Goal: Task Accomplishment & Management: Manage account settings

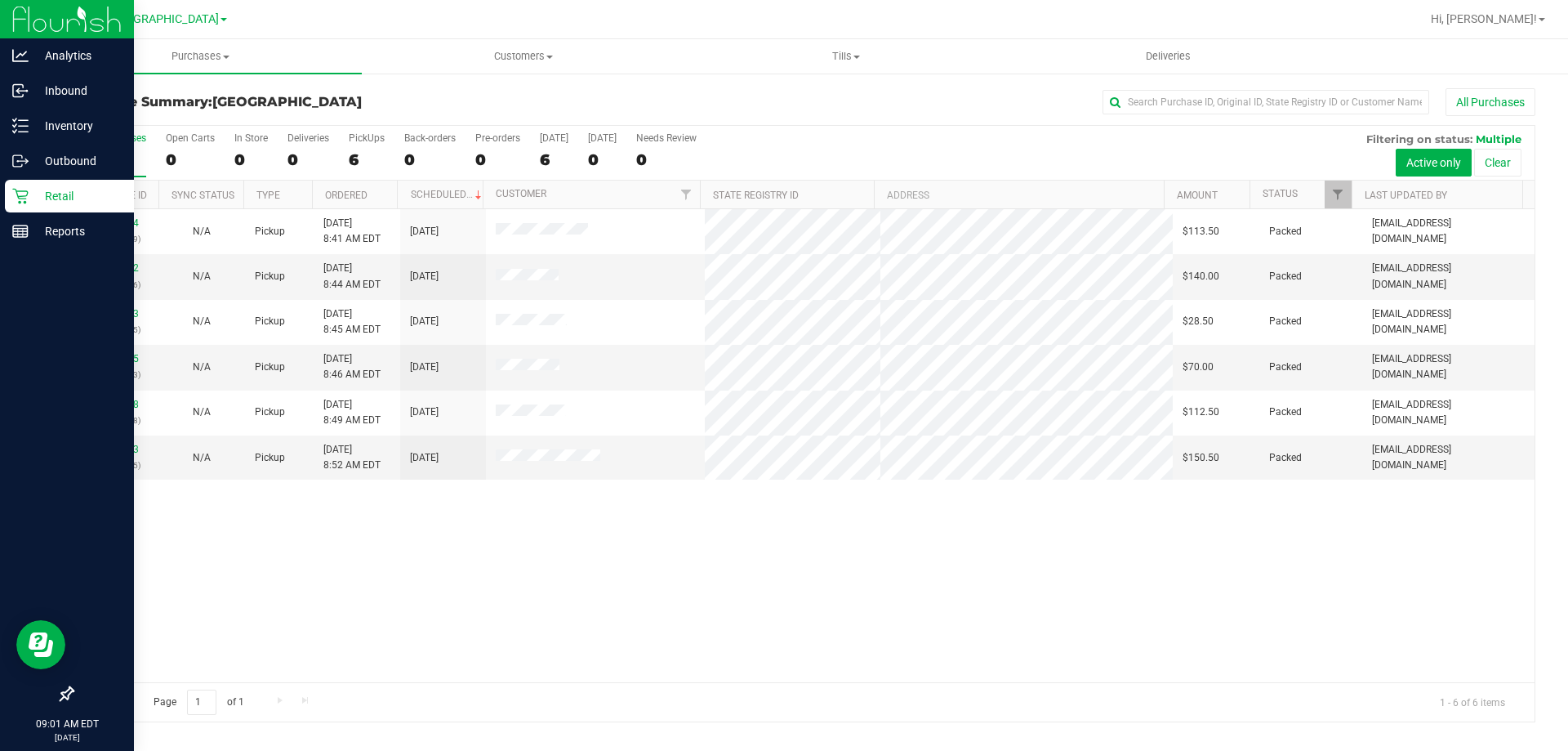
click at [58, 203] on p "Retail" at bounding box center [77, 195] width 98 height 20
drag, startPoint x: 224, startPoint y: 50, endPoint x: 33, endPoint y: 207, distance: 247.2
click at [33, 207] on div "Retail" at bounding box center [69, 195] width 129 height 33
click at [25, 202] on icon at bounding box center [20, 196] width 16 height 16
click at [31, 202] on p "Retail" at bounding box center [77, 195] width 98 height 20
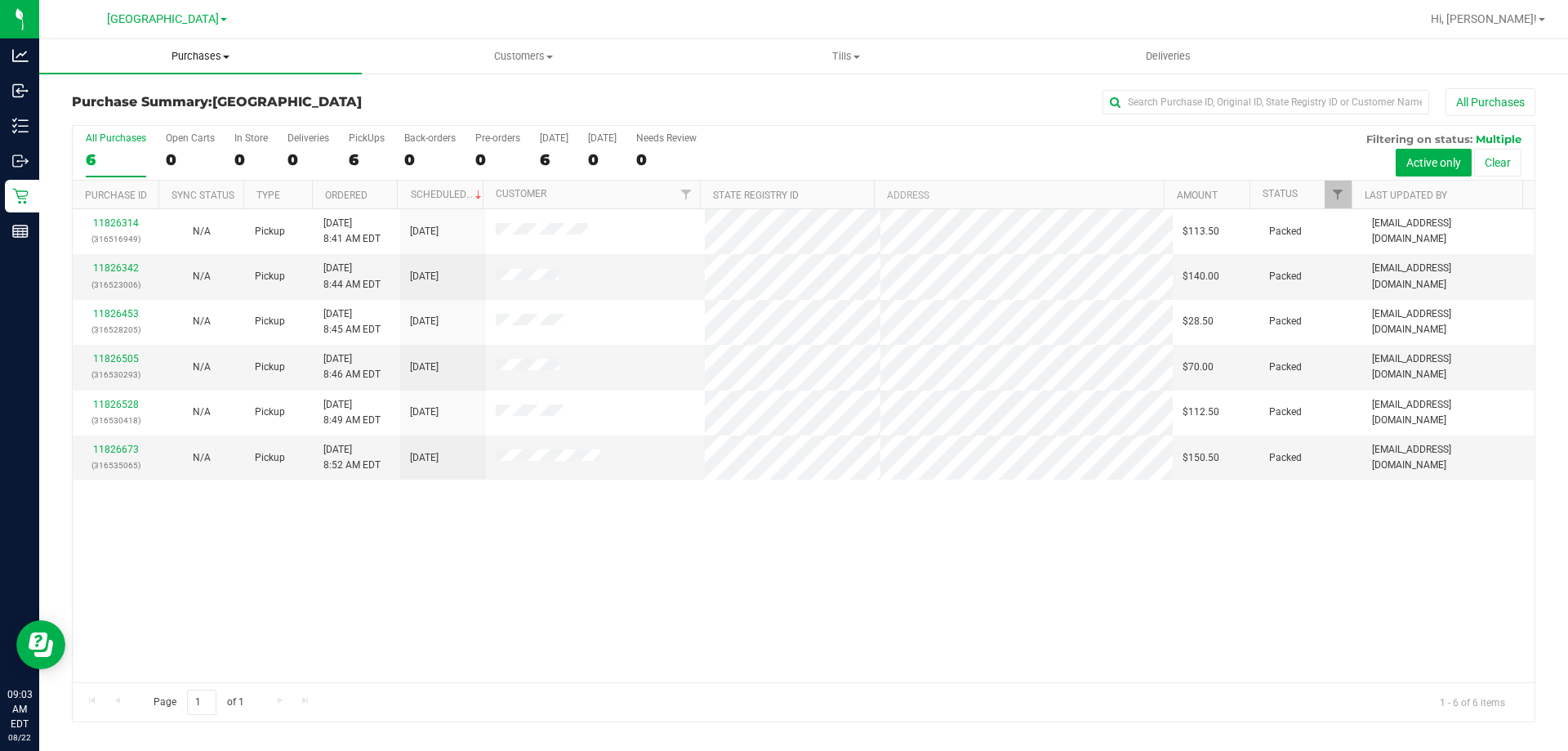
click at [199, 54] on span "Purchases" at bounding box center [200, 57] width 323 height 15
click at [130, 120] on span "Fulfillment" at bounding box center [89, 117] width 101 height 14
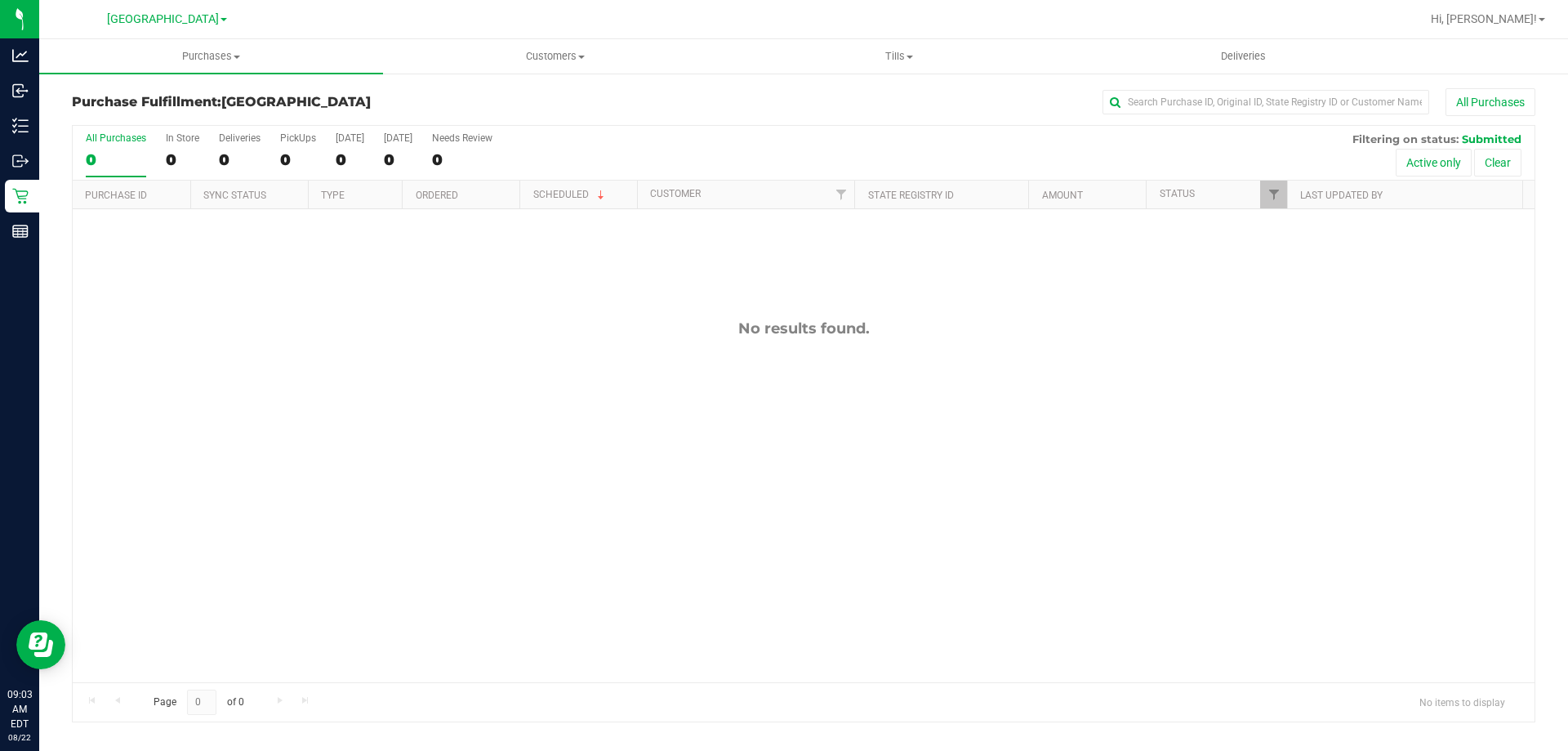
drag, startPoint x: 674, startPoint y: 514, endPoint x: 564, endPoint y: 583, distance: 129.8
click at [658, 525] on div "No results found." at bounding box center [804, 501] width 1462 height 583
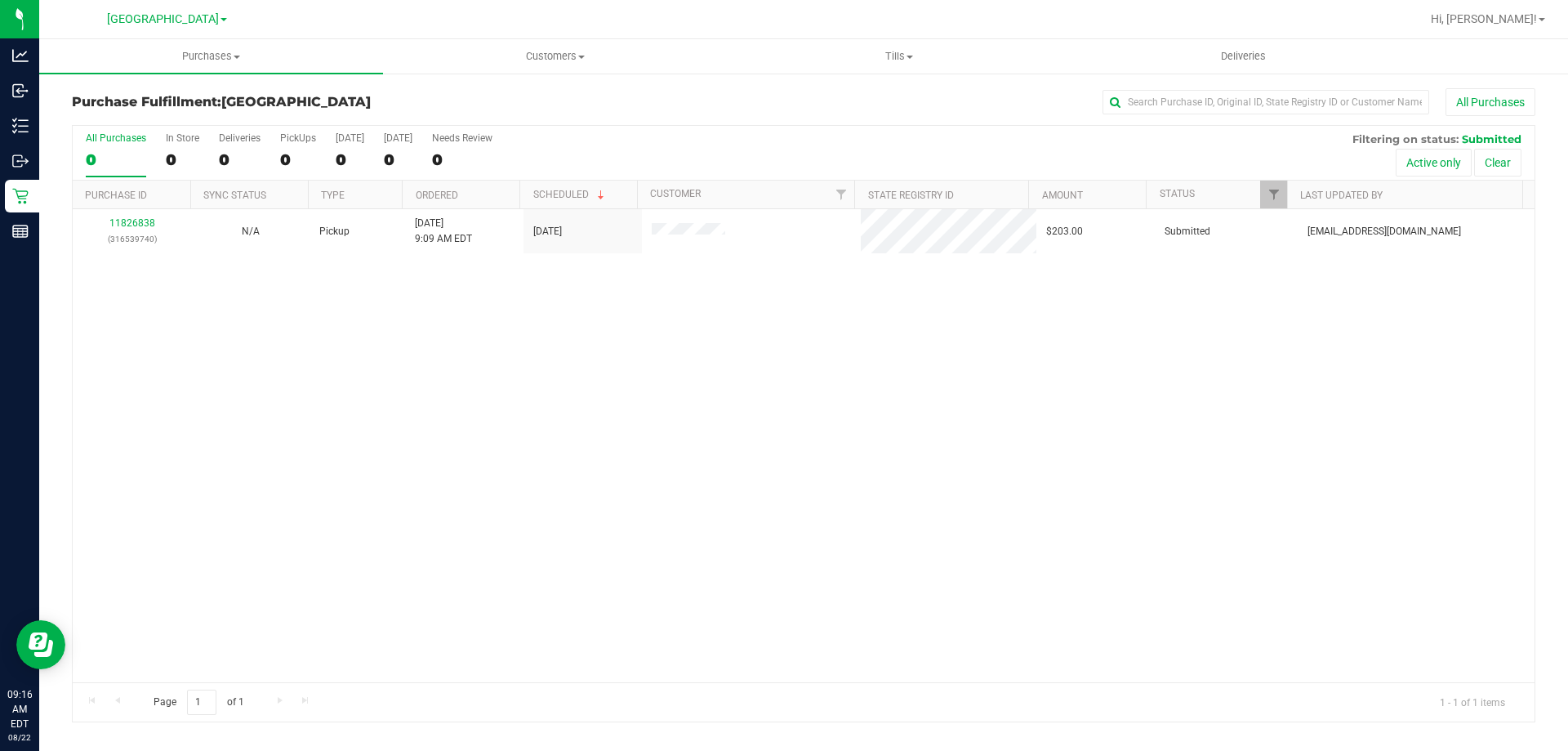
click at [859, 462] on div "11826838 (316539740) N/A Pickup 8/22/2025 9:09 AM EDT 8/22/2025 $203.00 Submitt…" at bounding box center [804, 446] width 1462 height 474
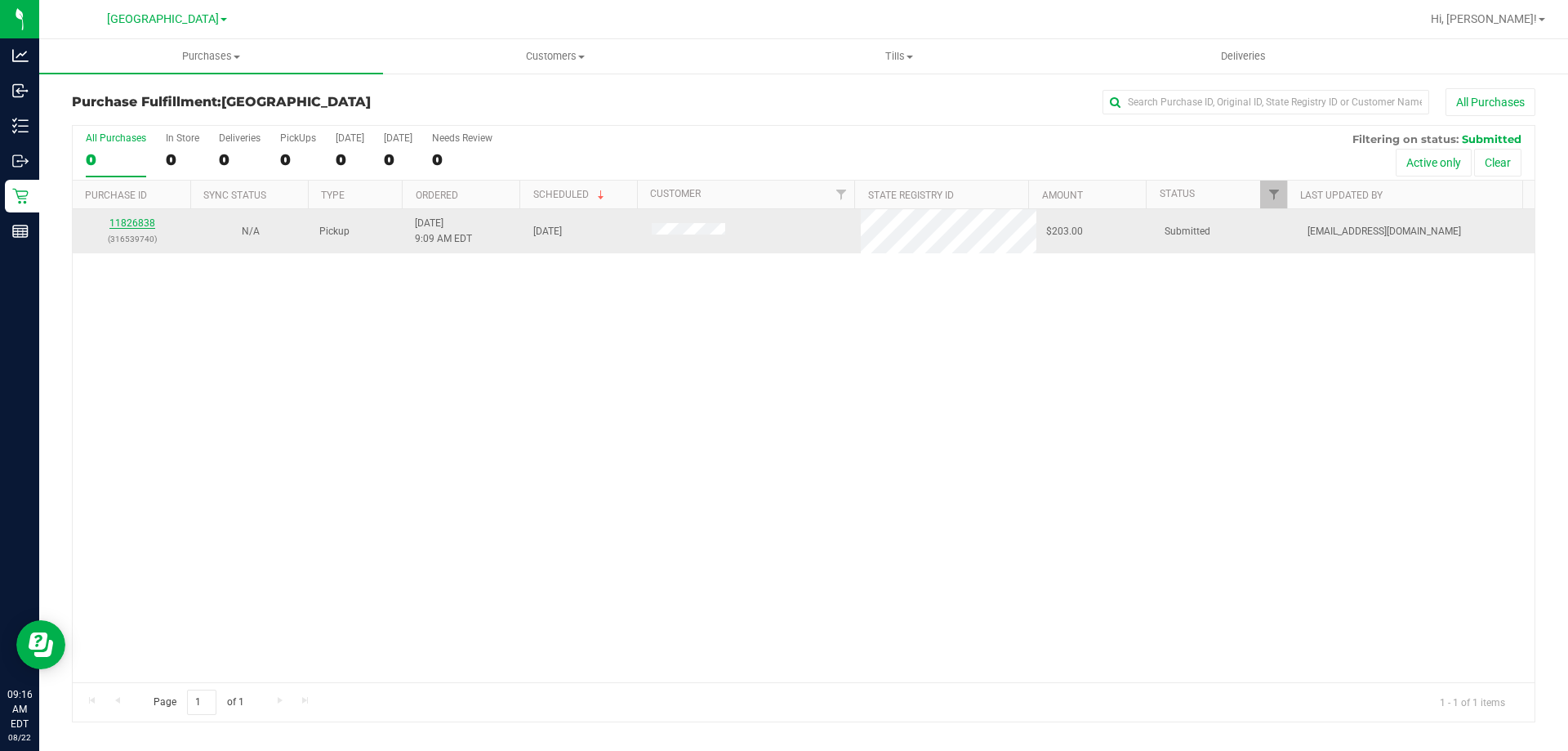
click at [137, 220] on link "11826838" at bounding box center [132, 223] width 46 height 11
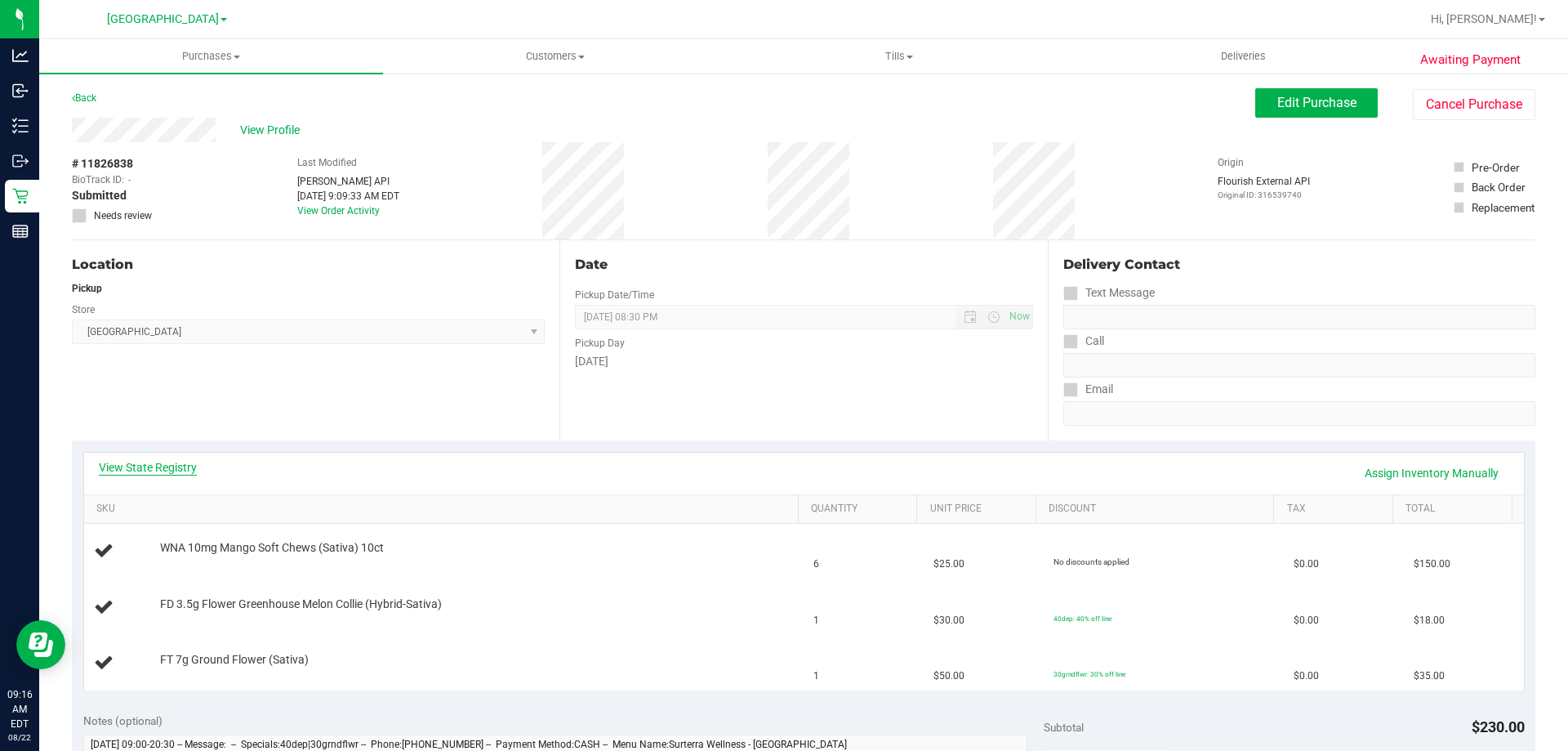
click at [184, 466] on link "View State Registry" at bounding box center [147, 468] width 98 height 17
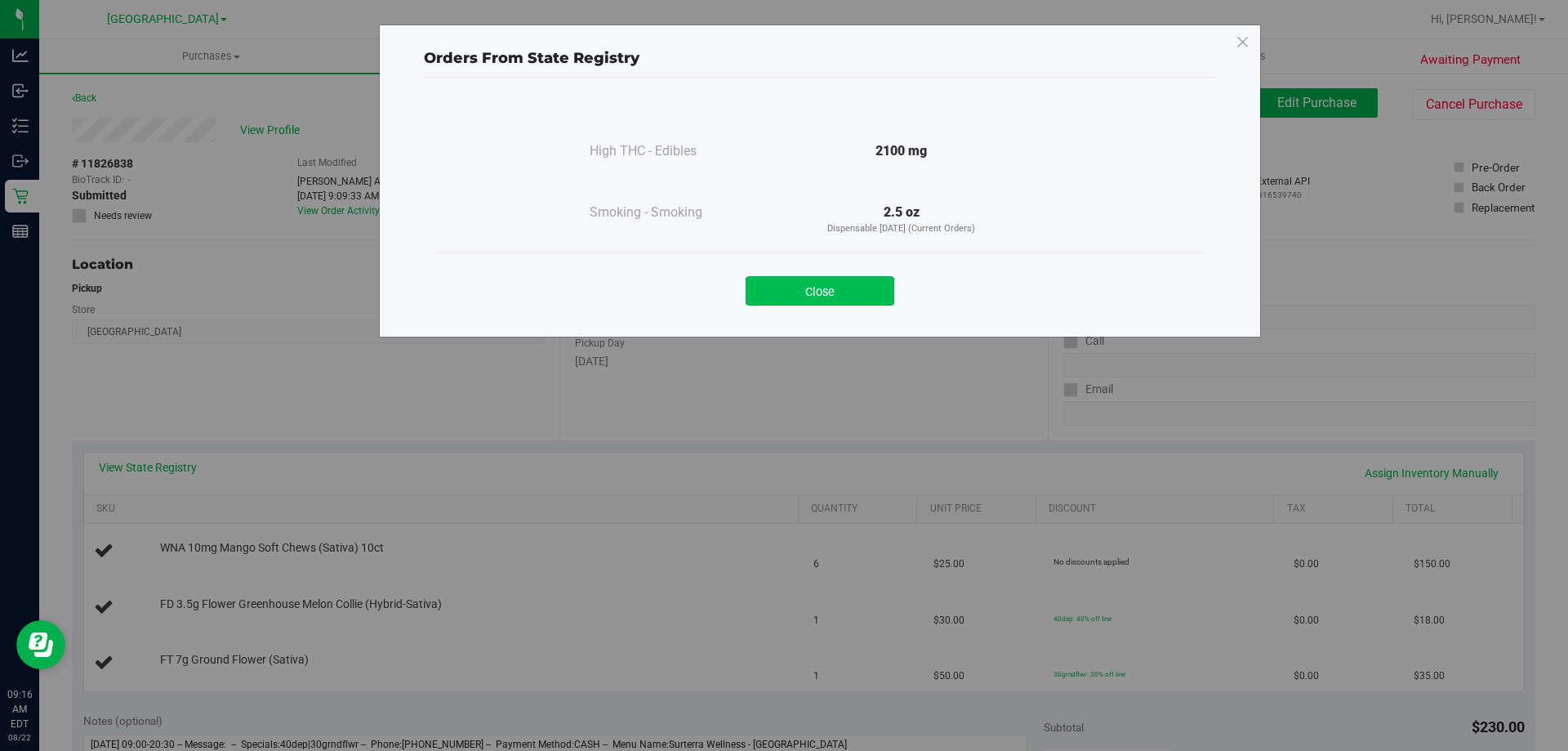
click at [836, 297] on button "Close" at bounding box center [820, 291] width 149 height 30
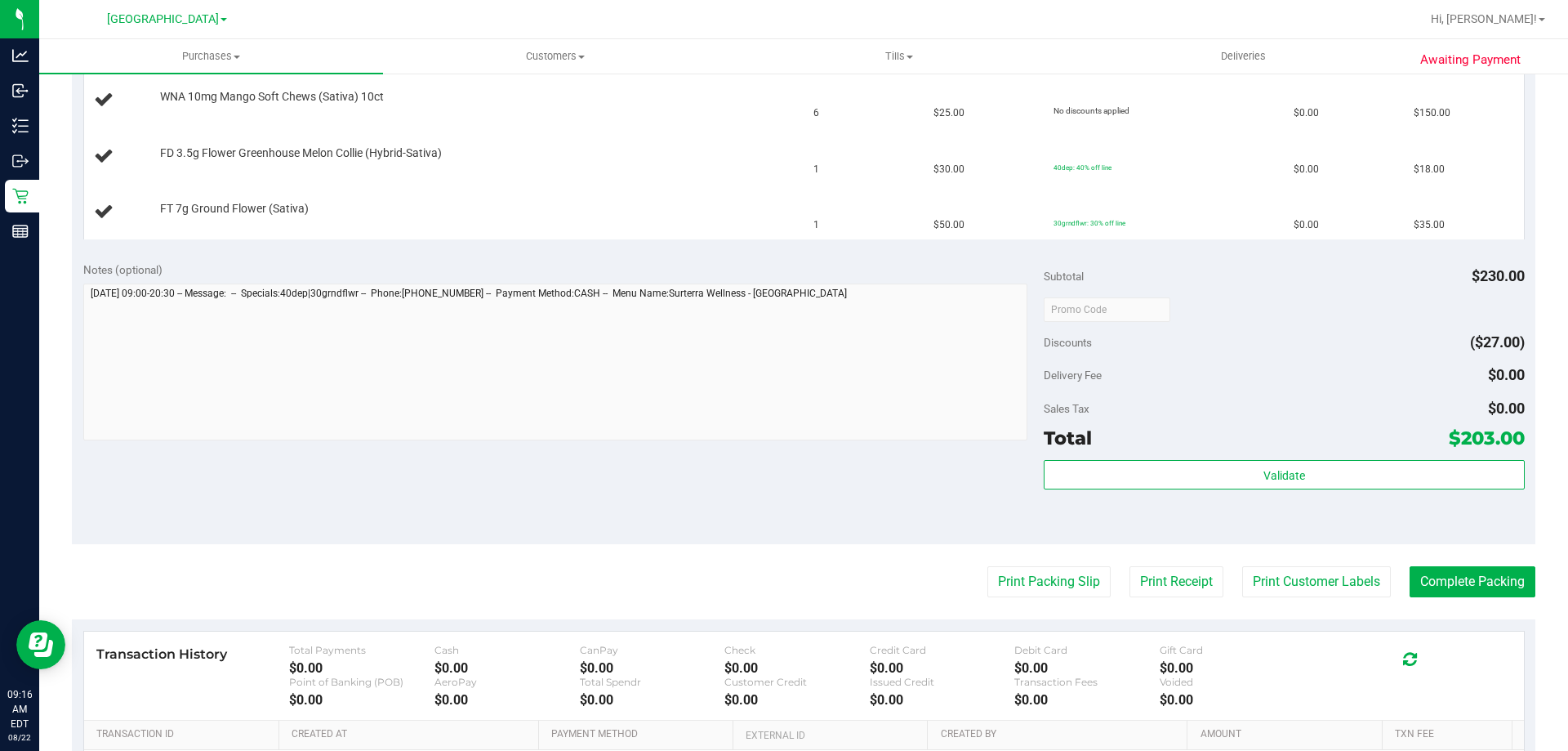
scroll to position [450, 0]
click at [1023, 597] on button "Print Packing Slip" at bounding box center [1049, 583] width 124 height 31
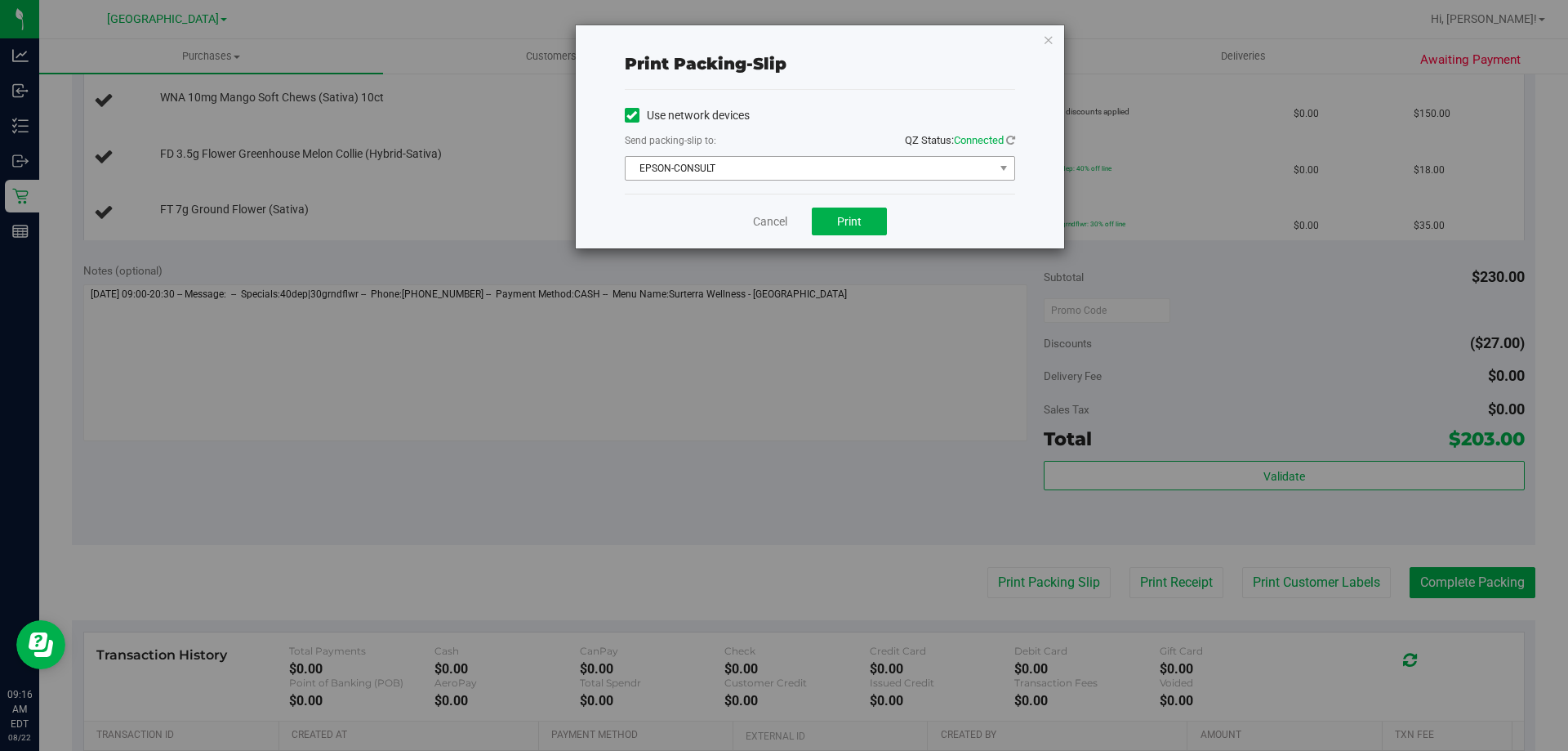
click at [804, 175] on span "EPSON-CONSULT" at bounding box center [810, 168] width 368 height 23
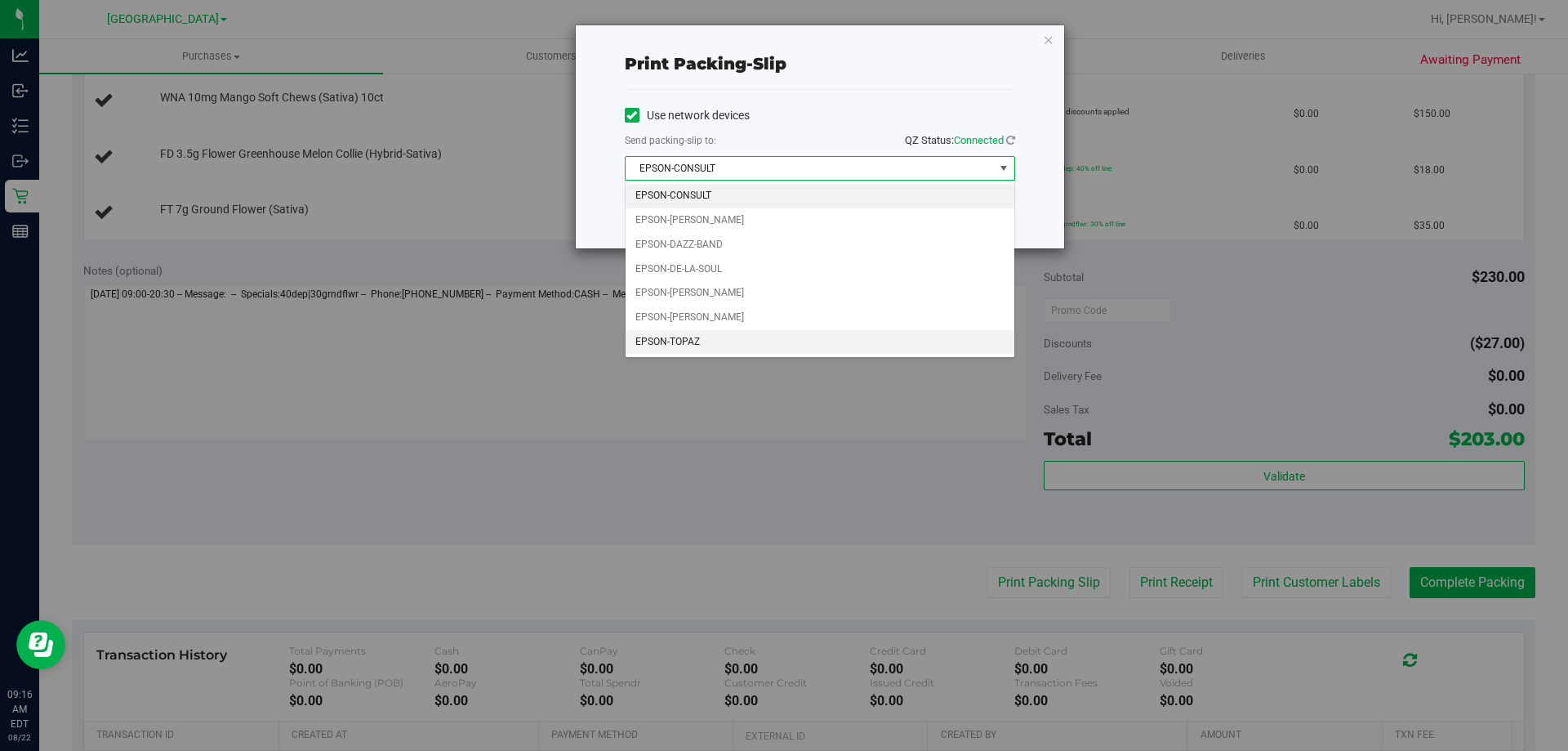
click at [680, 341] on li "EPSON-TOPAZ" at bounding box center [820, 342] width 389 height 24
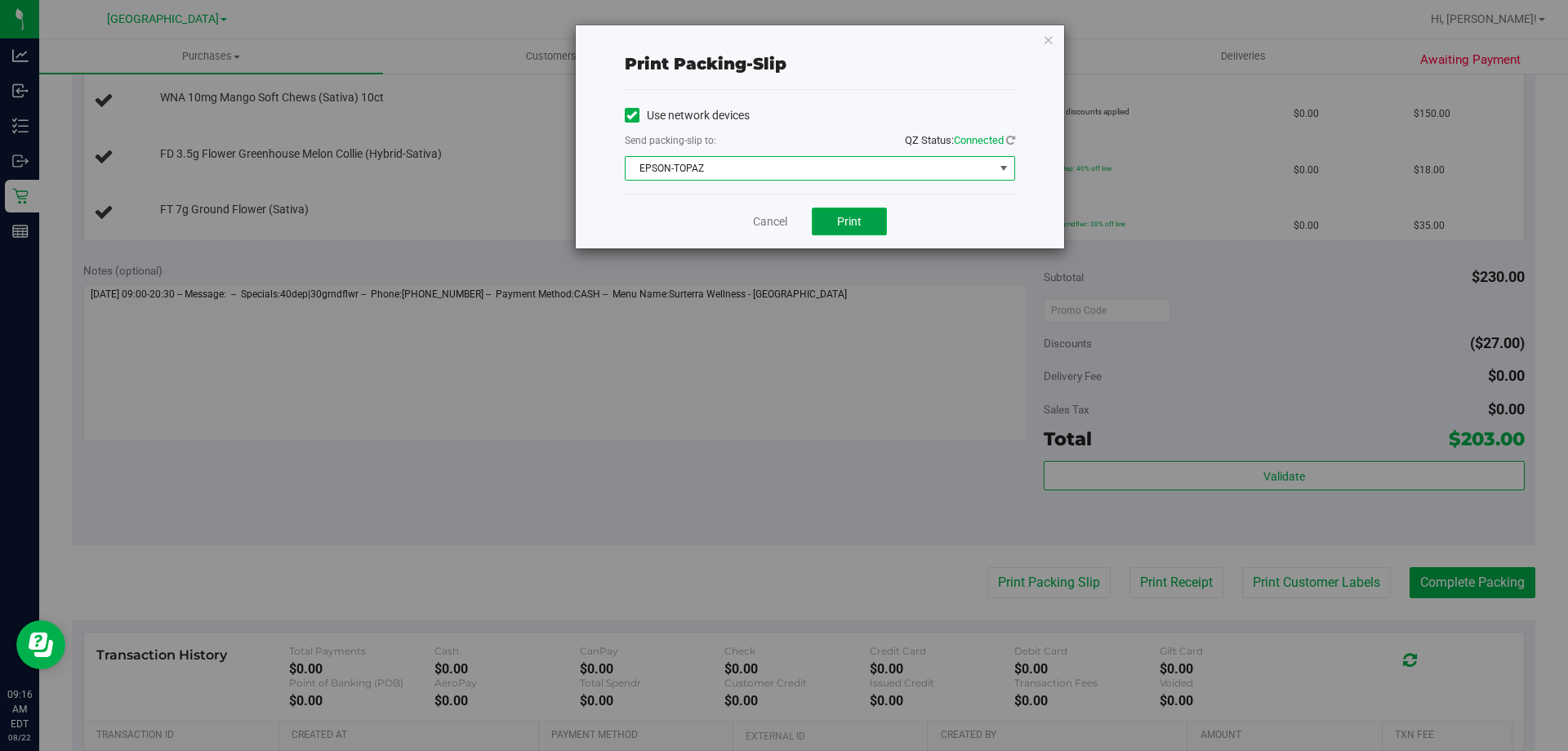
click at [841, 226] on span "Print" at bounding box center [849, 221] width 24 height 13
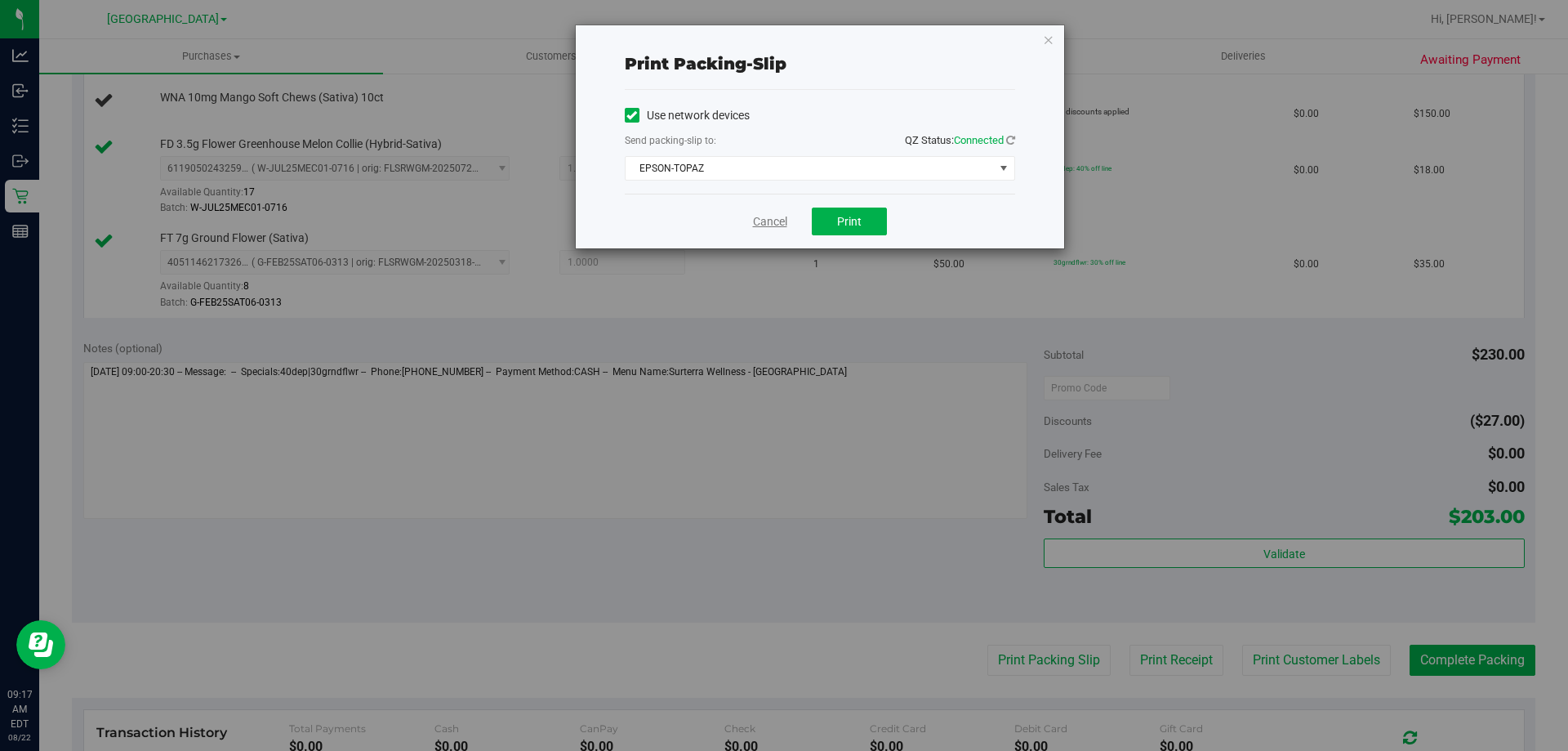
click at [766, 219] on link "Cancel" at bounding box center [770, 221] width 34 height 17
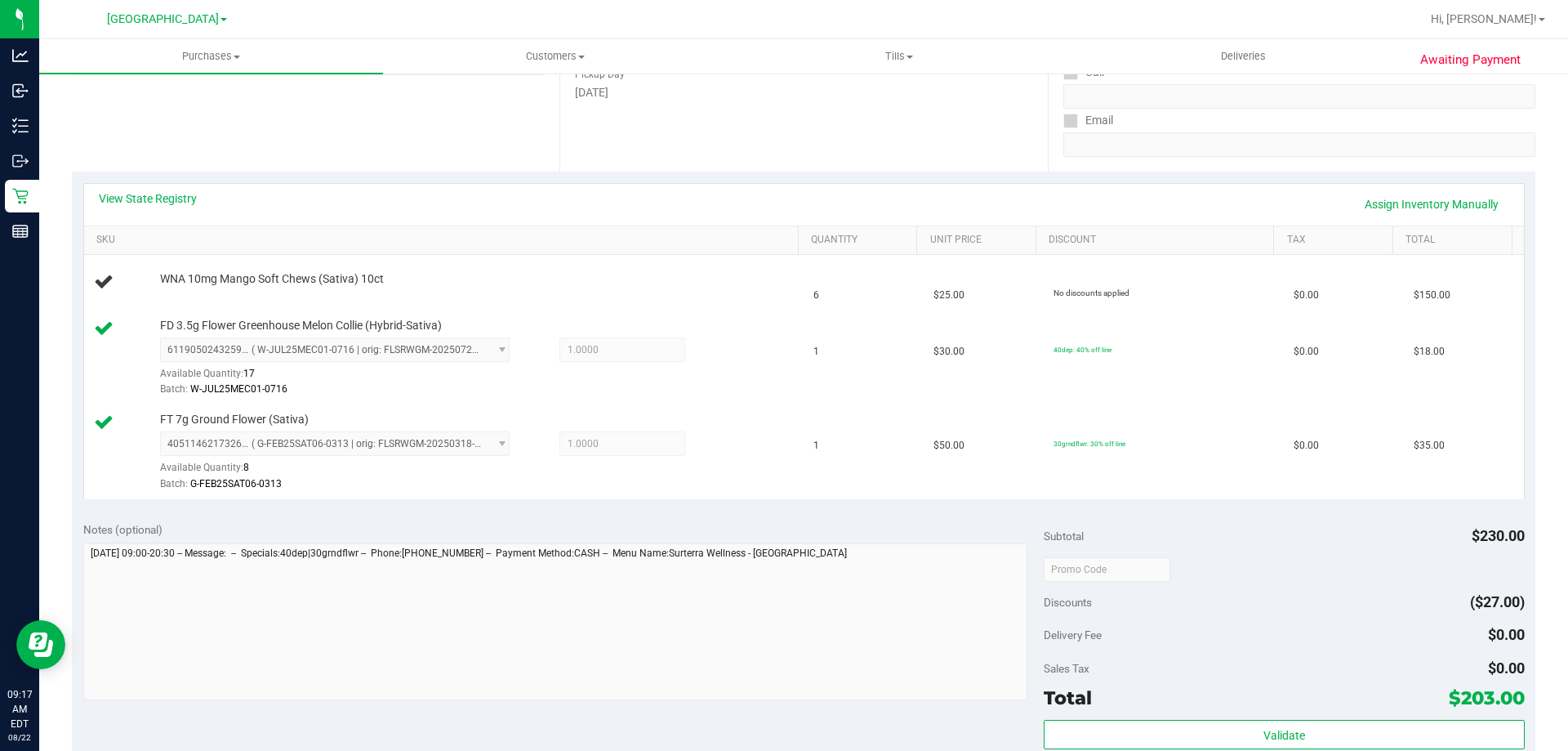
scroll to position [268, 0]
click at [312, 280] on span "WNA 10mg Mango Soft Chews (Sativa) 10ct" at bounding box center [272, 279] width 224 height 16
click at [334, 278] on span "WNA 10mg Mango Soft Chews (Sativa) 10ct" at bounding box center [272, 279] width 224 height 16
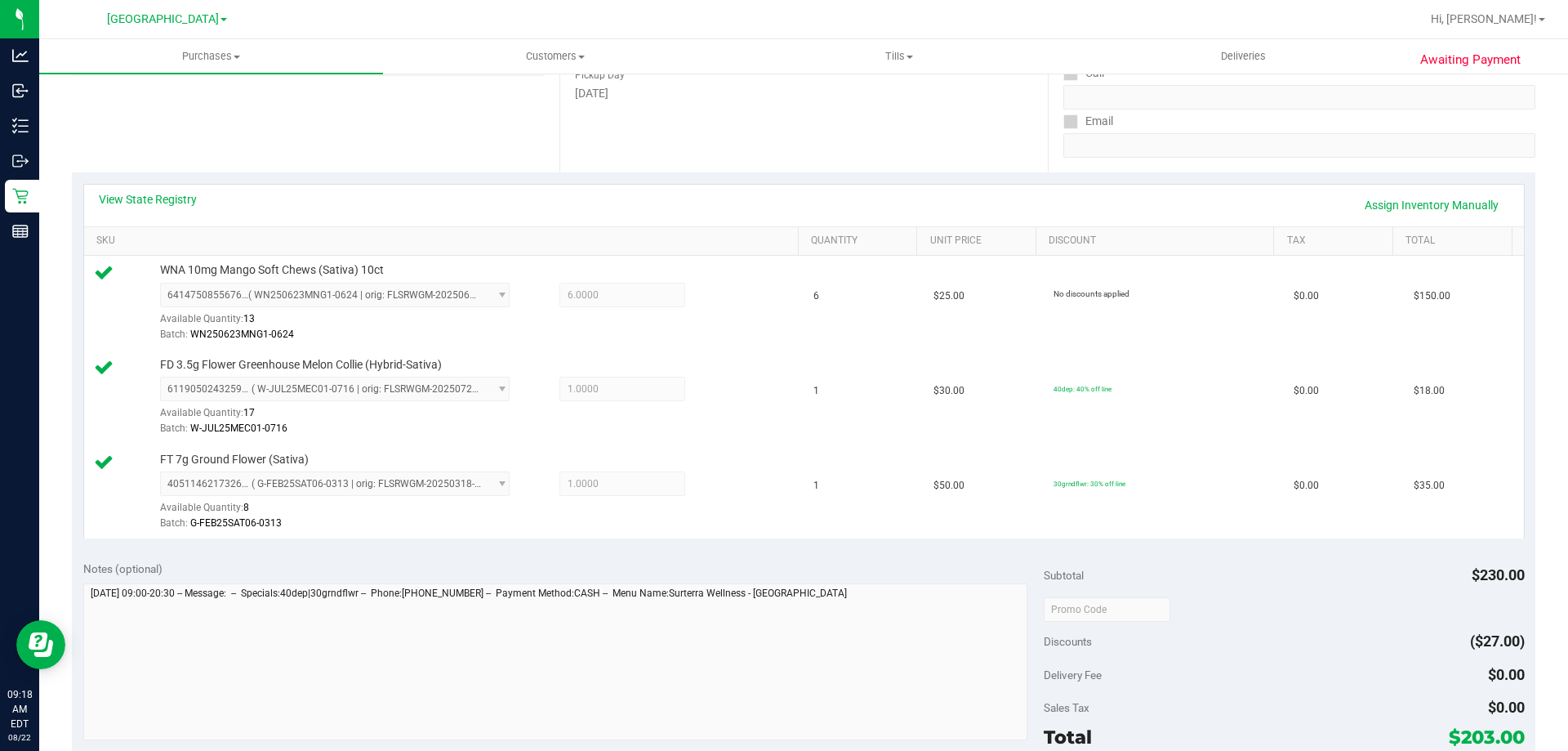
scroll to position [476, 0]
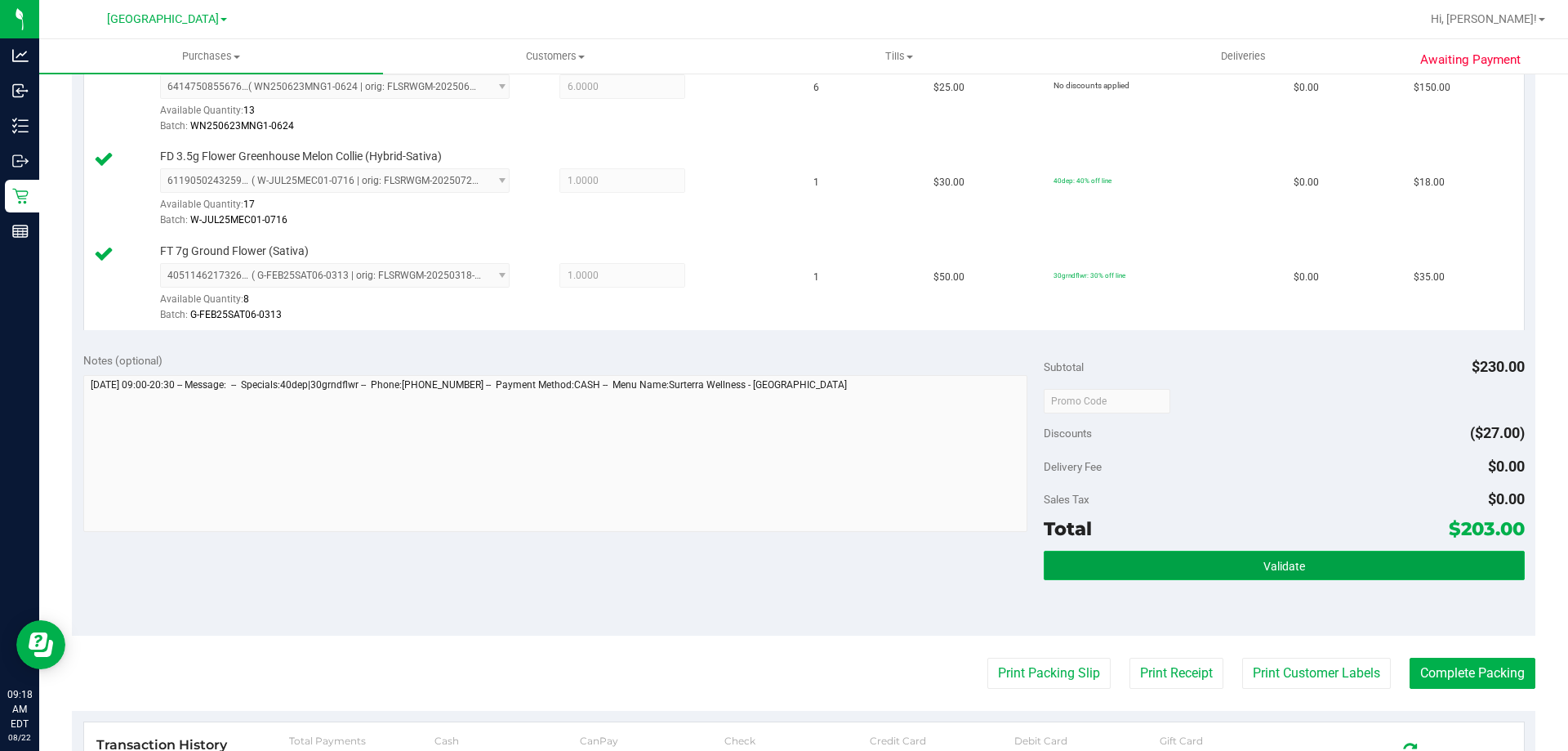
click at [1292, 556] on button "Validate" at bounding box center [1283, 566] width 480 height 30
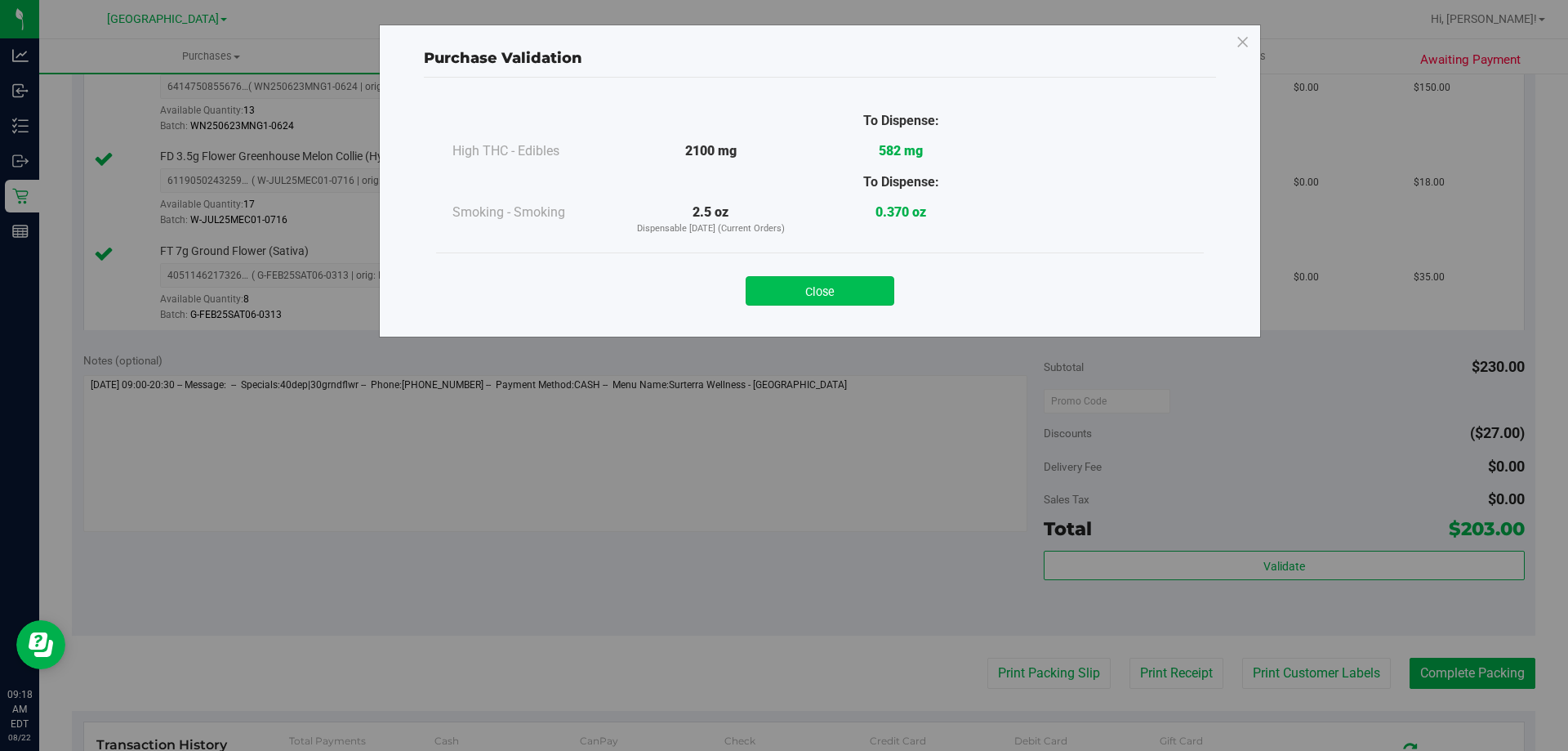
click at [809, 298] on button "Close" at bounding box center [820, 291] width 149 height 30
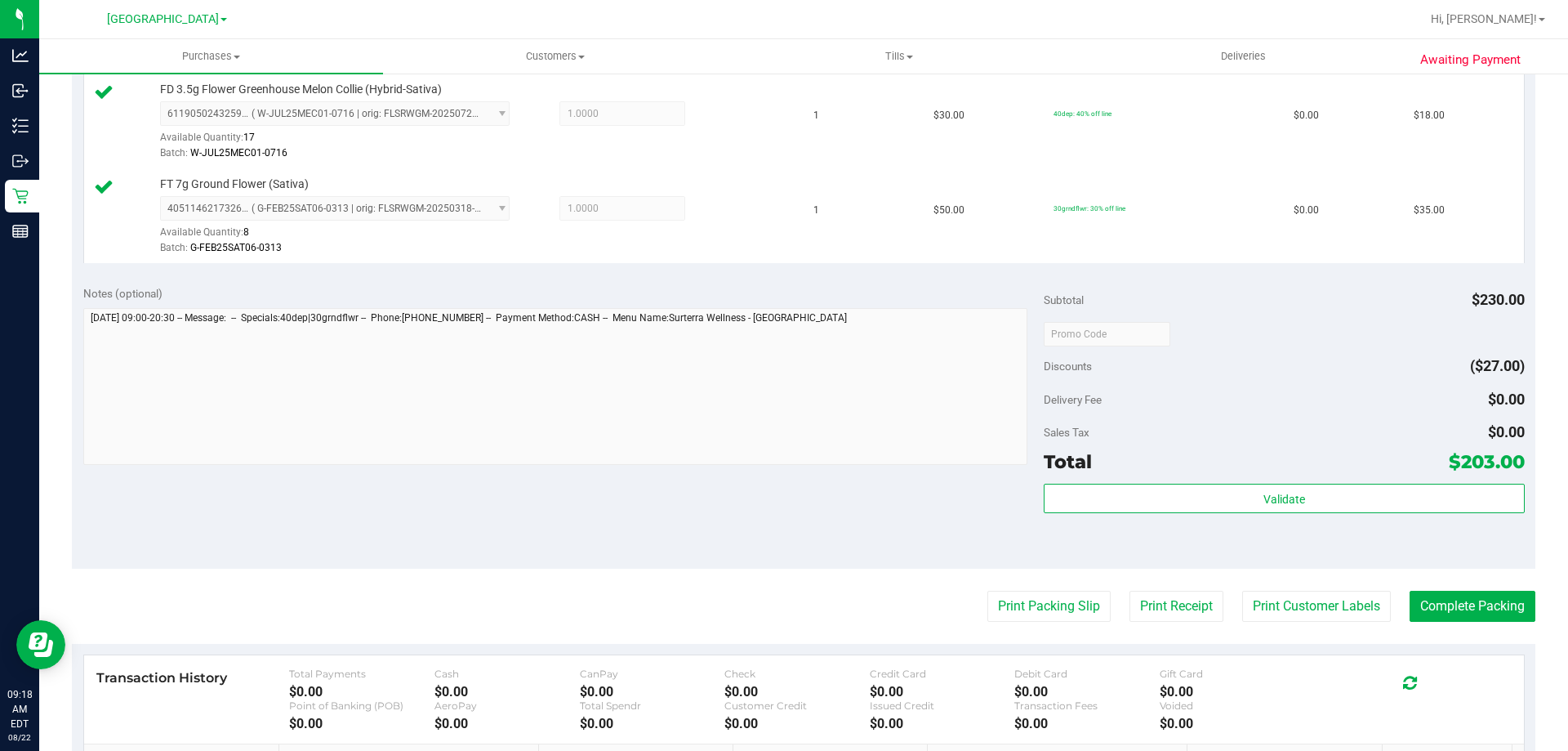
scroll to position [547, 0]
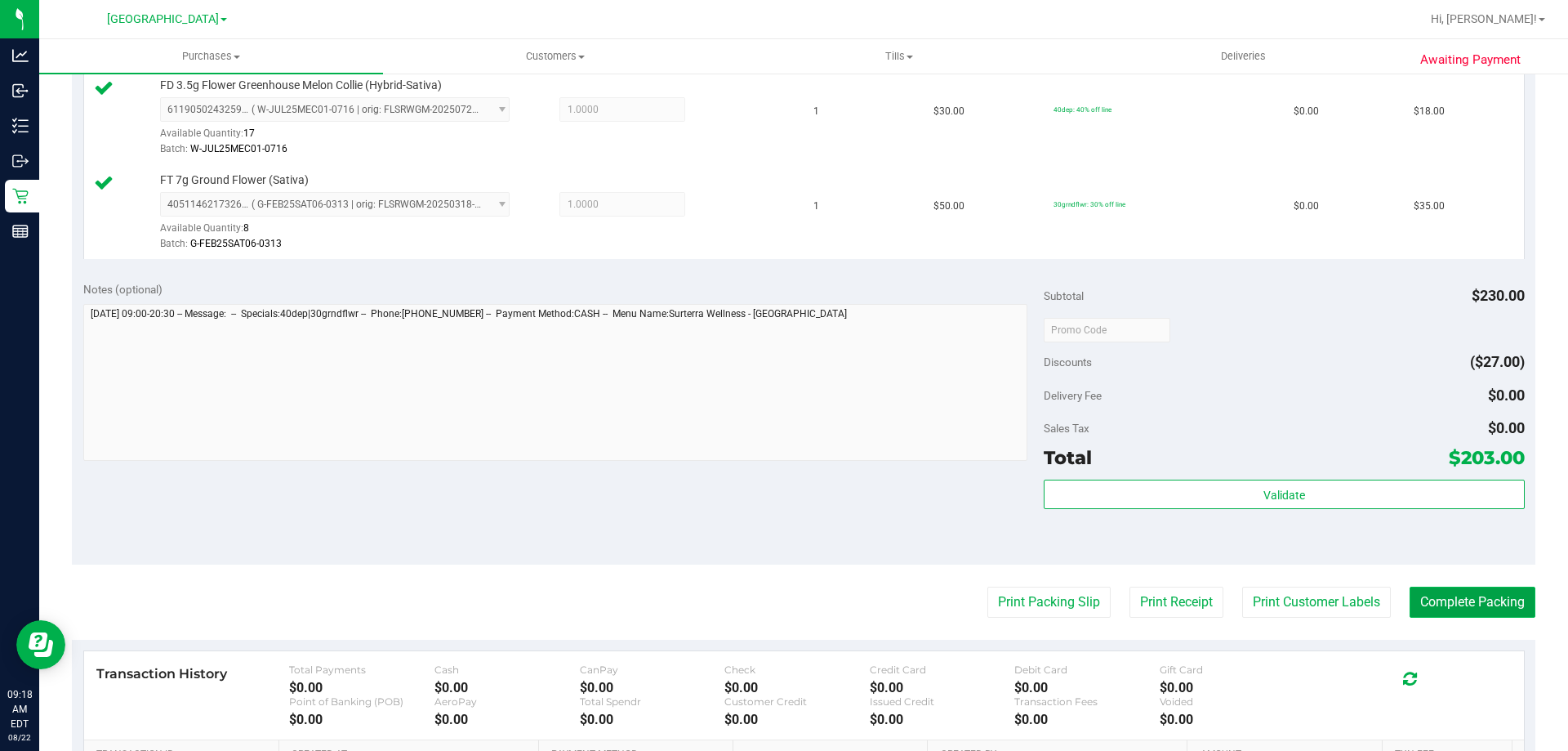
click at [1449, 592] on button "Complete Packing" at bounding box center [1472, 602] width 126 height 31
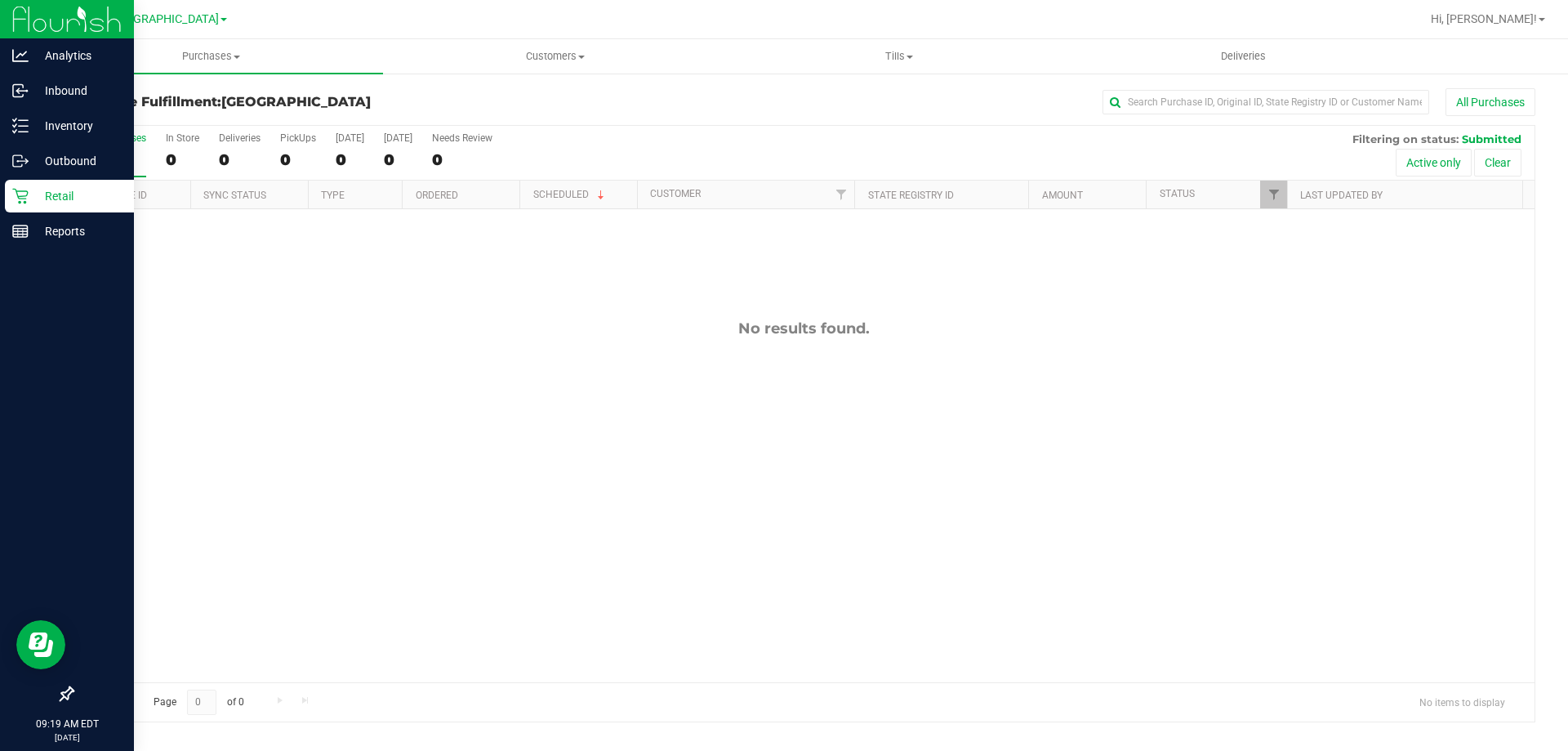
click at [16, 205] on div "Retail" at bounding box center [69, 195] width 129 height 33
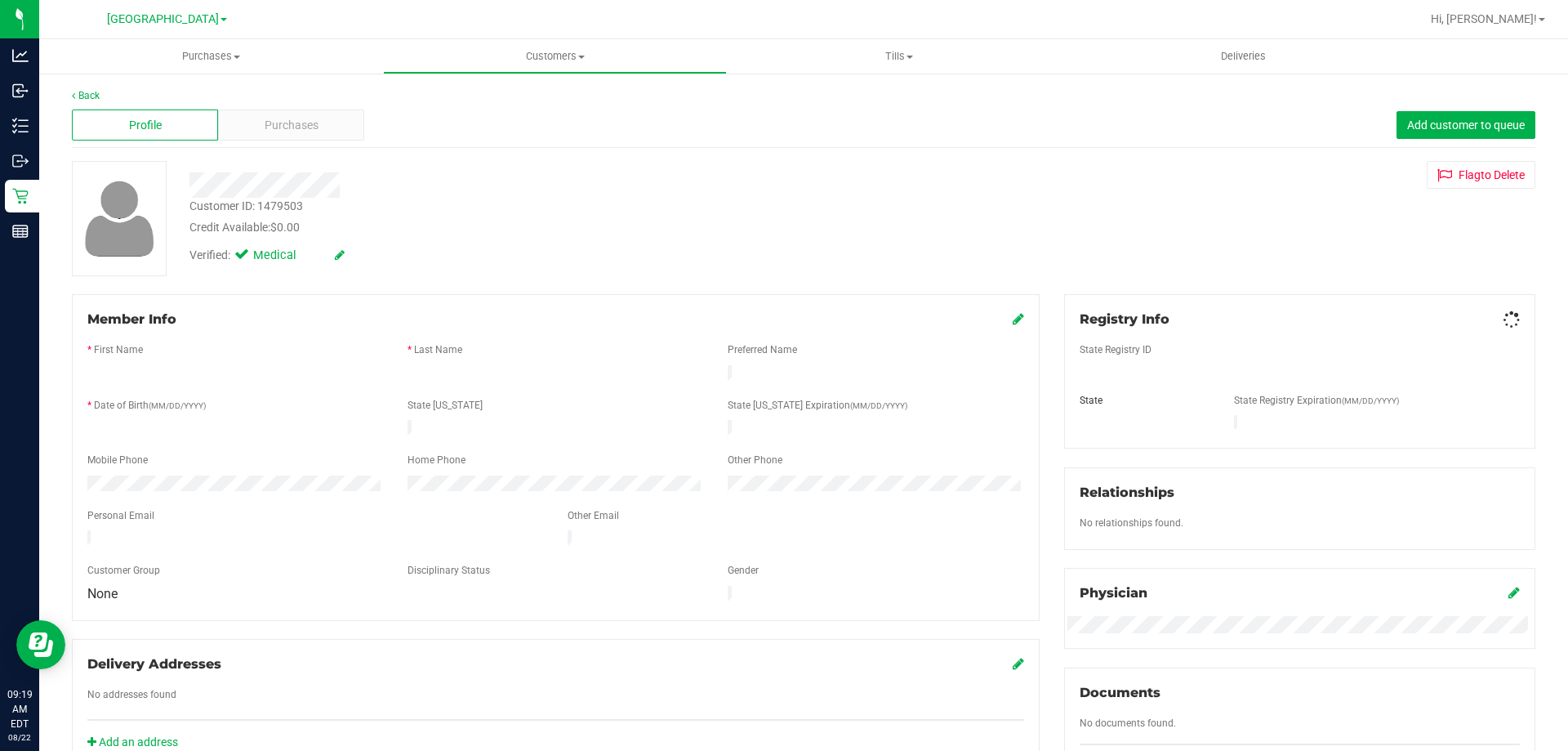
click at [285, 127] on span "Purchases" at bounding box center [292, 126] width 54 height 17
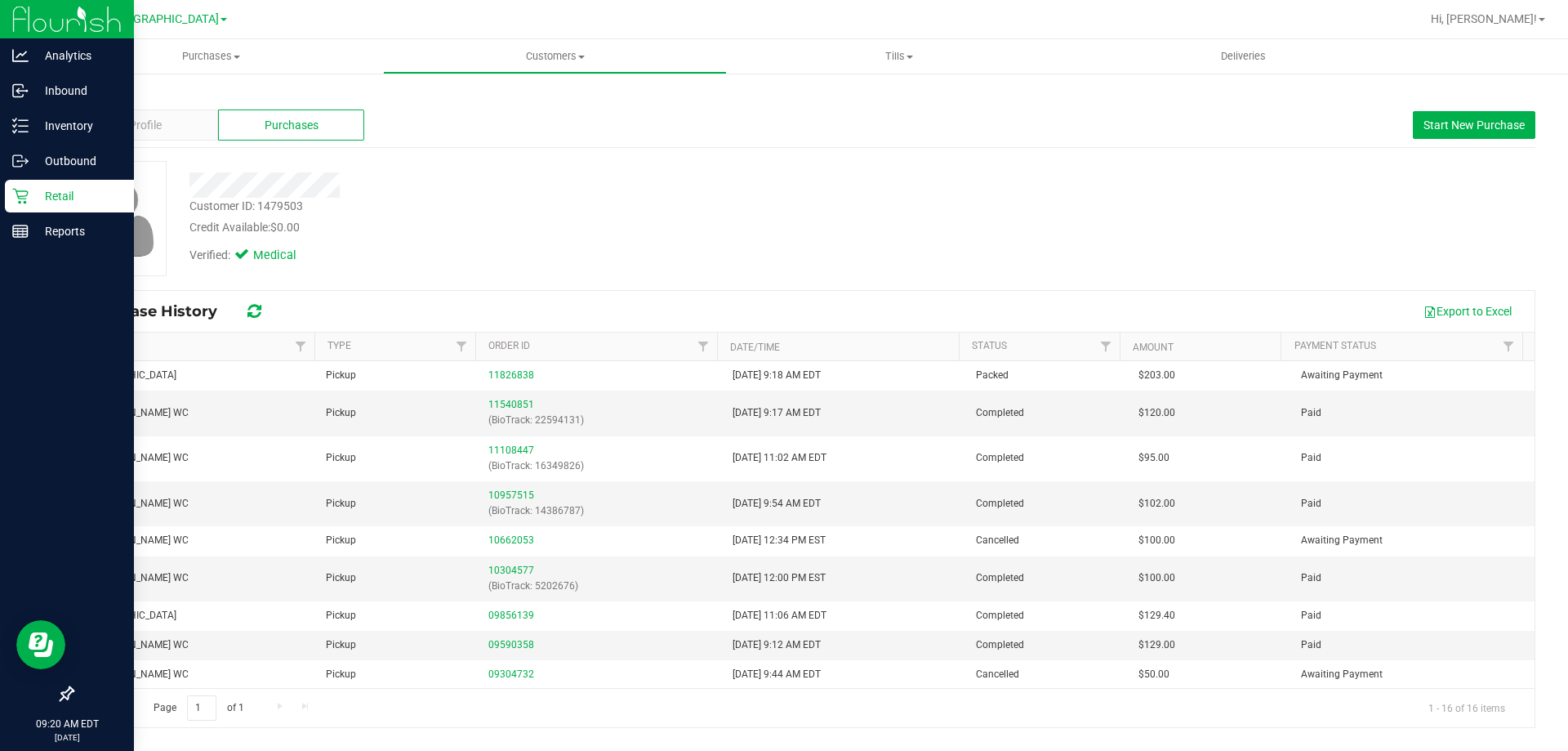
click at [0, 187] on link "Retail" at bounding box center [67, 197] width 134 height 35
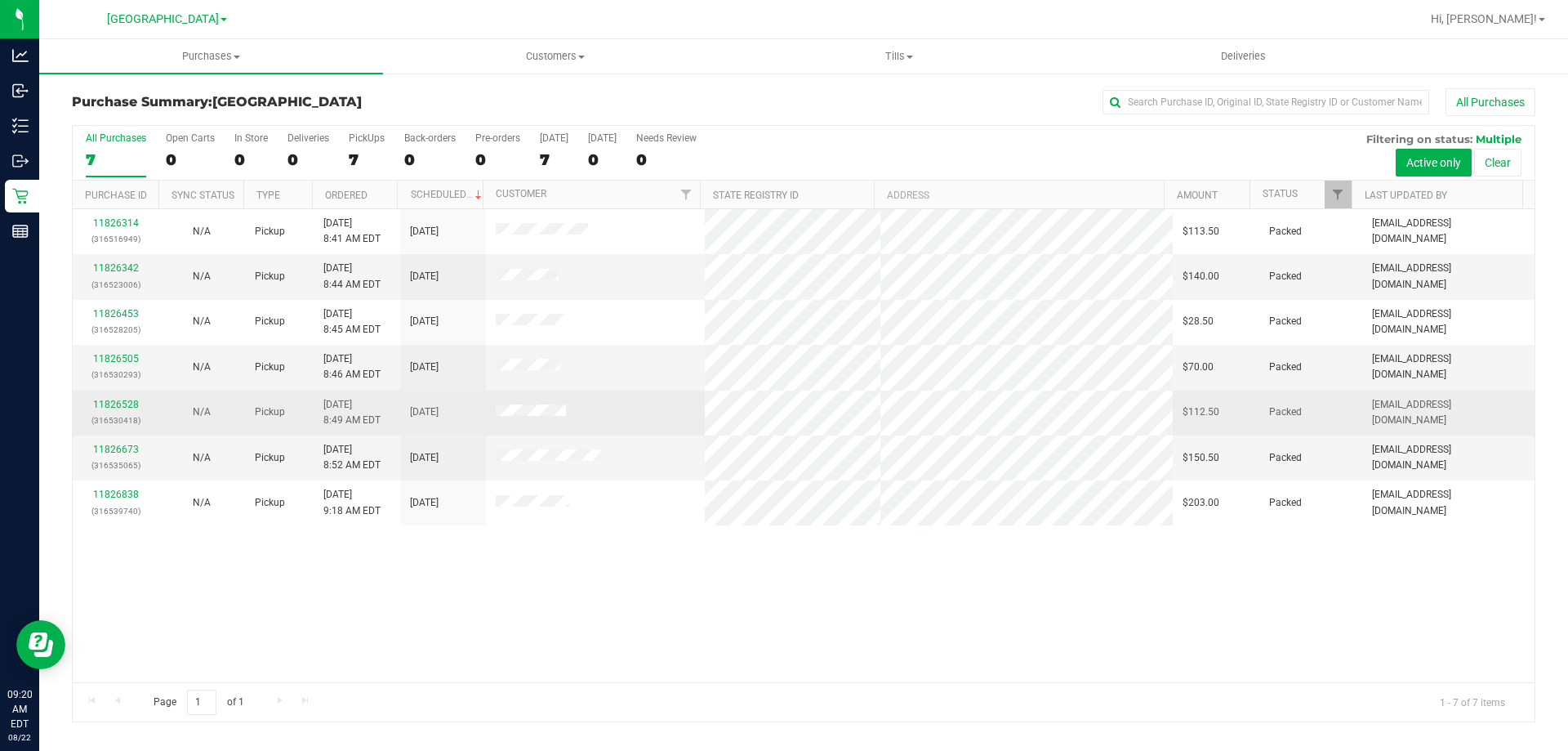
click at [512, 402] on td at bounding box center [596, 413] width 219 height 45
click at [507, 406] on span at bounding box center [531, 413] width 71 height 17
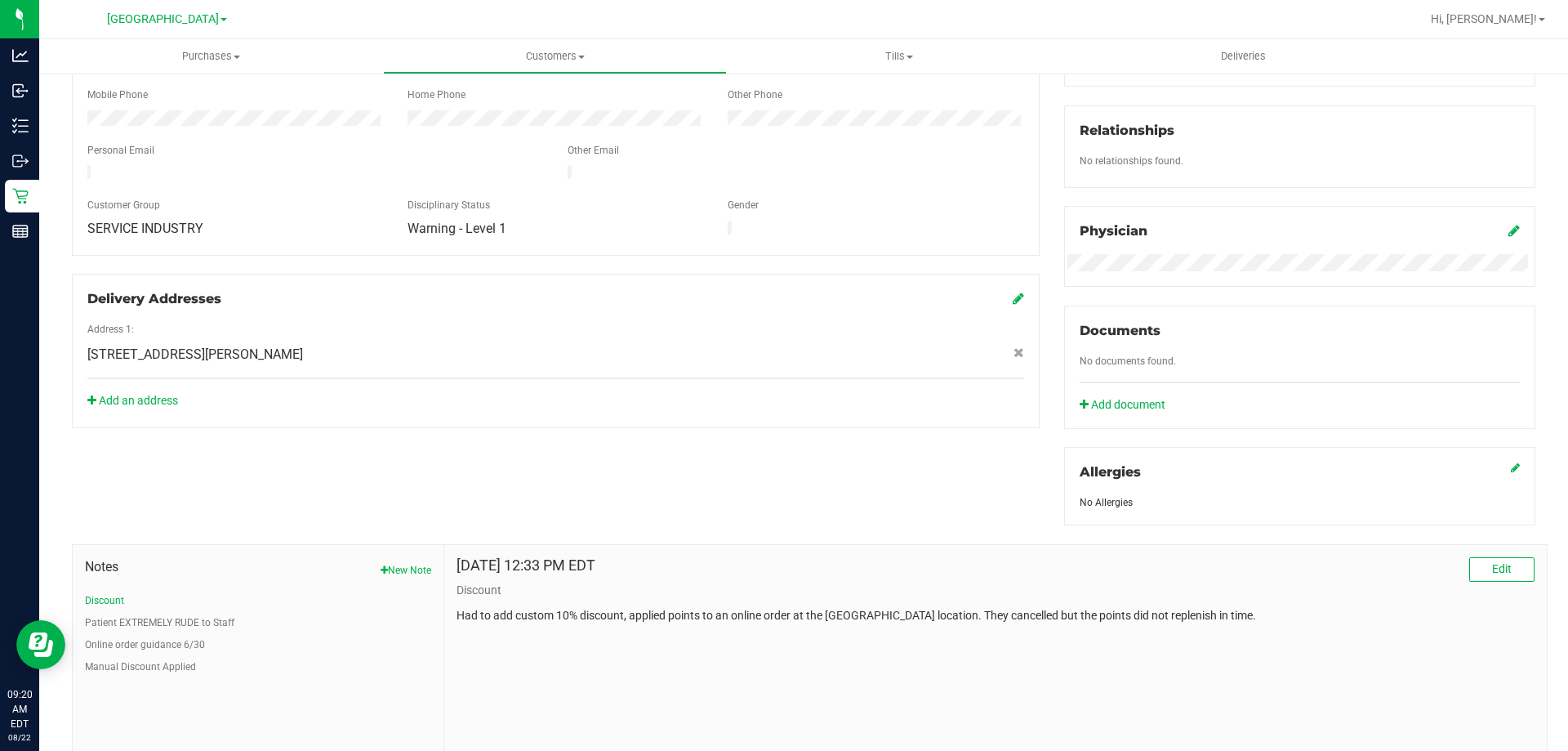
scroll to position [431, 0]
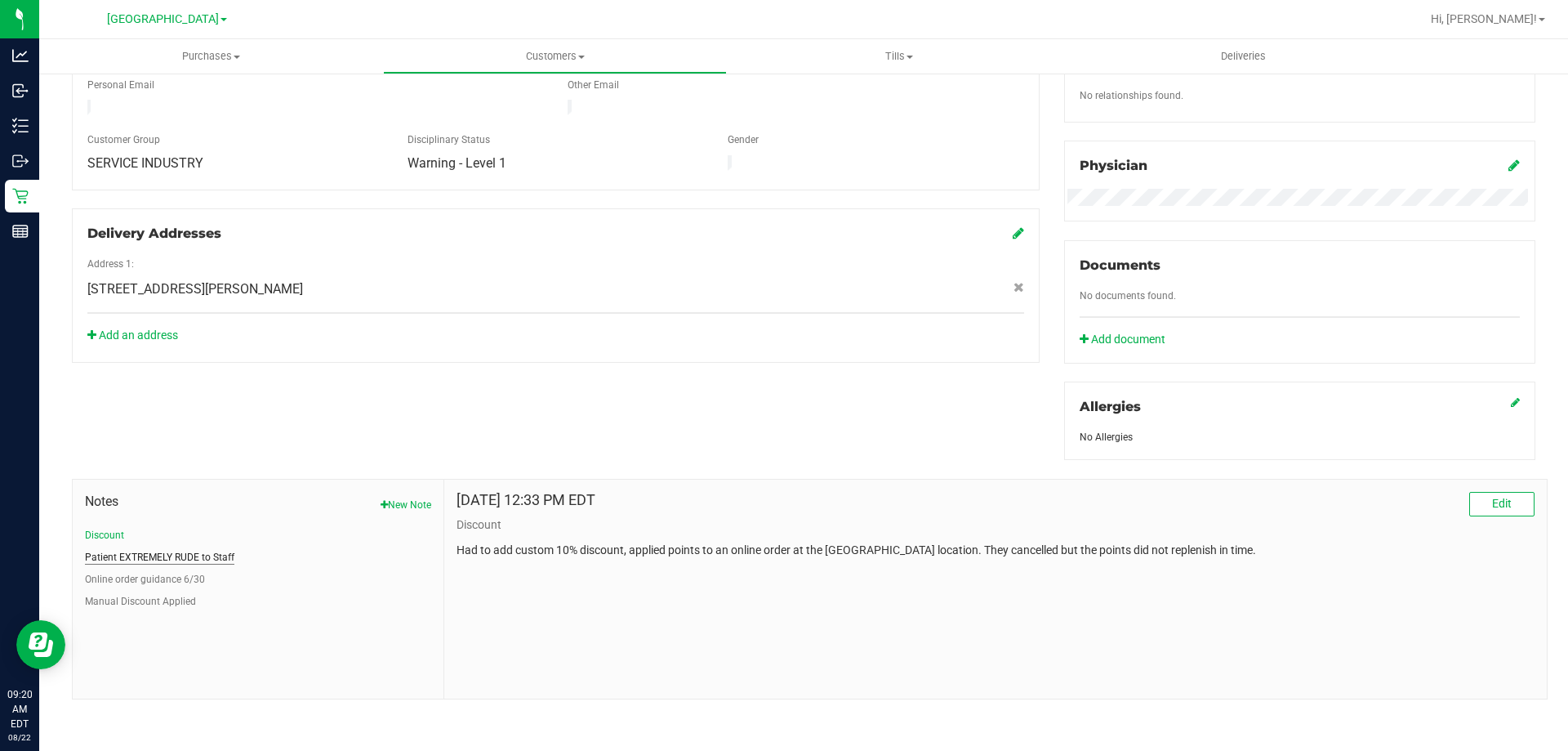
click at [185, 550] on button "Patient EXTREMELY RUDE to Staff" at bounding box center [159, 557] width 150 height 15
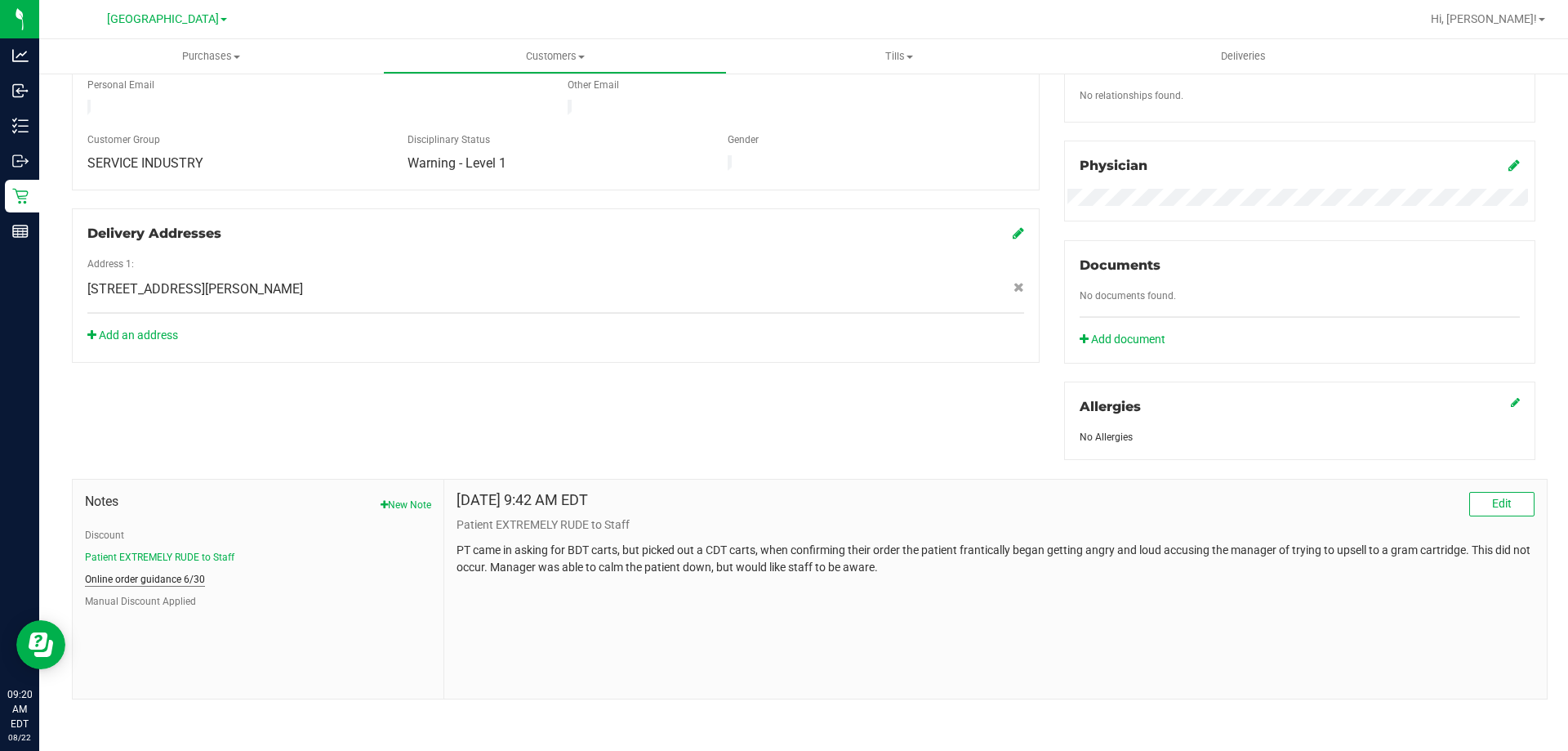
click at [181, 578] on button "Online order guidance 6/30" at bounding box center [144, 580] width 120 height 15
click at [154, 605] on button "Manual Discount Applied" at bounding box center [140, 601] width 111 height 15
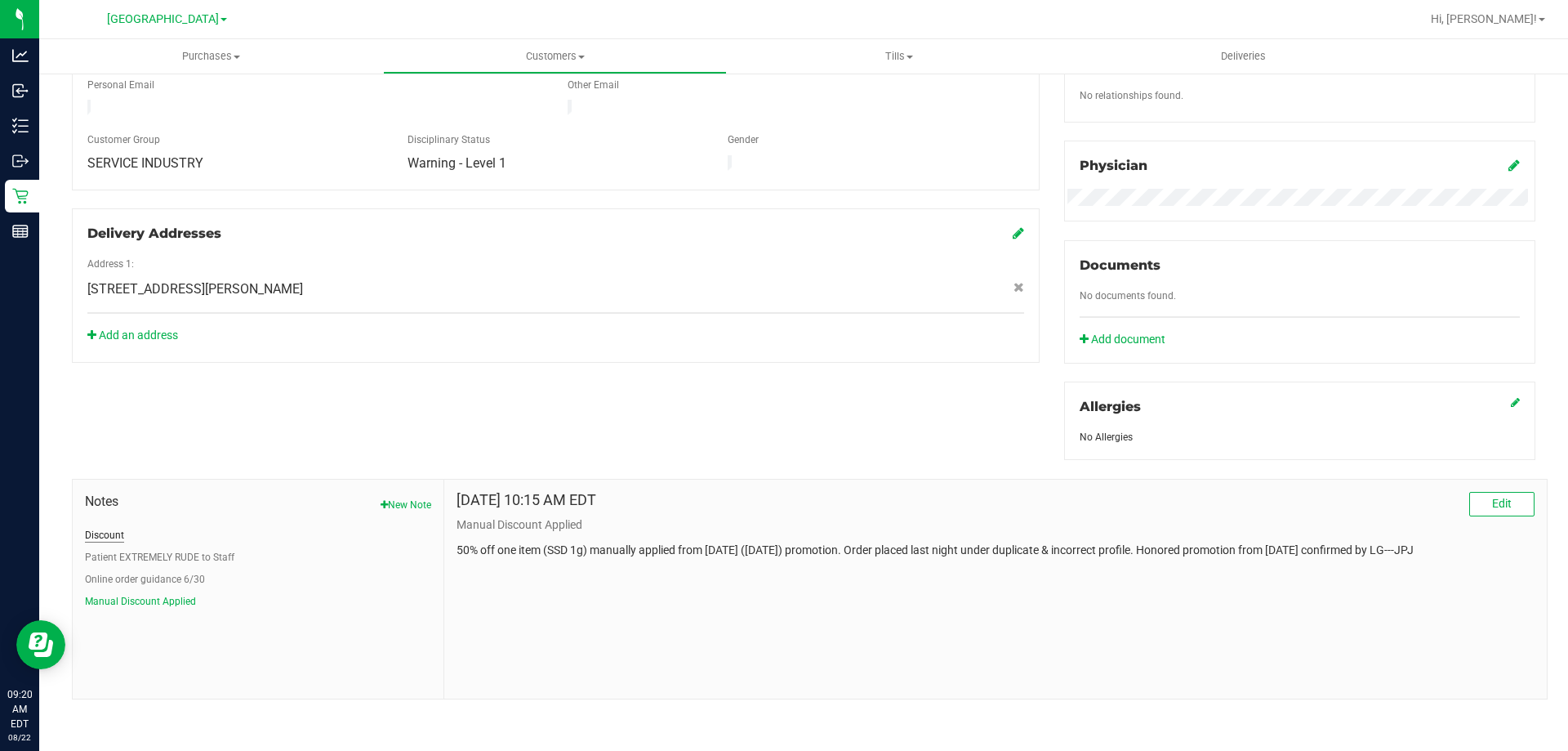
click at [109, 528] on button "Discount" at bounding box center [104, 535] width 39 height 15
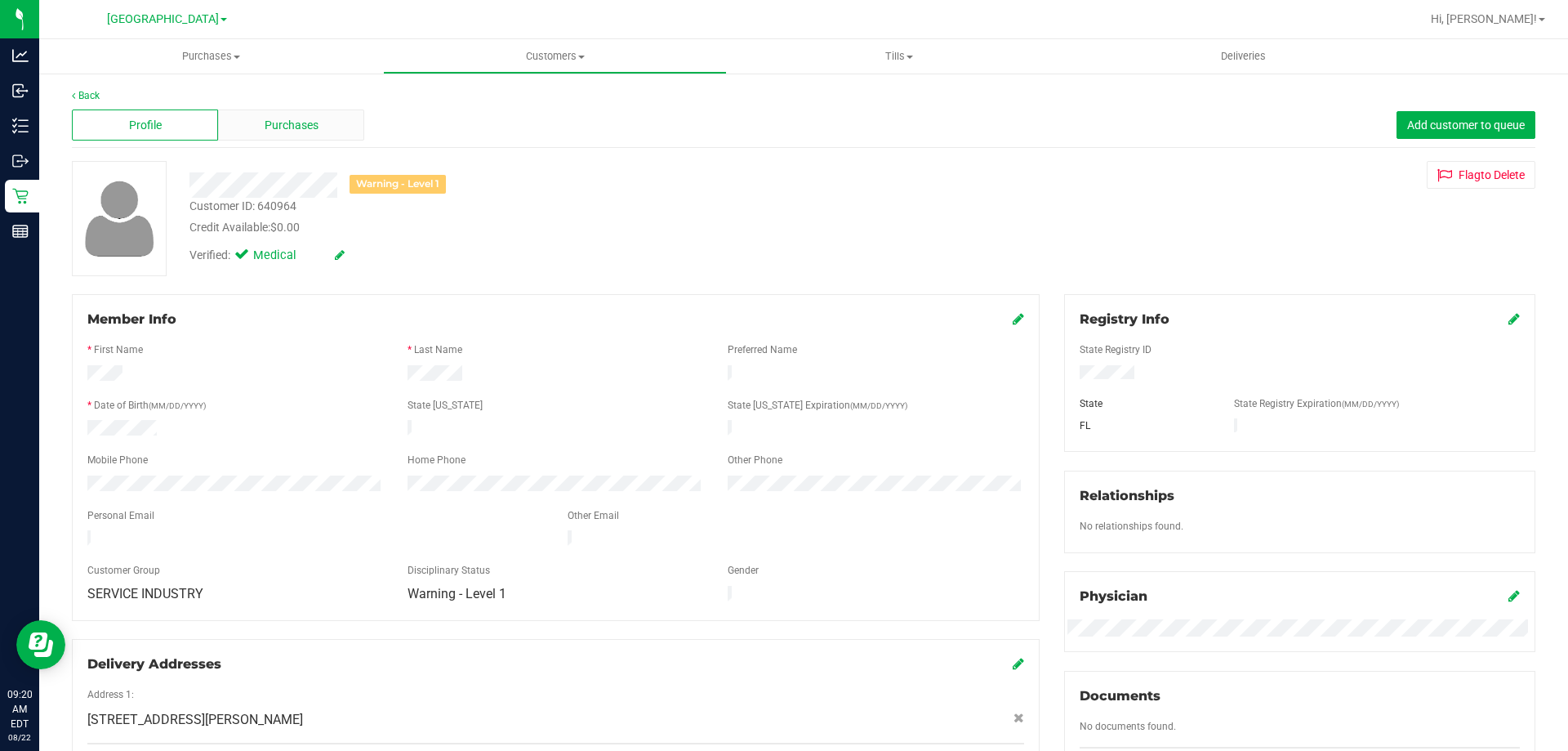
click at [294, 127] on span "Purchases" at bounding box center [292, 126] width 54 height 17
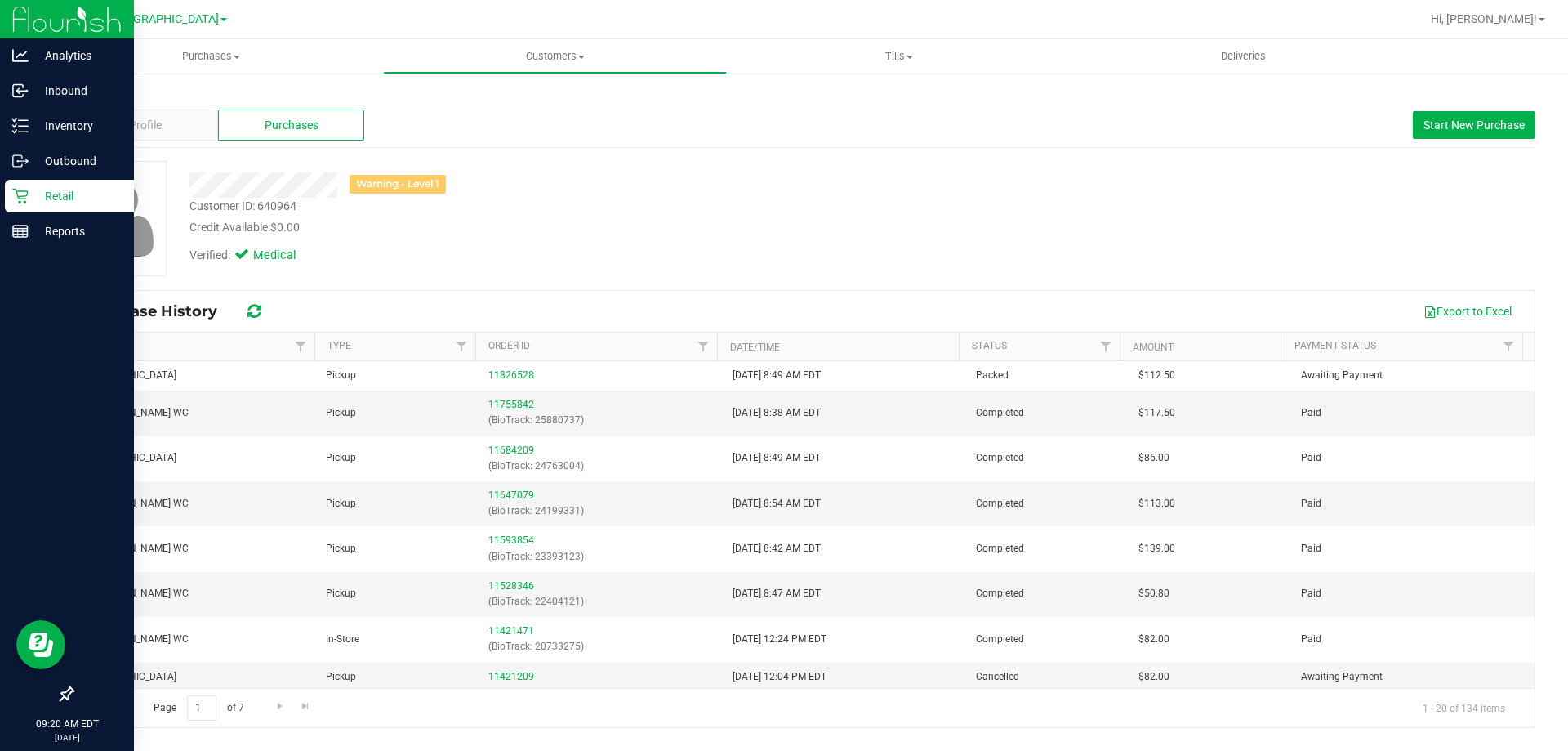
click at [49, 187] on p "Retail" at bounding box center [77, 195] width 98 height 20
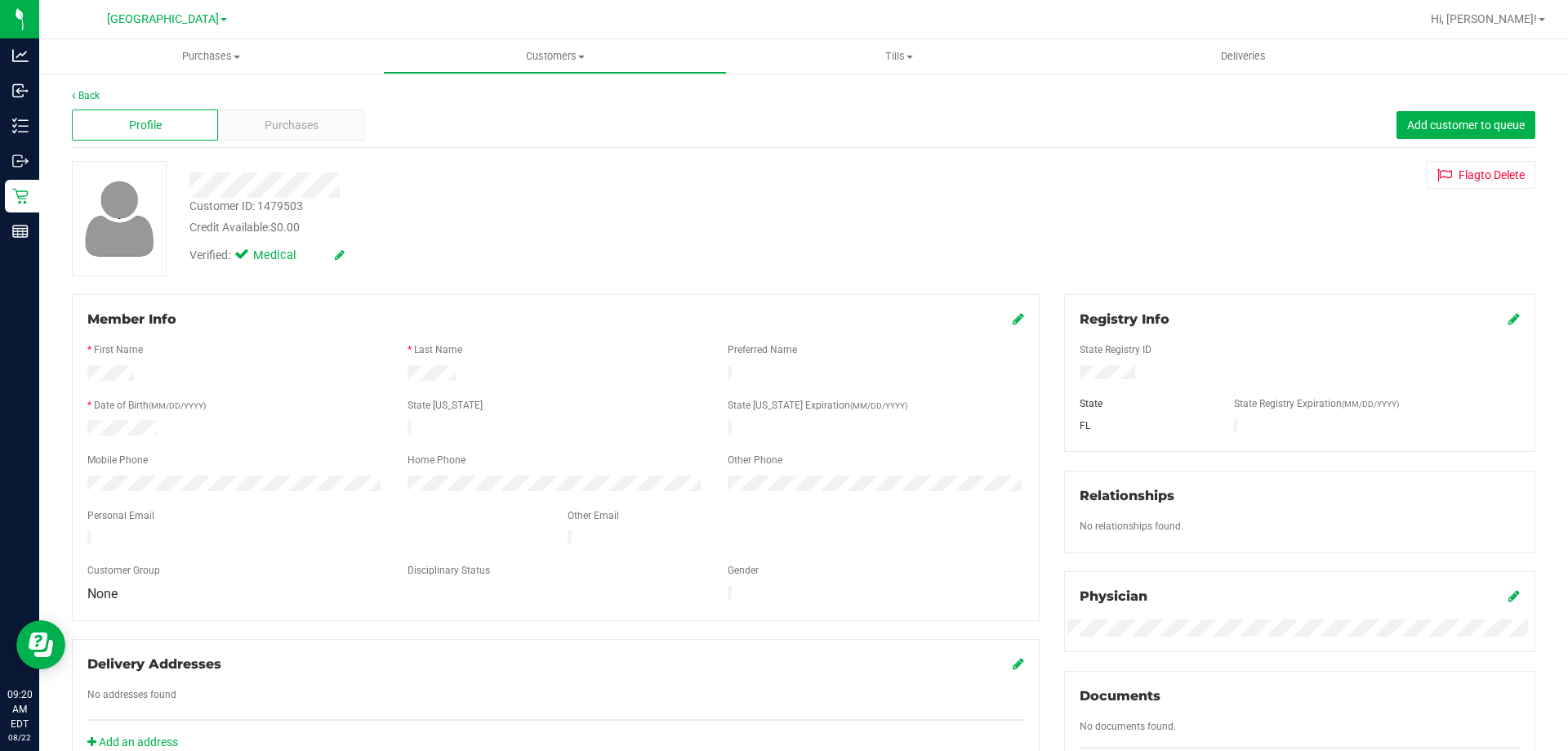
click at [1084, 360] on div "State Registry ID" at bounding box center [1300, 352] width 465 height 19
drag, startPoint x: 161, startPoint y: 426, endPoint x: 76, endPoint y: 417, distance: 85.5
click at [76, 420] on div at bounding box center [235, 429] width 320 height 20
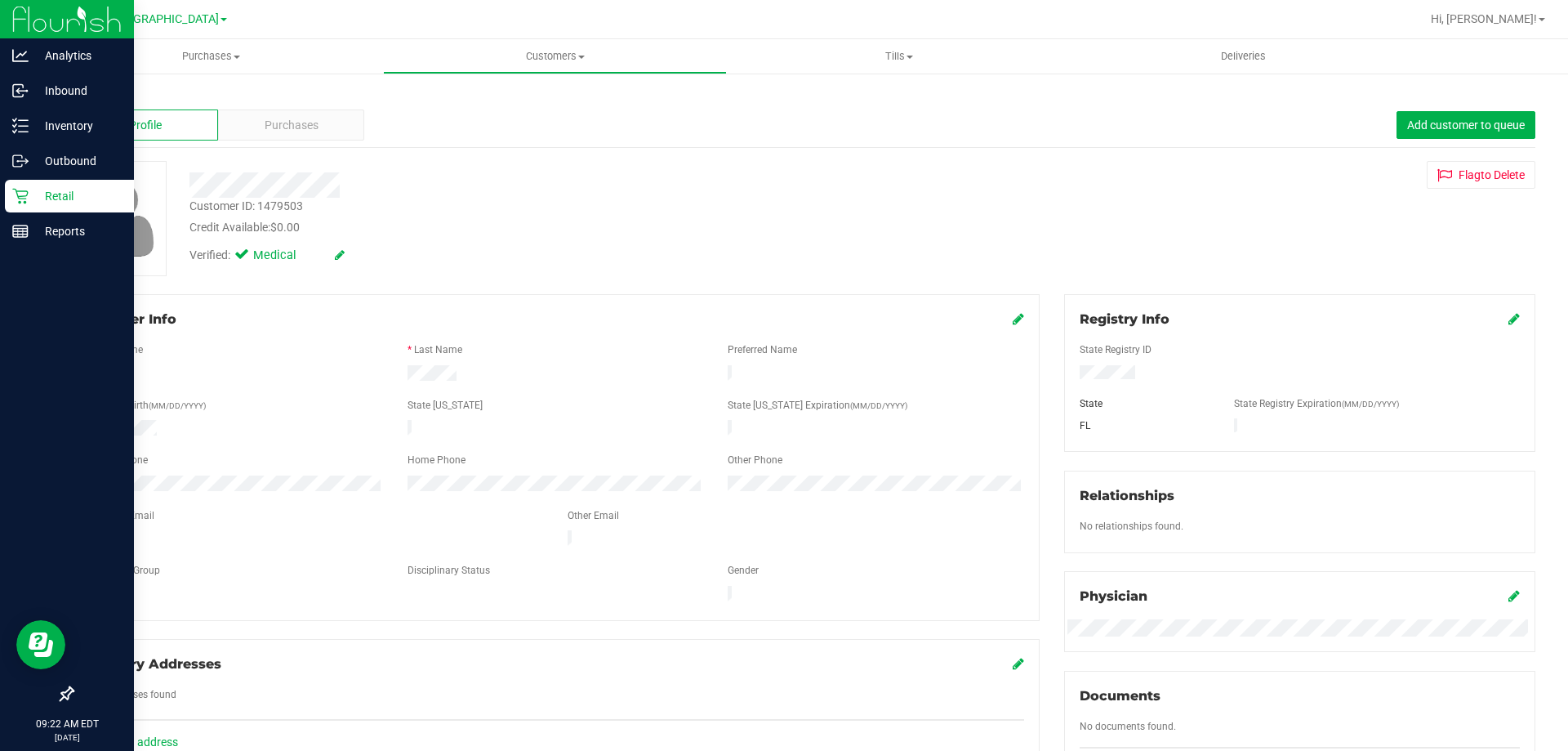
click at [33, 190] on p "Retail" at bounding box center [77, 195] width 98 height 20
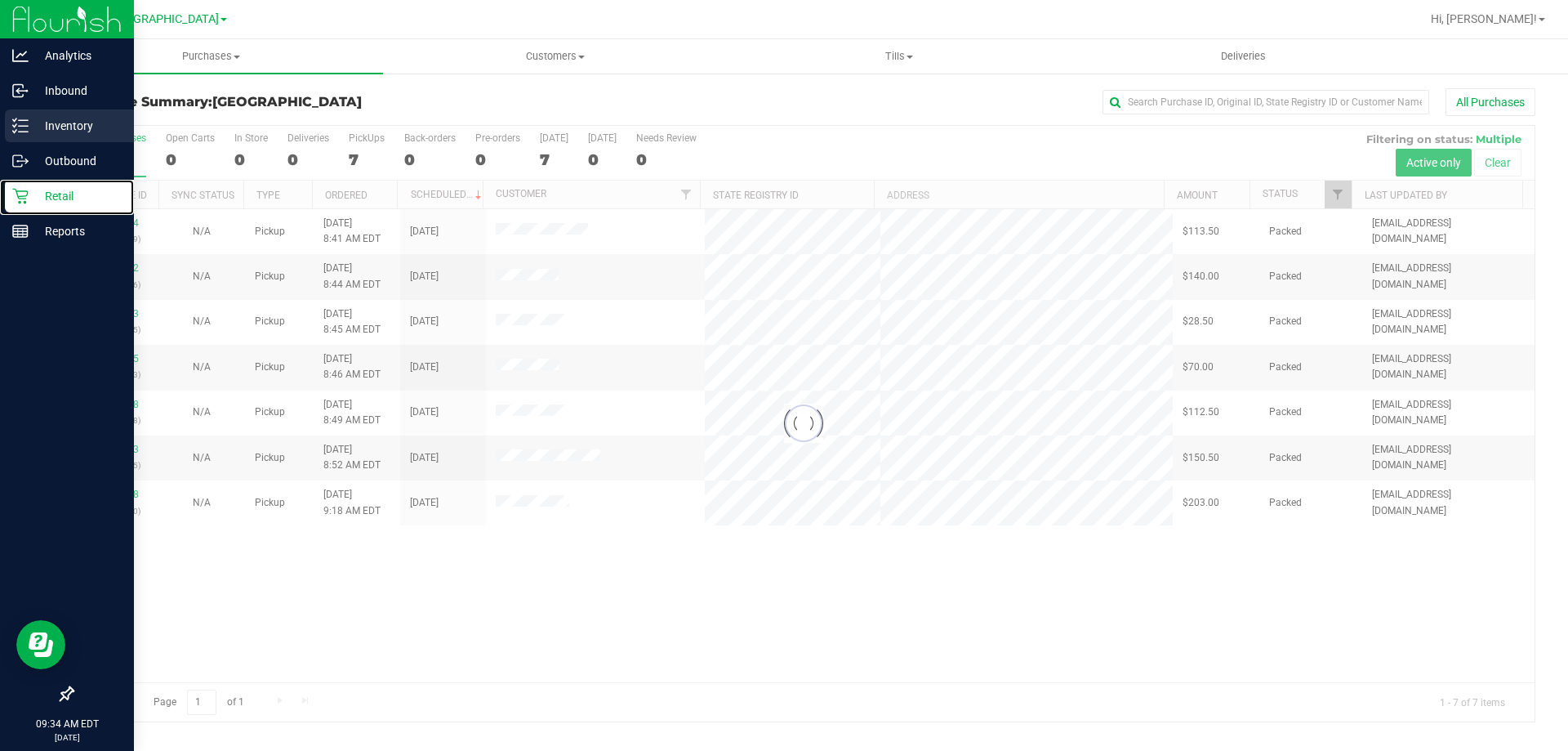
click at [19, 131] on line at bounding box center [23, 131] width 9 height 0
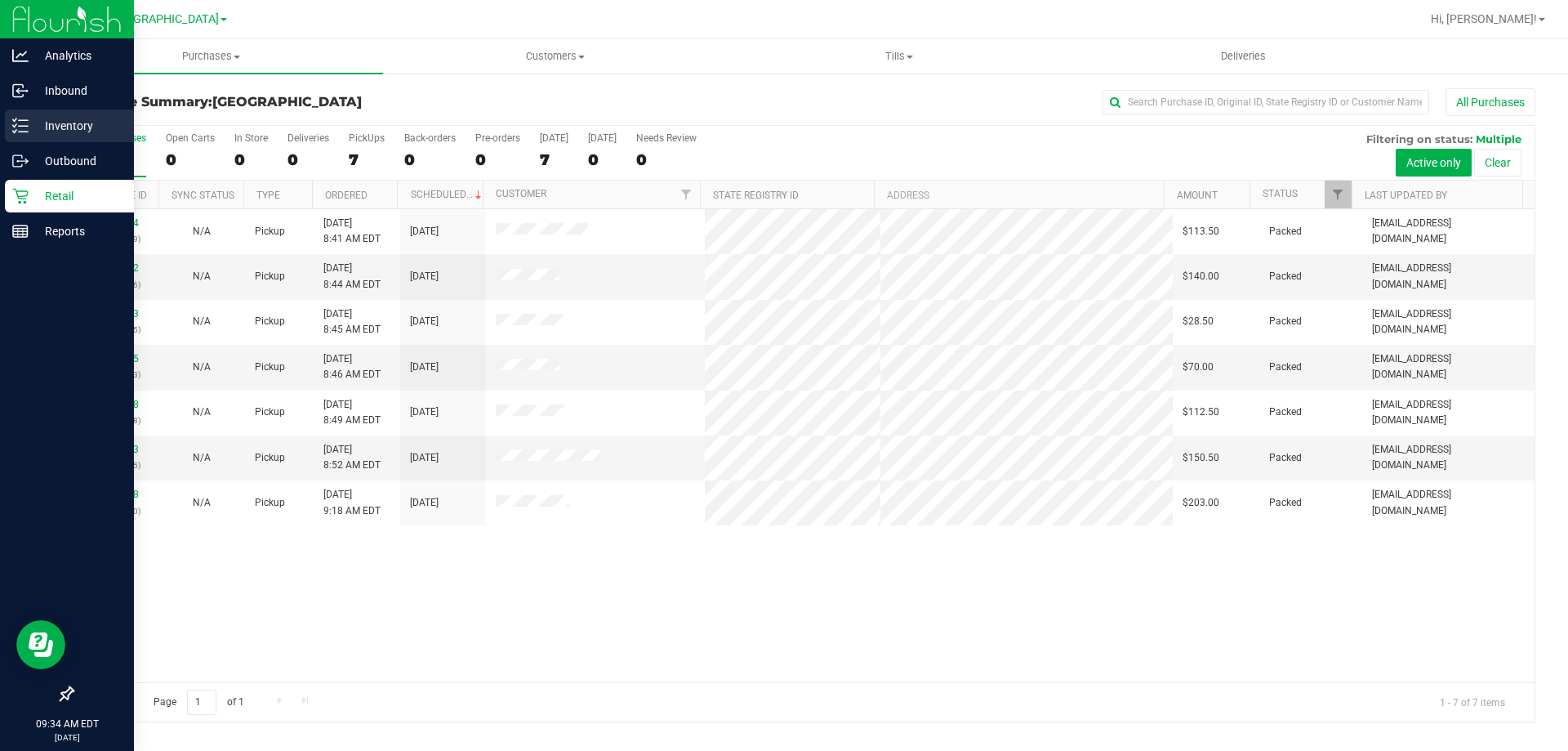
click at [78, 133] on p "Inventory" at bounding box center [77, 126] width 98 height 20
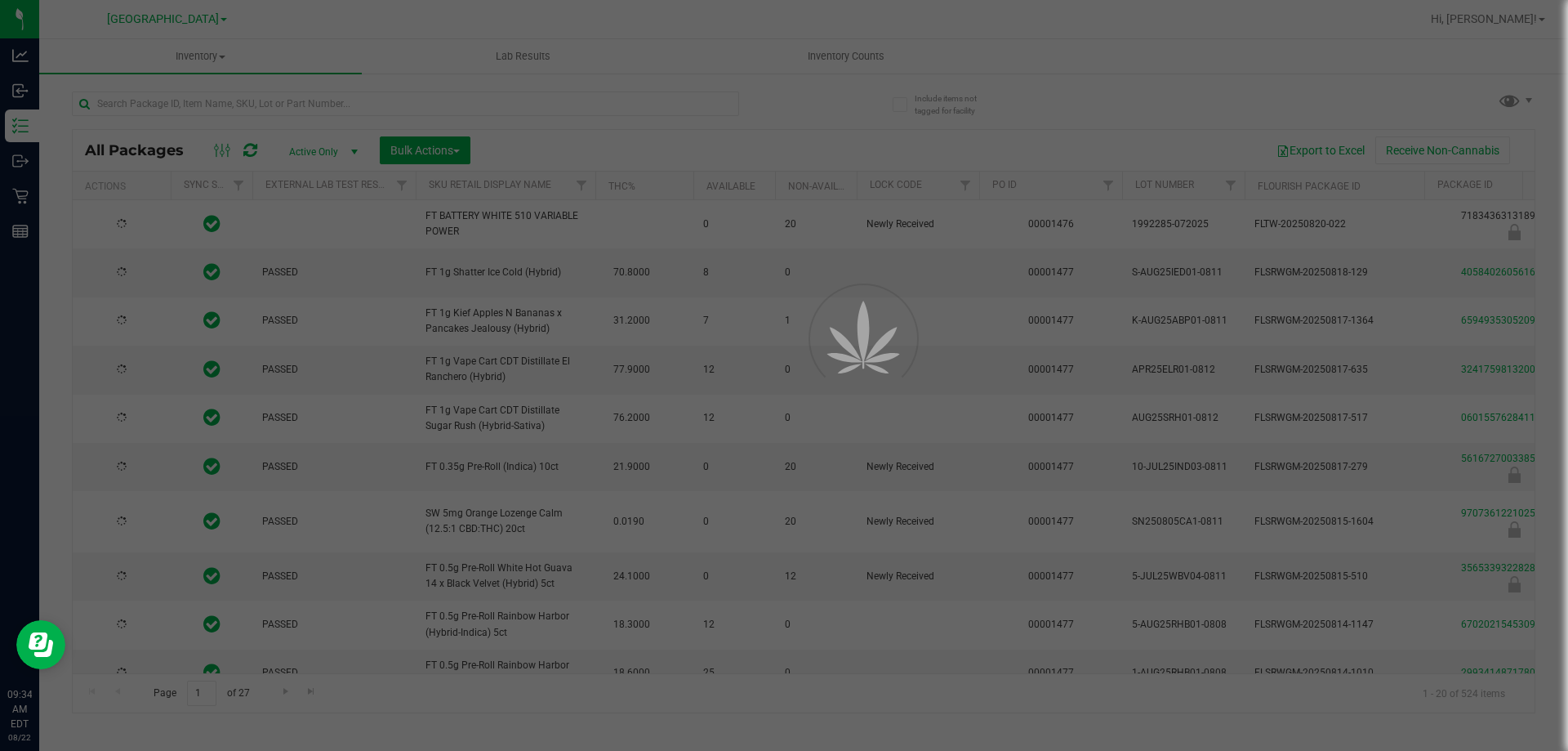
click at [686, 106] on div at bounding box center [784, 375] width 1568 height 751
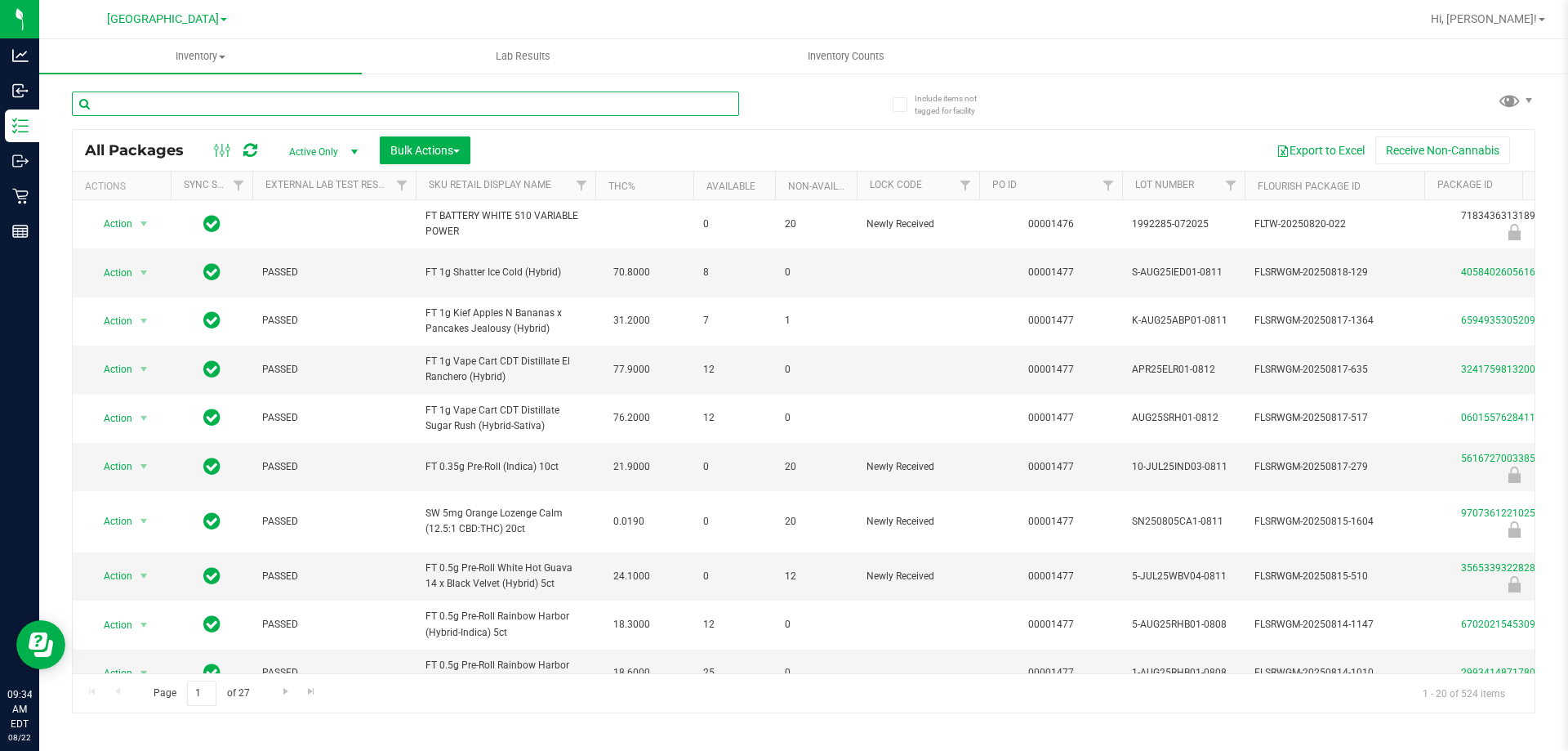
click at [664, 109] on input "text" at bounding box center [405, 103] width 668 height 24
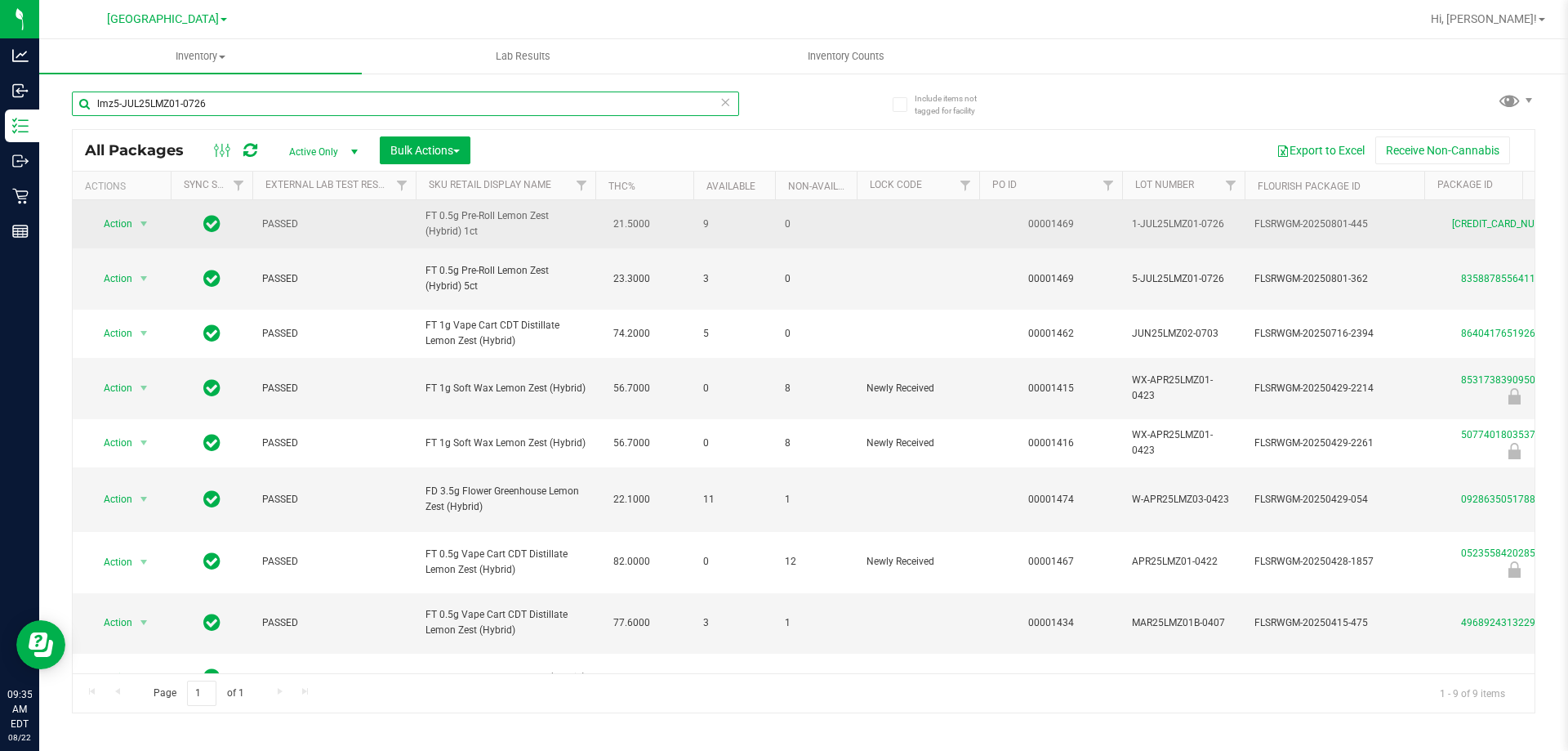
type input "lmz5-JUL25LMZ01-0726"
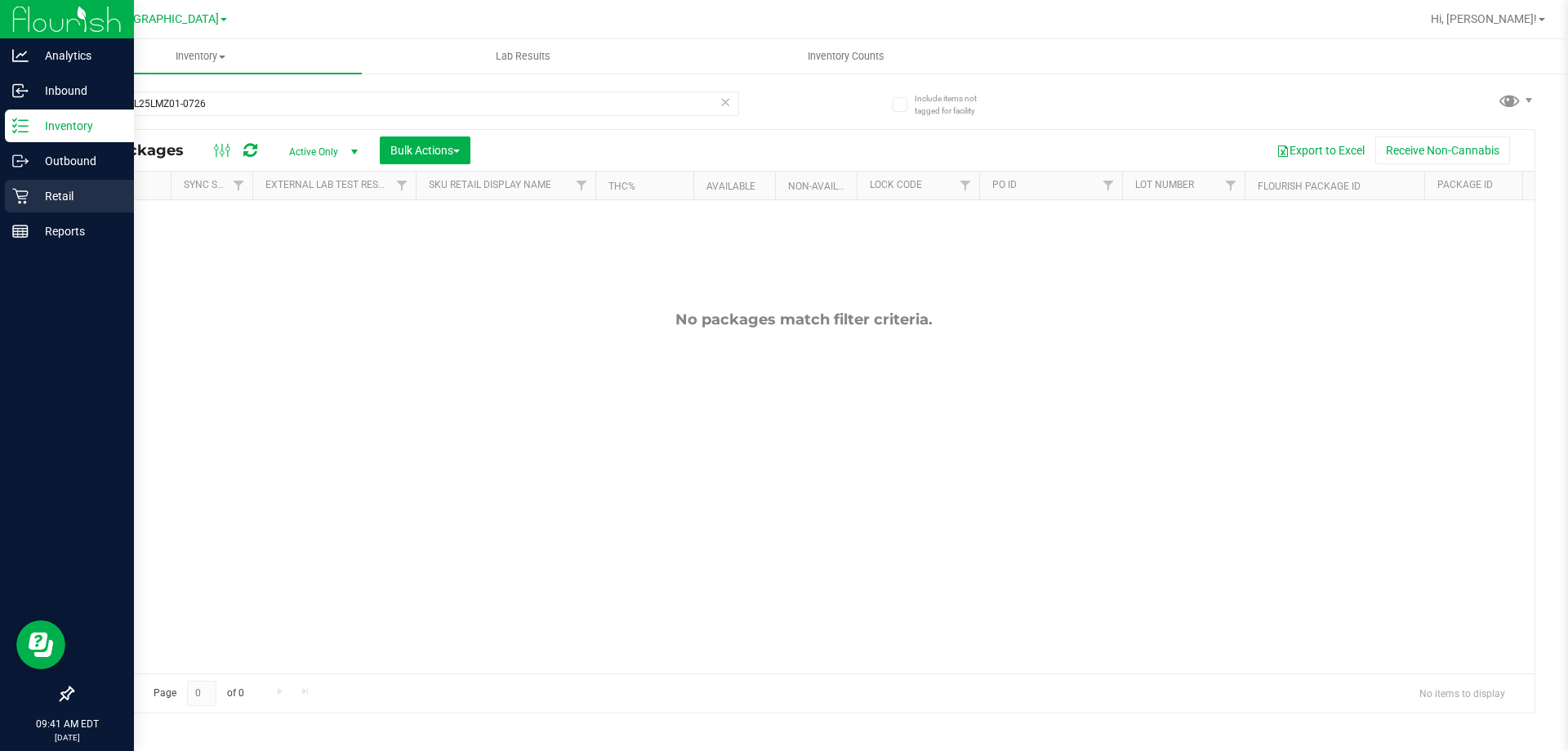
click at [37, 192] on p "Retail" at bounding box center [77, 195] width 98 height 20
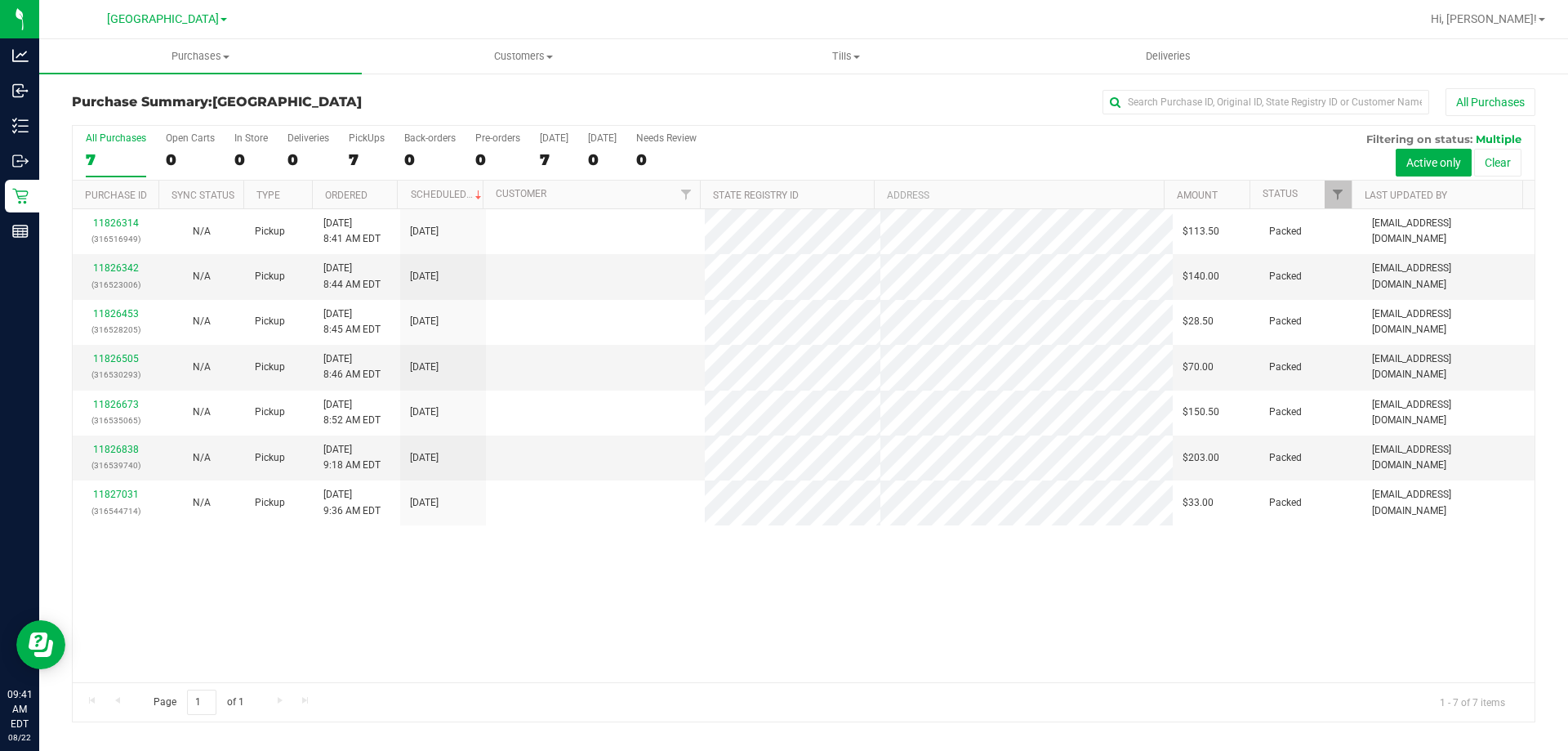
click at [445, 748] on div "Purchases Summary of purchases Fulfillment All purchases Customers All customer…" at bounding box center [804, 395] width 1529 height 712
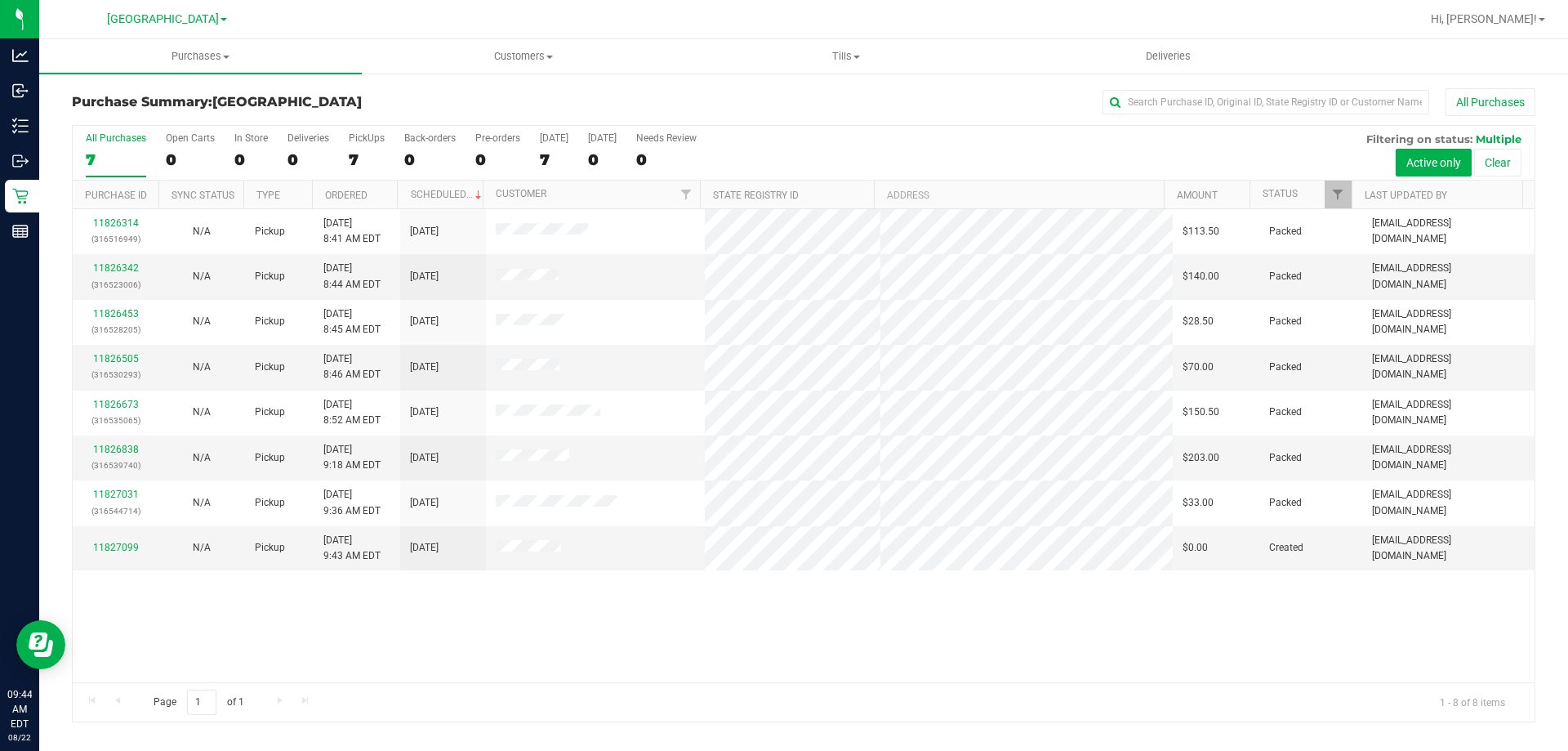
click at [239, 616] on div "11826314 (316516949) N/A Pickup 8/22/2025 8:41 AM EDT 8/22/2025 $113.50 Packed …" at bounding box center [804, 446] width 1462 height 474
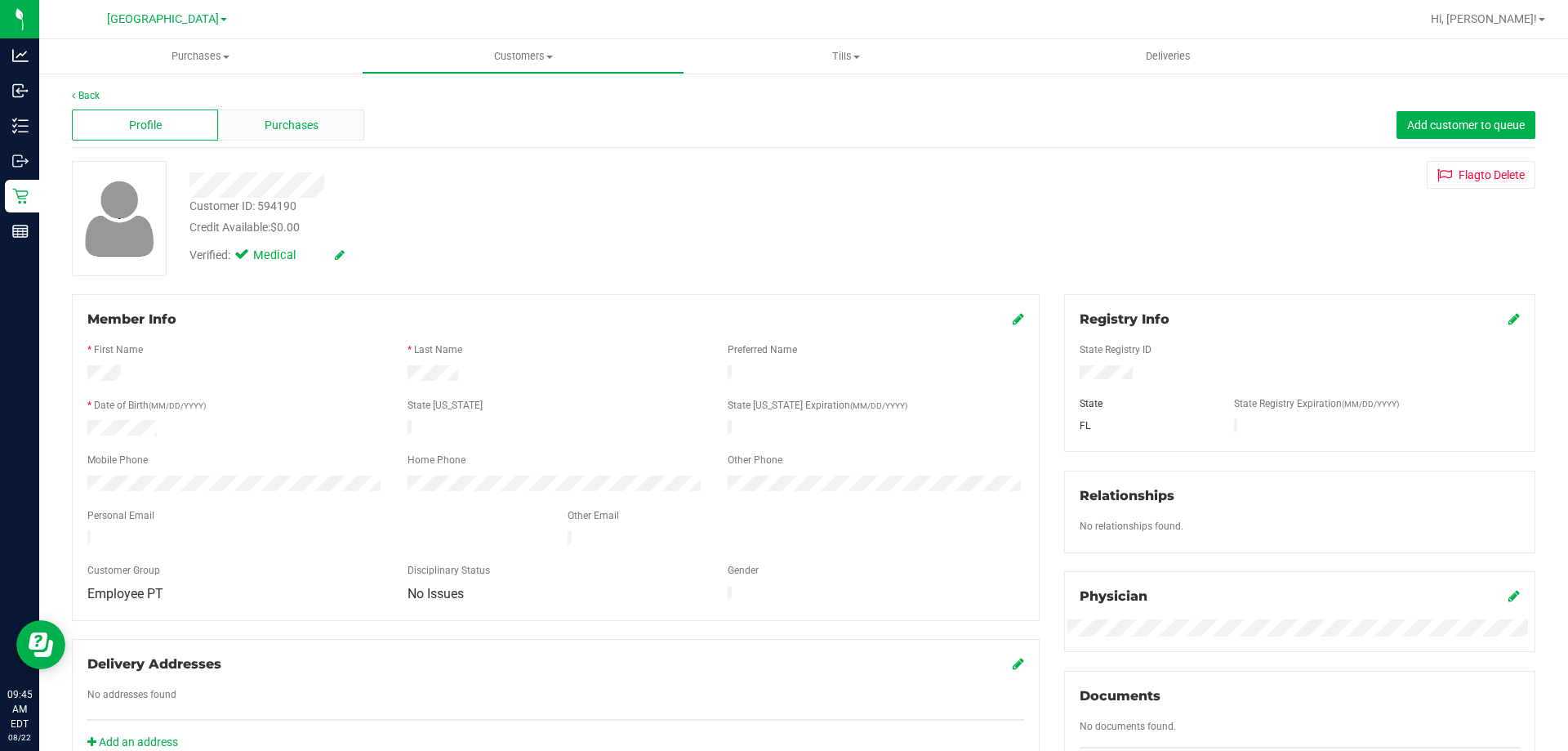
click at [293, 119] on span "Purchases" at bounding box center [292, 126] width 54 height 17
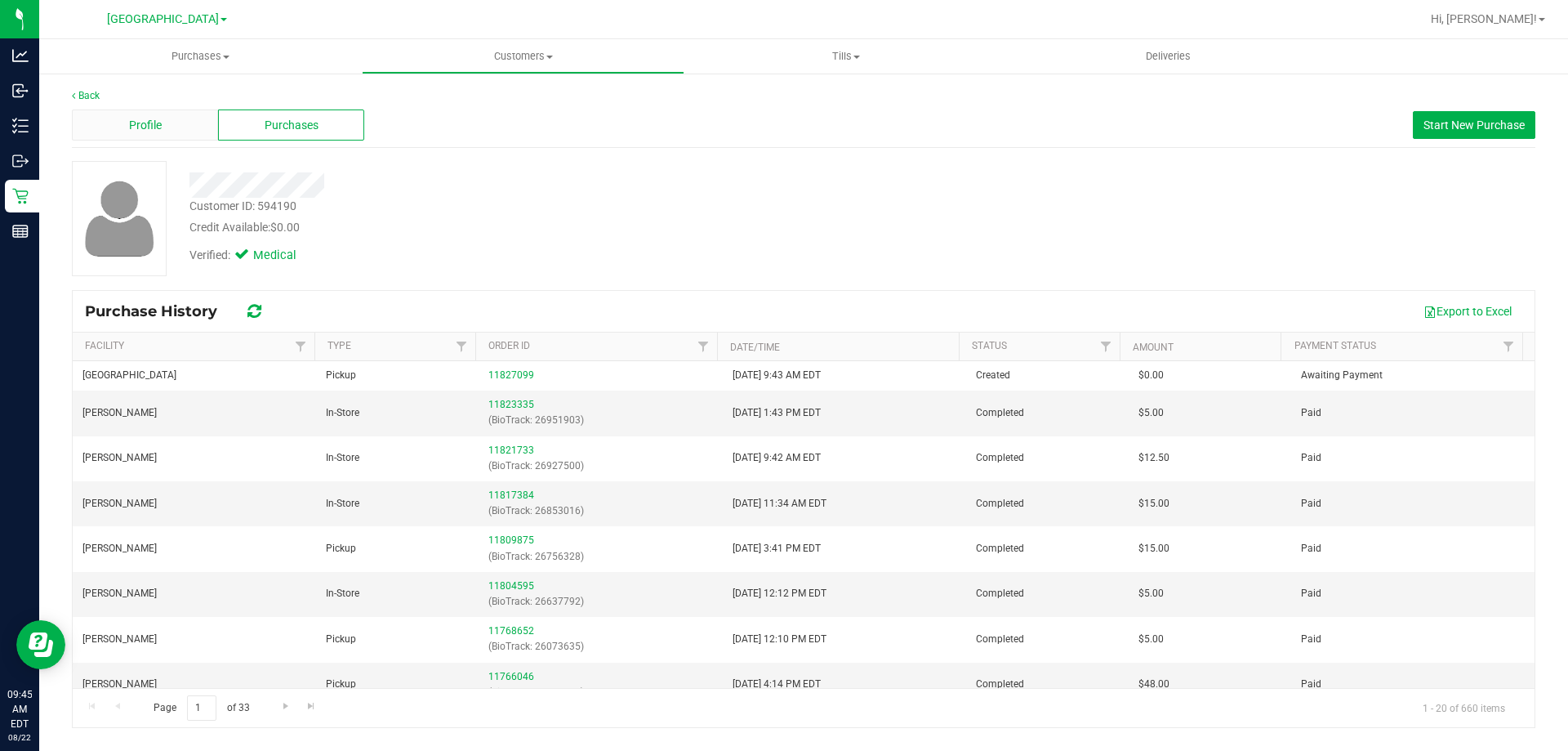
click at [179, 124] on div "Profile" at bounding box center [144, 125] width 146 height 31
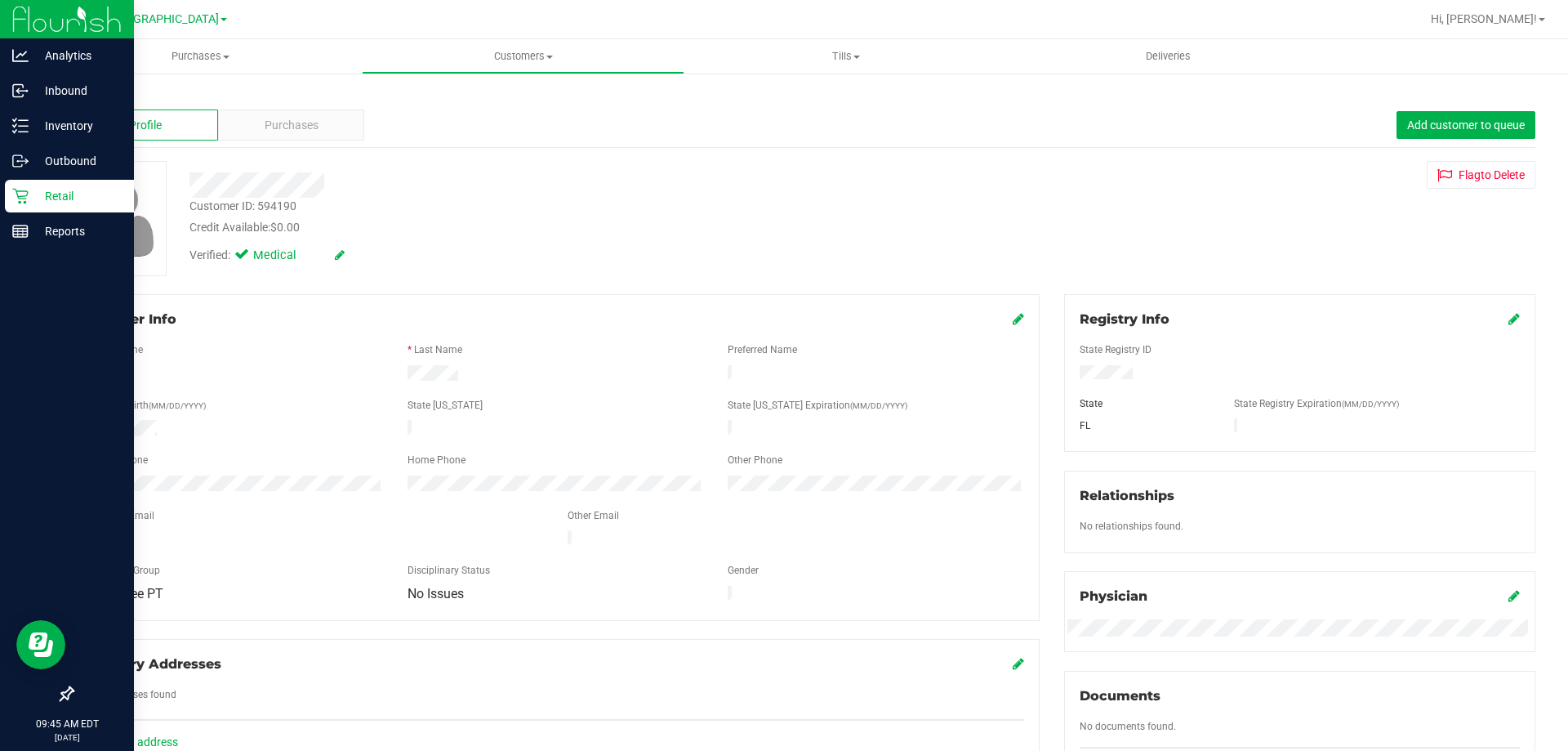
click at [23, 197] on icon at bounding box center [20, 196] width 17 height 17
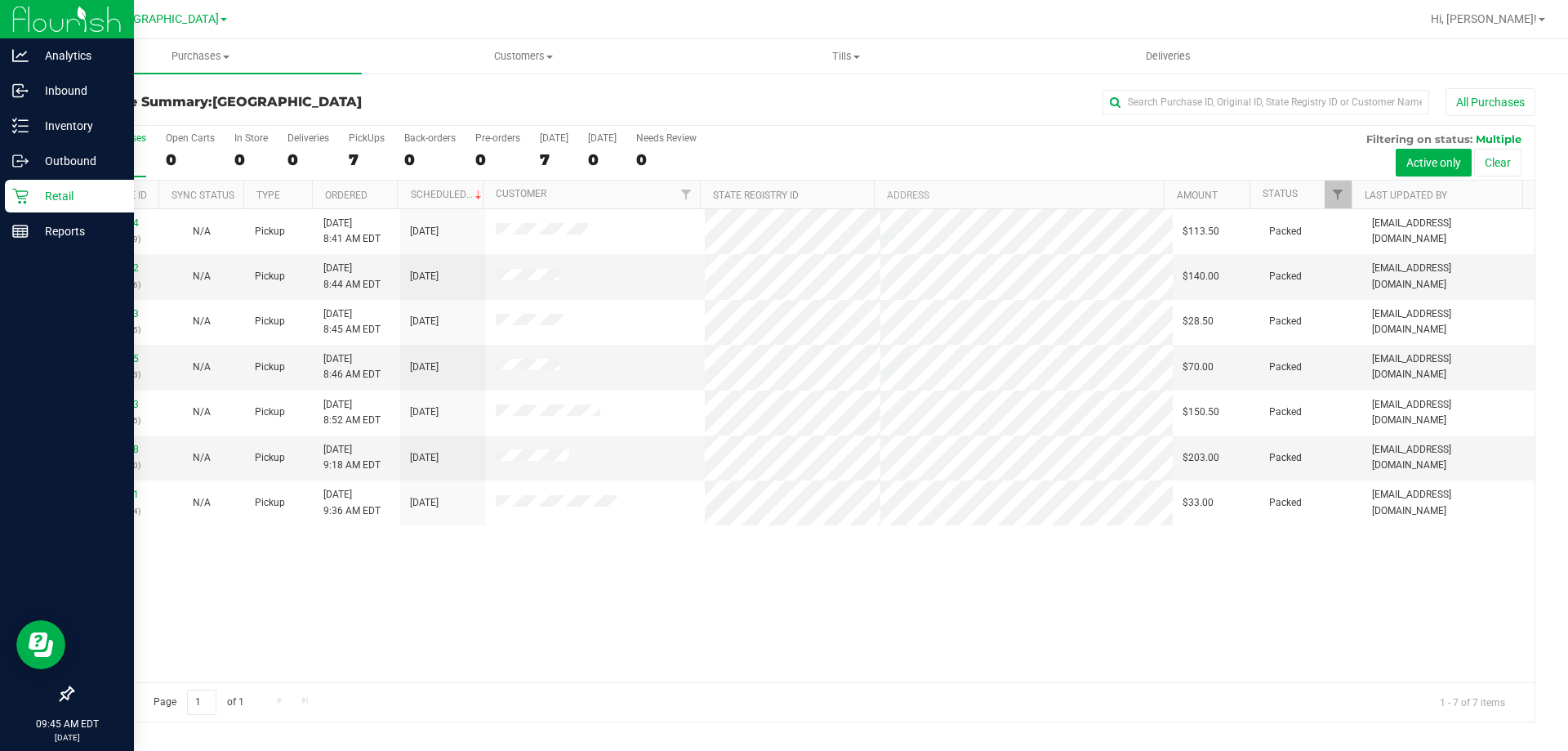
click at [50, 192] on p "Retail" at bounding box center [77, 195] width 98 height 20
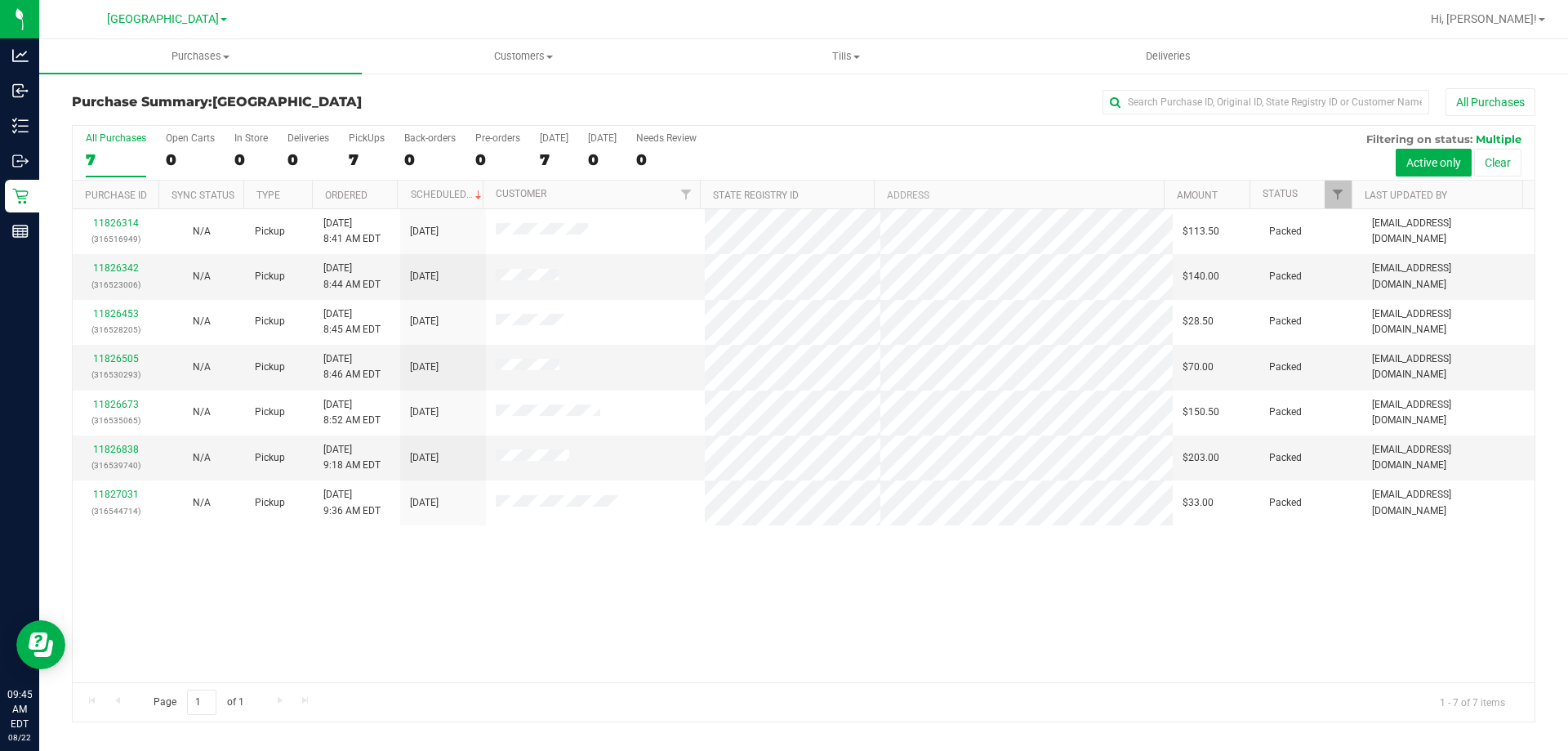
click at [407, 749] on div "Purchases Summary of purchases Fulfillment All purchases Customers All customer…" at bounding box center [804, 395] width 1529 height 712
click at [399, 533] on div "11826314 (316516949) N/A Pickup 8/22/2025 8:41 AM EDT 8/22/2025 $113.50 Packed …" at bounding box center [804, 446] width 1462 height 474
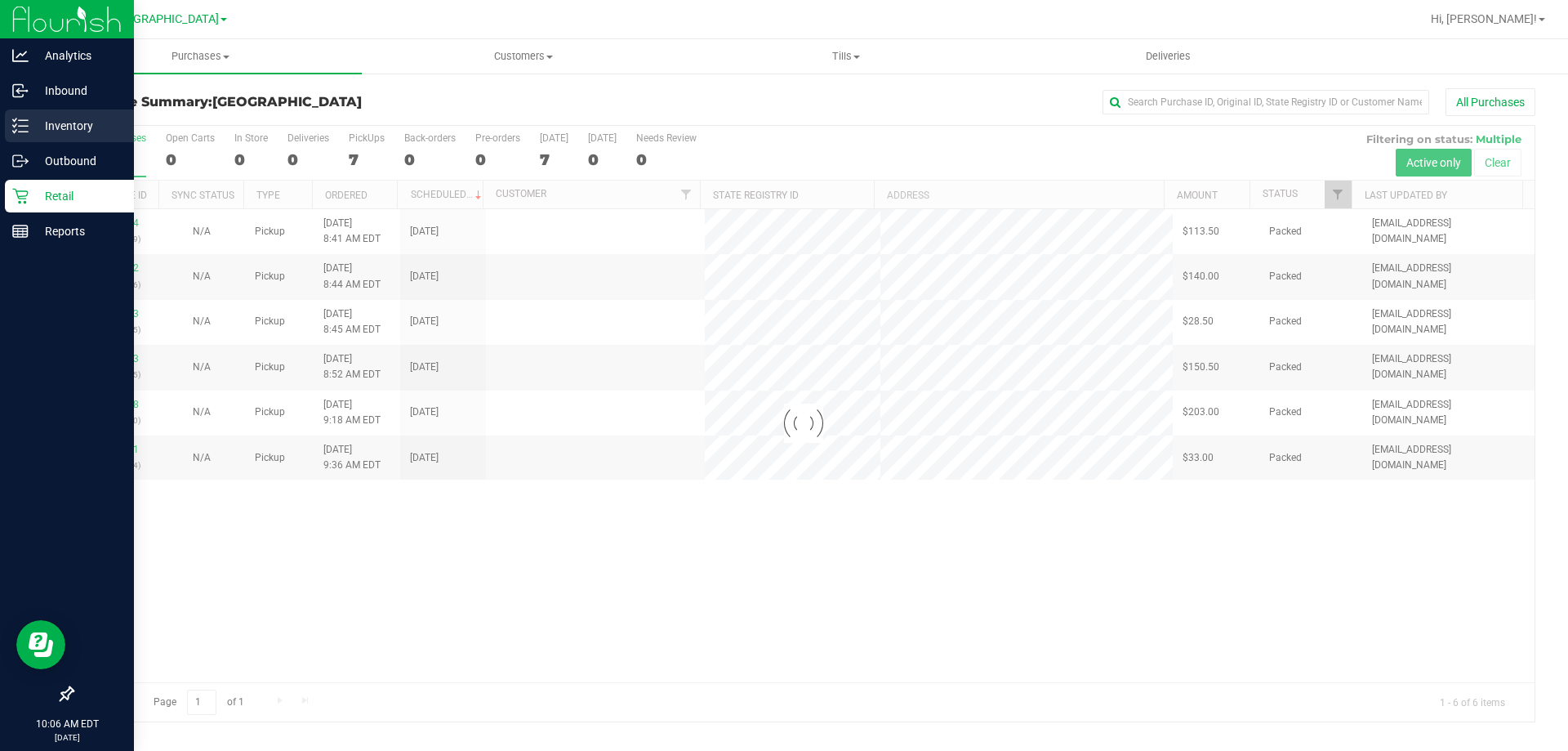
click at [64, 116] on p "Inventory" at bounding box center [77, 126] width 98 height 20
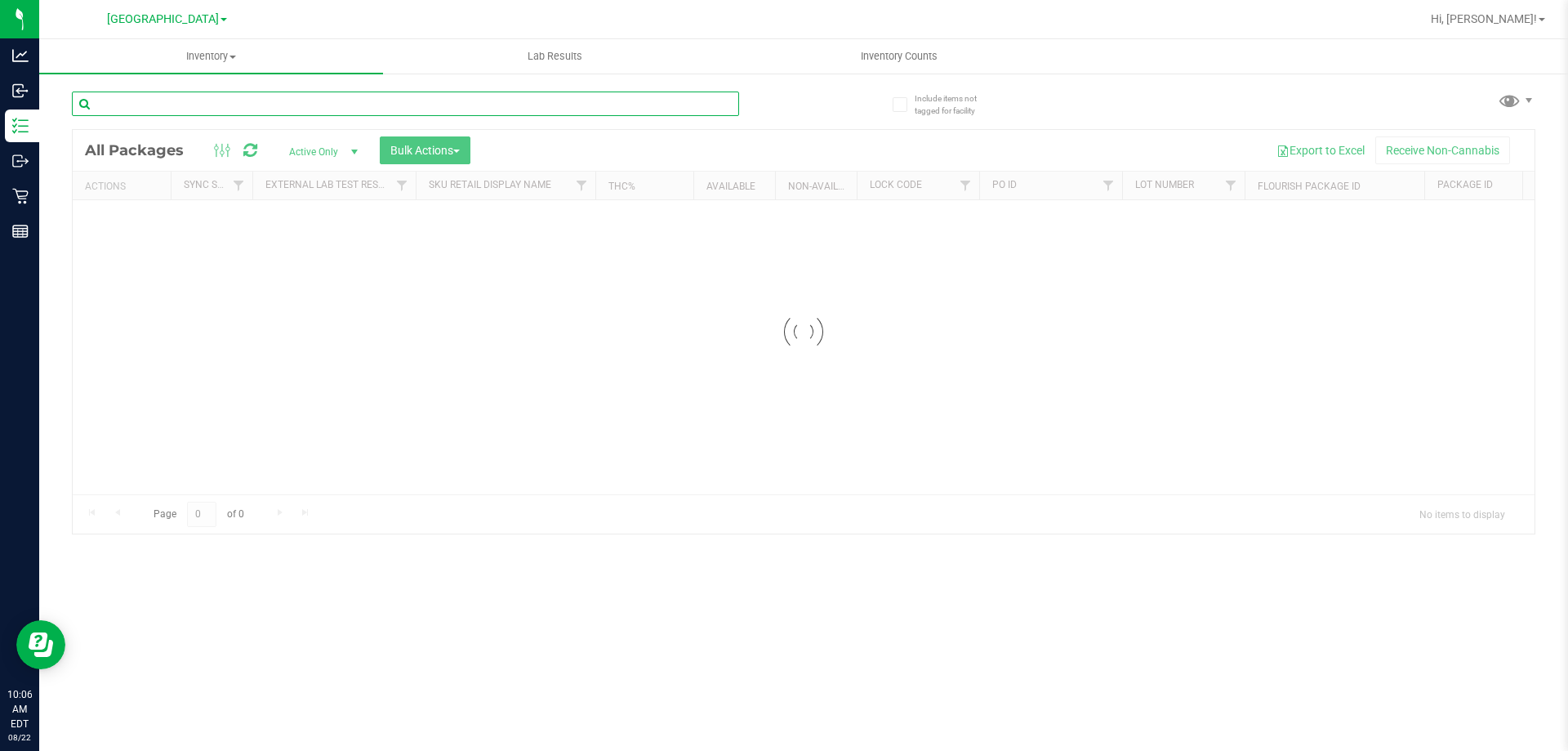
click at [227, 106] on div "Inventory All packages All inventory Waste log Create inventory Lab Results Inv…" at bounding box center [804, 395] width 1529 height 712
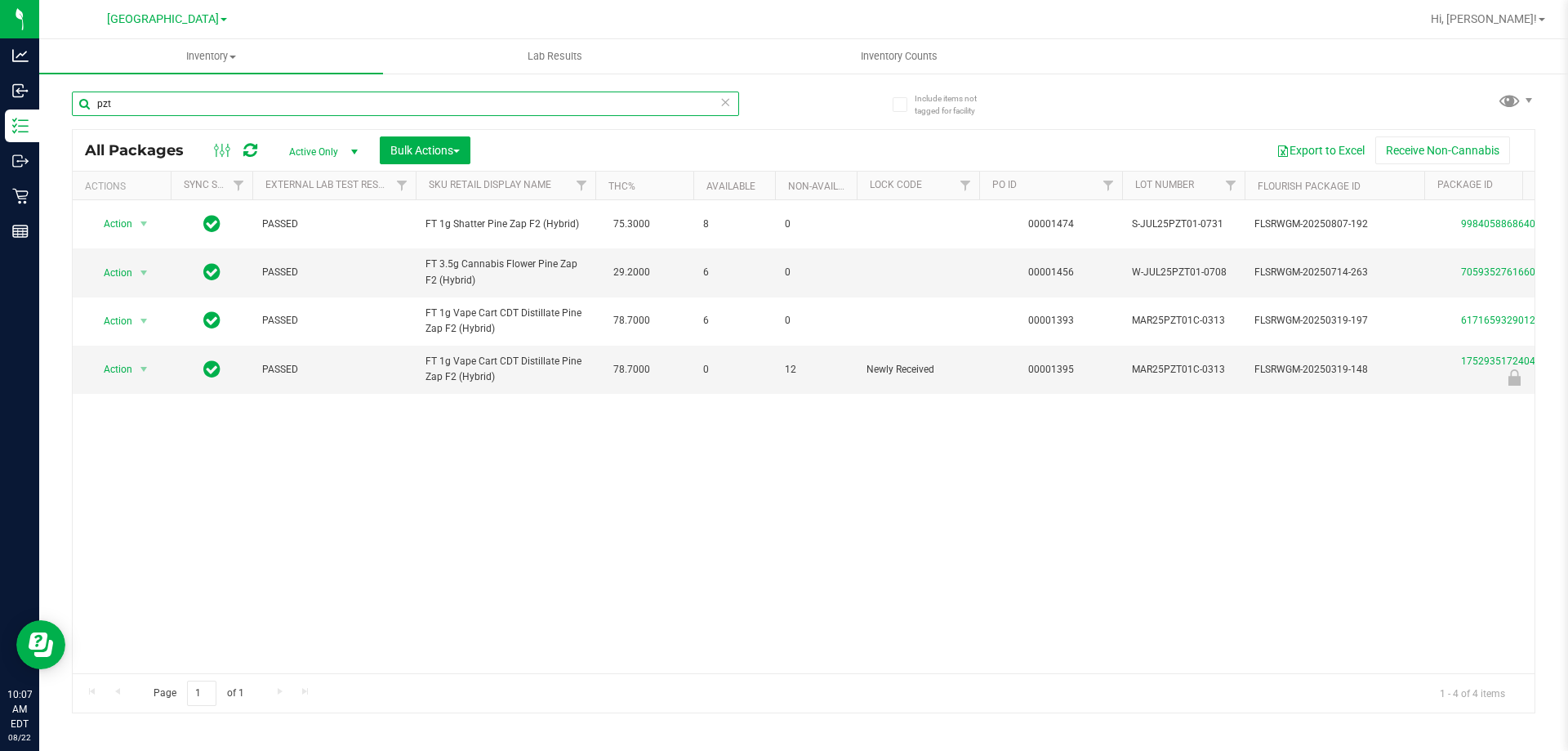
type input "pzt"
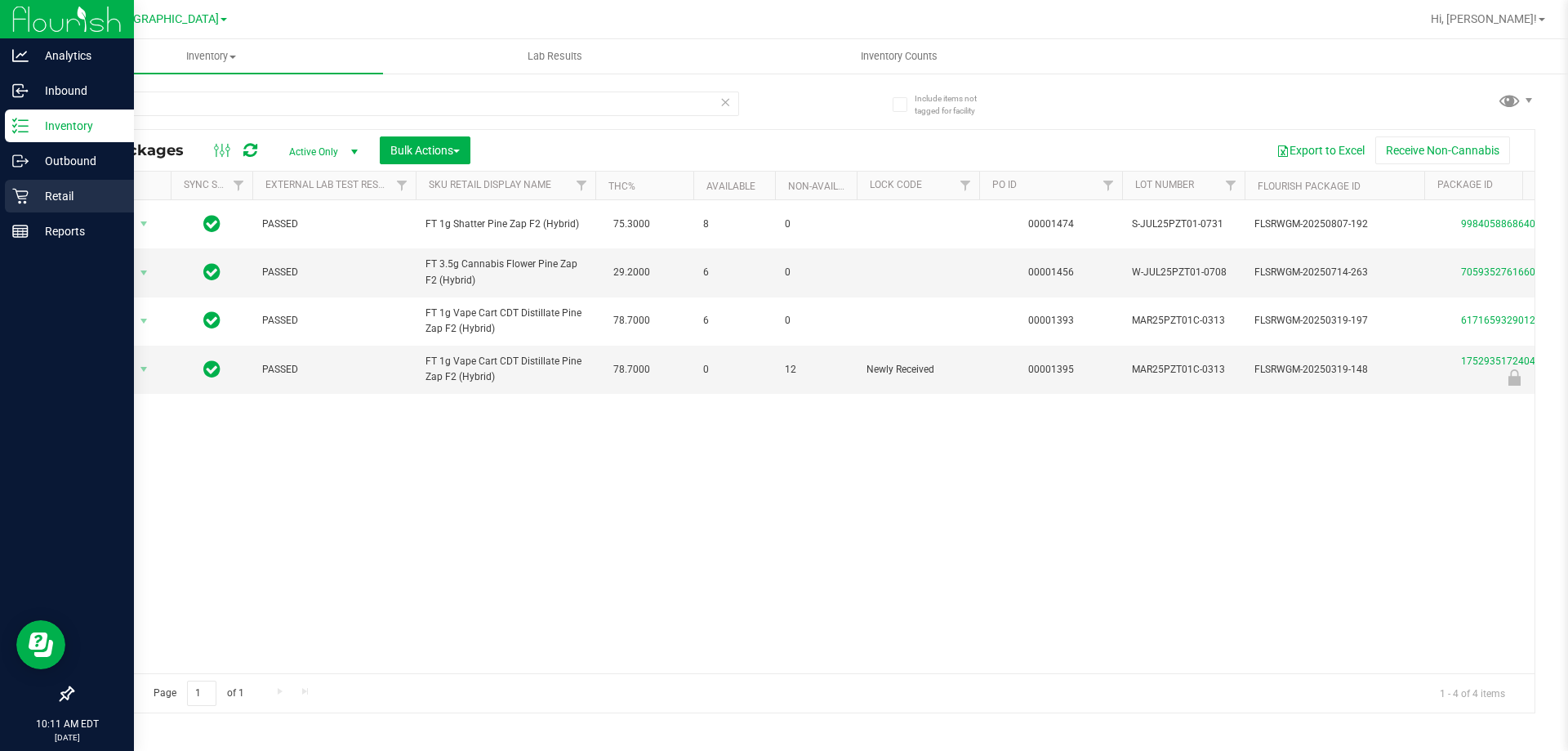
click at [61, 186] on p "Retail" at bounding box center [77, 195] width 98 height 20
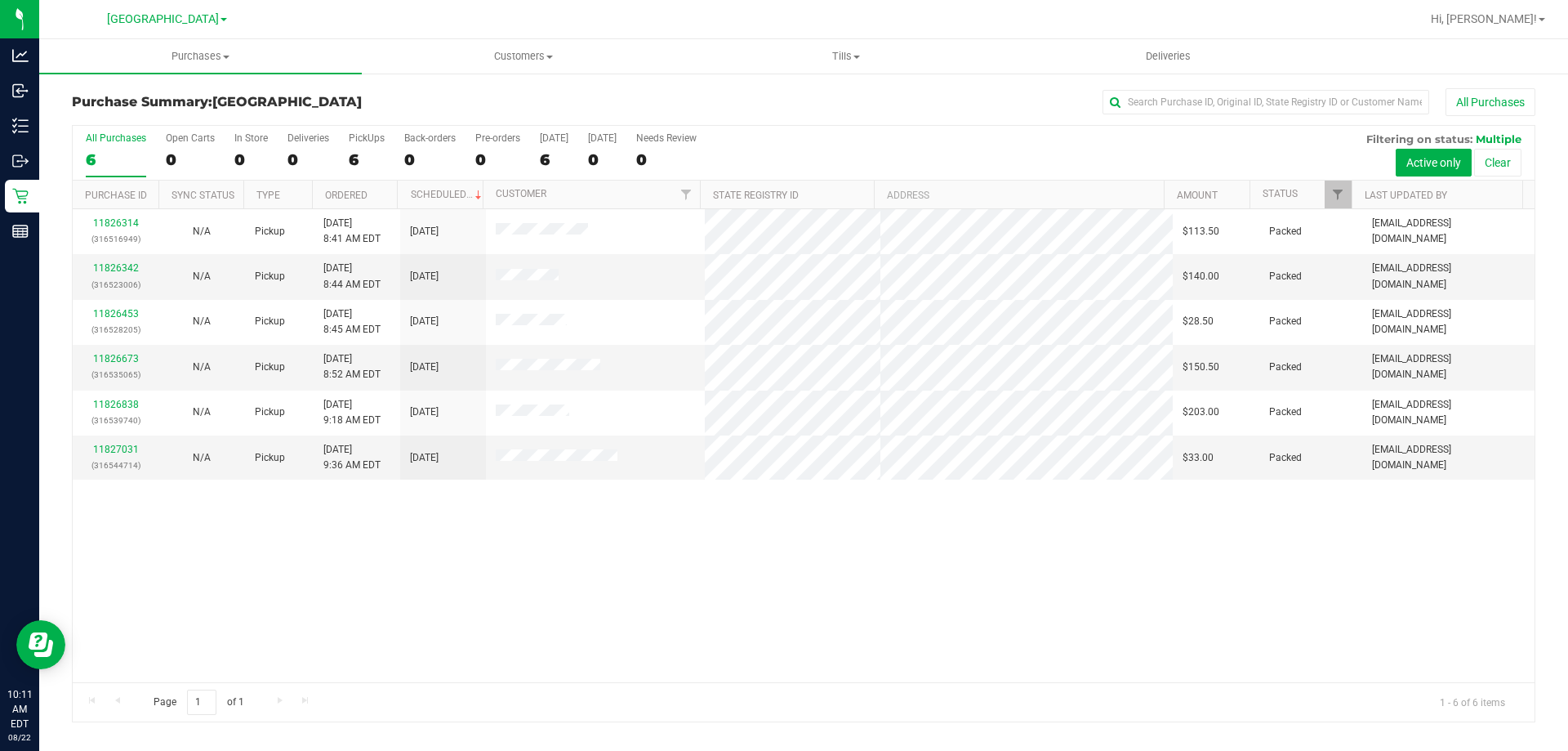
click at [526, 610] on div "11826314 (316516949) N/A Pickup 8/22/2025 8:41 AM EDT 8/22/2025 $113.50 Packed …" at bounding box center [804, 446] width 1462 height 474
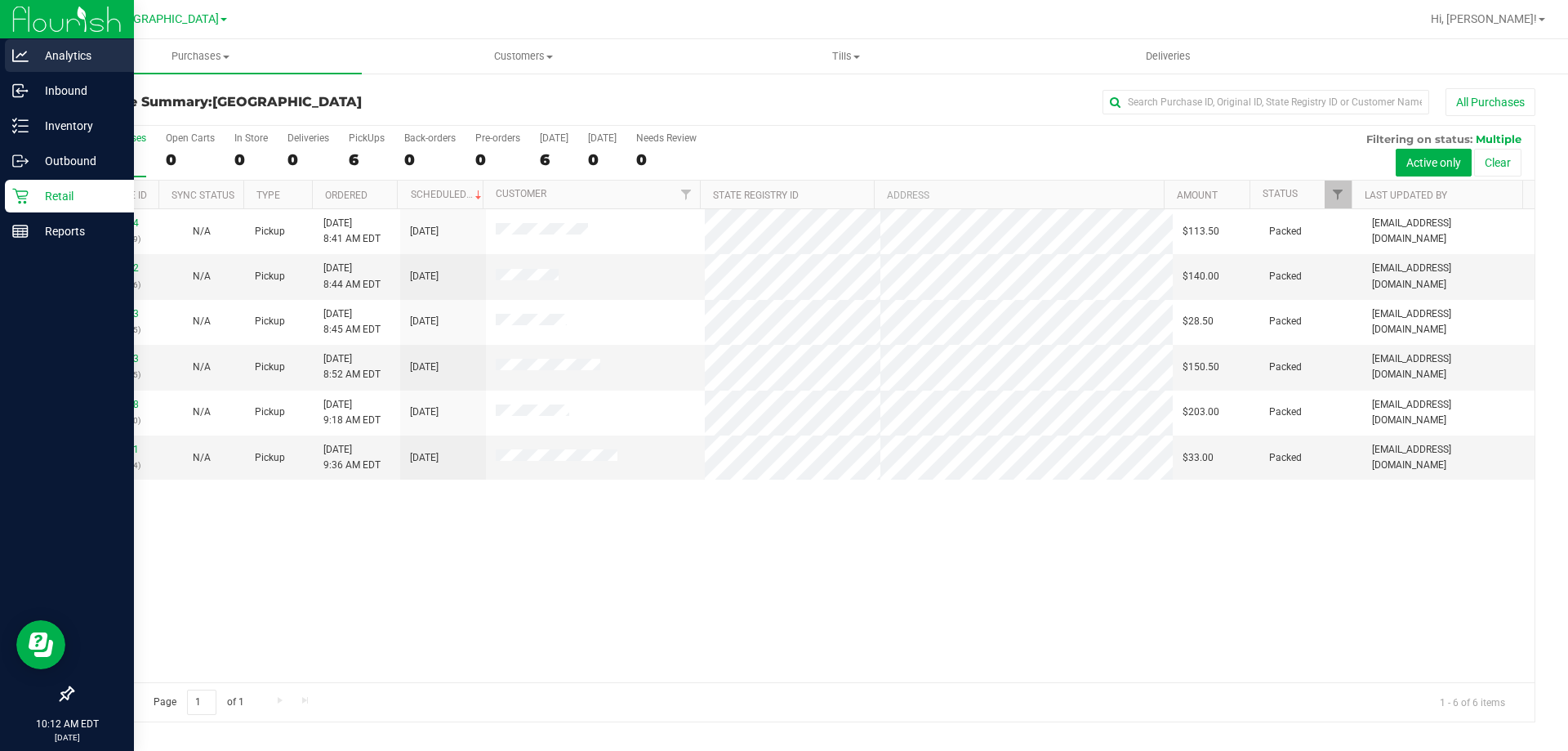
click at [72, 50] on p "Analytics" at bounding box center [77, 55] width 98 height 20
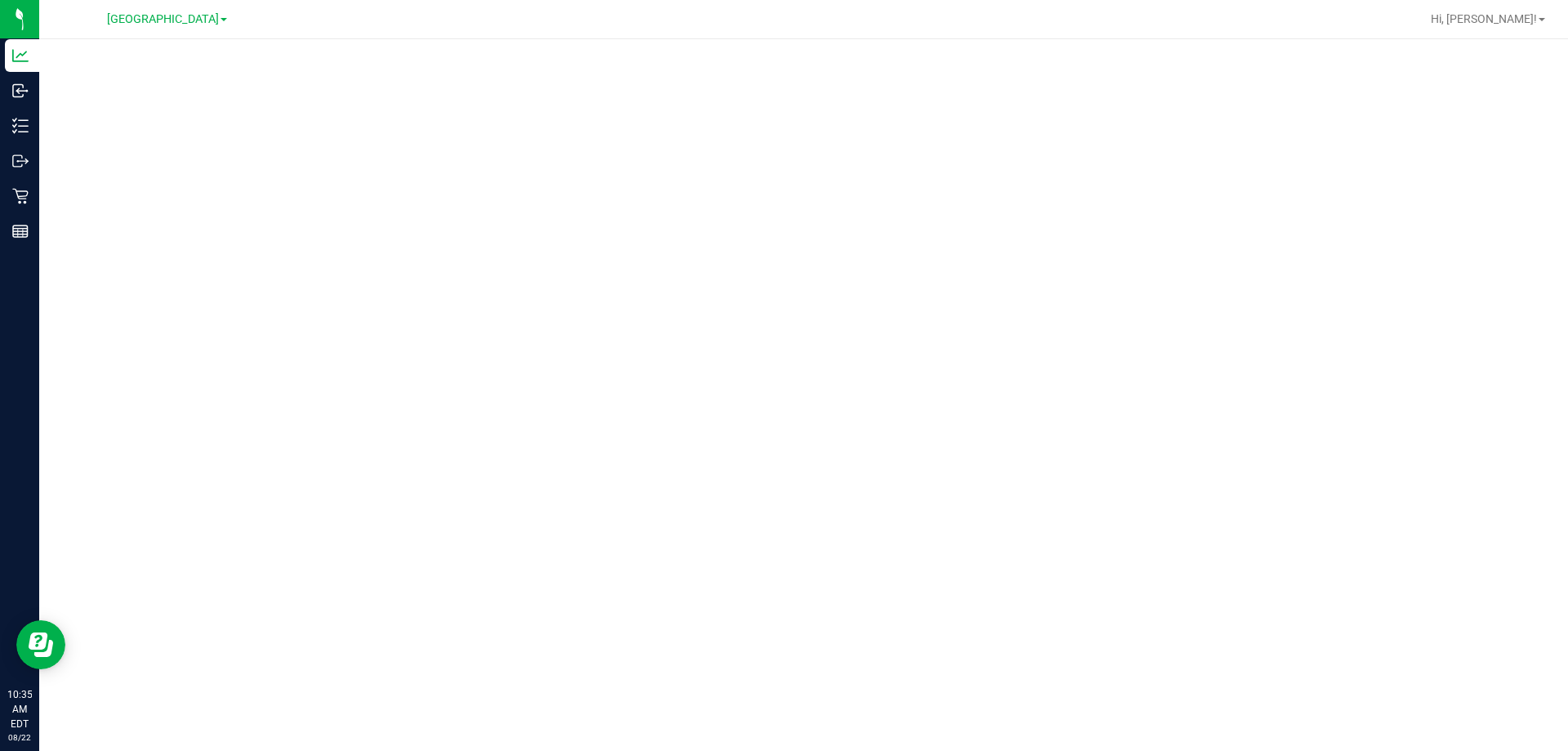
click at [512, 47] on div at bounding box center [804, 390] width 1529 height 702
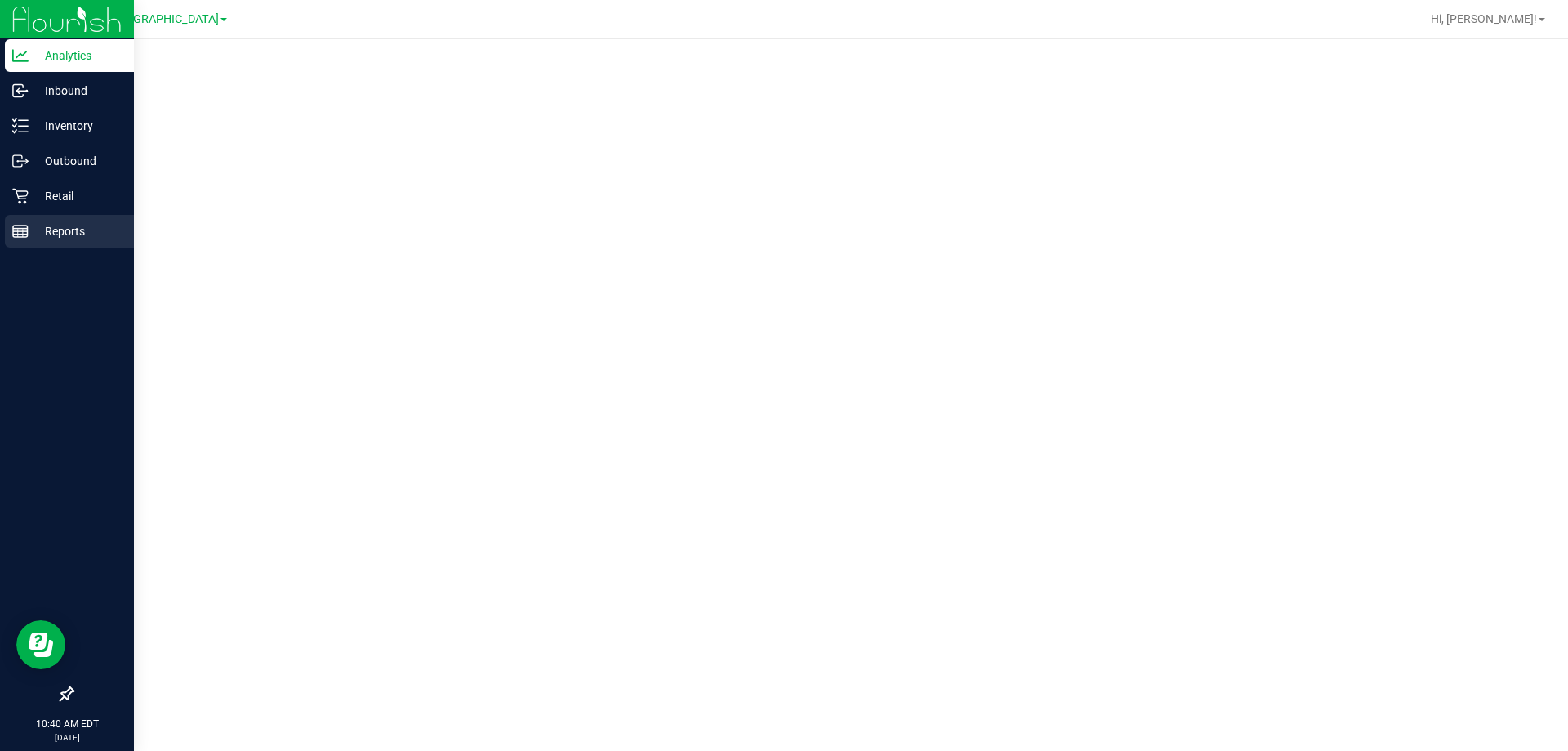
click at [29, 218] on div "Reports" at bounding box center [69, 231] width 129 height 33
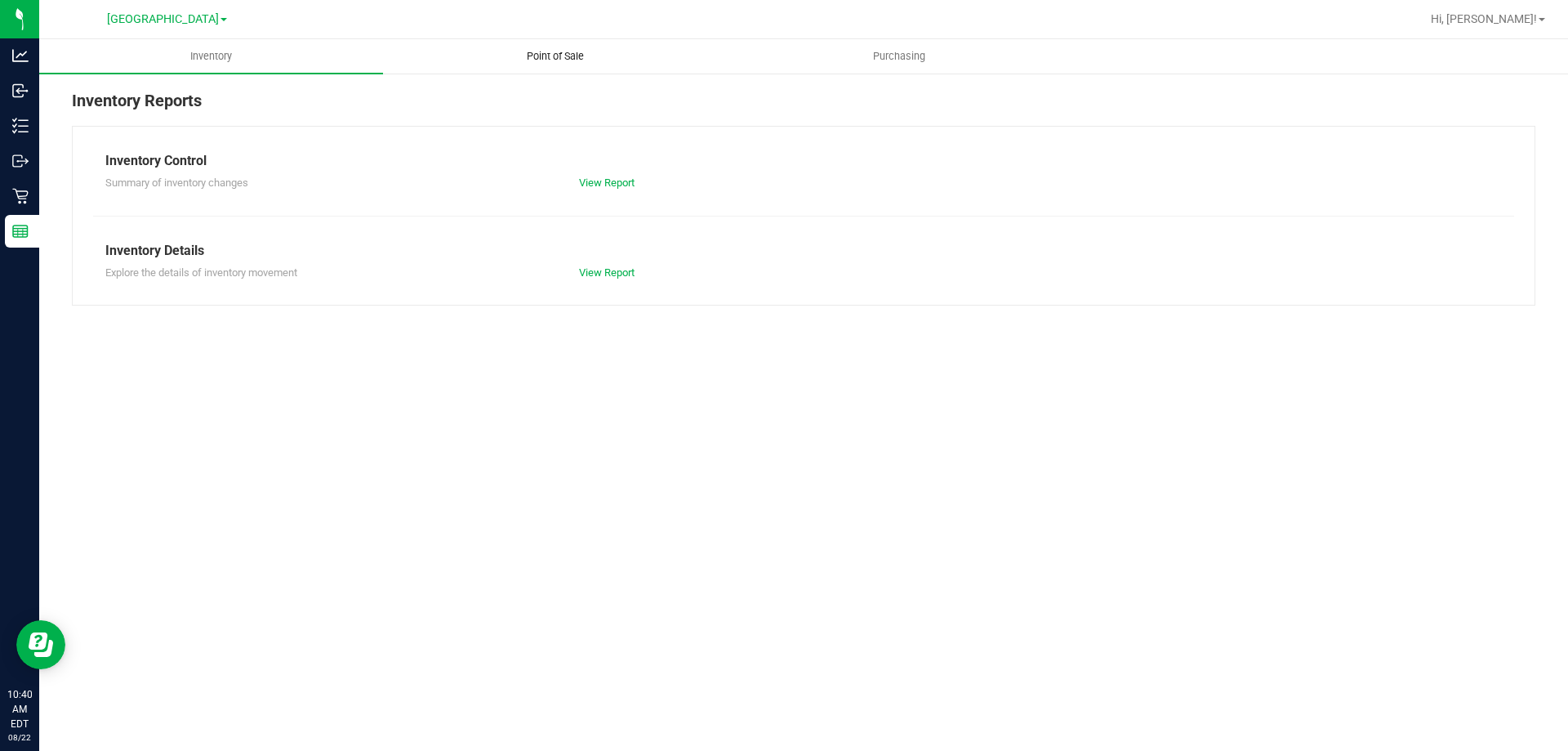
click at [529, 40] on uib-tab-heading "Point of Sale" at bounding box center [555, 56] width 342 height 33
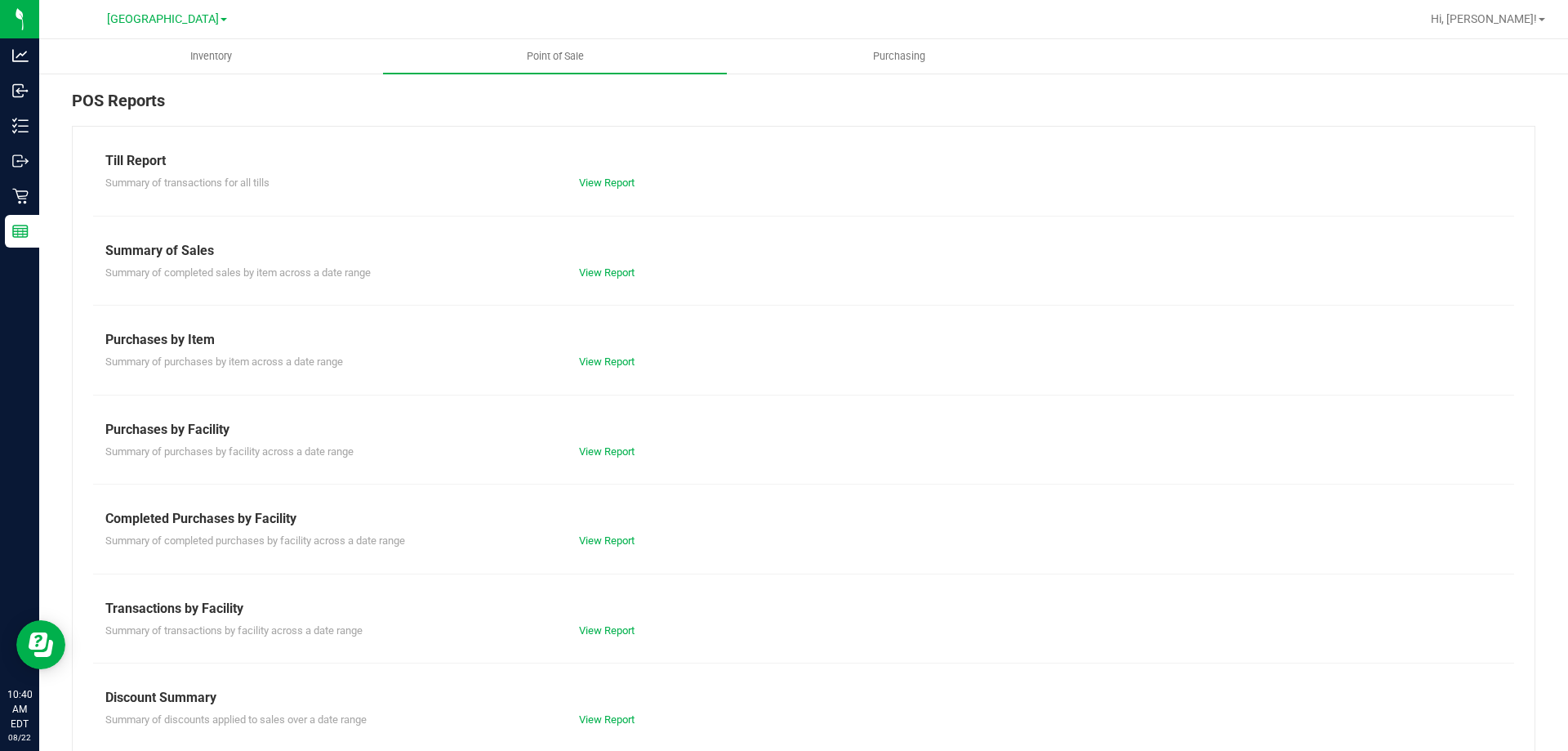
click at [631, 526] on div "Completed Purchases by Facility" at bounding box center [804, 518] width 1397 height 20
click at [621, 539] on link "View Report" at bounding box center [607, 540] width 56 height 12
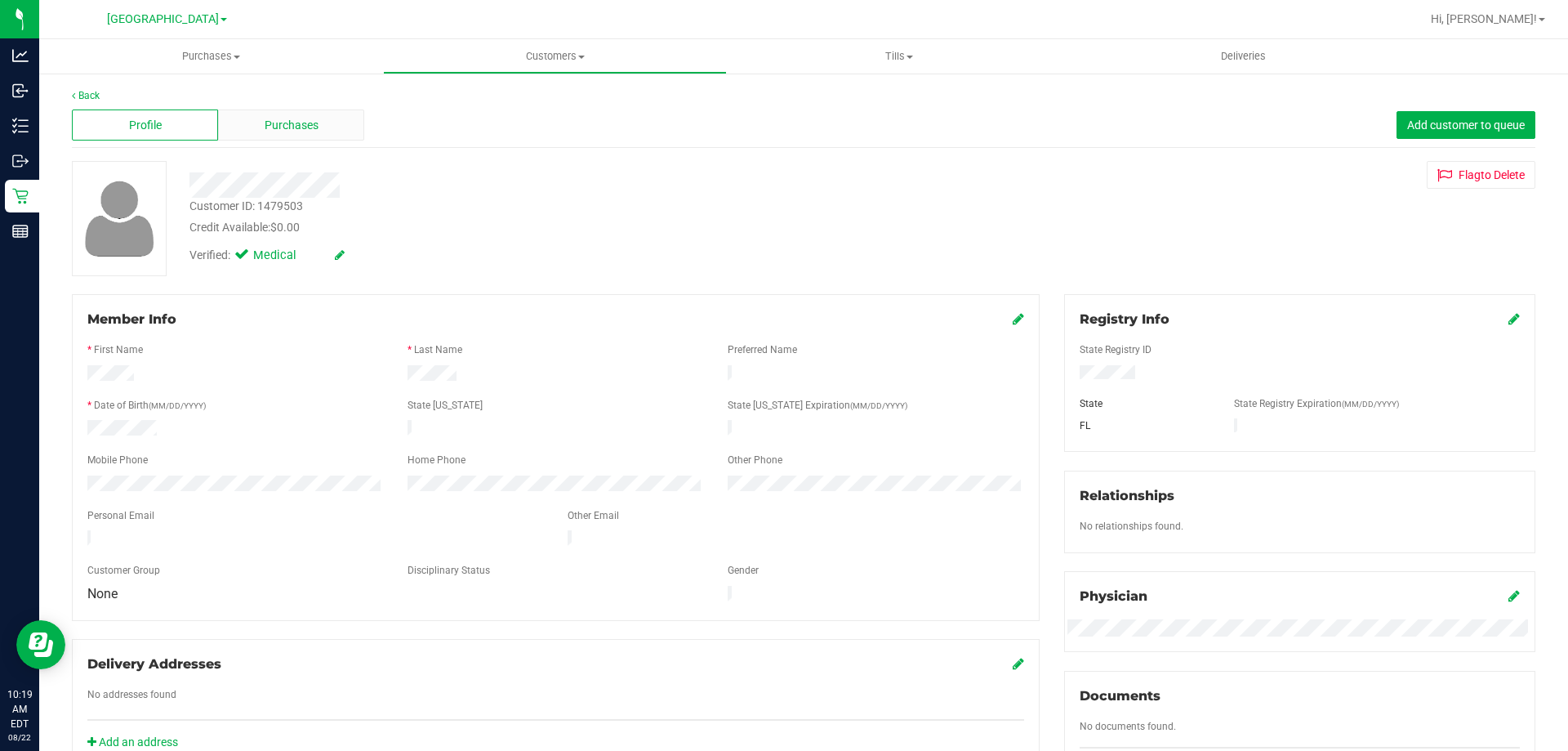
click at [238, 122] on div "Purchases" at bounding box center [290, 125] width 146 height 31
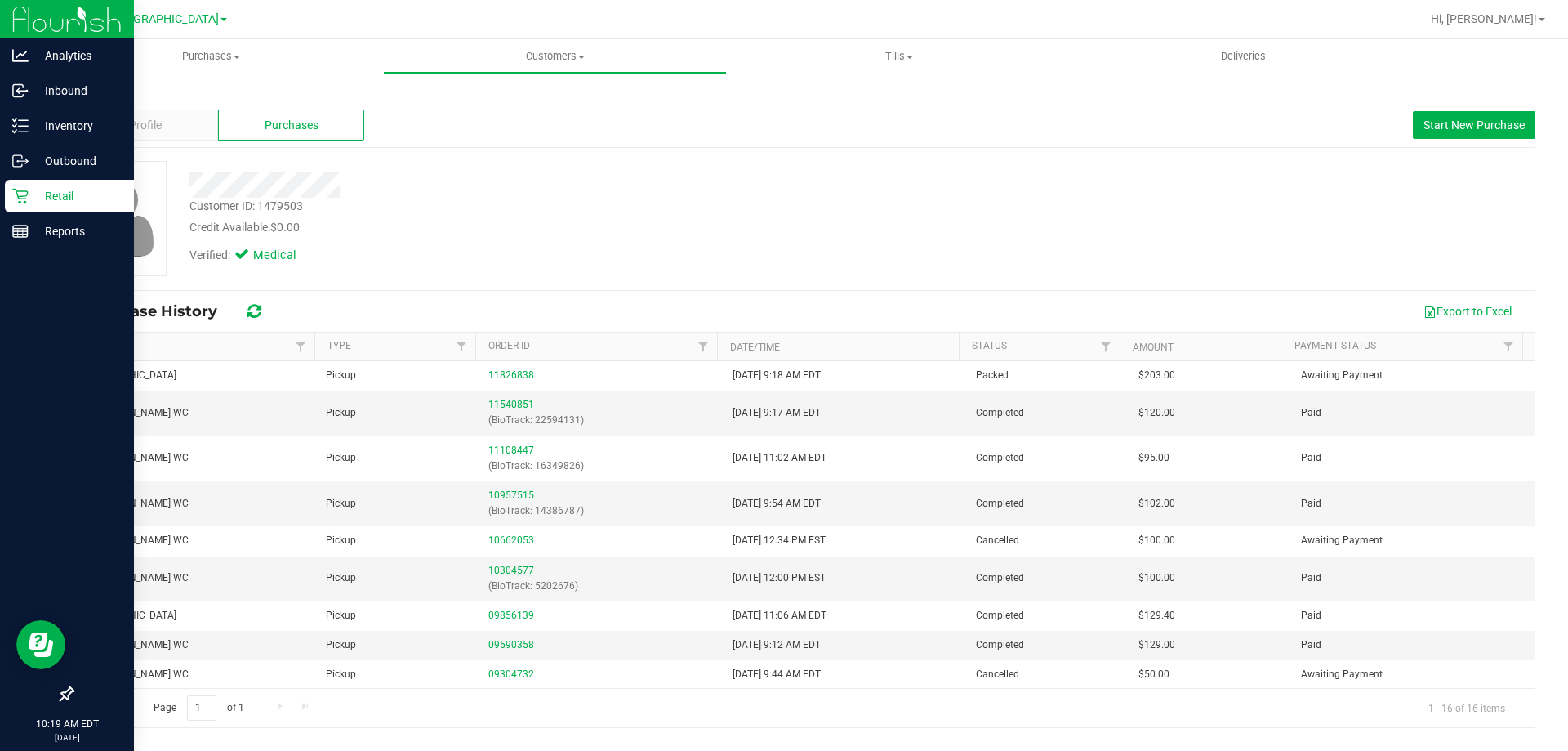
click at [52, 205] on p "Retail" at bounding box center [77, 195] width 98 height 20
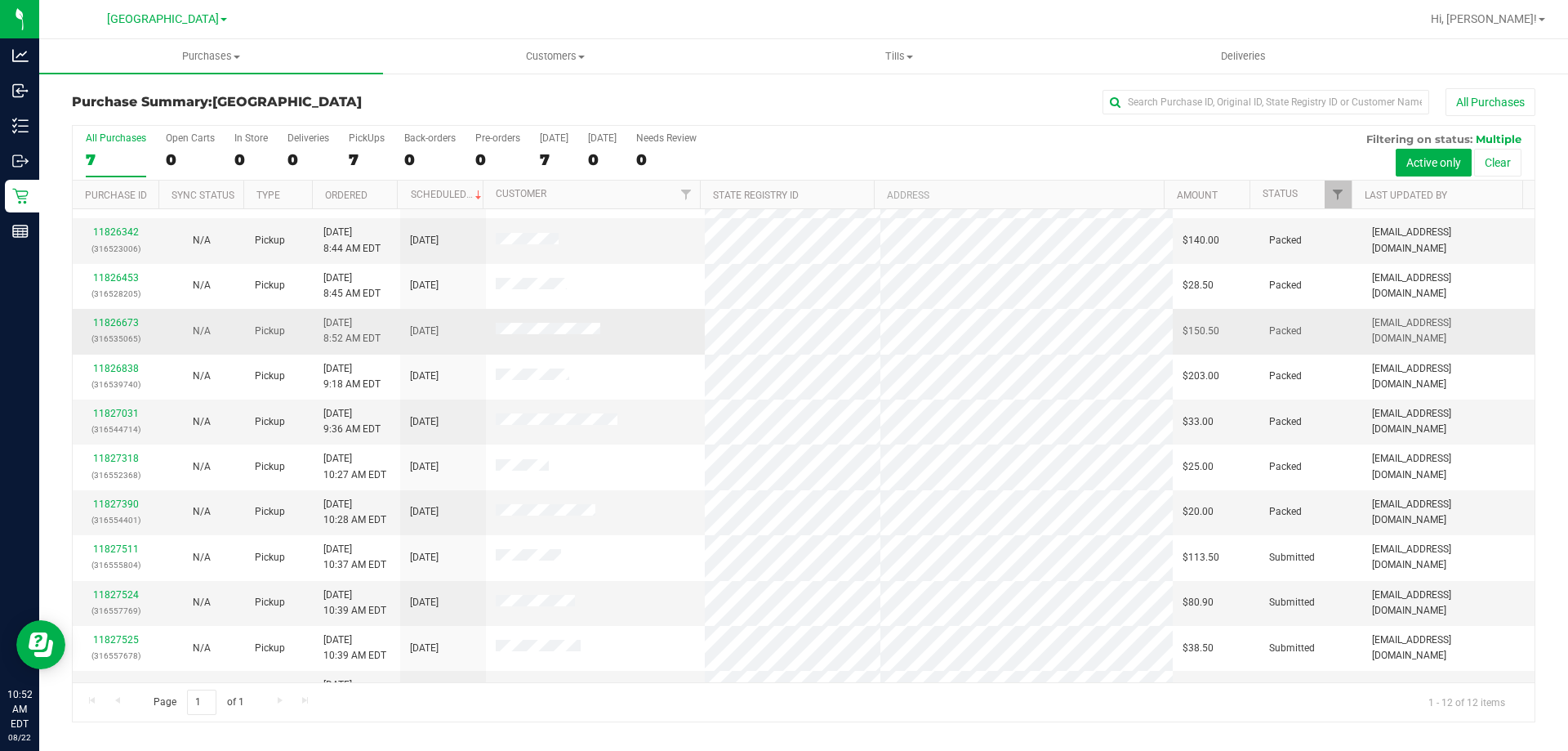
scroll to position [70, 0]
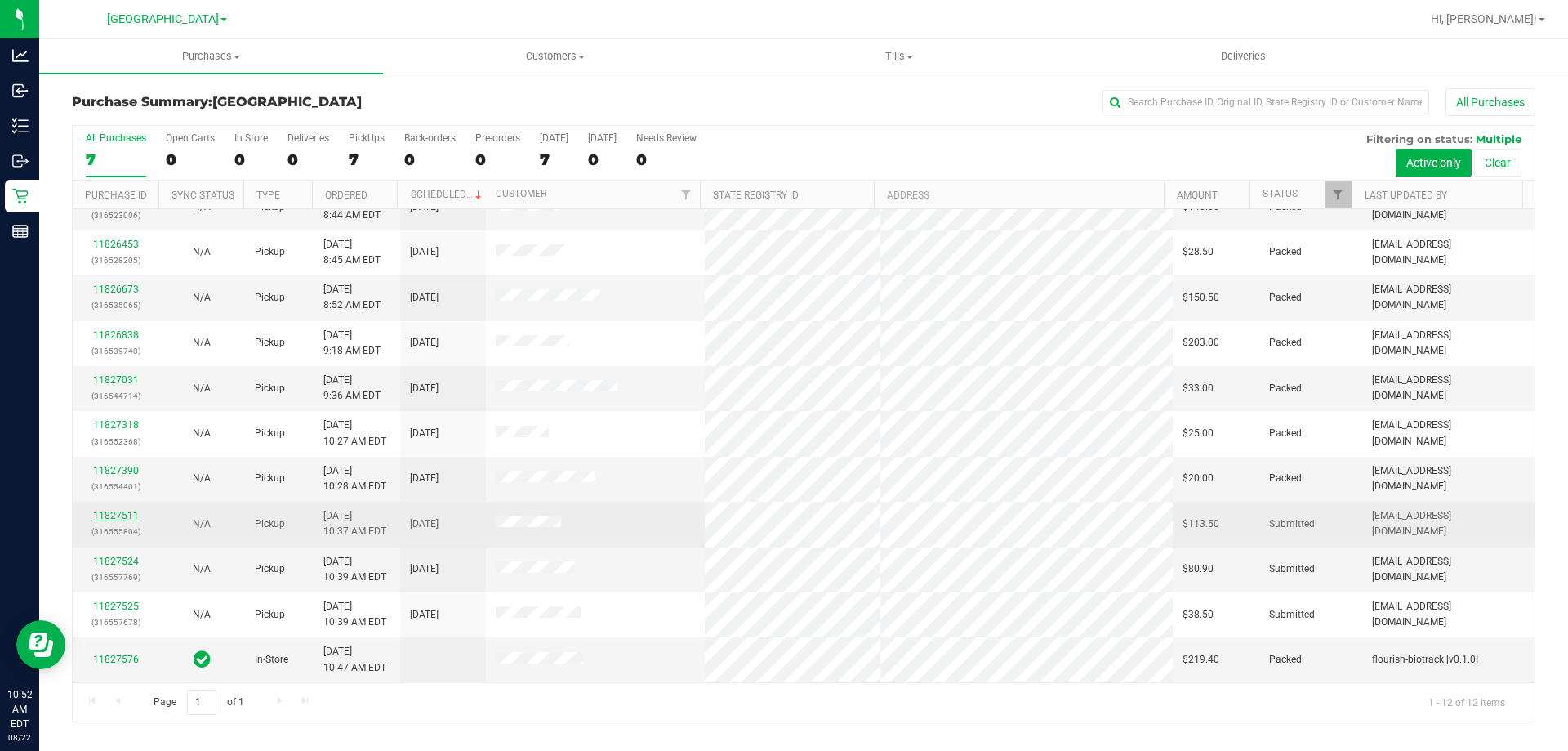
click at [134, 519] on link "11827511" at bounding box center [115, 516] width 46 height 11
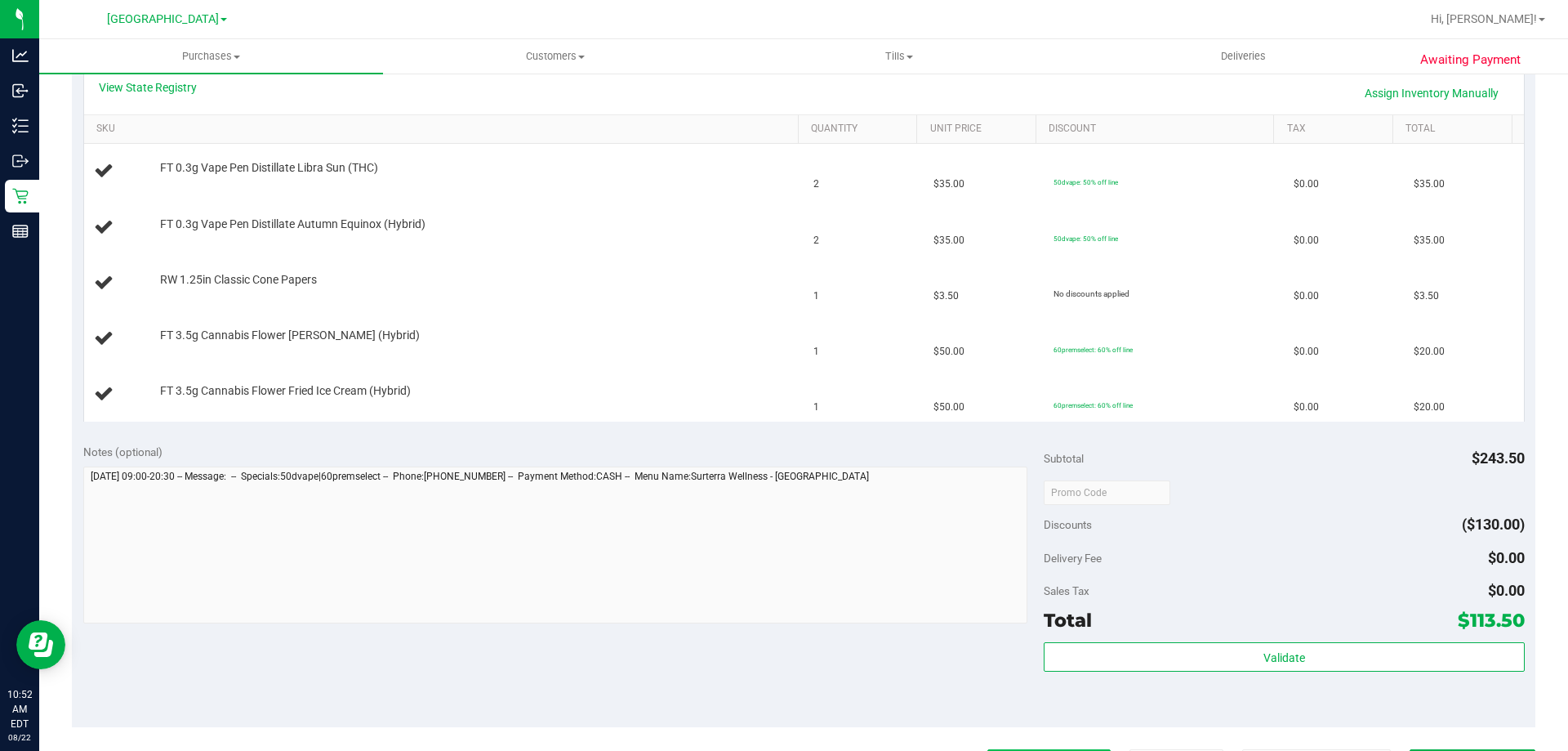
scroll to position [490, 0]
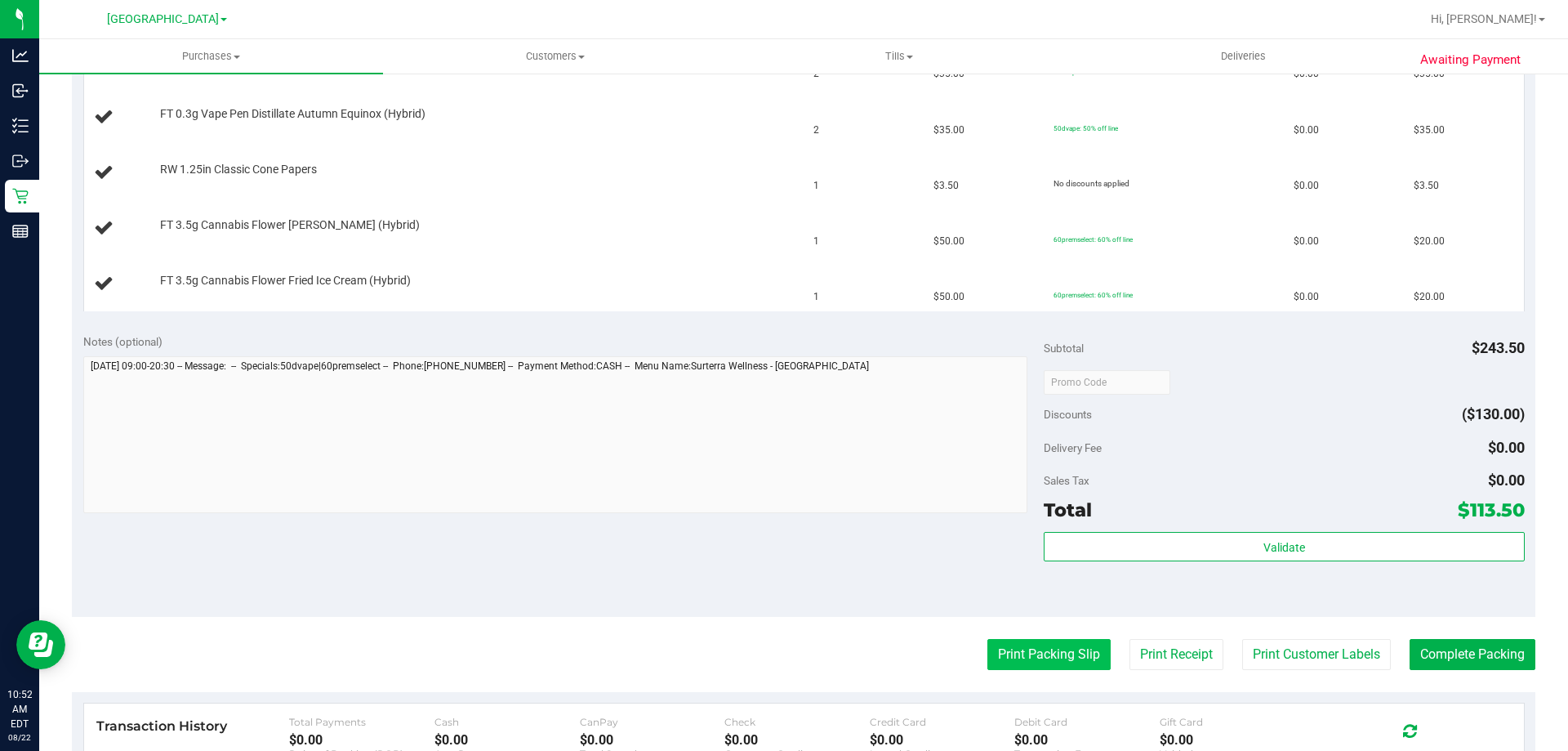
click at [988, 650] on button "Print Packing Slip" at bounding box center [1049, 654] width 124 height 31
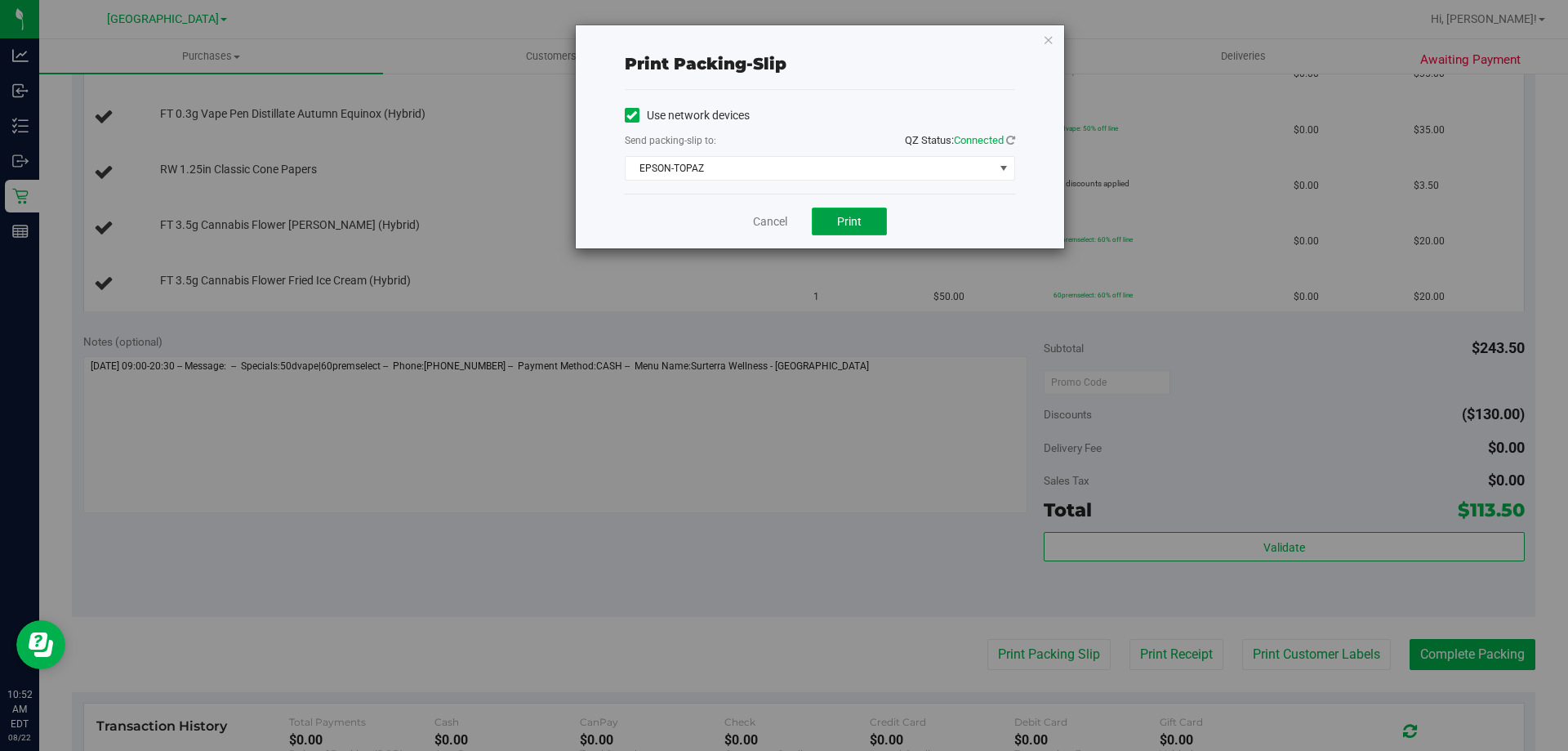
click at [826, 208] on button "Print" at bounding box center [849, 221] width 75 height 28
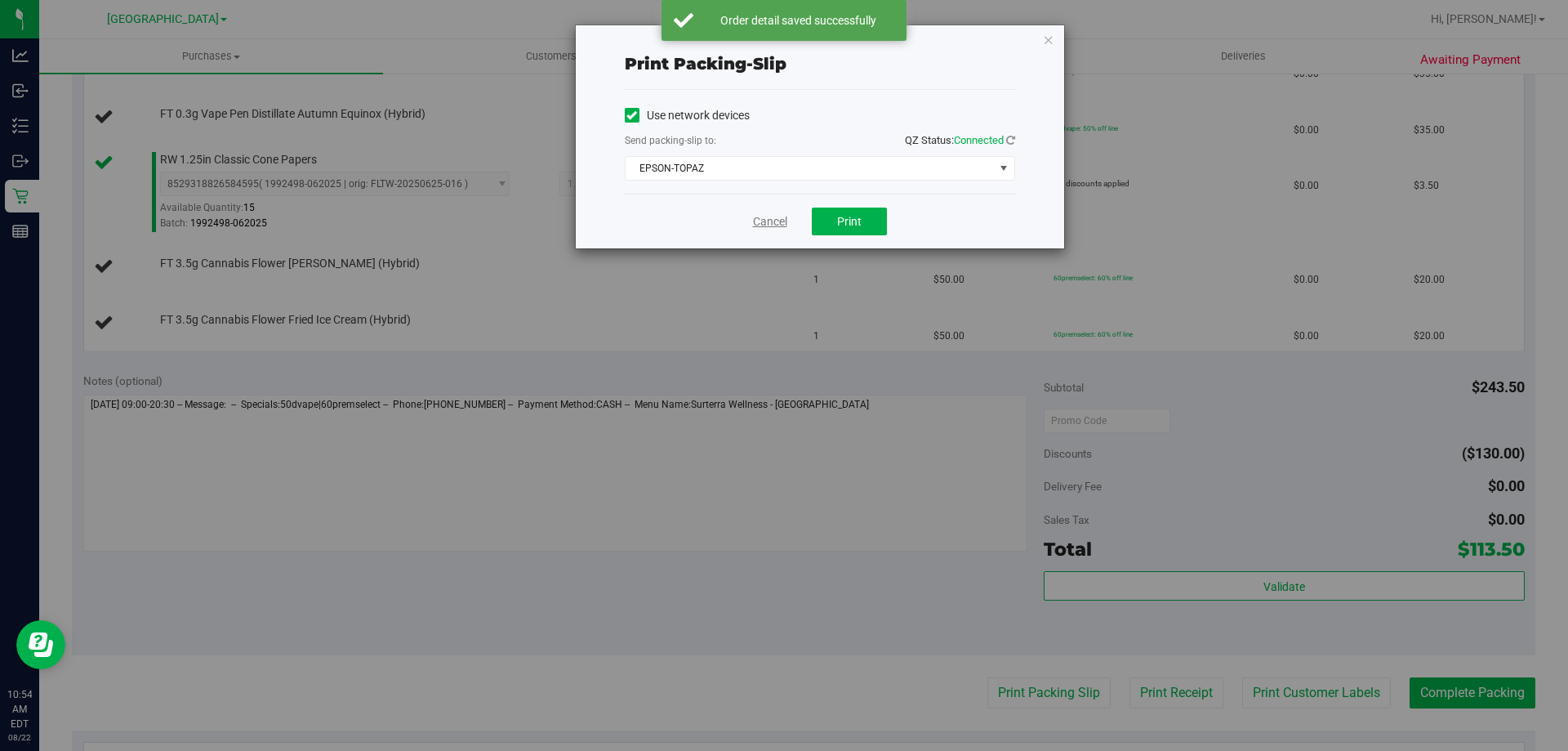
click at [760, 224] on link "Cancel" at bounding box center [770, 221] width 34 height 17
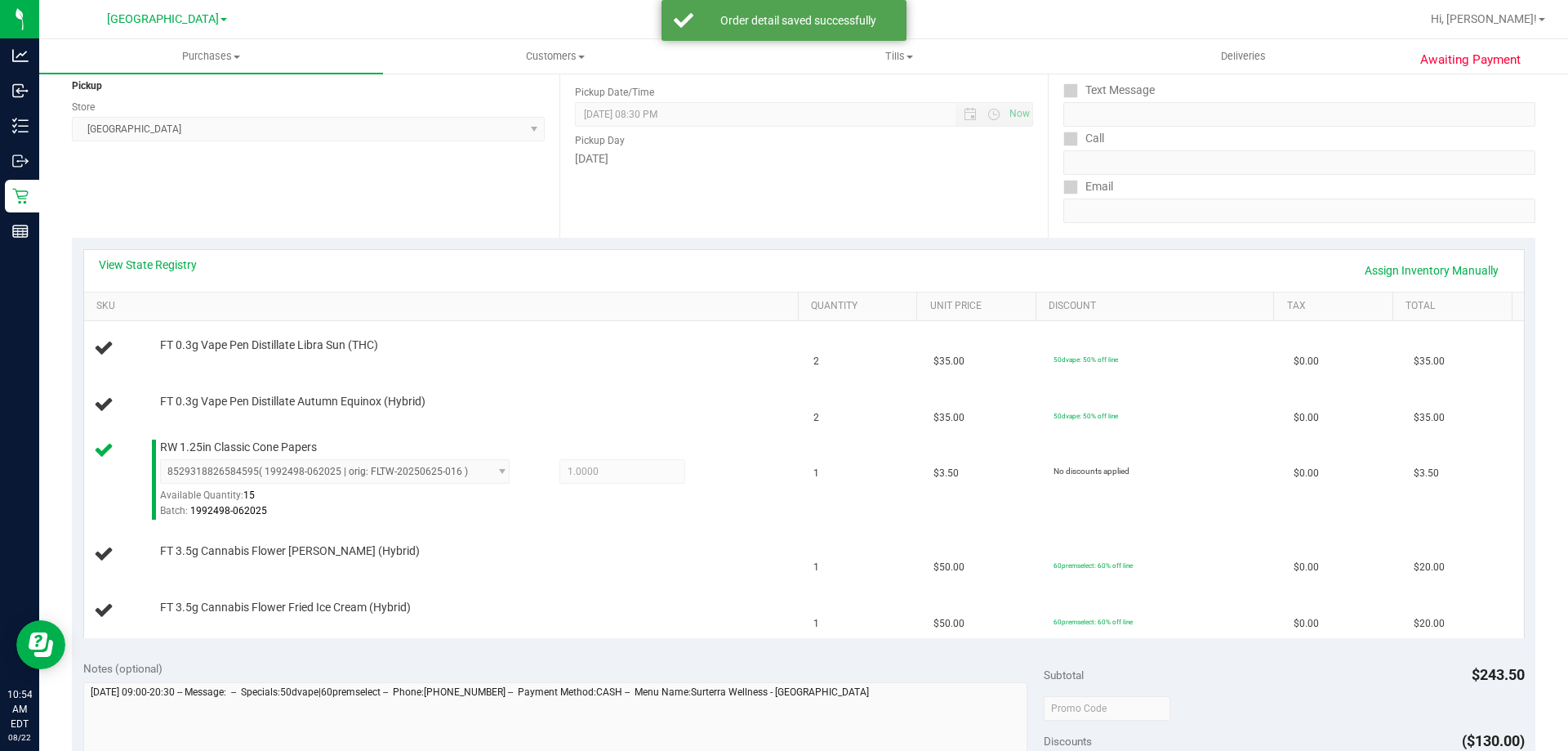
scroll to position [205, 0]
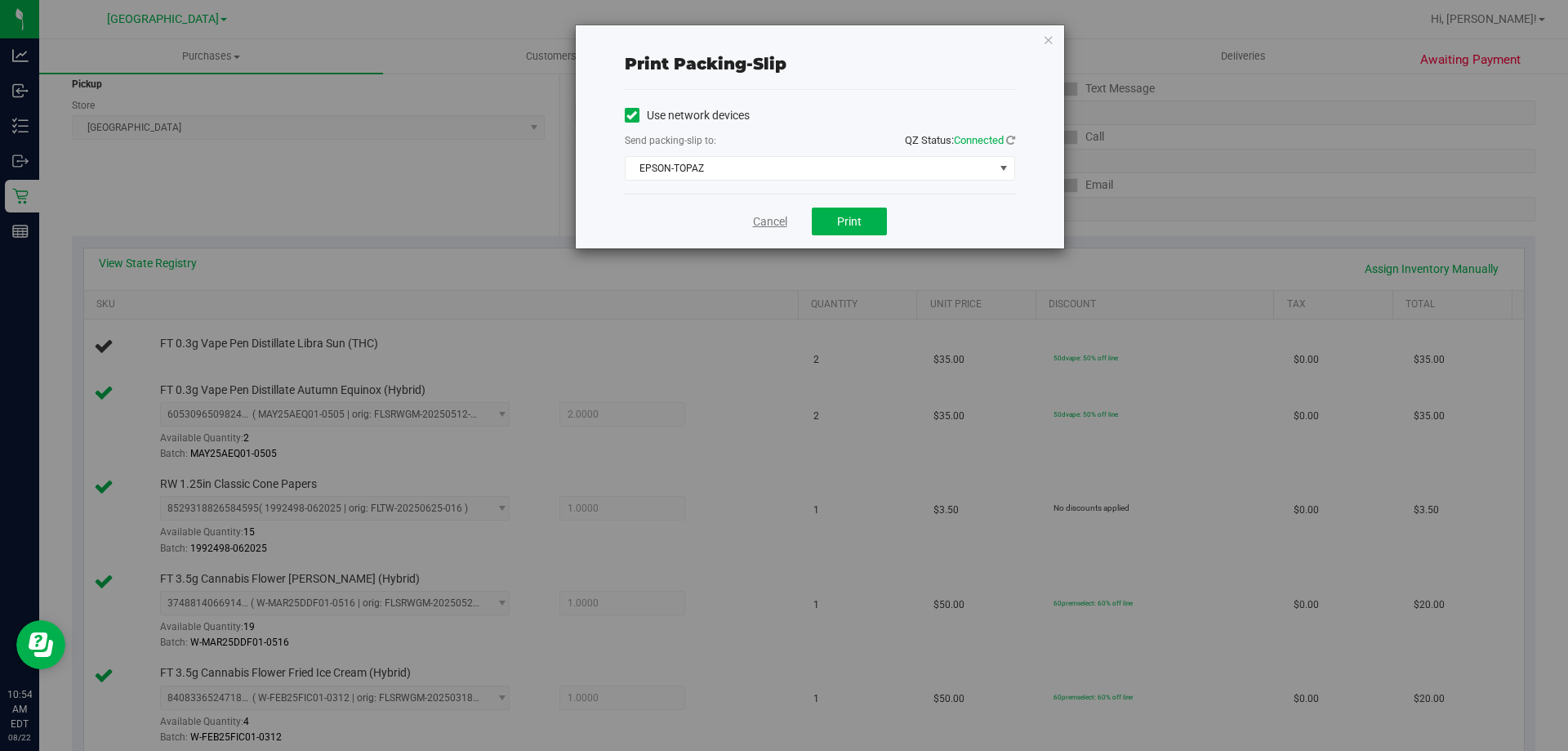
click at [759, 229] on link "Cancel" at bounding box center [770, 221] width 34 height 17
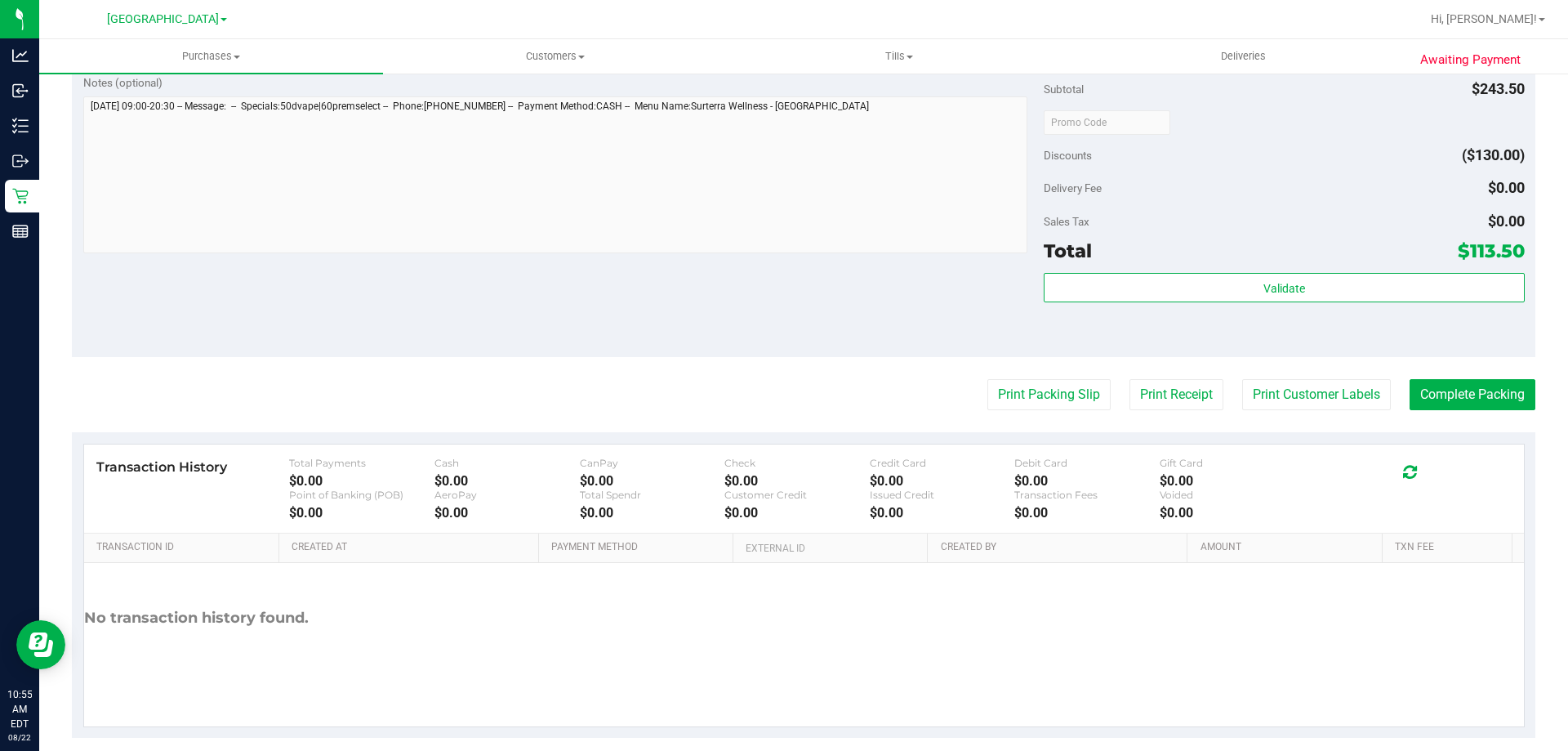
click at [988, 380] on button "Print Packing Slip" at bounding box center [1049, 395] width 124 height 31
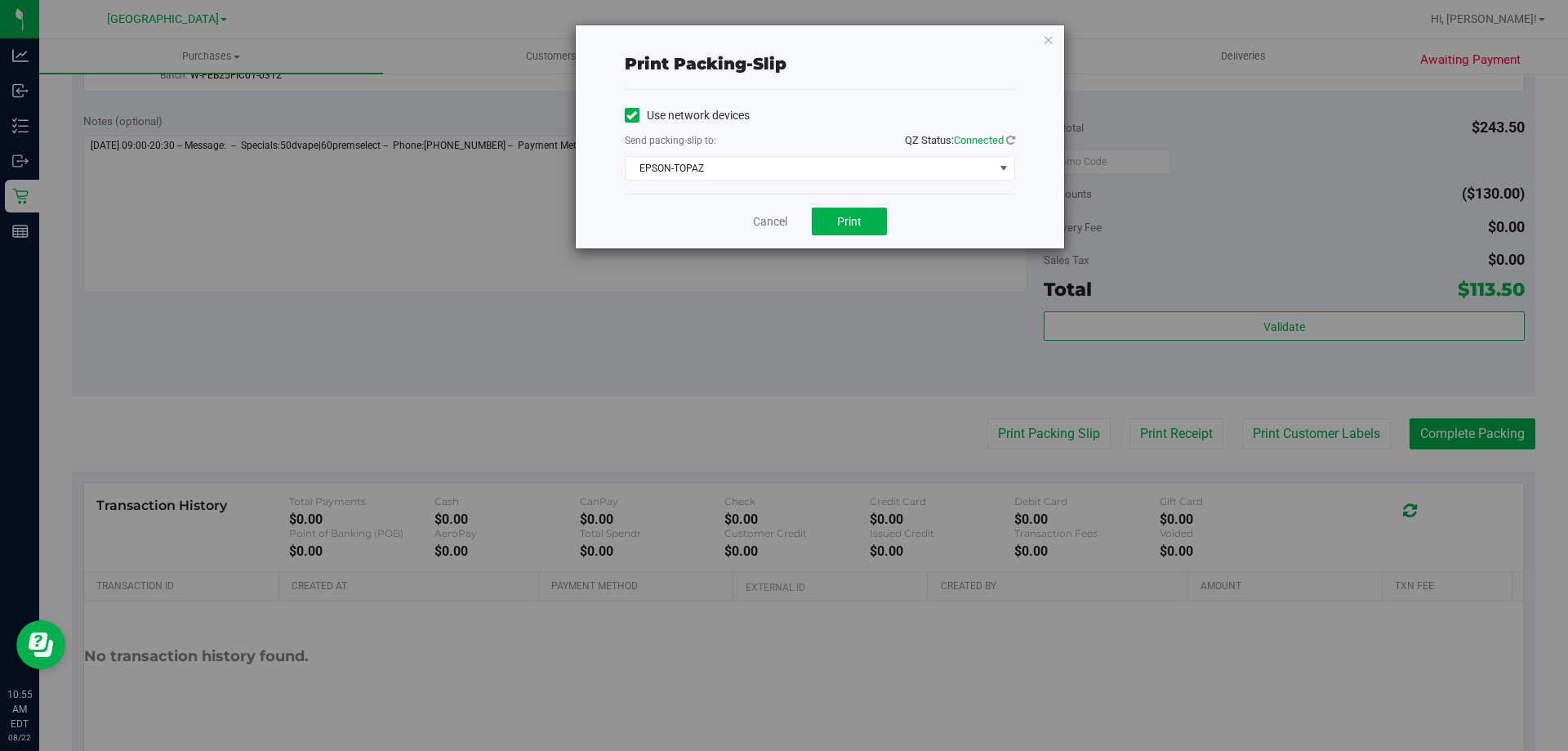
click at [751, 231] on div "Cancel Print" at bounding box center [820, 221] width 391 height 55
click at [755, 221] on link "Cancel" at bounding box center [770, 221] width 34 height 17
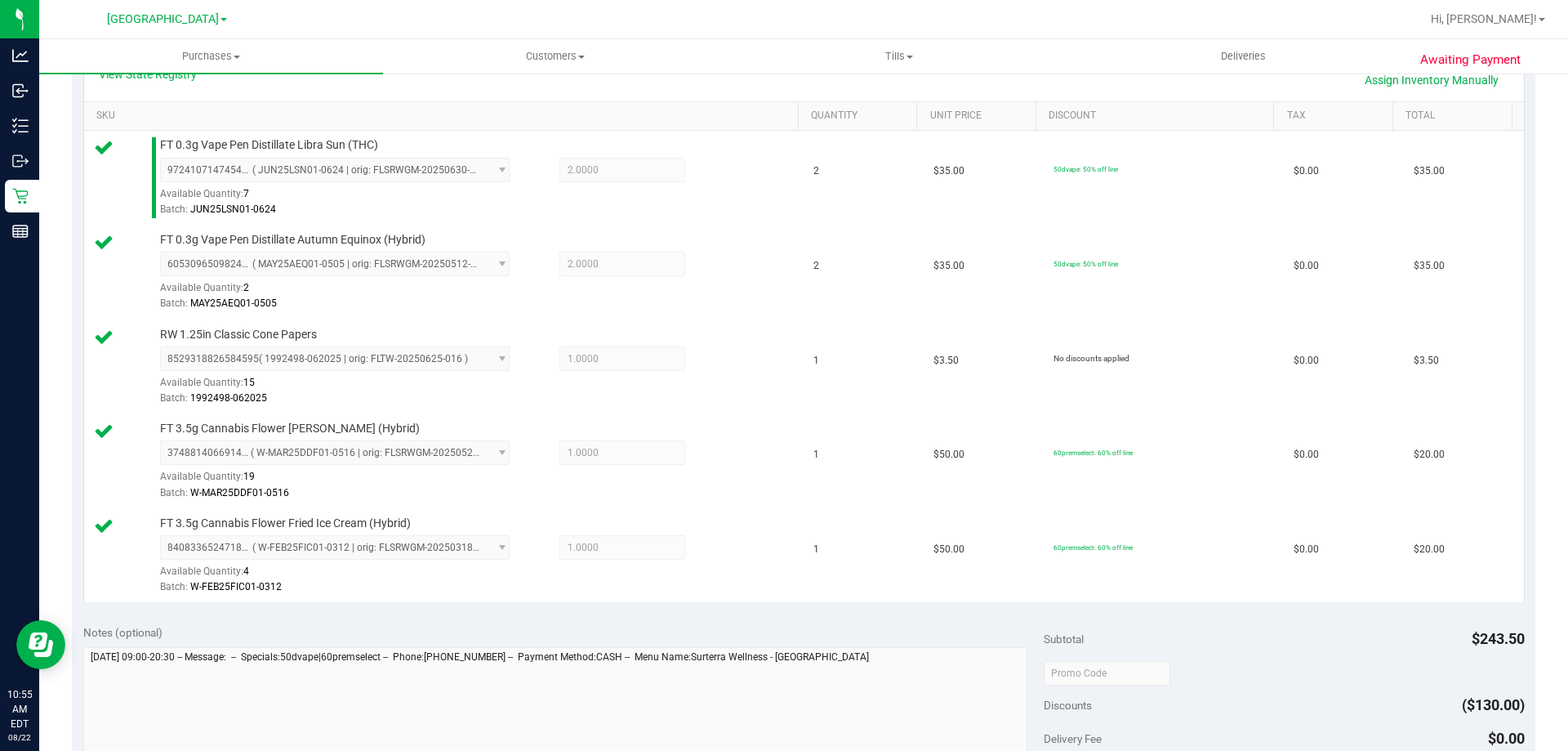
scroll to position [660, 0]
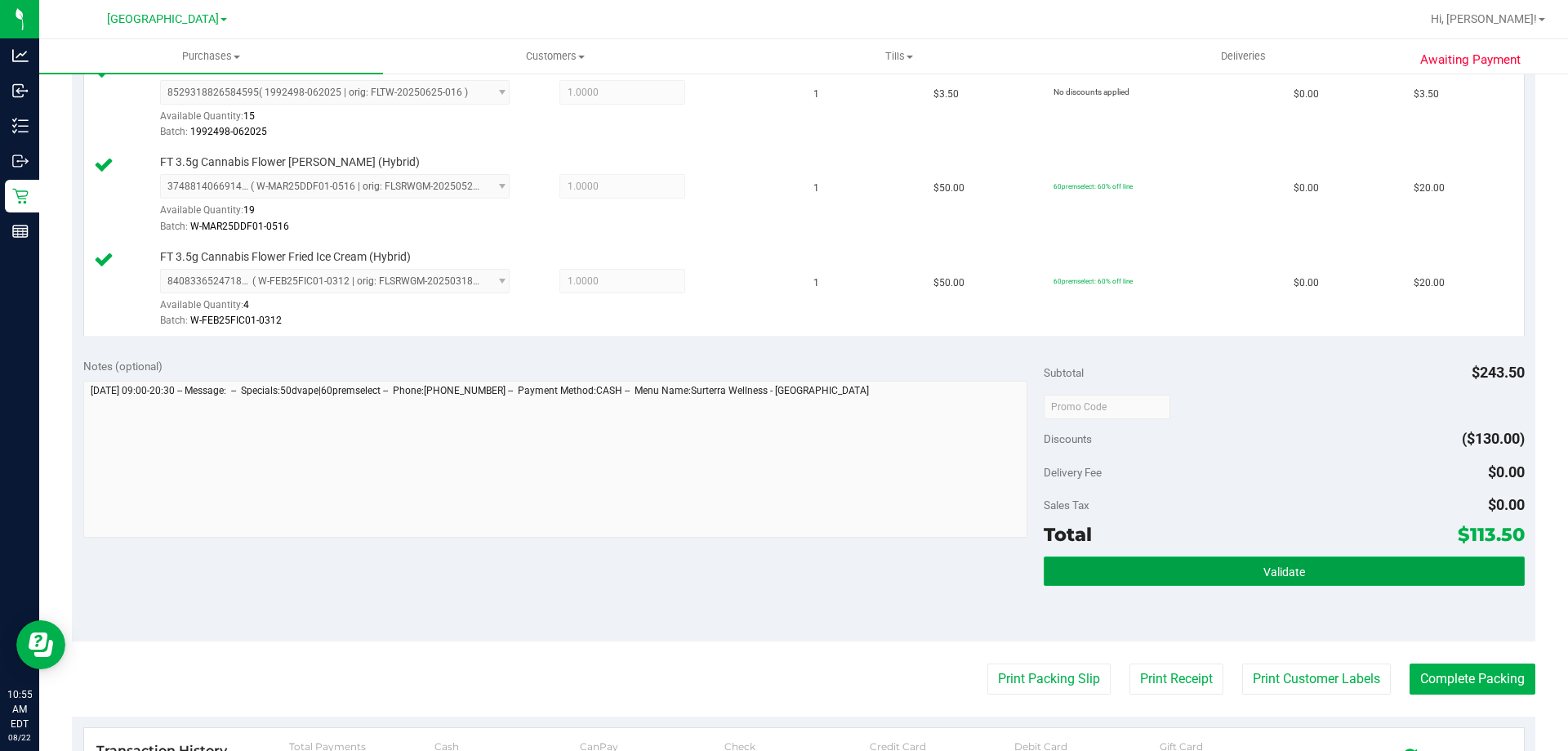
click at [1247, 574] on button "Validate" at bounding box center [1283, 571] width 480 height 30
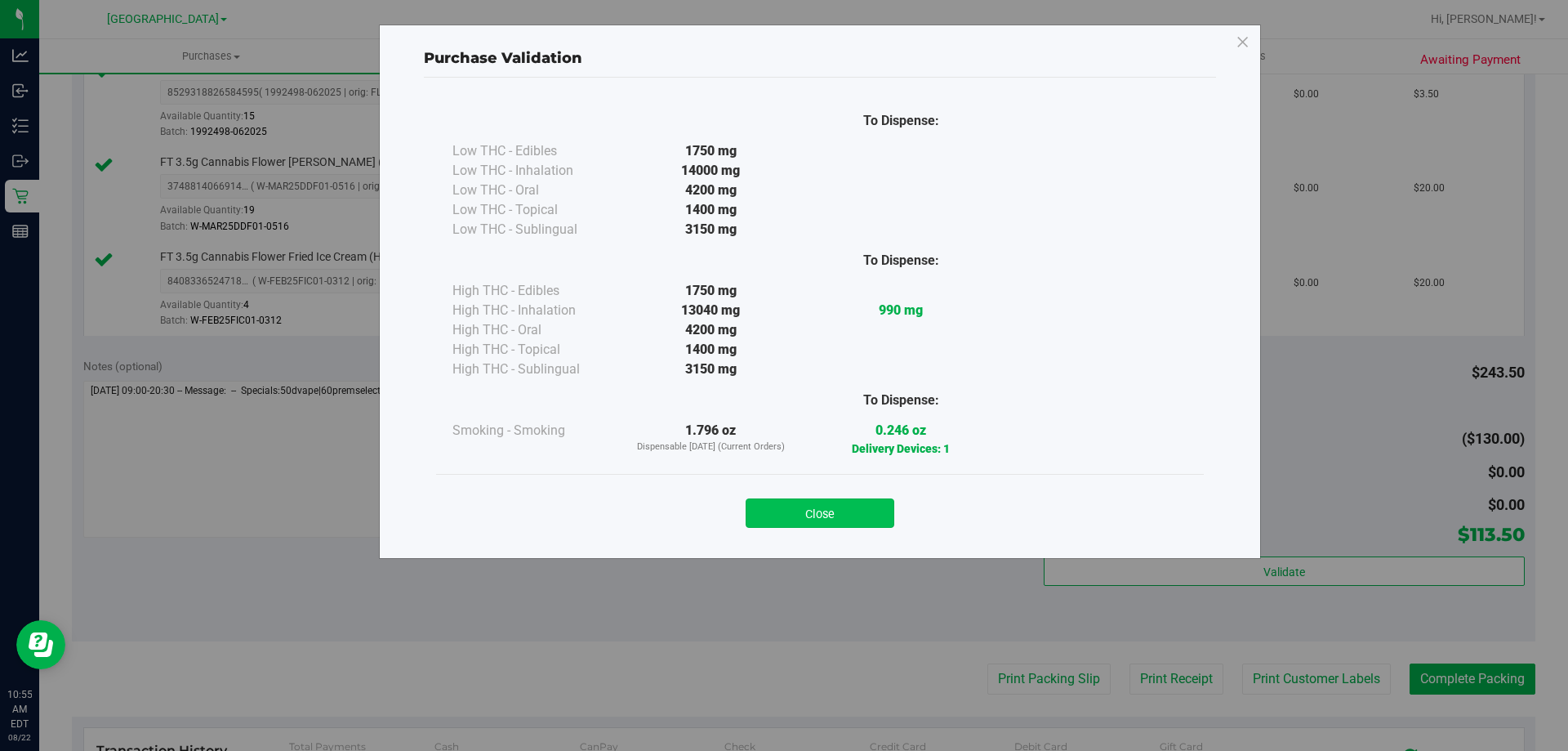
click at [830, 519] on button "Close" at bounding box center [820, 514] width 149 height 30
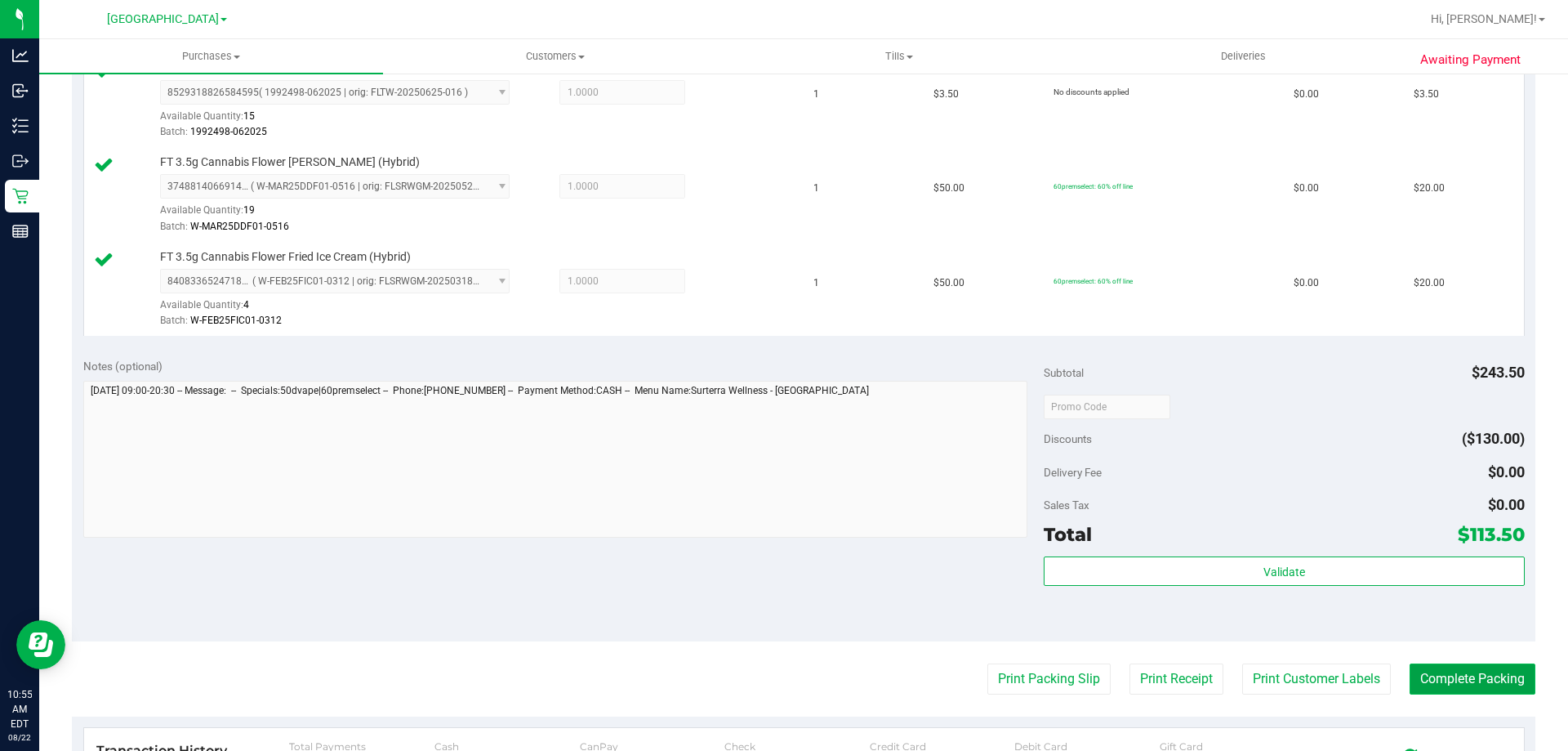
click at [1453, 675] on button "Complete Packing" at bounding box center [1472, 678] width 126 height 31
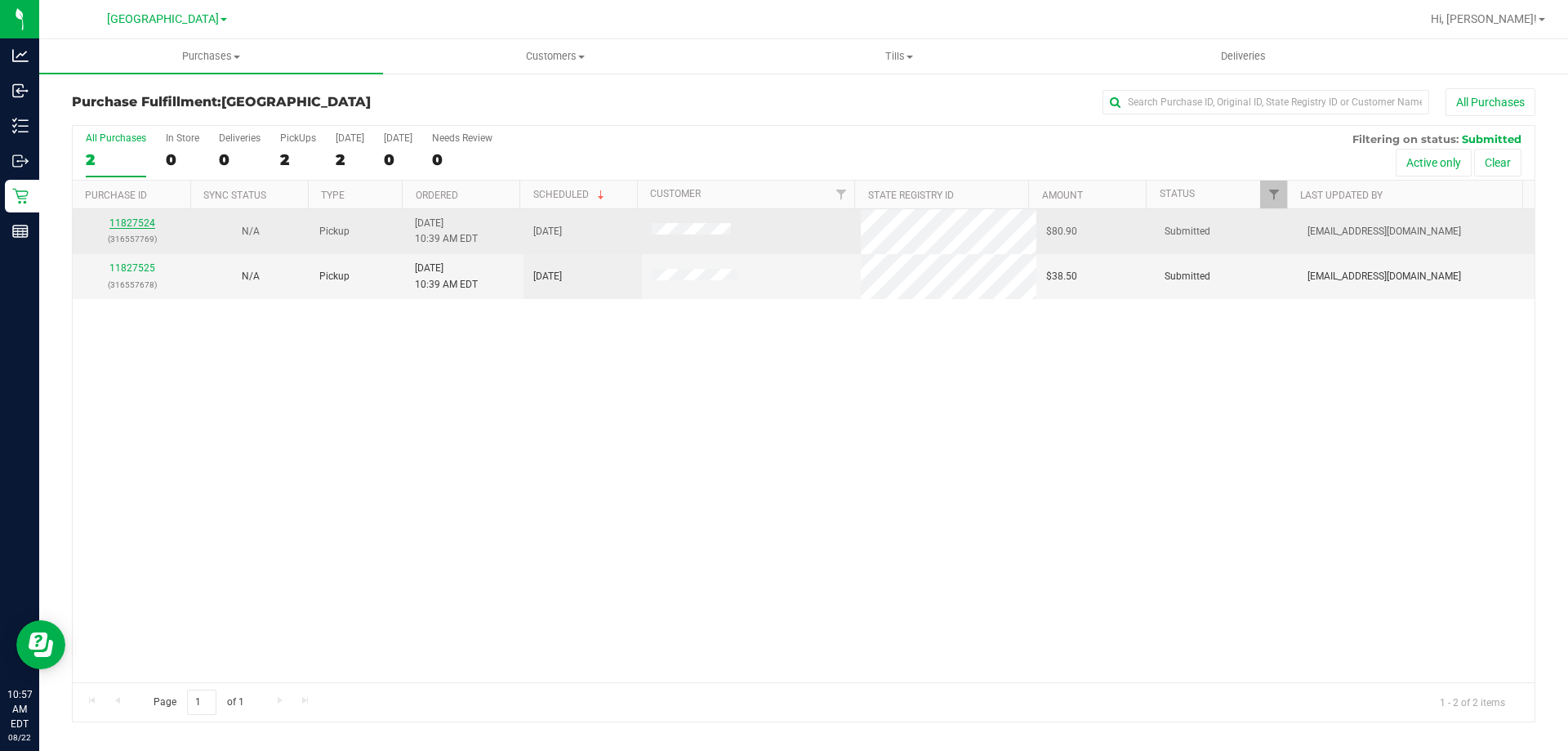
click at [125, 225] on link "11827524" at bounding box center [132, 223] width 46 height 11
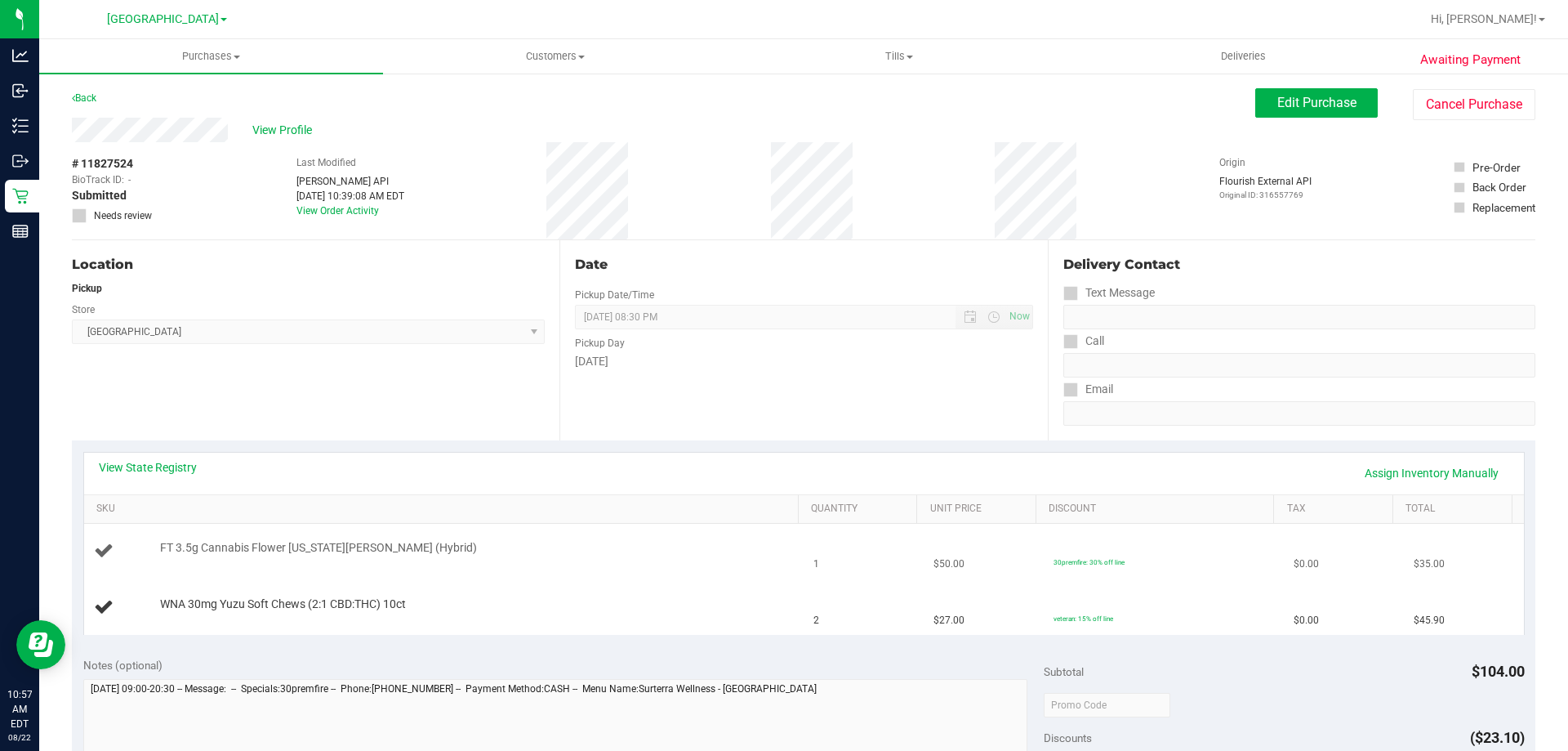
scroll to position [245, 0]
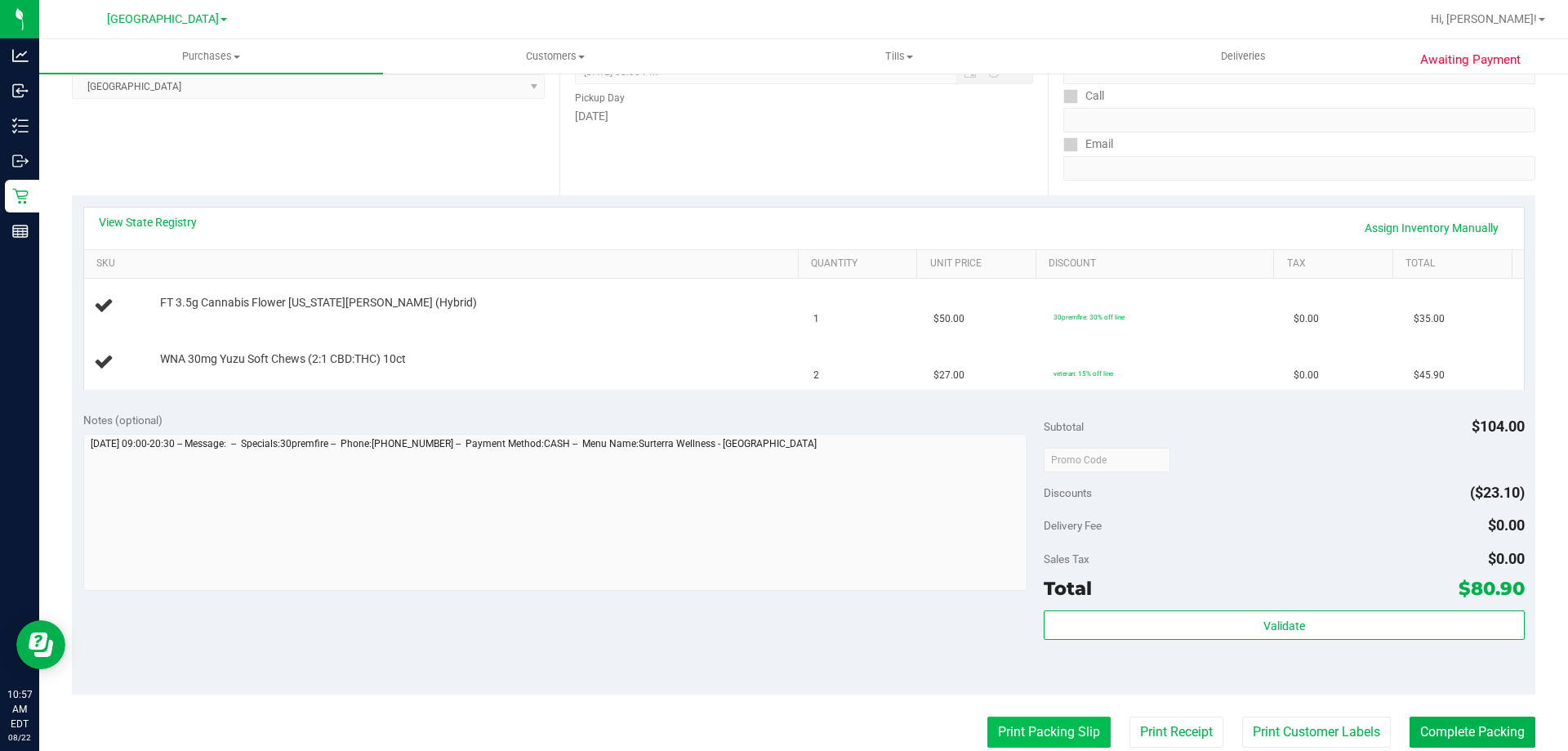
click at [1030, 727] on button "Print Packing Slip" at bounding box center [1049, 731] width 124 height 31
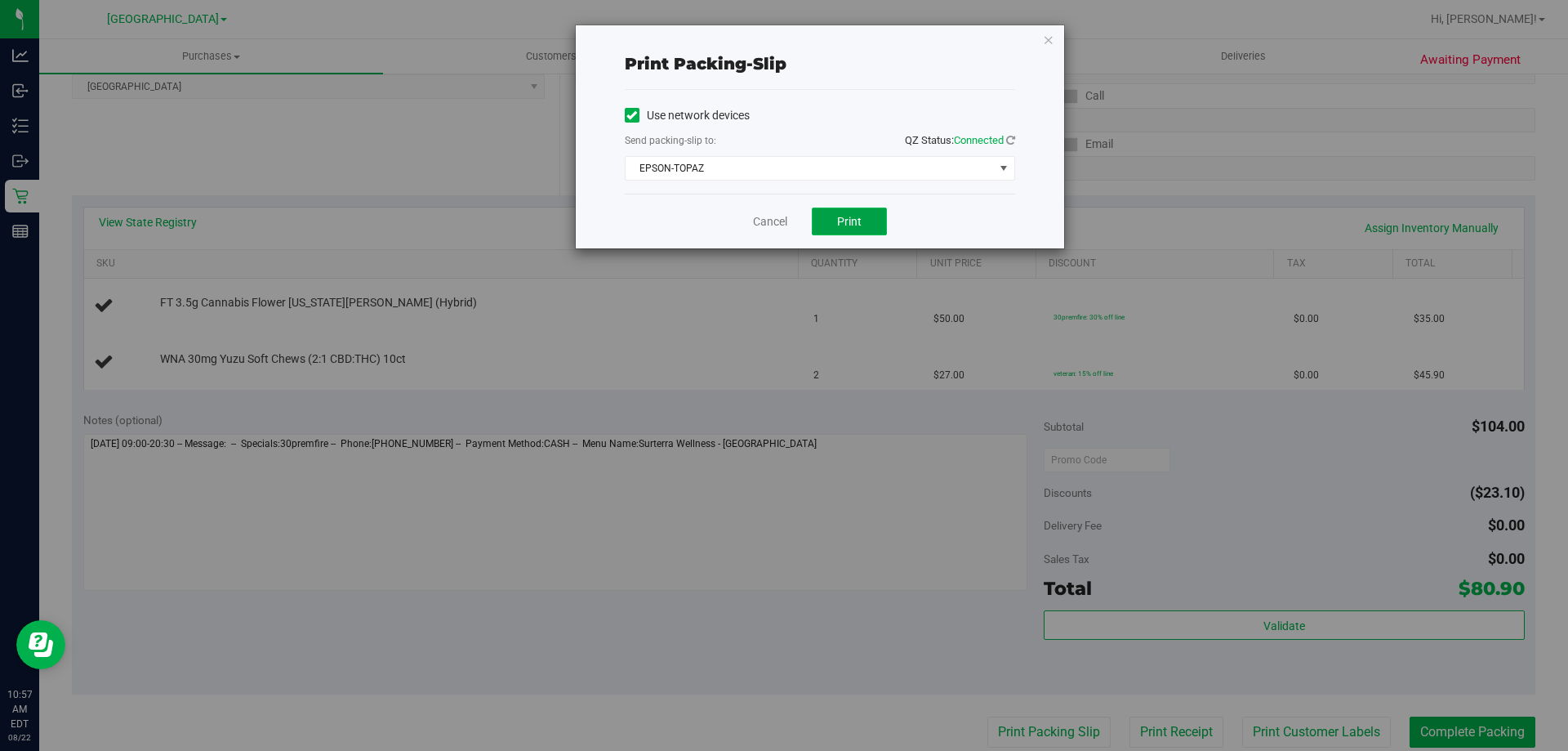
click at [825, 222] on button "Print" at bounding box center [849, 221] width 75 height 28
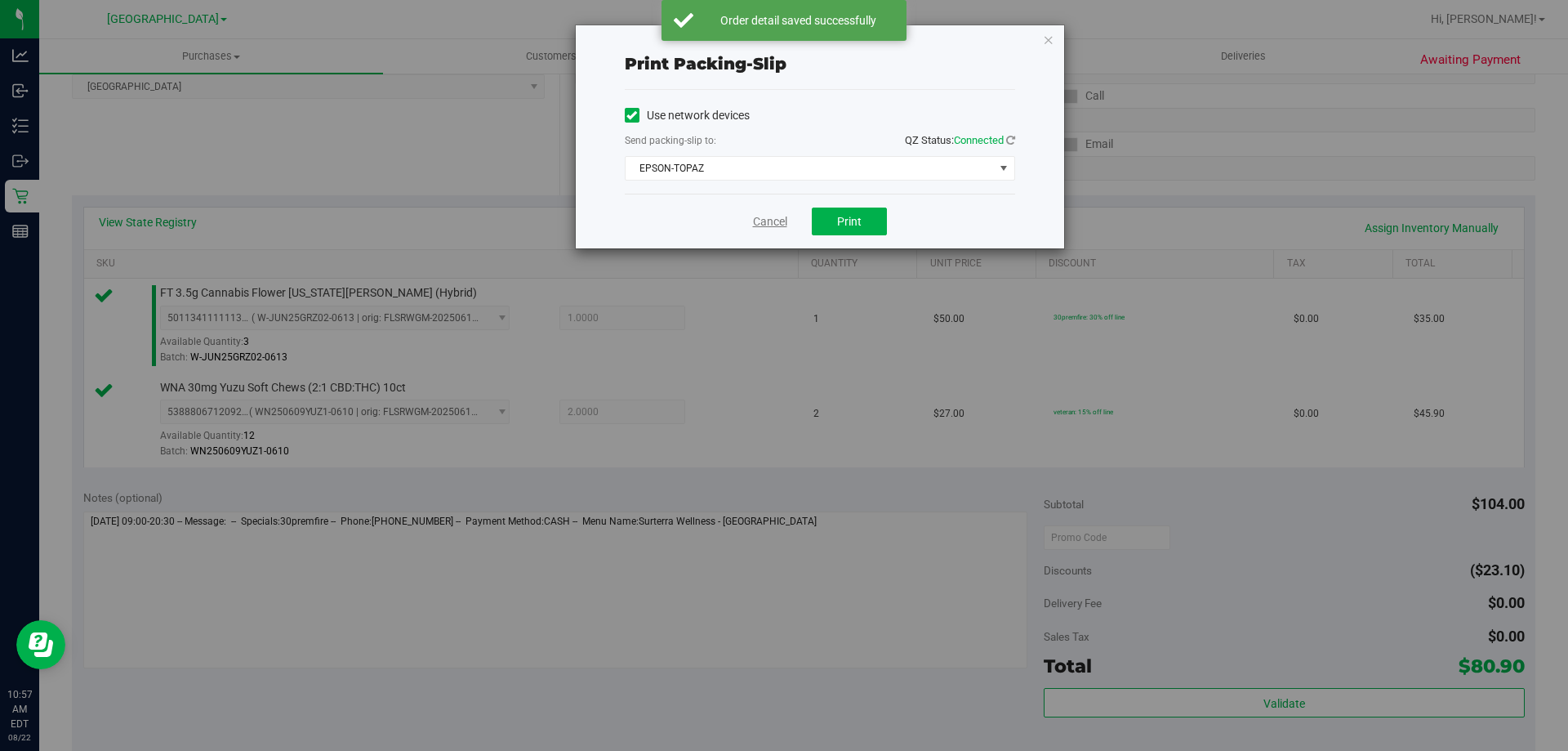
click at [758, 219] on link "Cancel" at bounding box center [770, 221] width 34 height 17
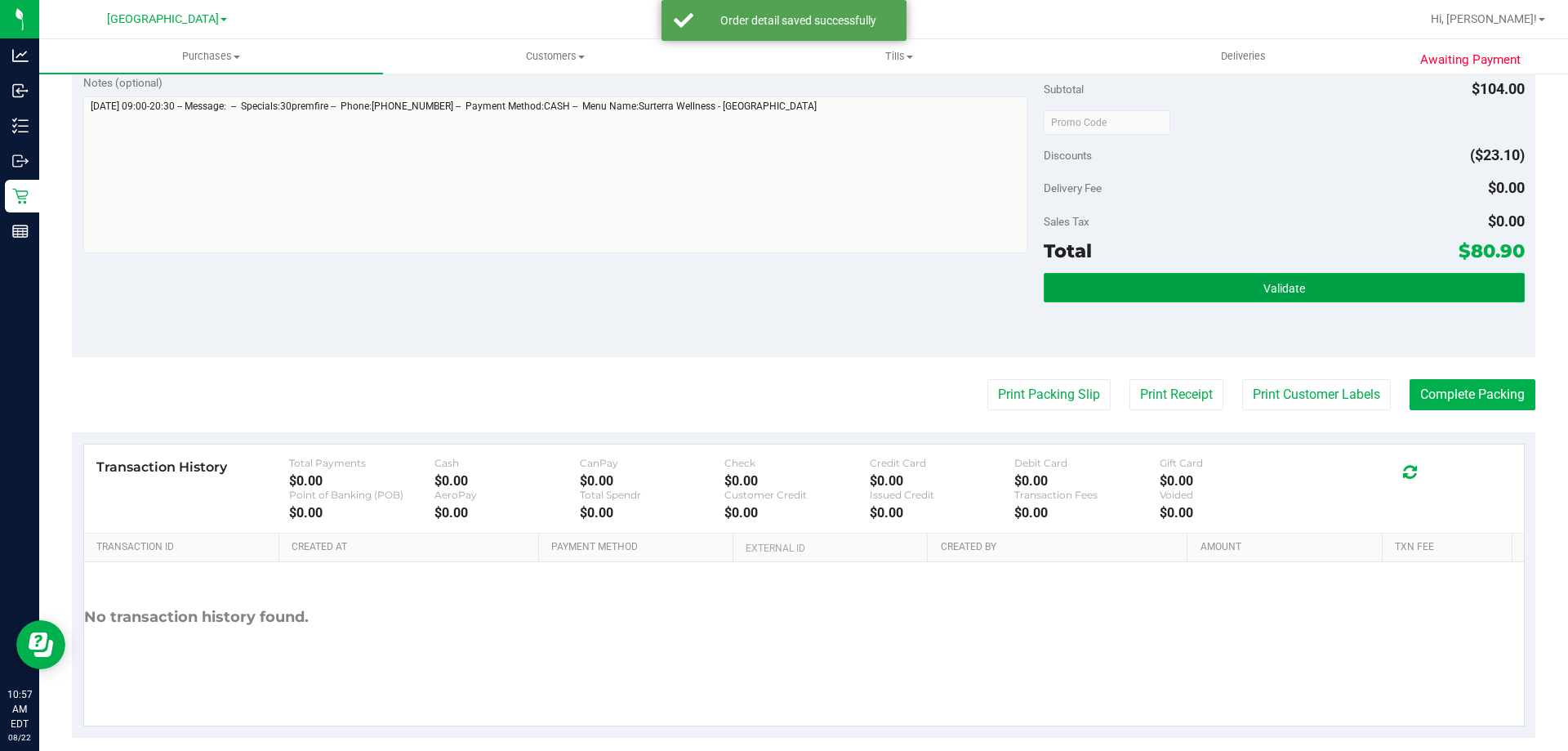
click at [1112, 278] on button "Validate" at bounding box center [1283, 288] width 480 height 30
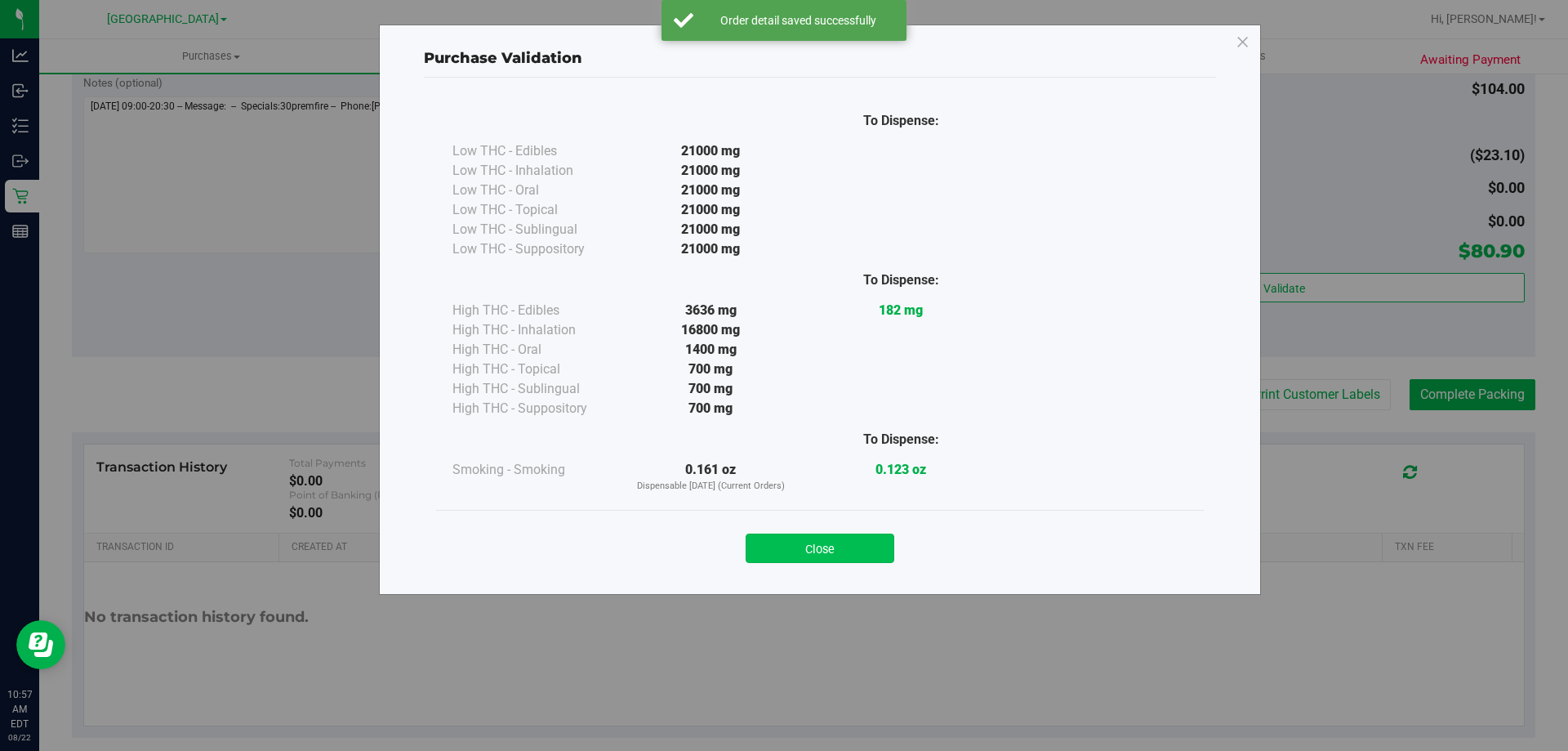
click at [825, 543] on button "Close" at bounding box center [820, 548] width 149 height 30
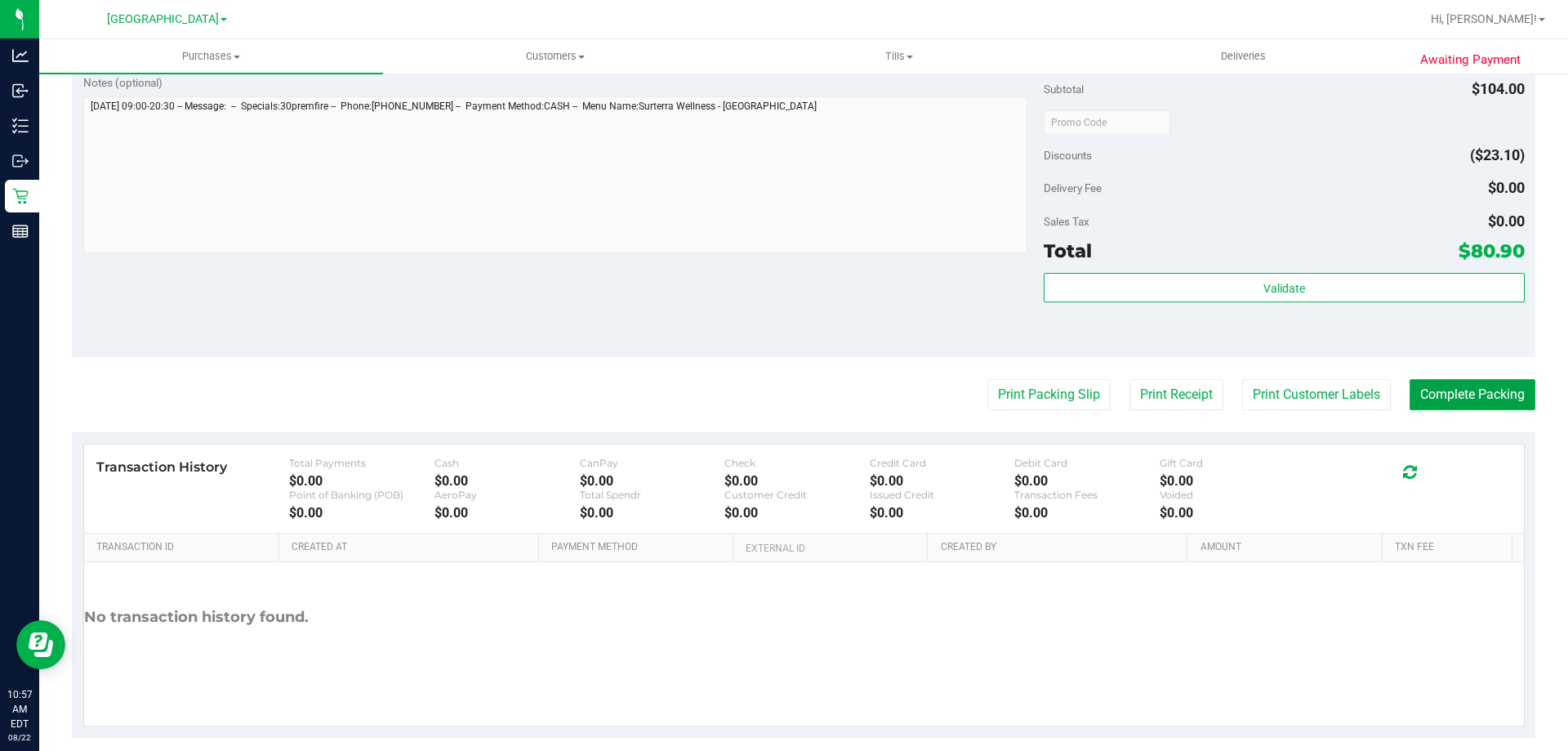
click at [1433, 396] on button "Complete Packing" at bounding box center [1472, 395] width 126 height 31
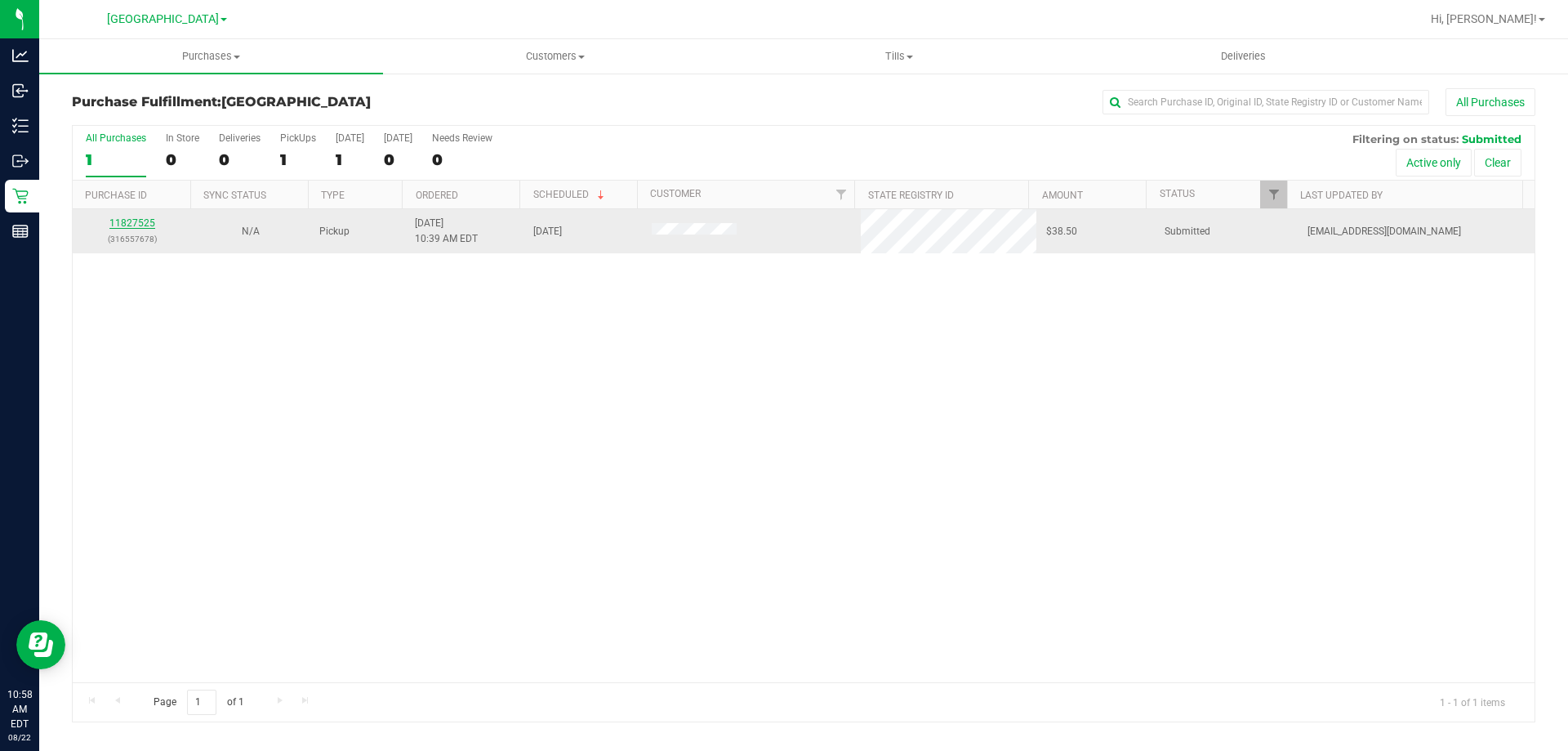
click at [136, 226] on link "11827525" at bounding box center [132, 223] width 46 height 11
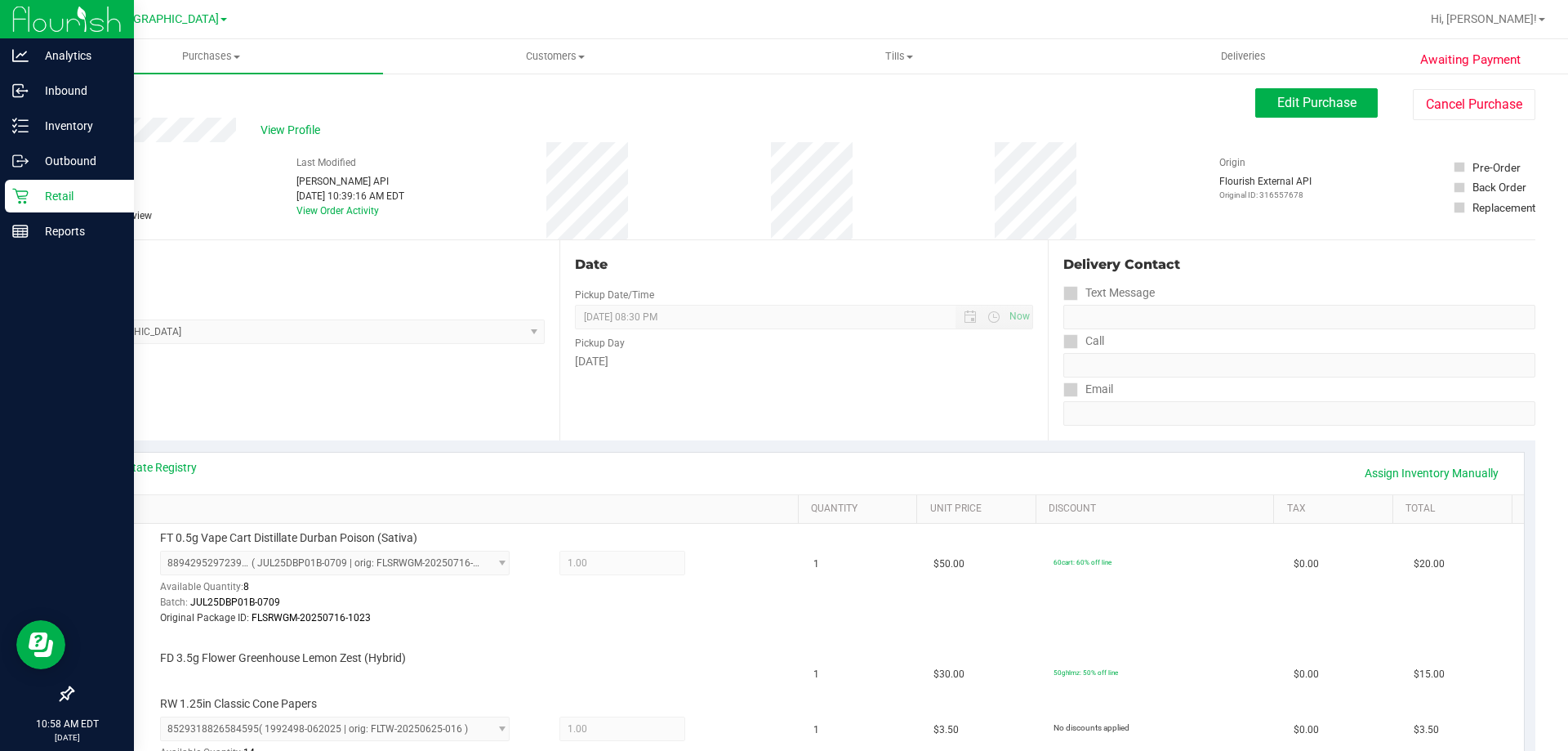
click at [12, 186] on div "Retail" at bounding box center [69, 195] width 129 height 33
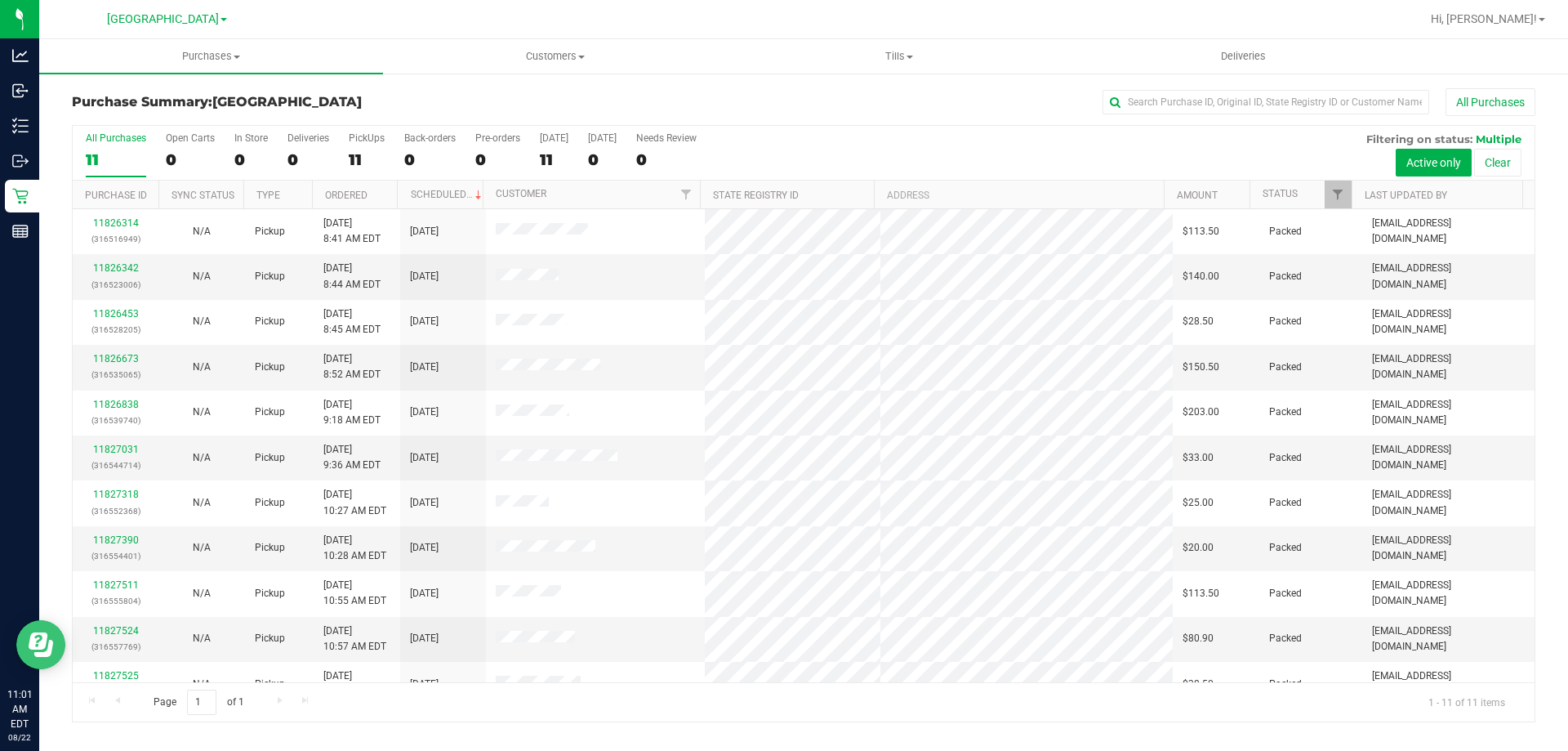
click at [41, 639] on icon "Open Resource Center" at bounding box center [41, 645] width 24 height 24
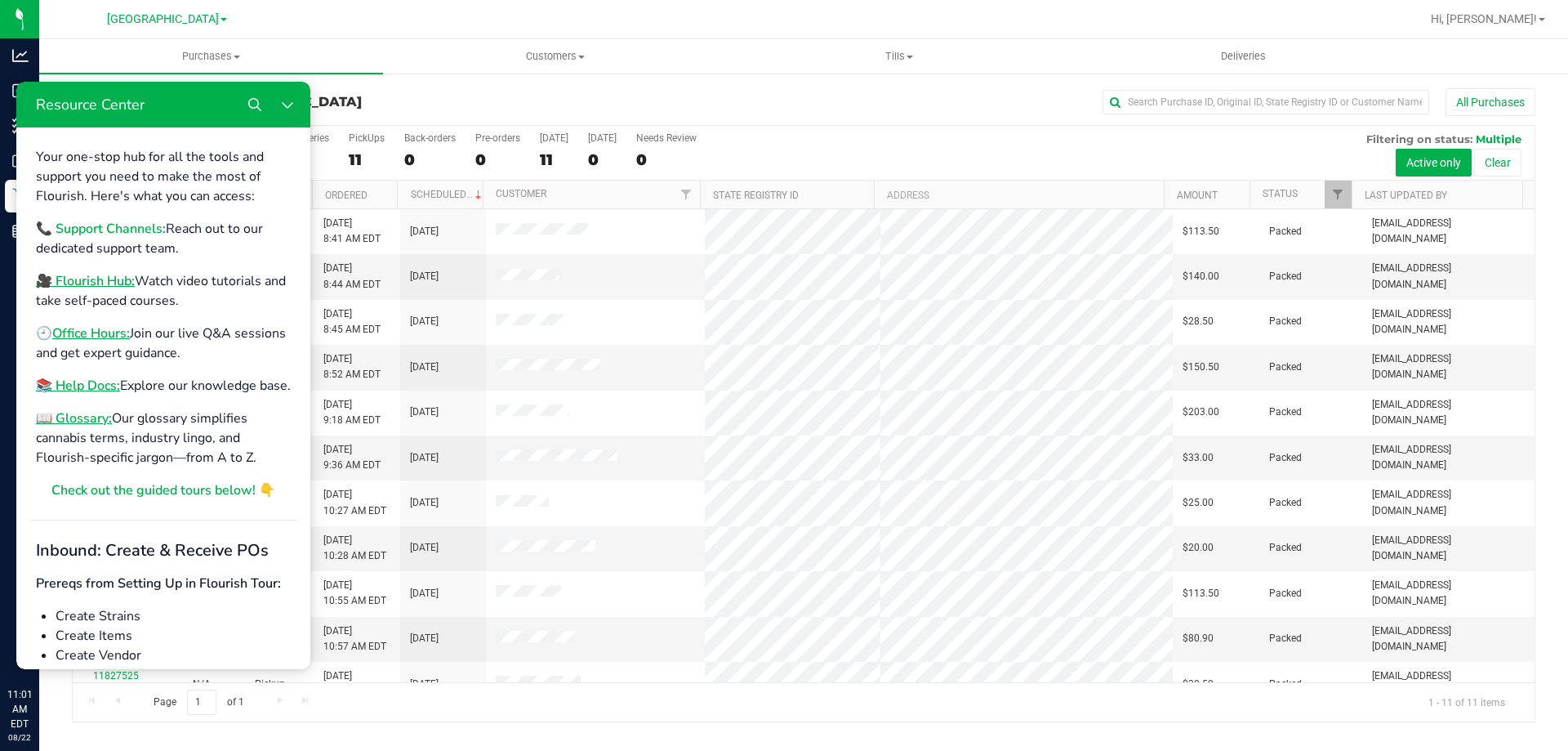
click at [154, 234] on b "📞 Support Channels:" at bounding box center [101, 228] width 130 height 18
click at [281, 97] on button "Close Resource Center" at bounding box center [287, 104] width 33 height 33
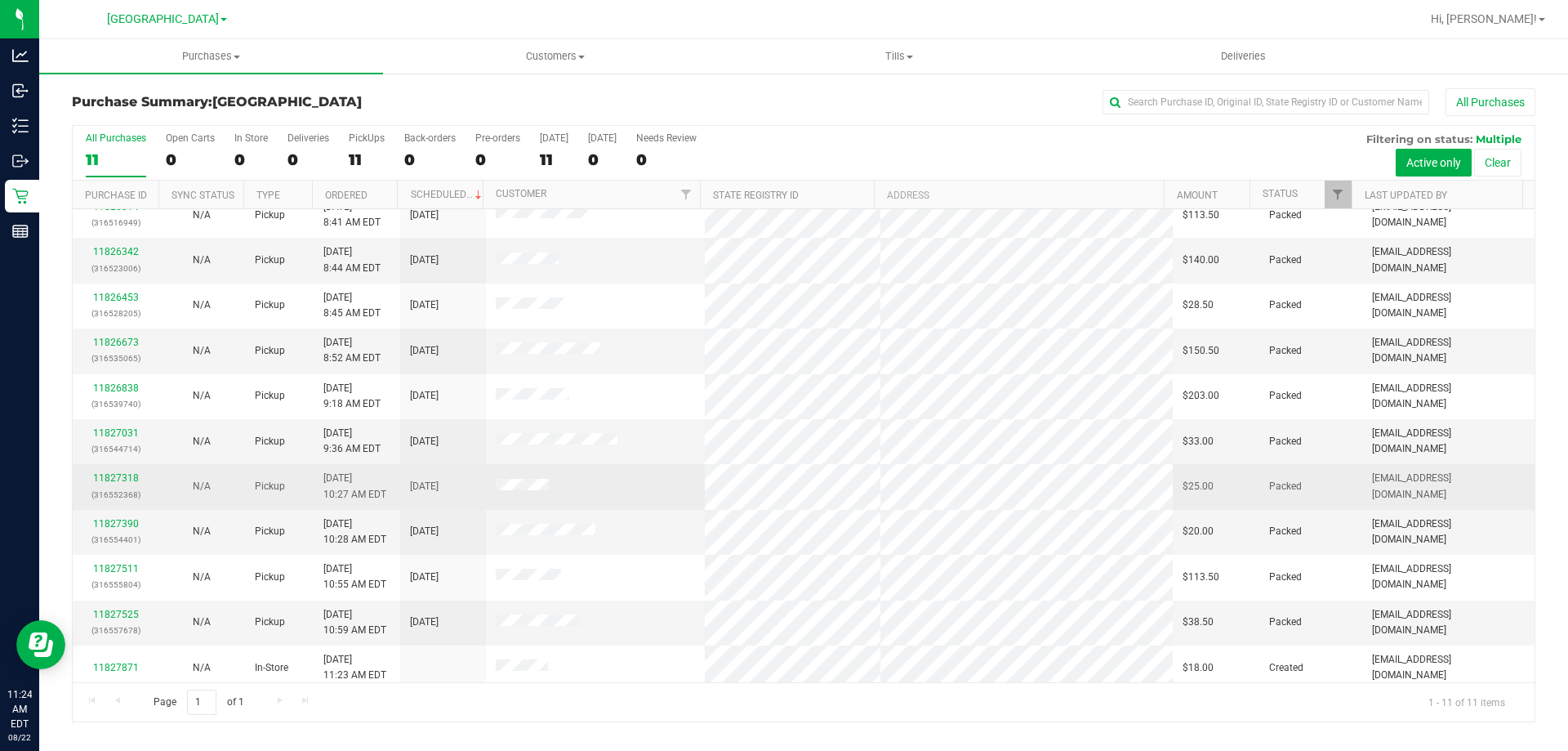
scroll to position [23, 0]
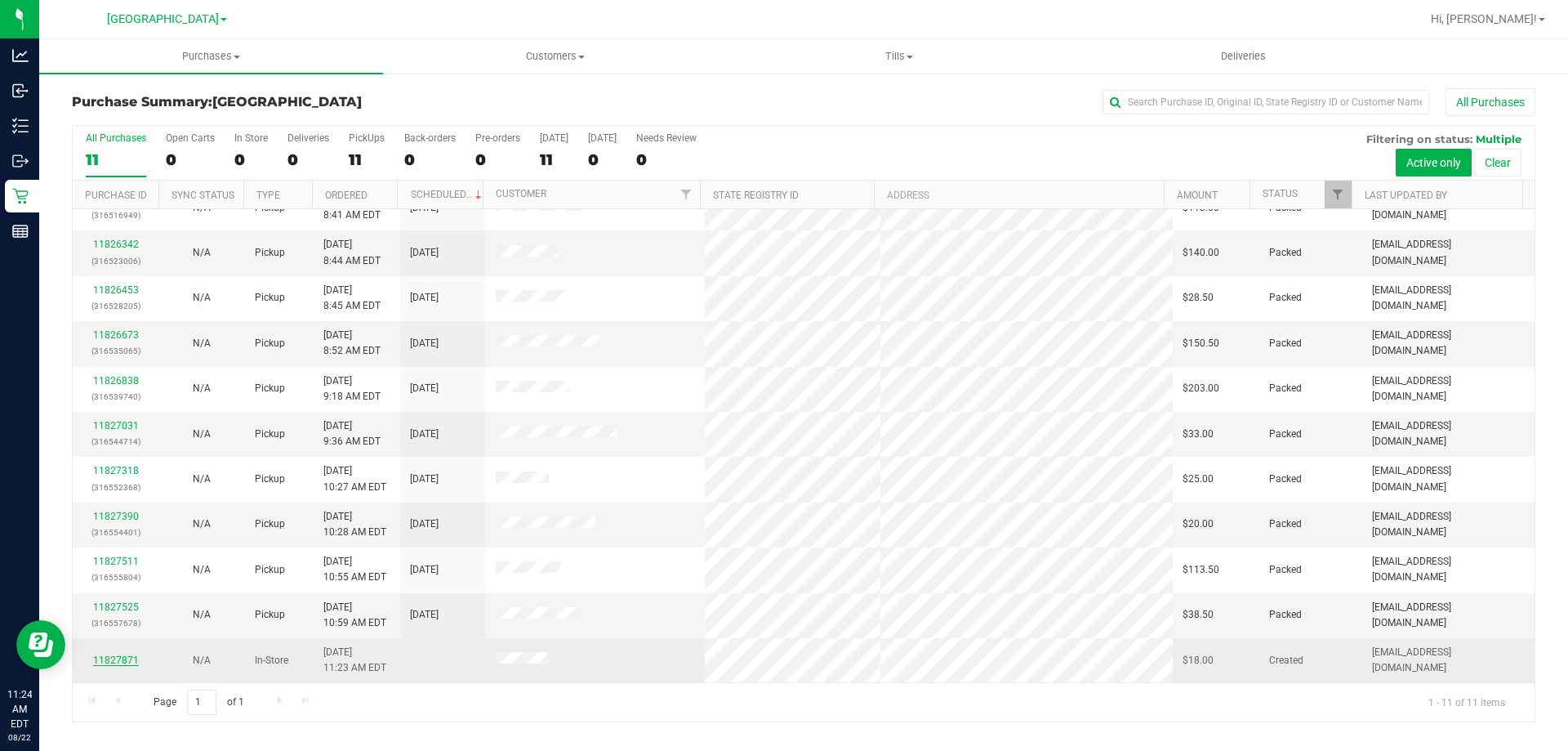
click at [136, 663] on link "11827871" at bounding box center [115, 660] width 46 height 11
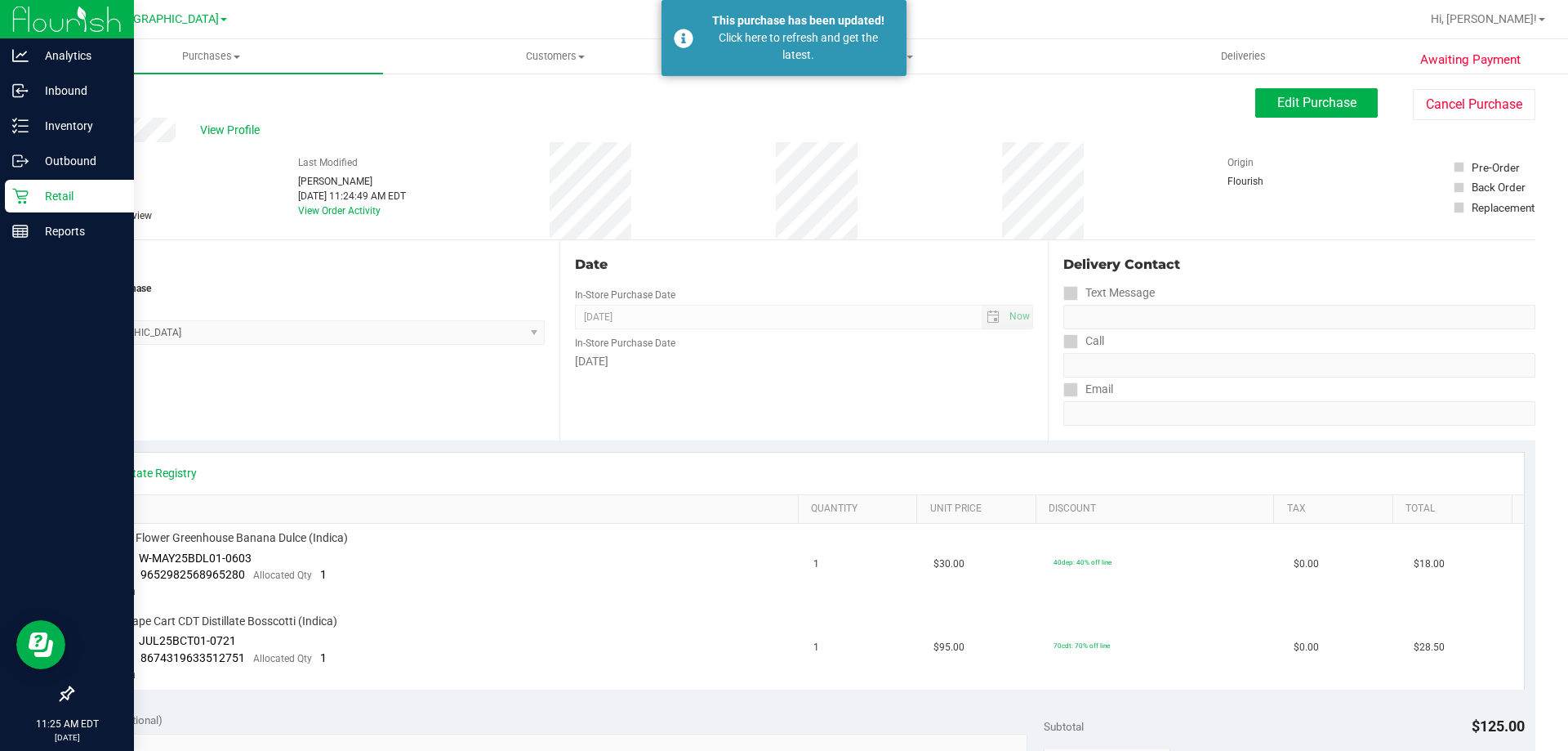
click at [59, 199] on p "Retail" at bounding box center [77, 195] width 98 height 20
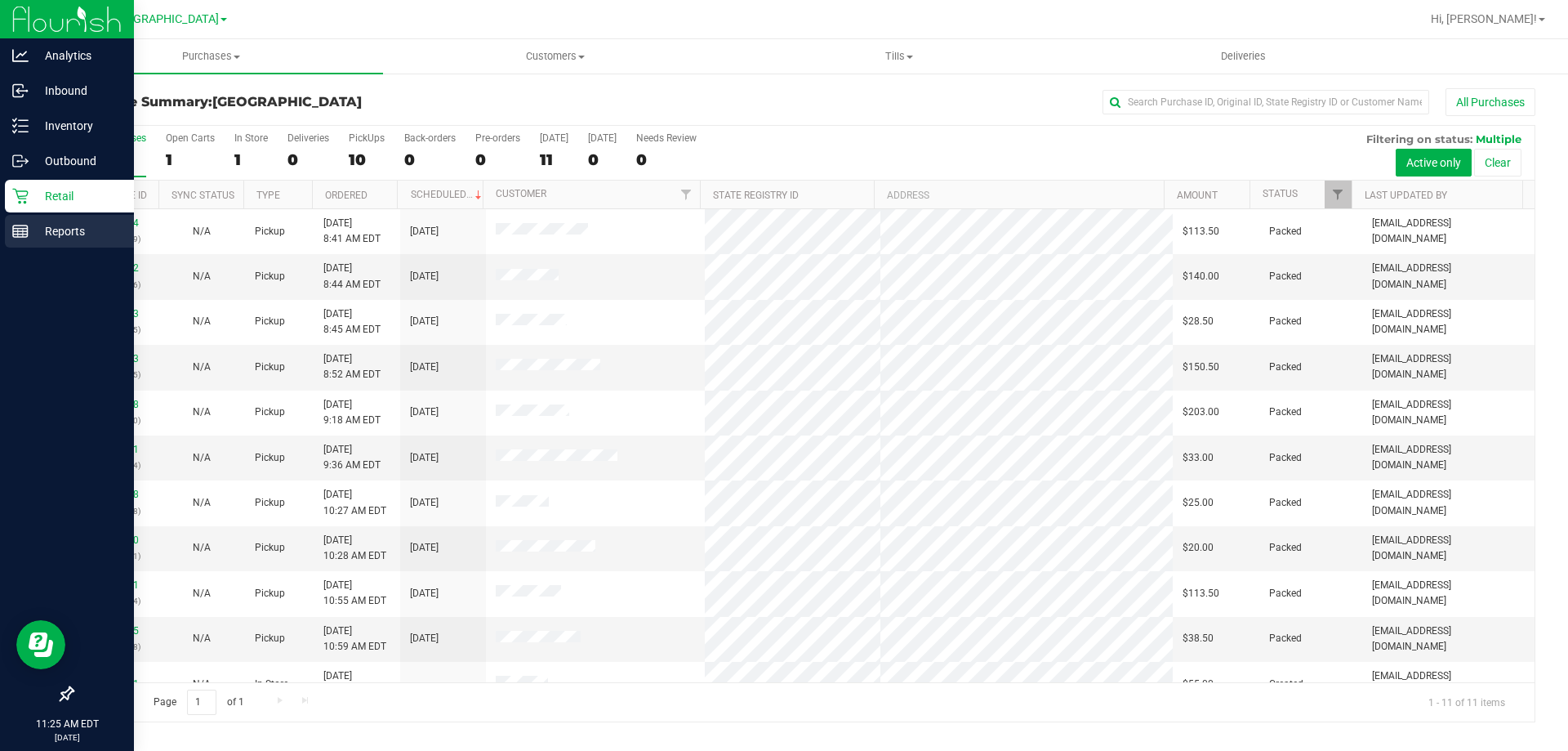
click at [32, 222] on p "Reports" at bounding box center [77, 231] width 98 height 20
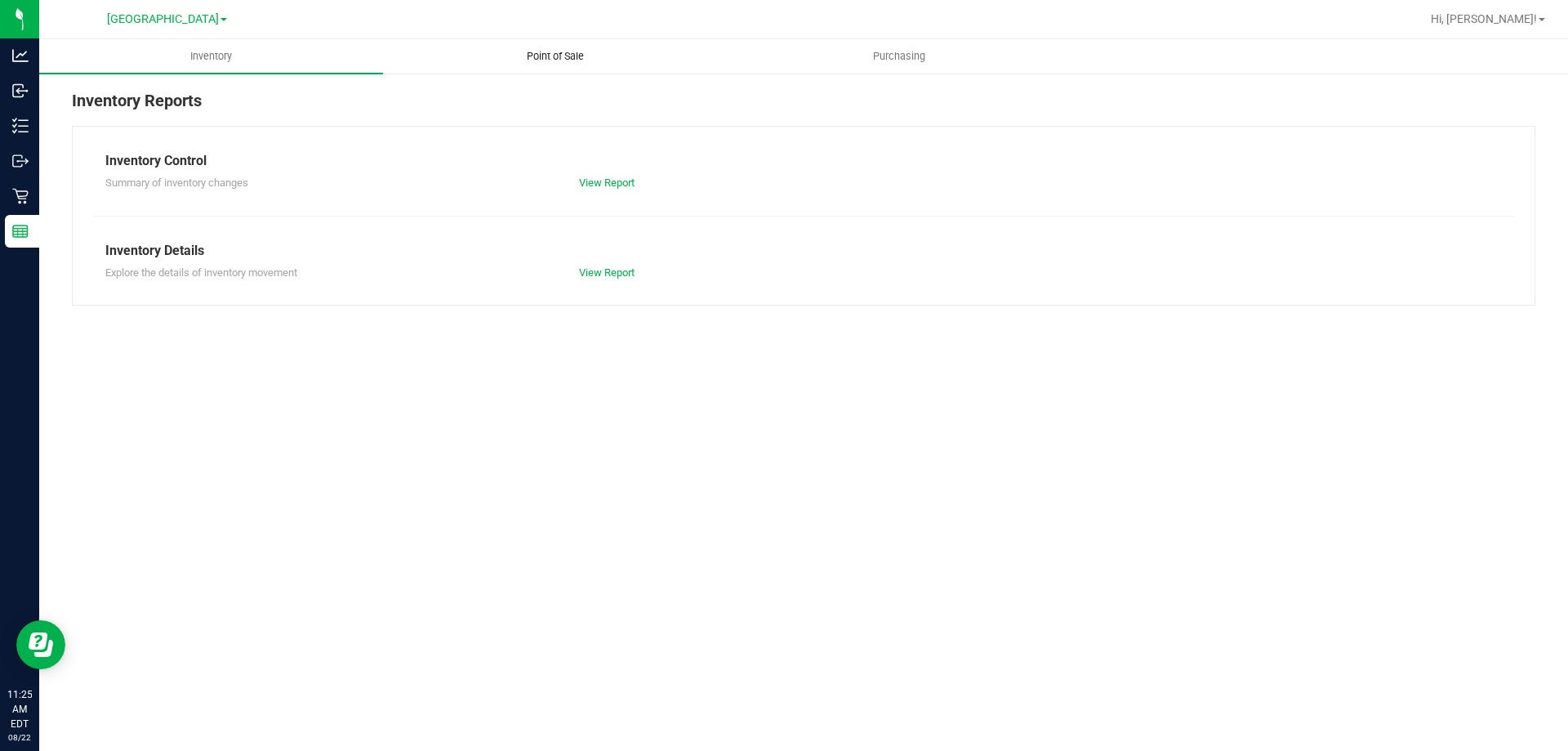
click at [553, 60] on span "Point of Sale" at bounding box center [555, 57] width 101 height 15
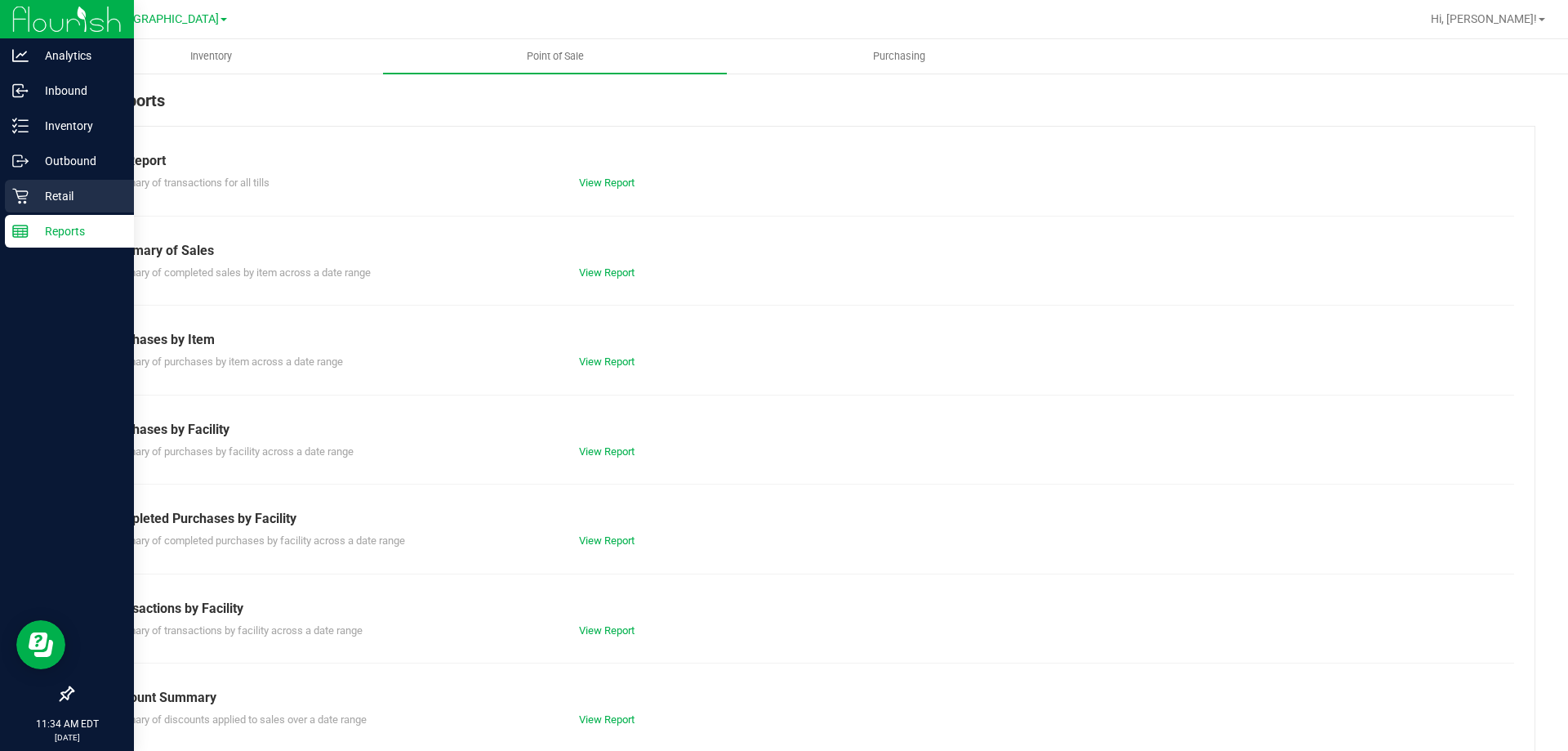
click at [26, 195] on icon at bounding box center [20, 196] width 16 height 16
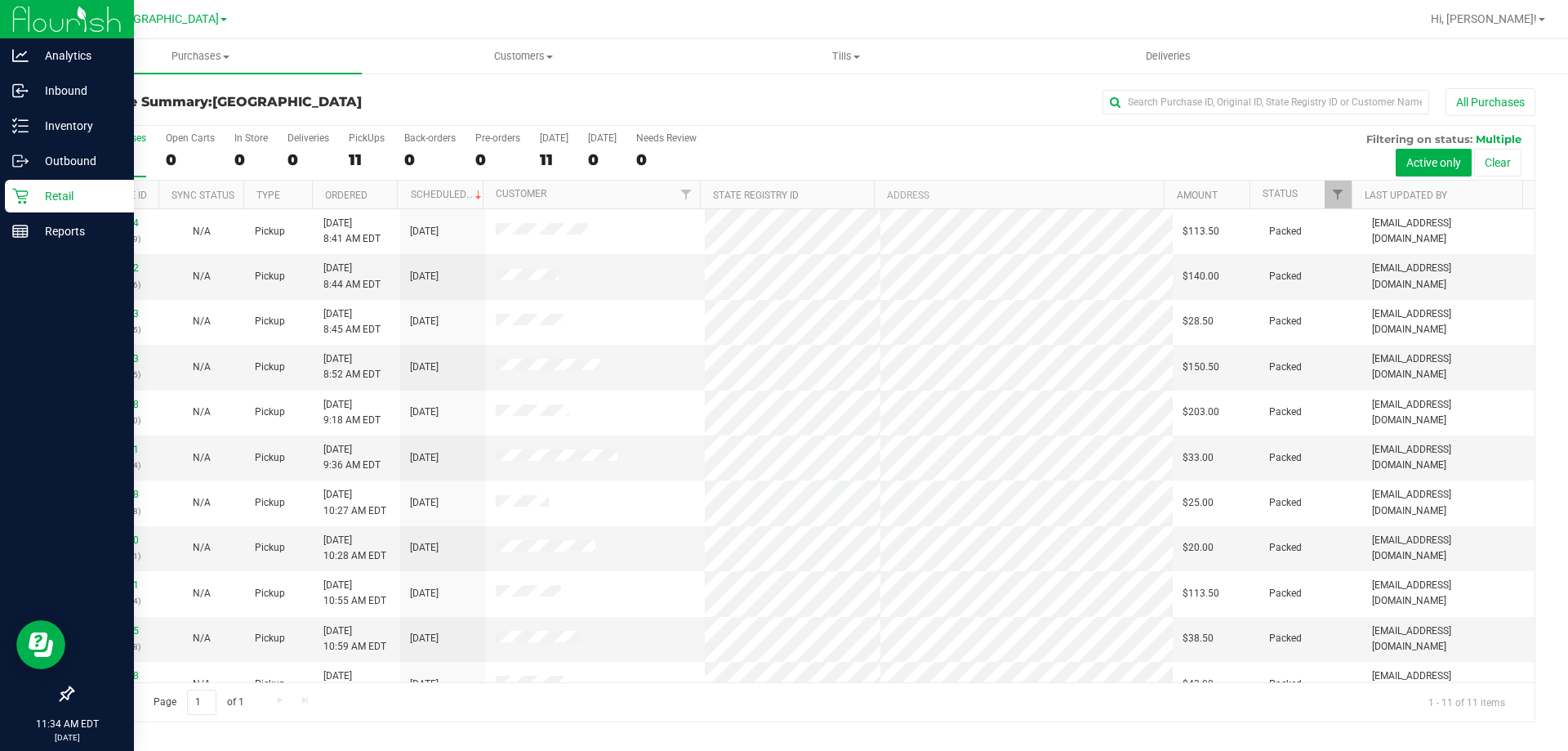
scroll to position [23, 0]
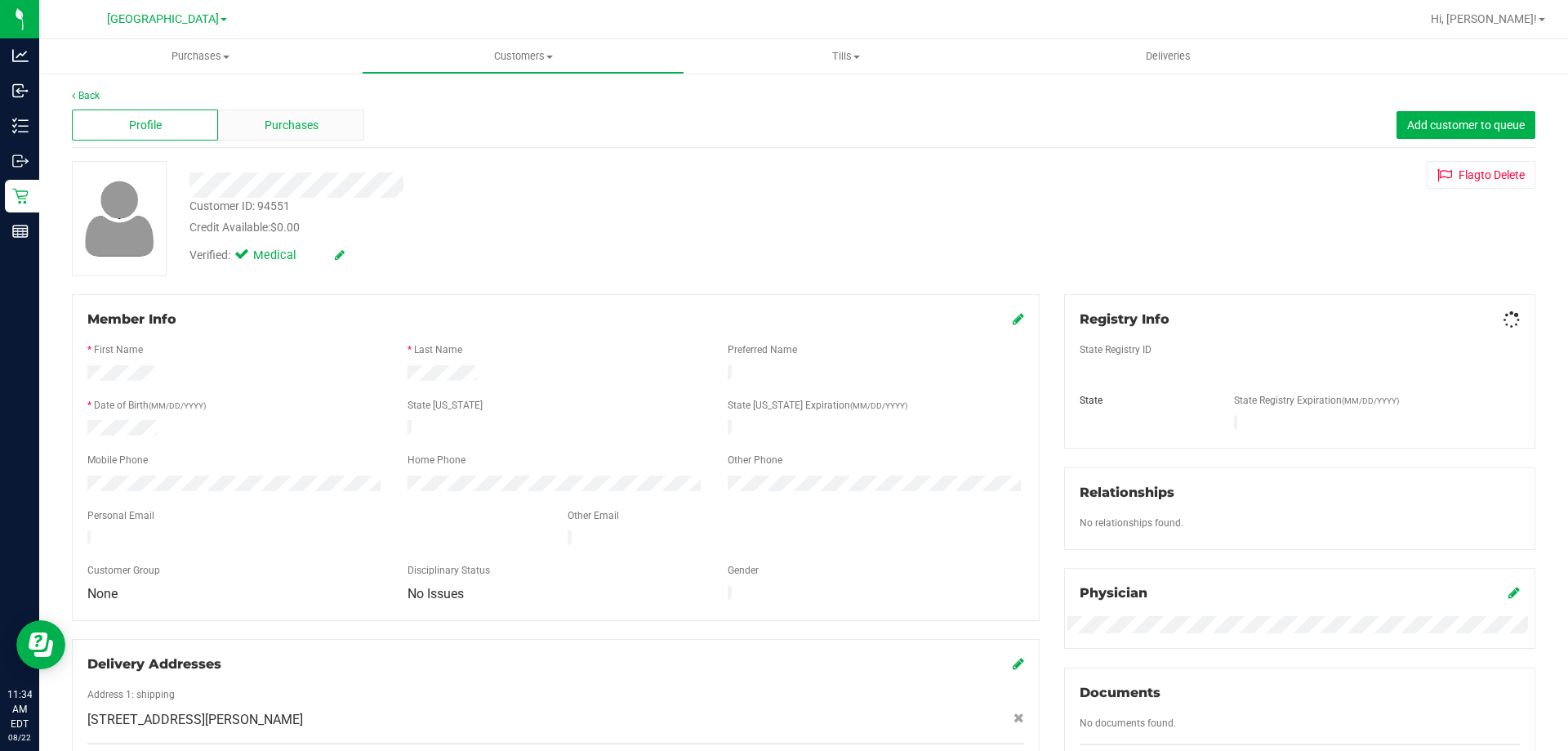
click at [272, 122] on span "Purchases" at bounding box center [292, 126] width 54 height 17
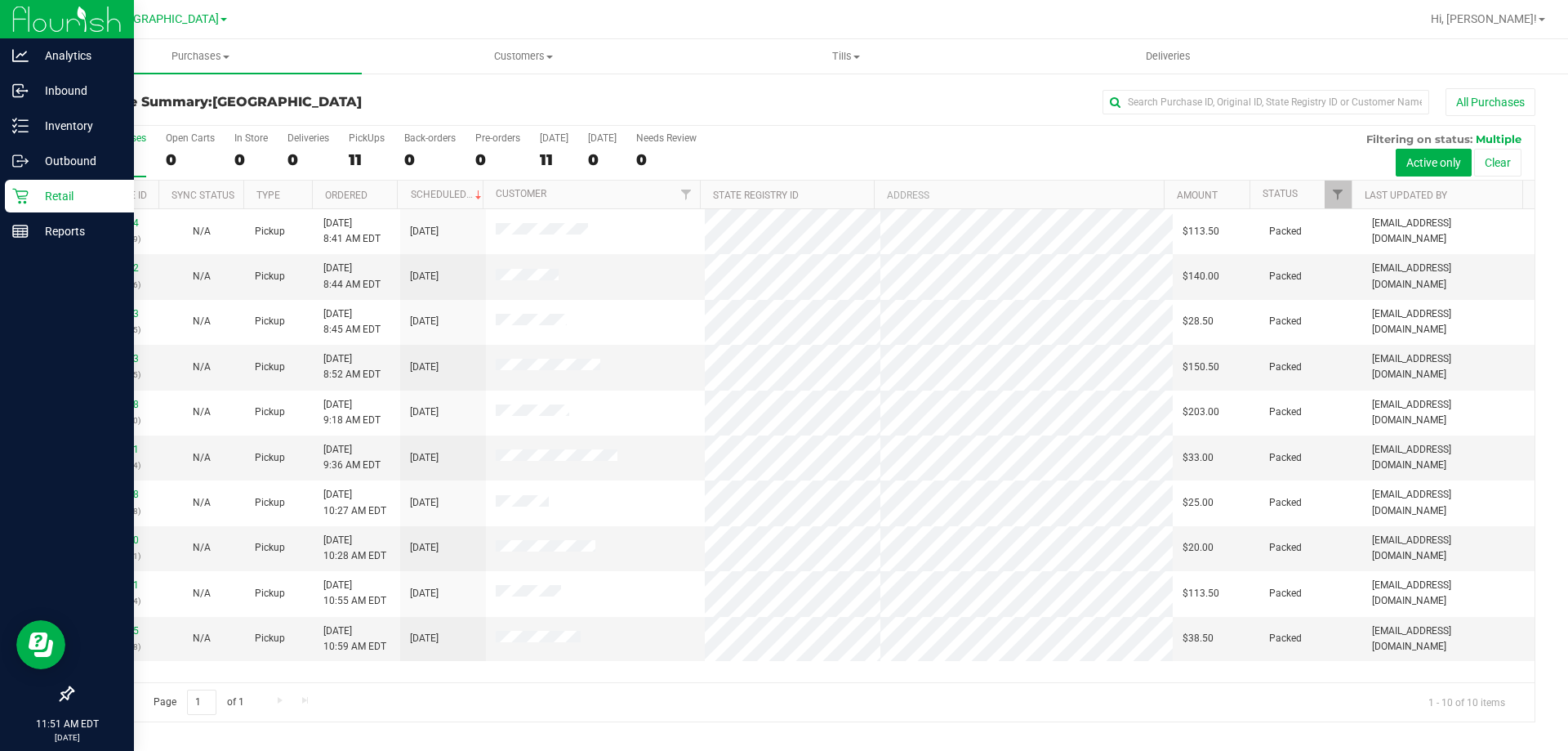
click at [64, 192] on p "Retail" at bounding box center [77, 195] width 98 height 20
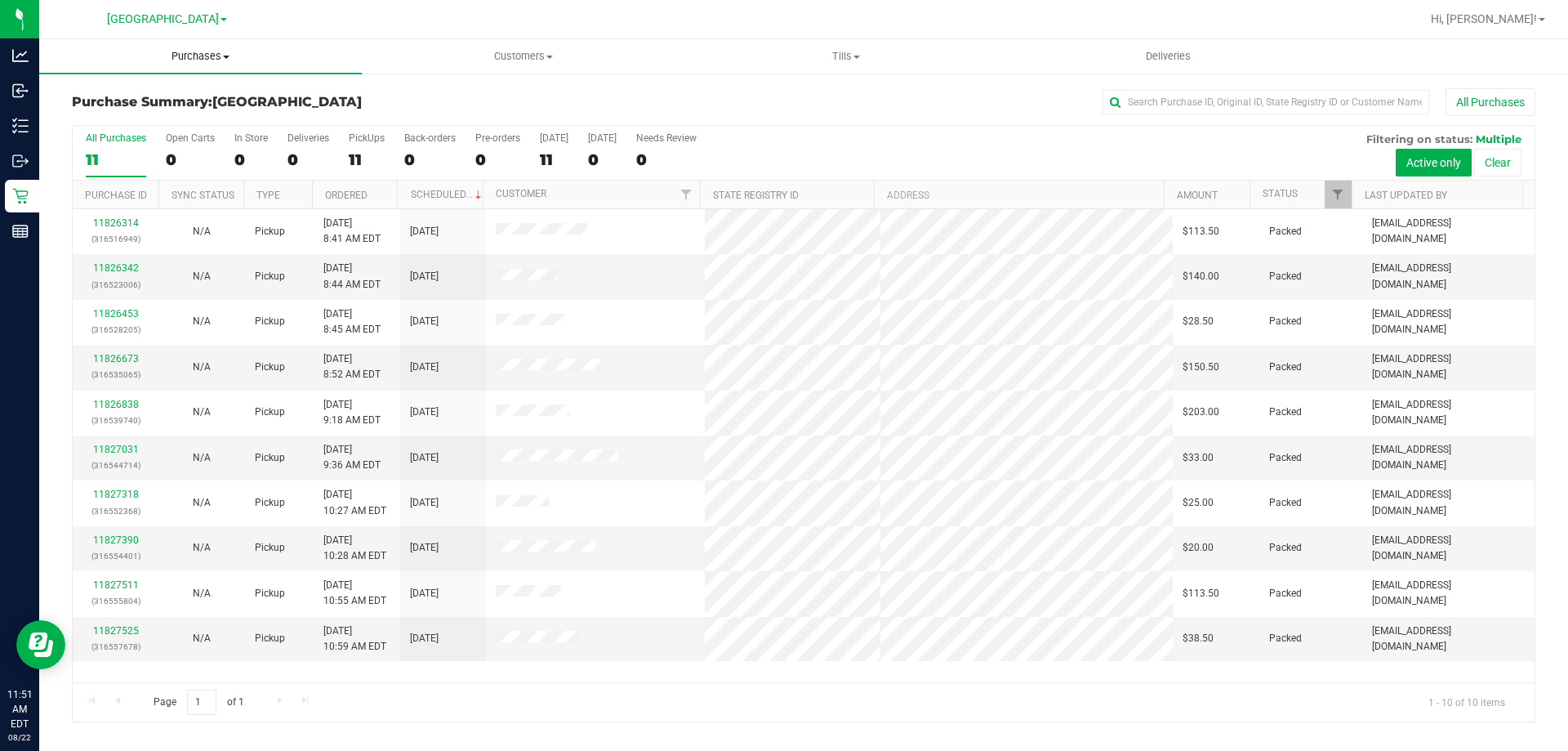
click at [216, 53] on span "Purchases" at bounding box center [200, 57] width 323 height 15
click at [130, 110] on li "Fulfillment" at bounding box center [200, 118] width 323 height 20
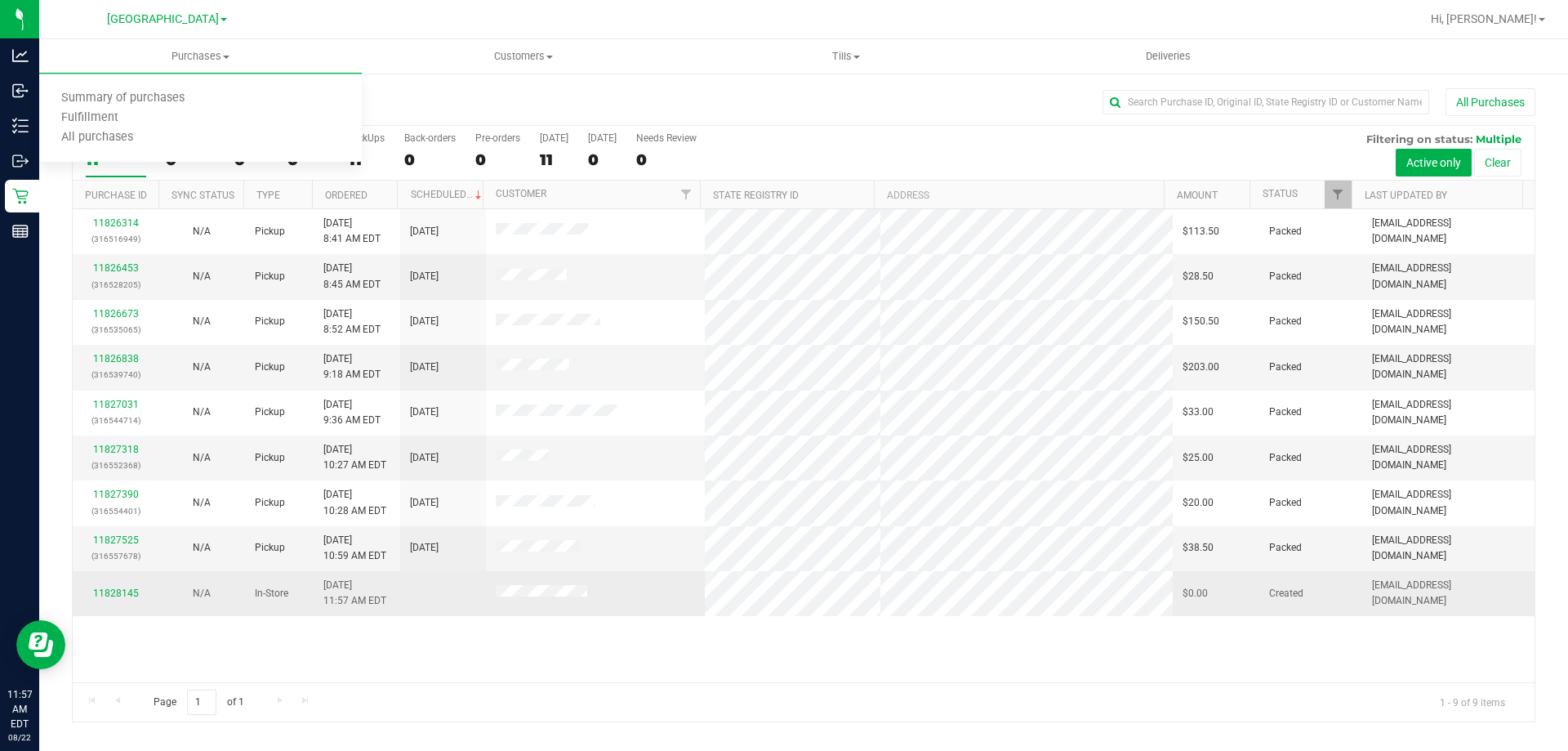
click at [501, 602] on td at bounding box center [596, 593] width 219 height 44
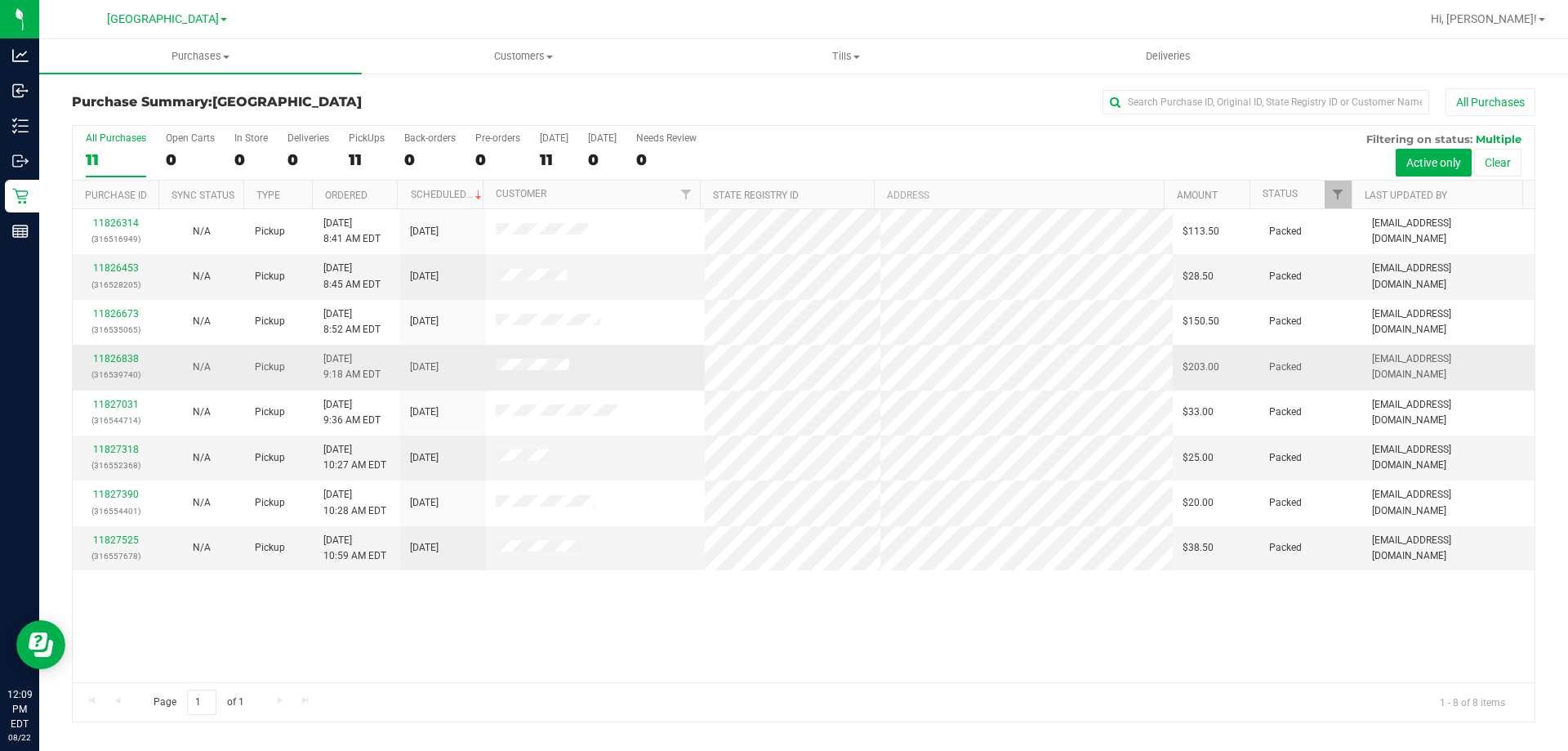
click at [119, 352] on div "11826838 (316539740)" at bounding box center [115, 367] width 66 height 31
click at [121, 362] on link "11826838" at bounding box center [115, 358] width 46 height 11
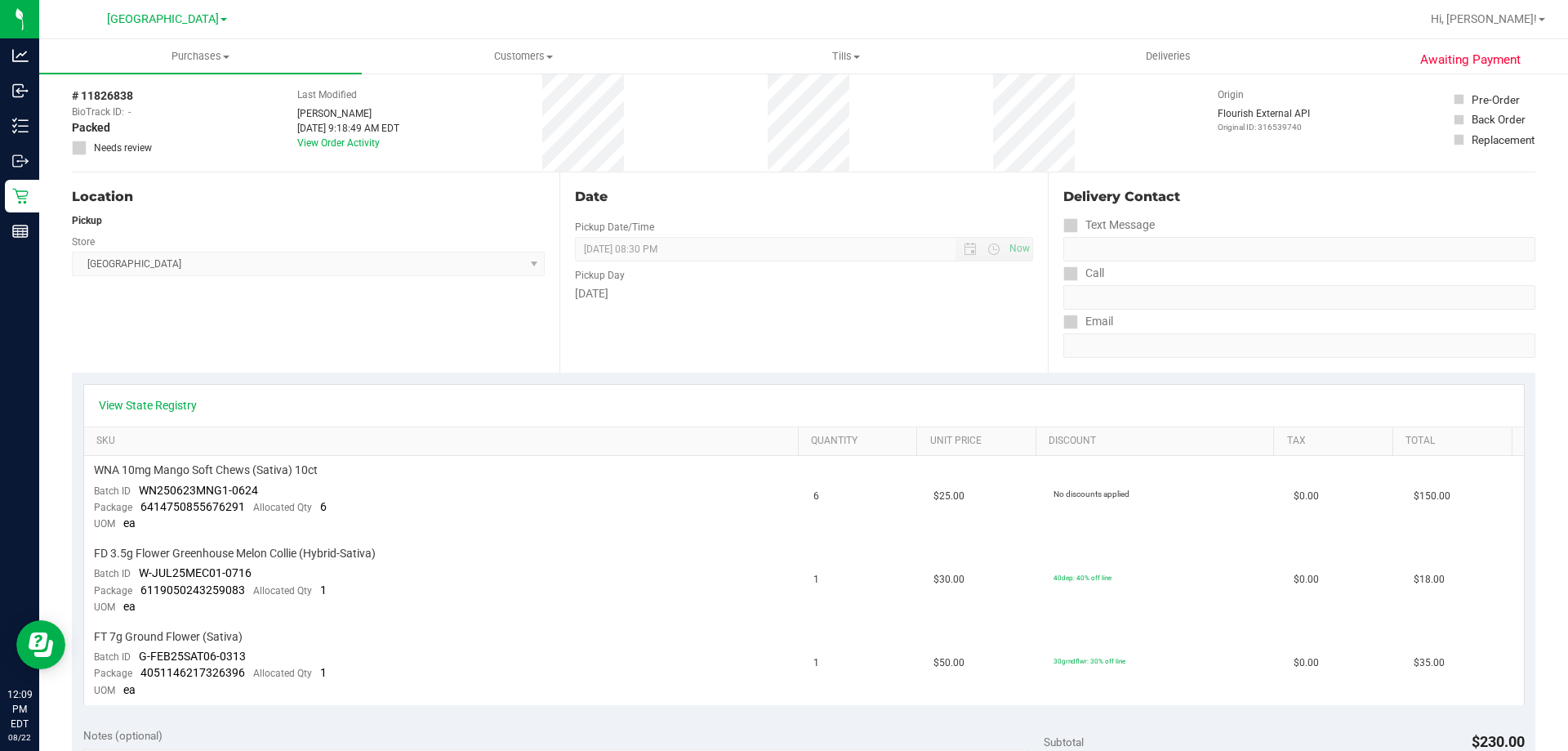
scroll to position [245, 0]
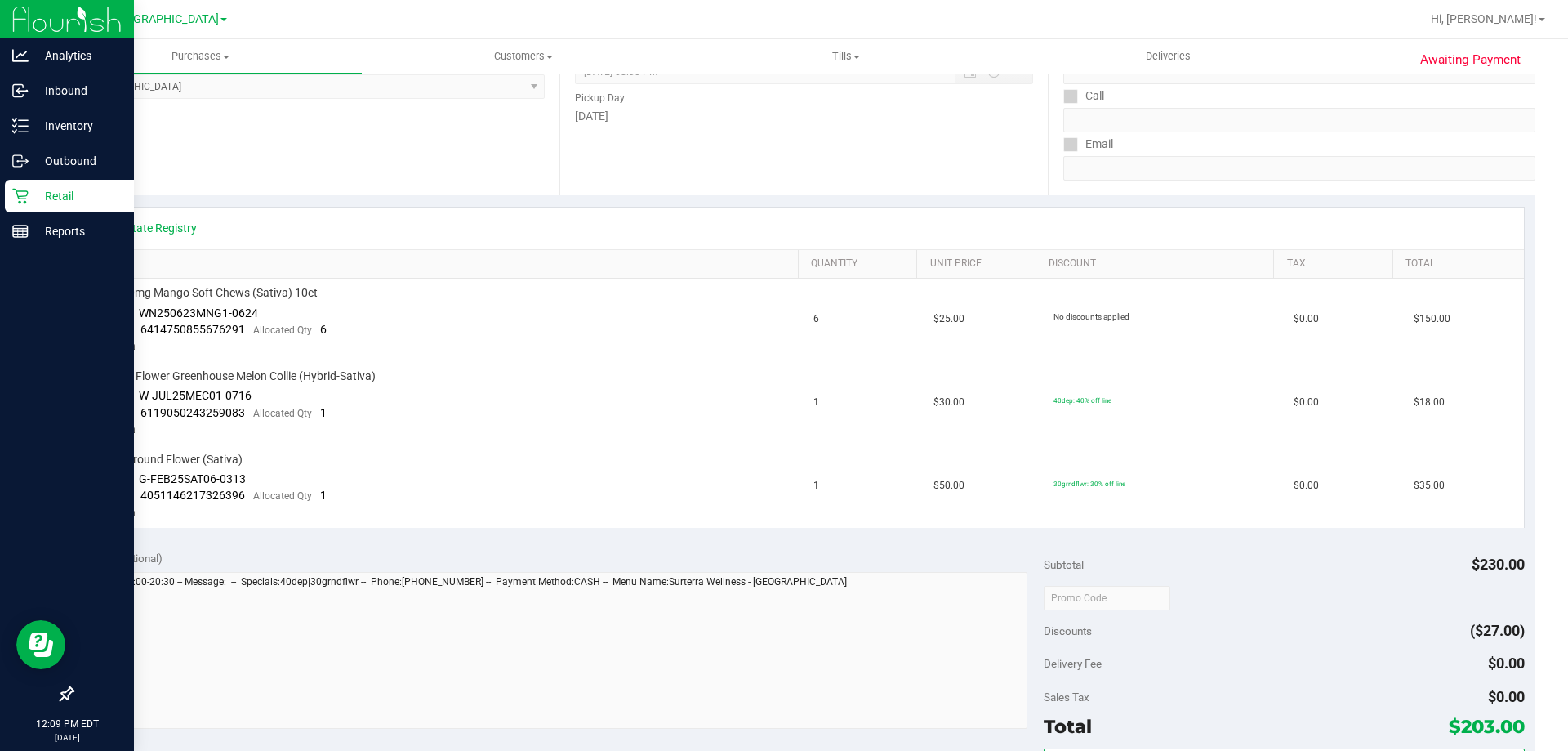
click at [13, 190] on icon at bounding box center [20, 196] width 16 height 16
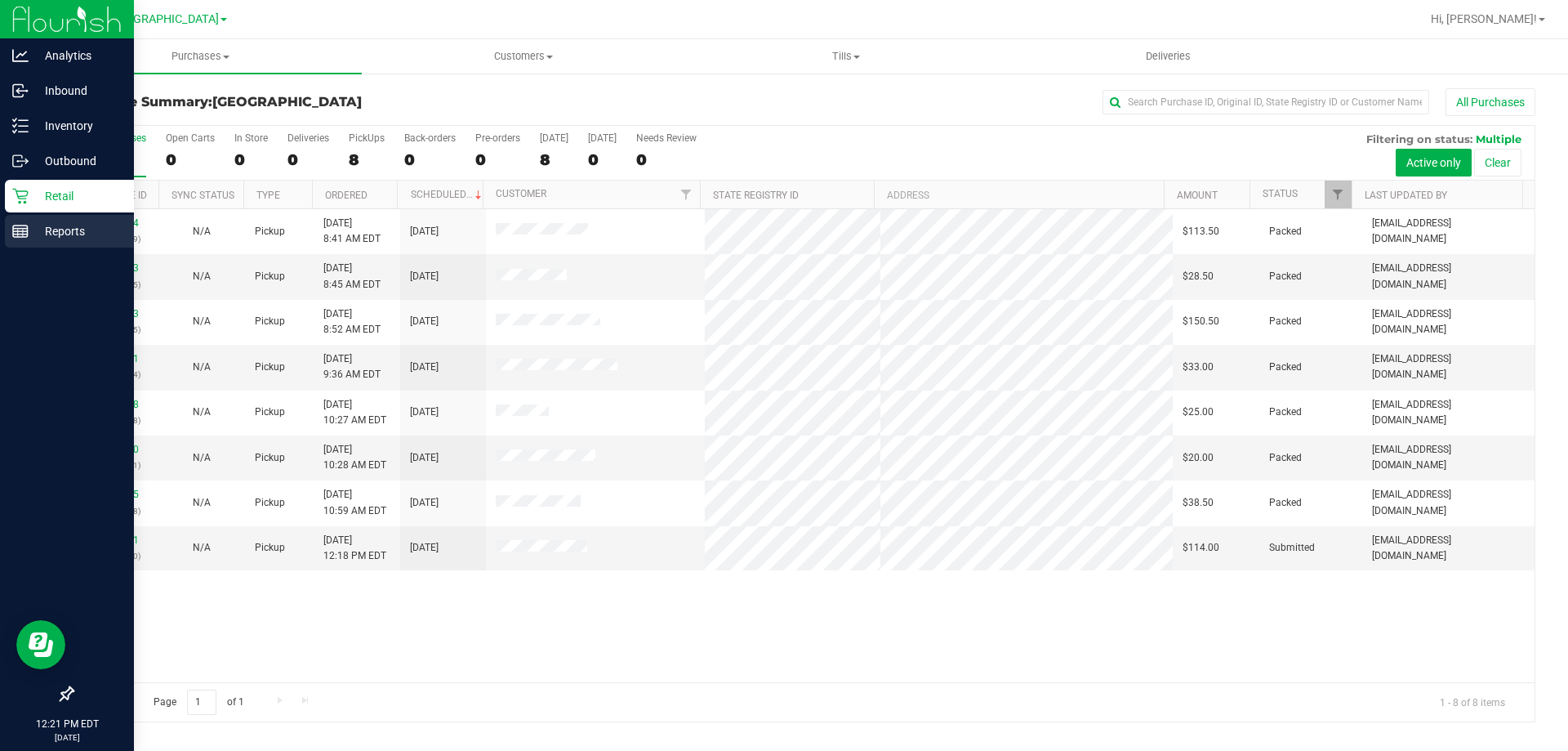
click at [15, 232] on icon at bounding box center [20, 232] width 17 height 17
click at [12, 242] on div "Reports" at bounding box center [69, 231] width 129 height 33
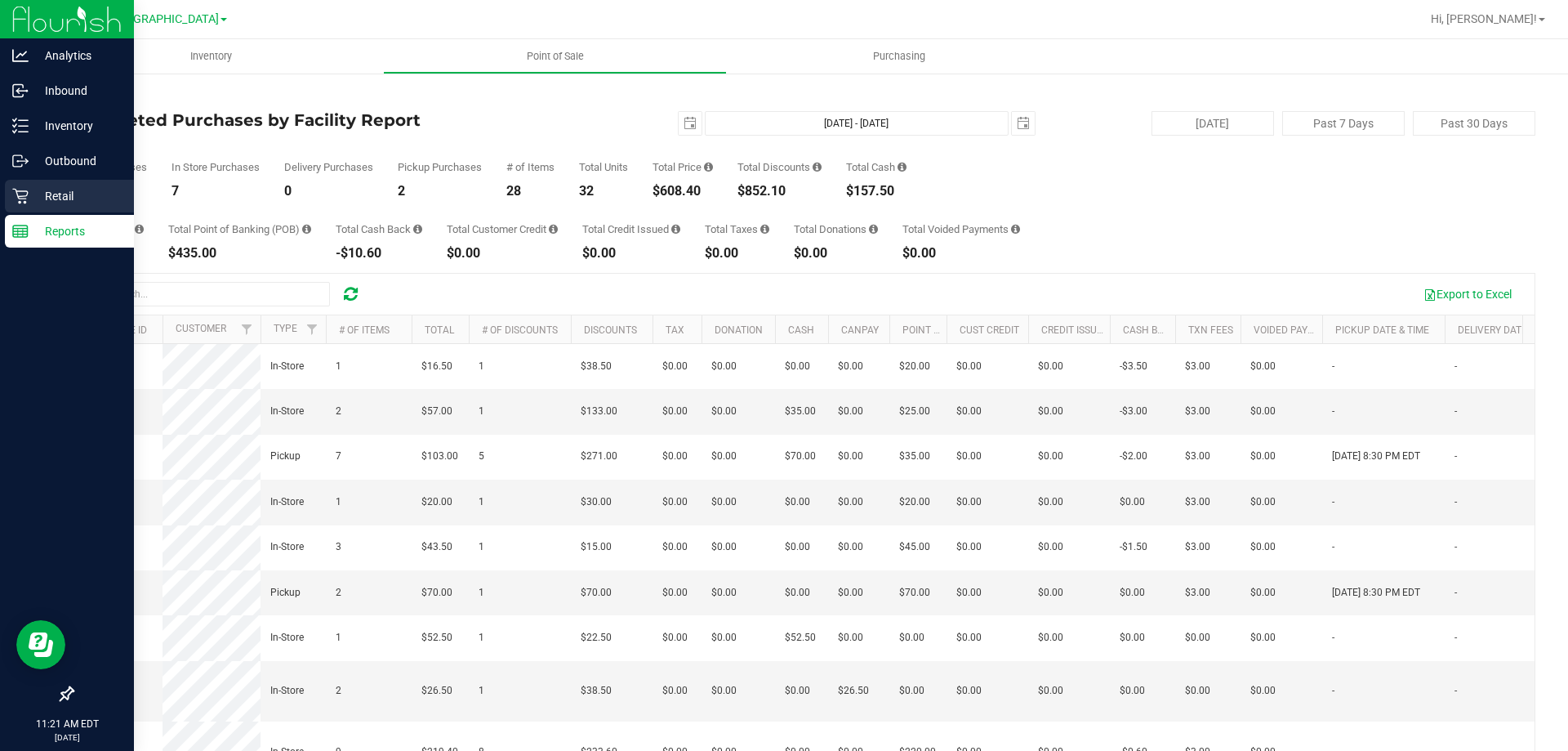
click at [30, 202] on p "Retail" at bounding box center [77, 195] width 98 height 20
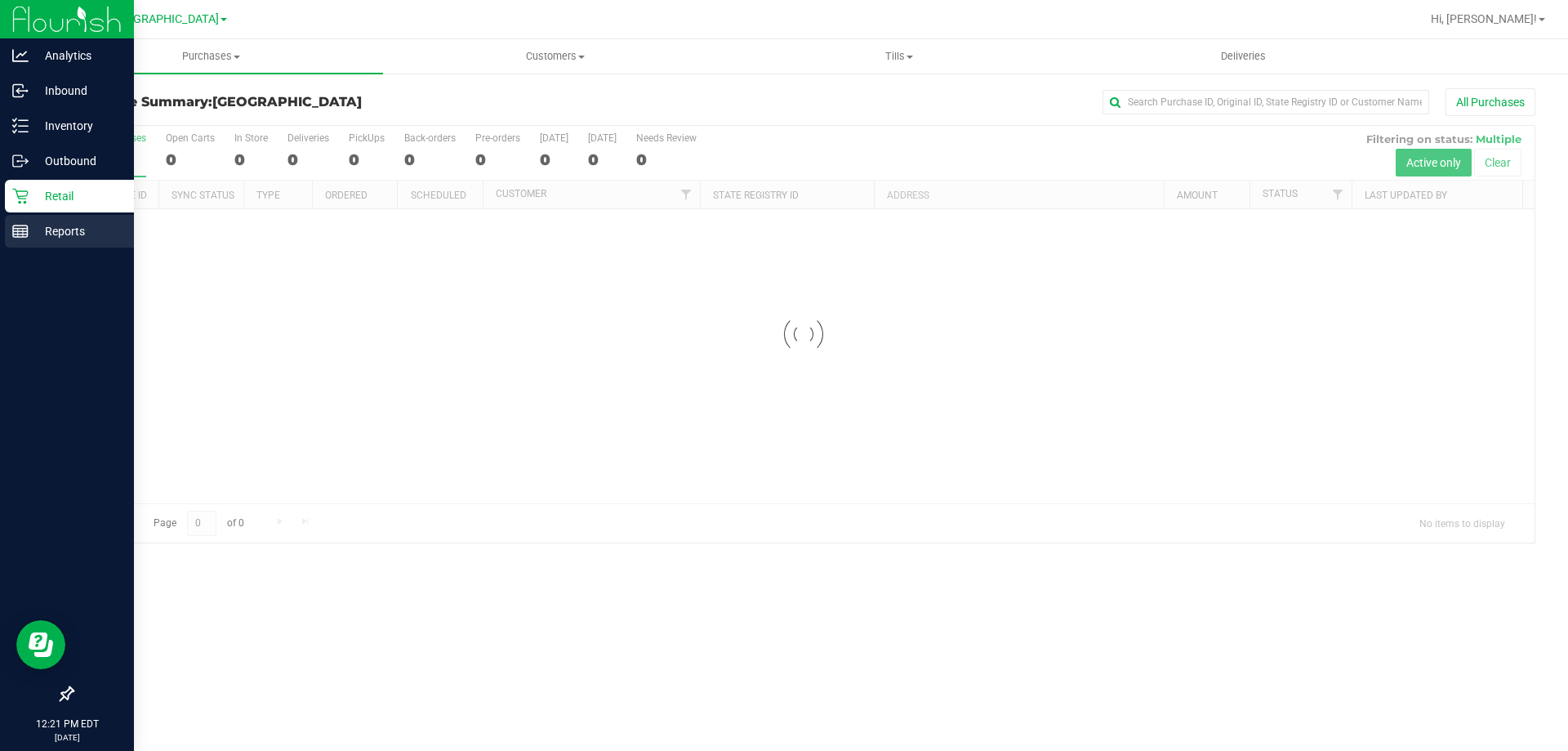
click at [38, 229] on p "Reports" at bounding box center [77, 231] width 98 height 20
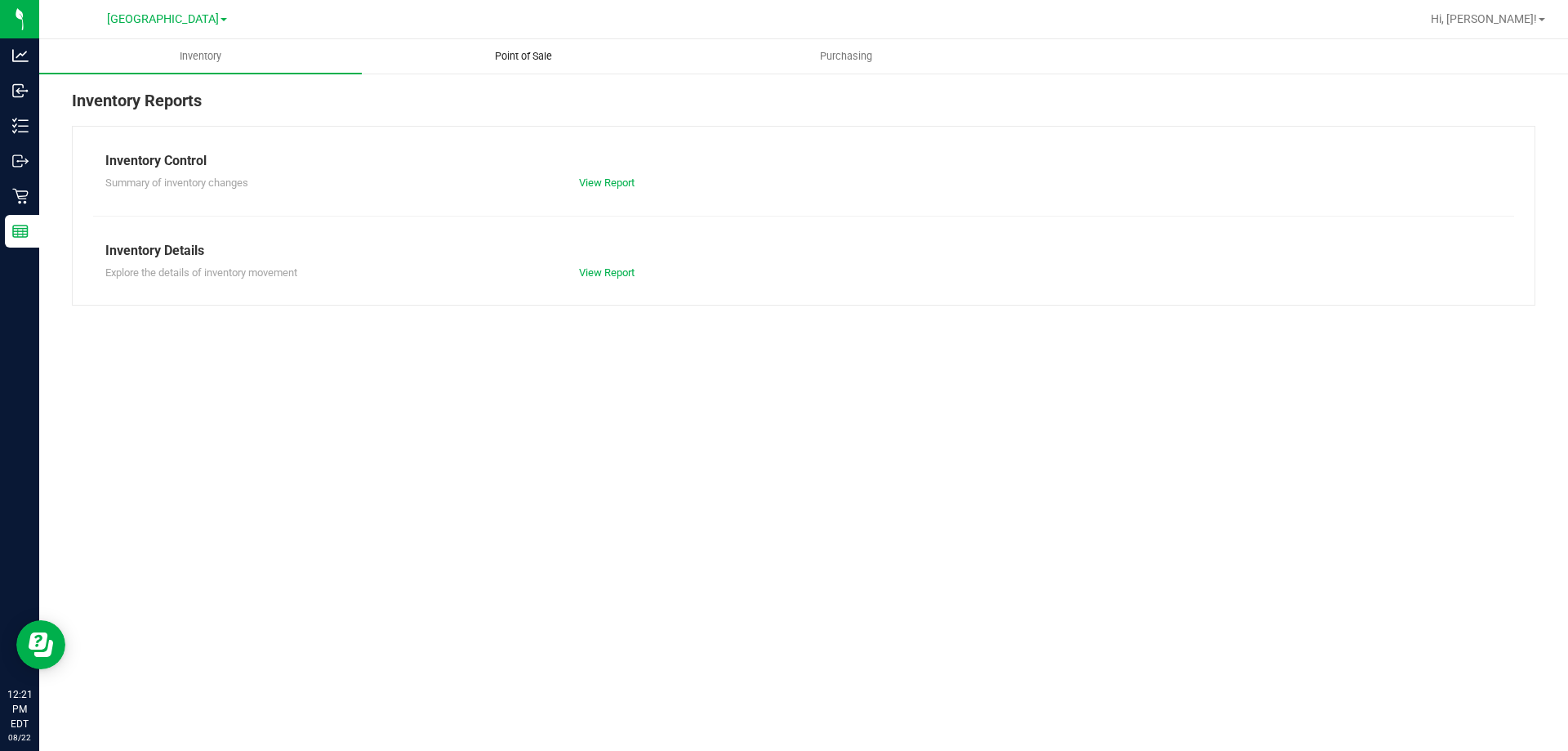
click at [553, 43] on uib-tab-heading "Point of Sale" at bounding box center [523, 56] width 321 height 33
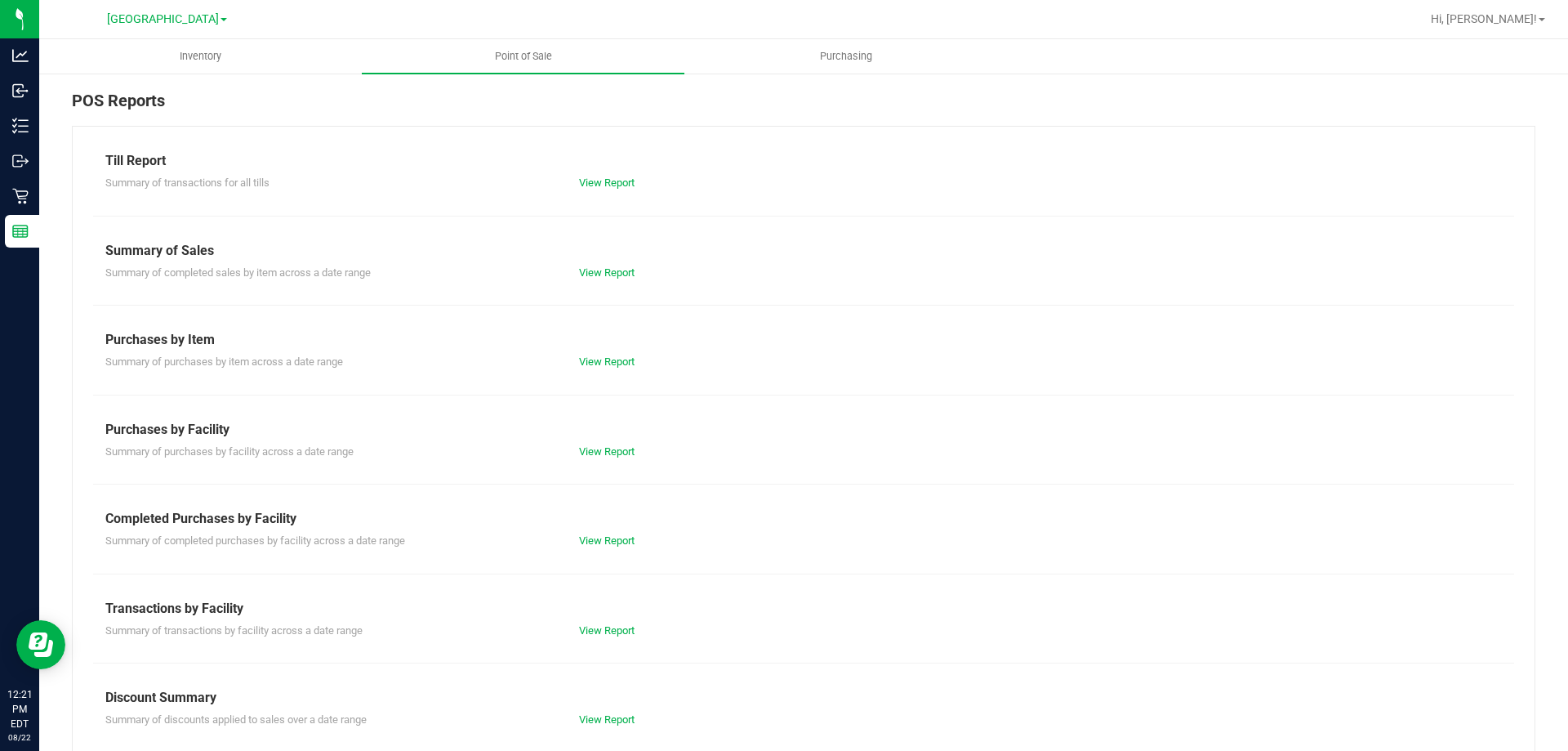
click at [595, 527] on div "Completed Purchases by Facility" at bounding box center [804, 518] width 1397 height 20
click at [599, 551] on div "Till Report Summary of transactions for all tills View Report Summary of Sales …" at bounding box center [804, 484] width 1464 height 717
click at [614, 529] on div "Summary of completed purchases by facility across a date range View Report" at bounding box center [804, 539] width 1421 height 20
click at [614, 530] on div "Summary of completed purchases by facility across a date range View Report" at bounding box center [804, 539] width 1421 height 20
click at [614, 536] on link "View Report" at bounding box center [607, 540] width 56 height 12
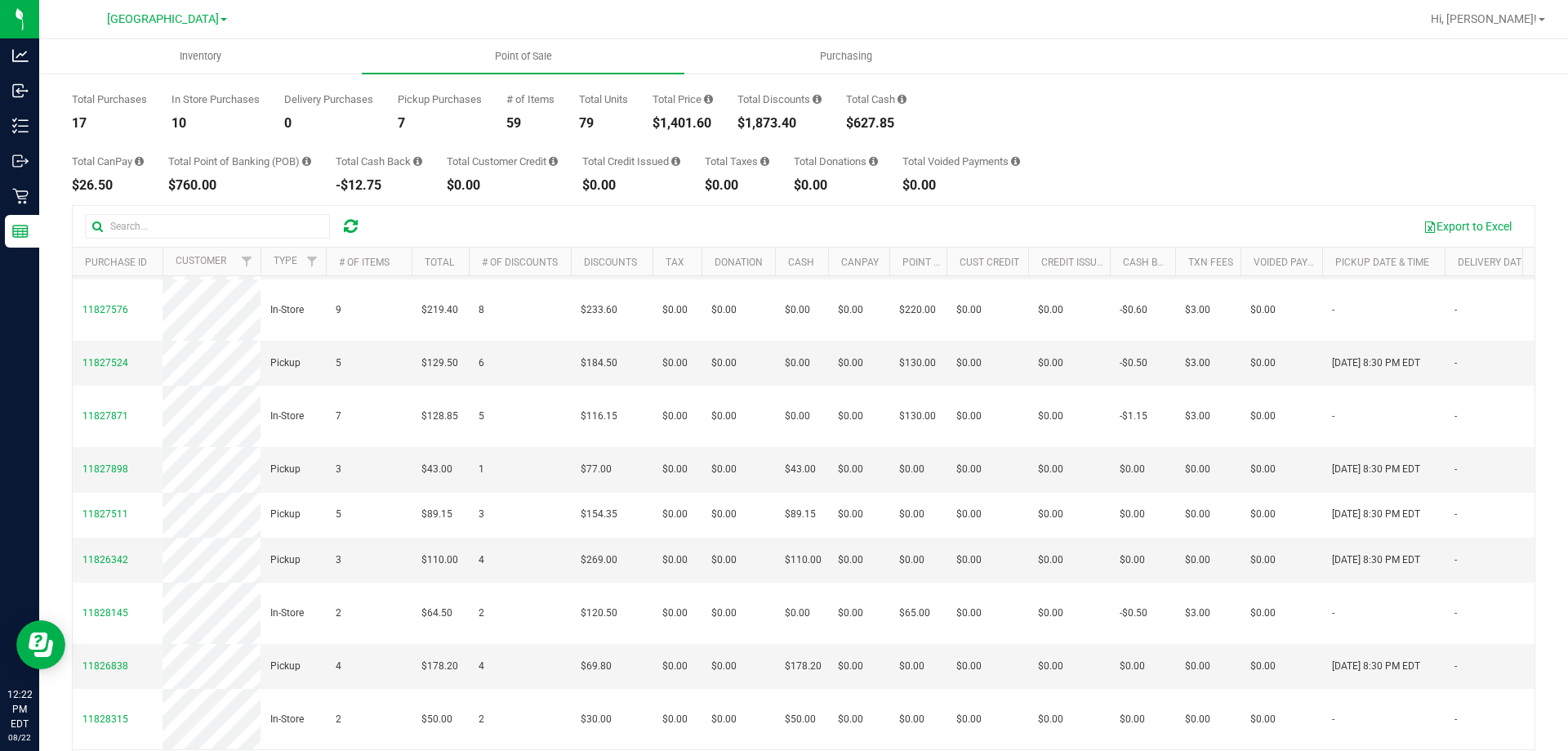
scroll to position [123, 0]
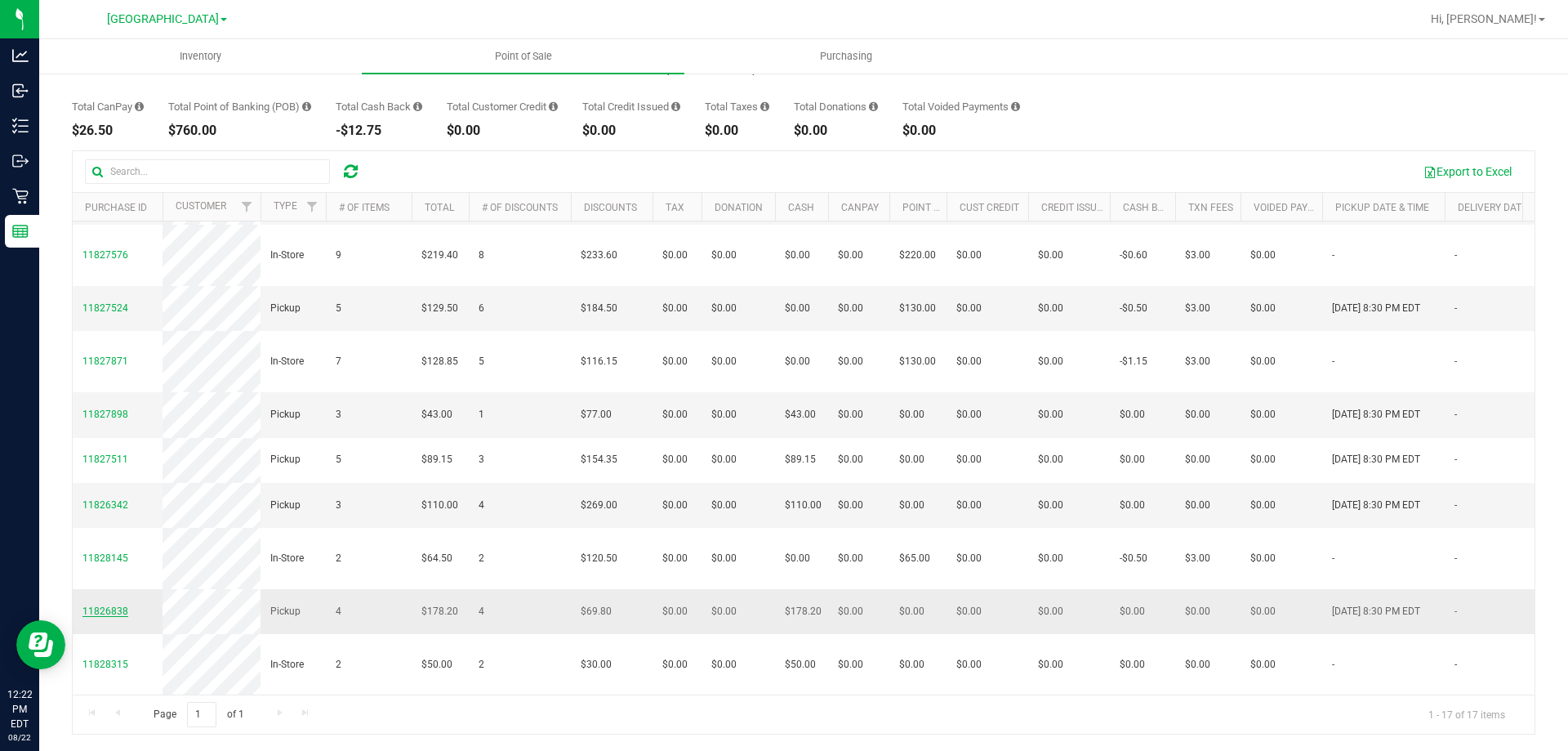
click at [100, 606] on span "11826838" at bounding box center [105, 611] width 46 height 11
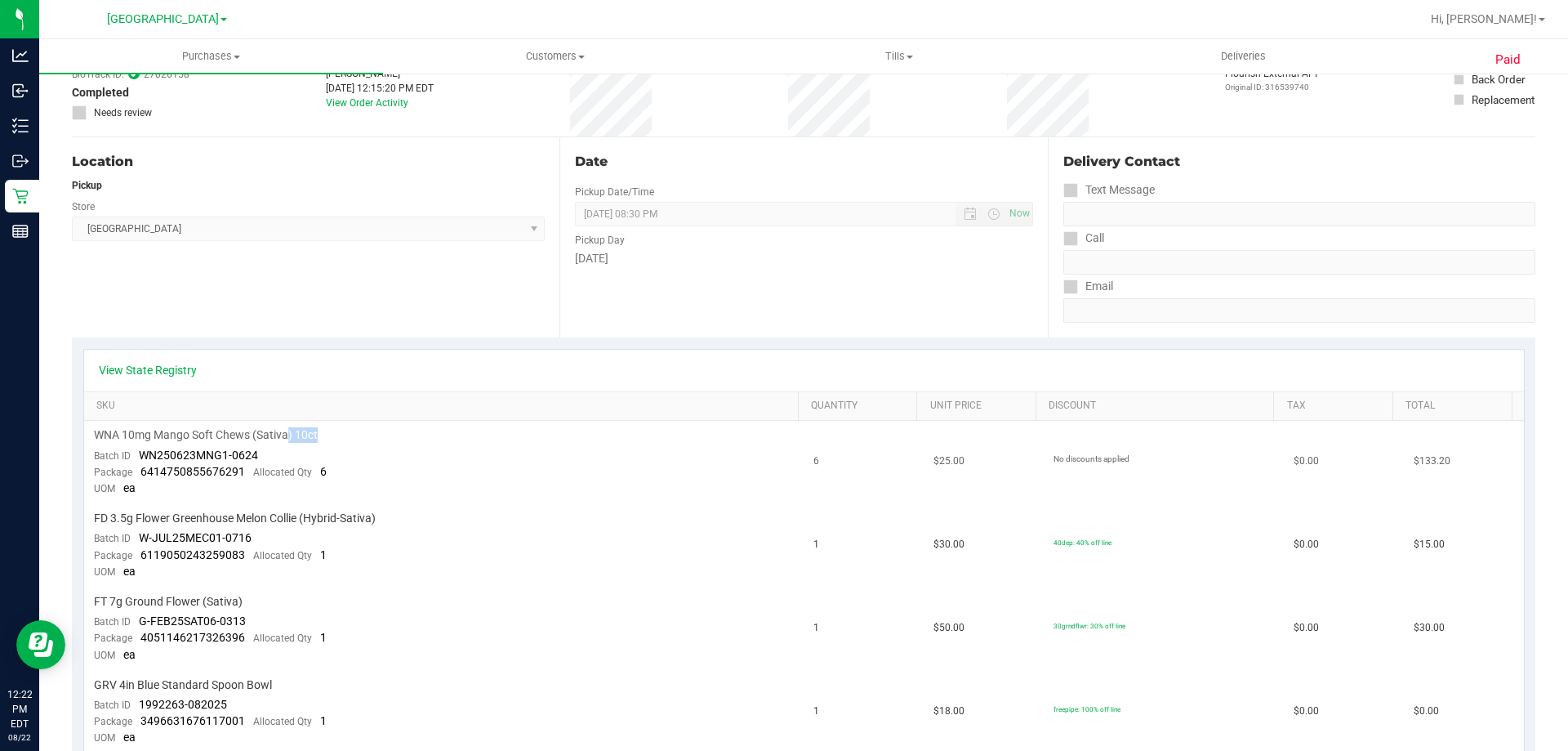
drag, startPoint x: 320, startPoint y: 436, endPoint x: 286, endPoint y: 439, distance: 34.1
click at [287, 439] on div "WNA 10mg Mango Soft Chews (Sativa) 10ct" at bounding box center [445, 435] width 701 height 16
drag, startPoint x: 272, startPoint y: 436, endPoint x: 312, endPoint y: 447, distance: 41.5
click at [312, 447] on td "WNA 10mg Mango Soft Chews (Sativa) 10ct Batch ID WN250623MNG1-0624 Package 6414…" at bounding box center [444, 463] width 721 height 84
click at [327, 459] on td "WNA 10mg Mango Soft Chews (Sativa) 10ct Batch ID WN250623MNG1-0624 Package 6414…" at bounding box center [444, 463] width 721 height 84
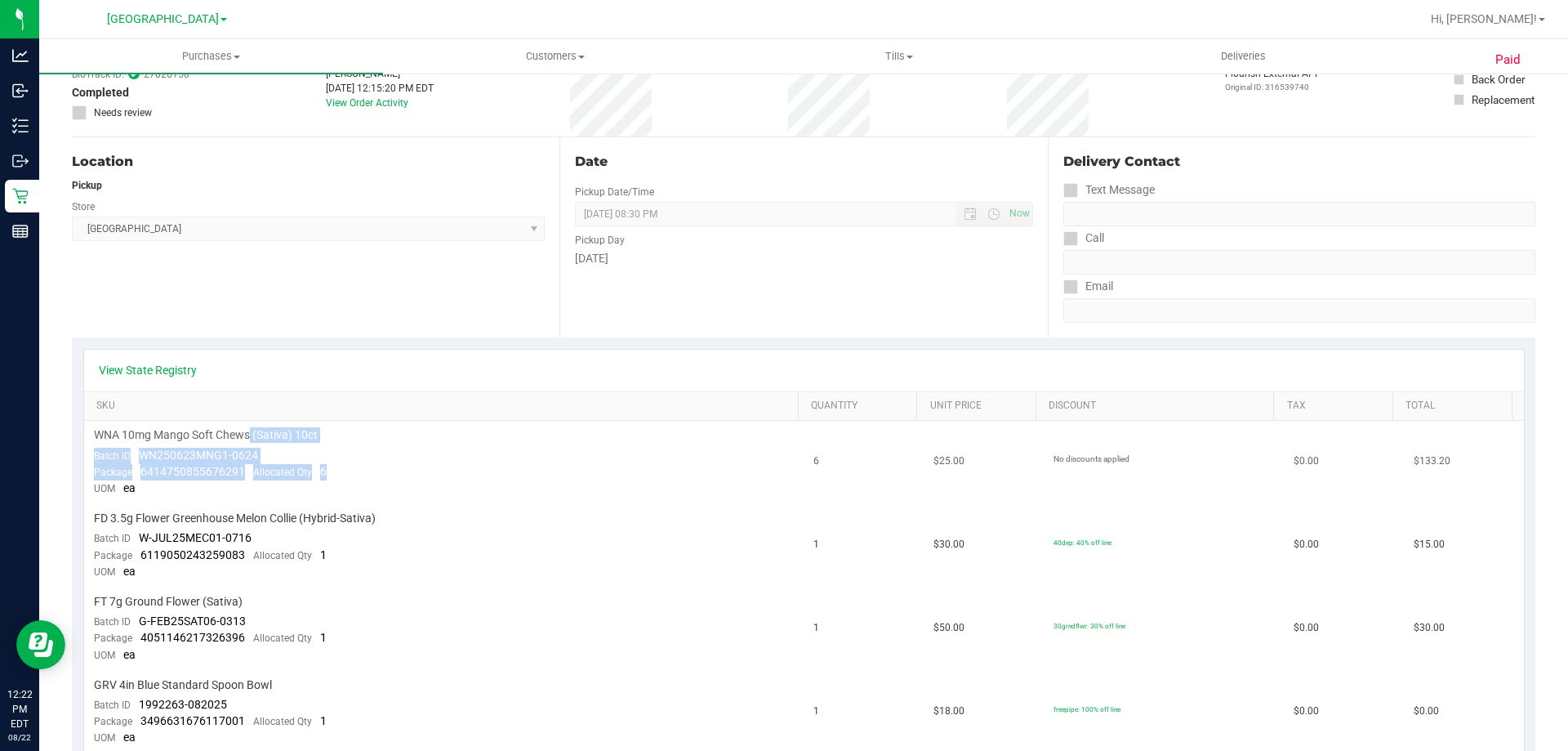
drag, startPoint x: 271, startPoint y: 439, endPoint x: 250, endPoint y: 428, distance: 23.7
click at [250, 428] on td "WNA 10mg Mango Soft Chews (Sativa) 10ct Batch ID WN250623MNG1-0624 Package 6414…" at bounding box center [444, 463] width 721 height 84
click at [222, 434] on span "WNA 10mg Mango Soft Chews (Sativa) 10ct" at bounding box center [206, 435] width 224 height 16
drag, startPoint x: 222, startPoint y: 434, endPoint x: 255, endPoint y: 466, distance: 46.0
click at [255, 466] on td "WNA 10mg Mango Soft Chews (Sativa) 10ct Batch ID WN250623MNG1-0624 Package 6414…" at bounding box center [444, 463] width 721 height 84
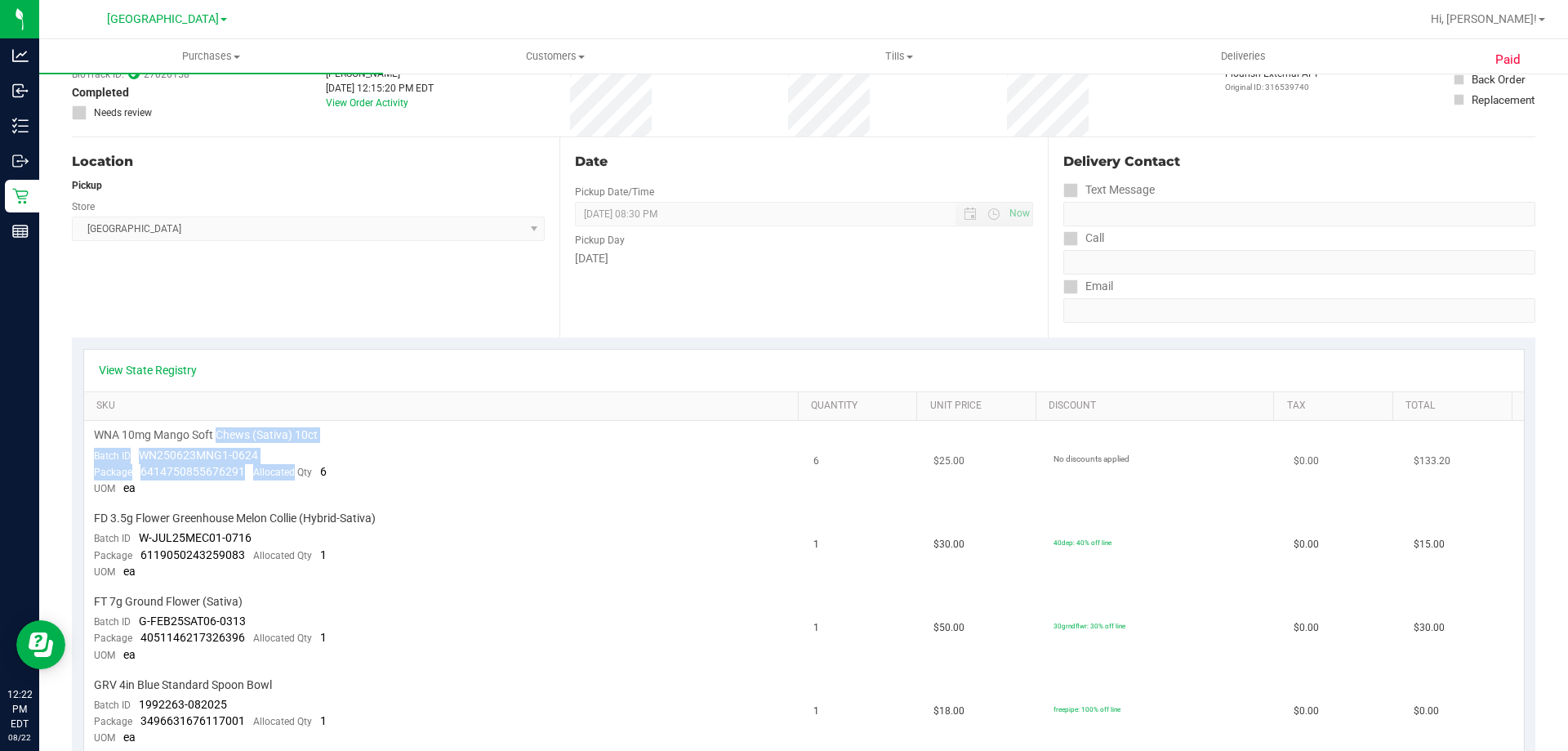
click at [281, 466] on div "Package 6414750855676291 Allocated Qty 6" at bounding box center [210, 473] width 233 height 17
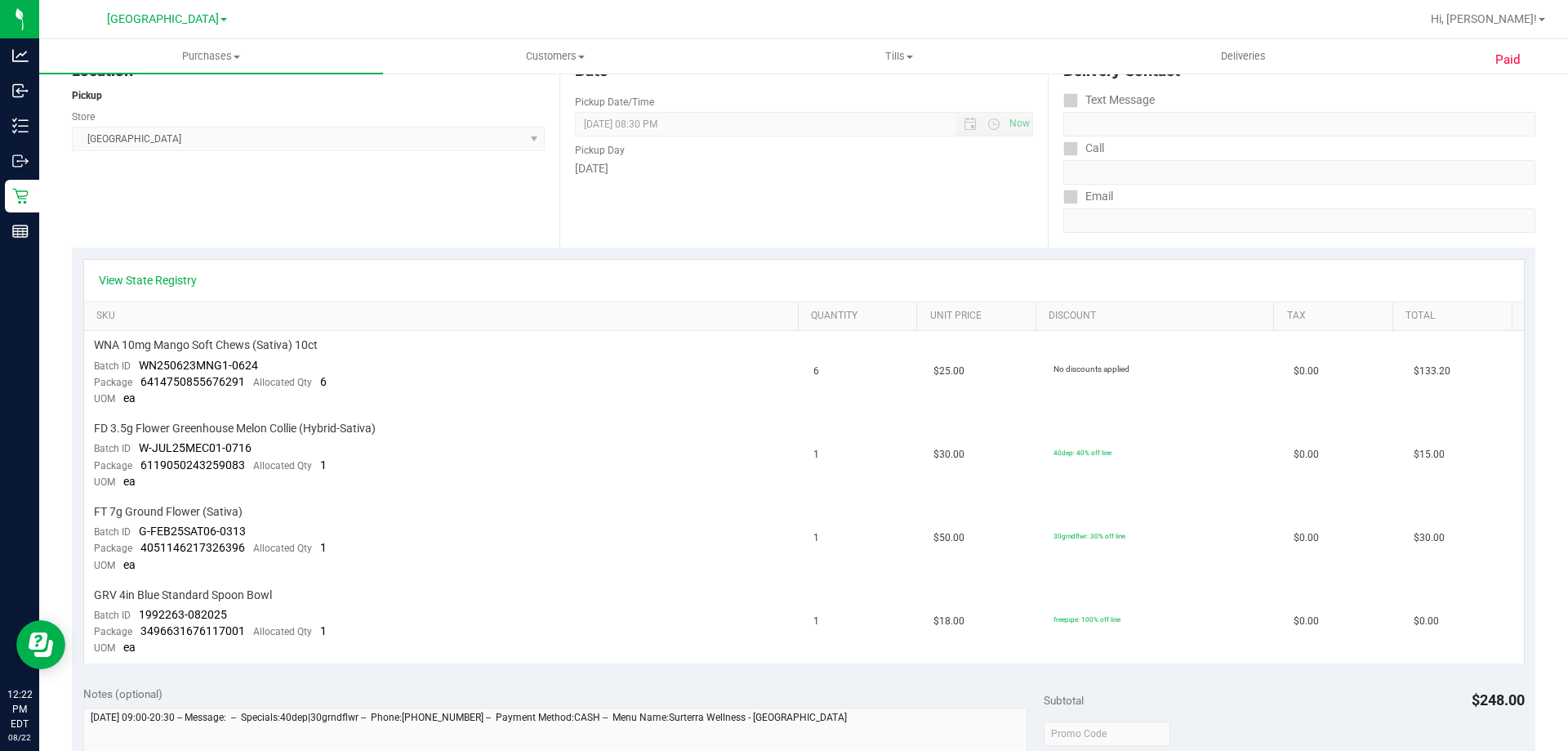
scroll to position [41, 0]
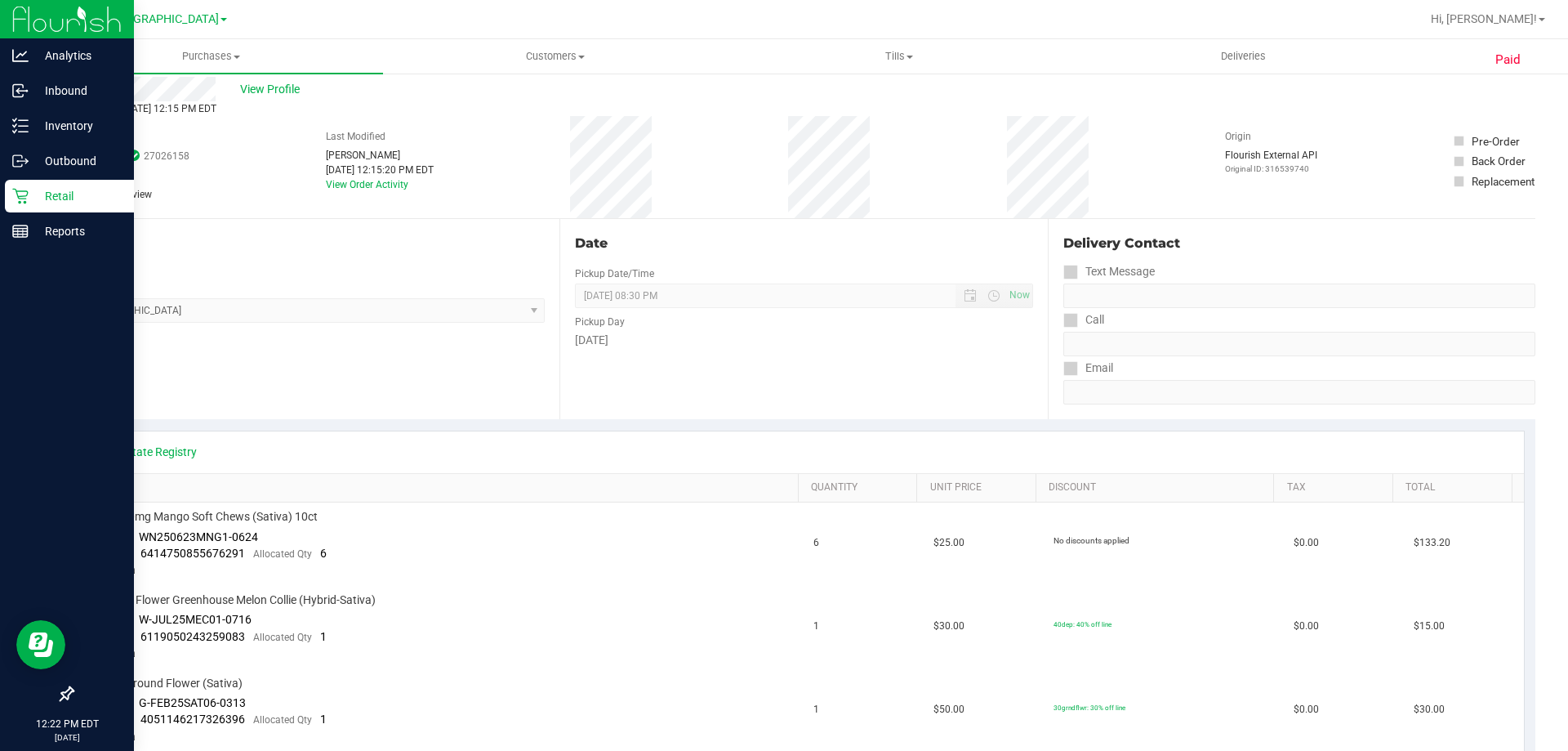
click at [28, 192] on icon at bounding box center [20, 196] width 16 height 16
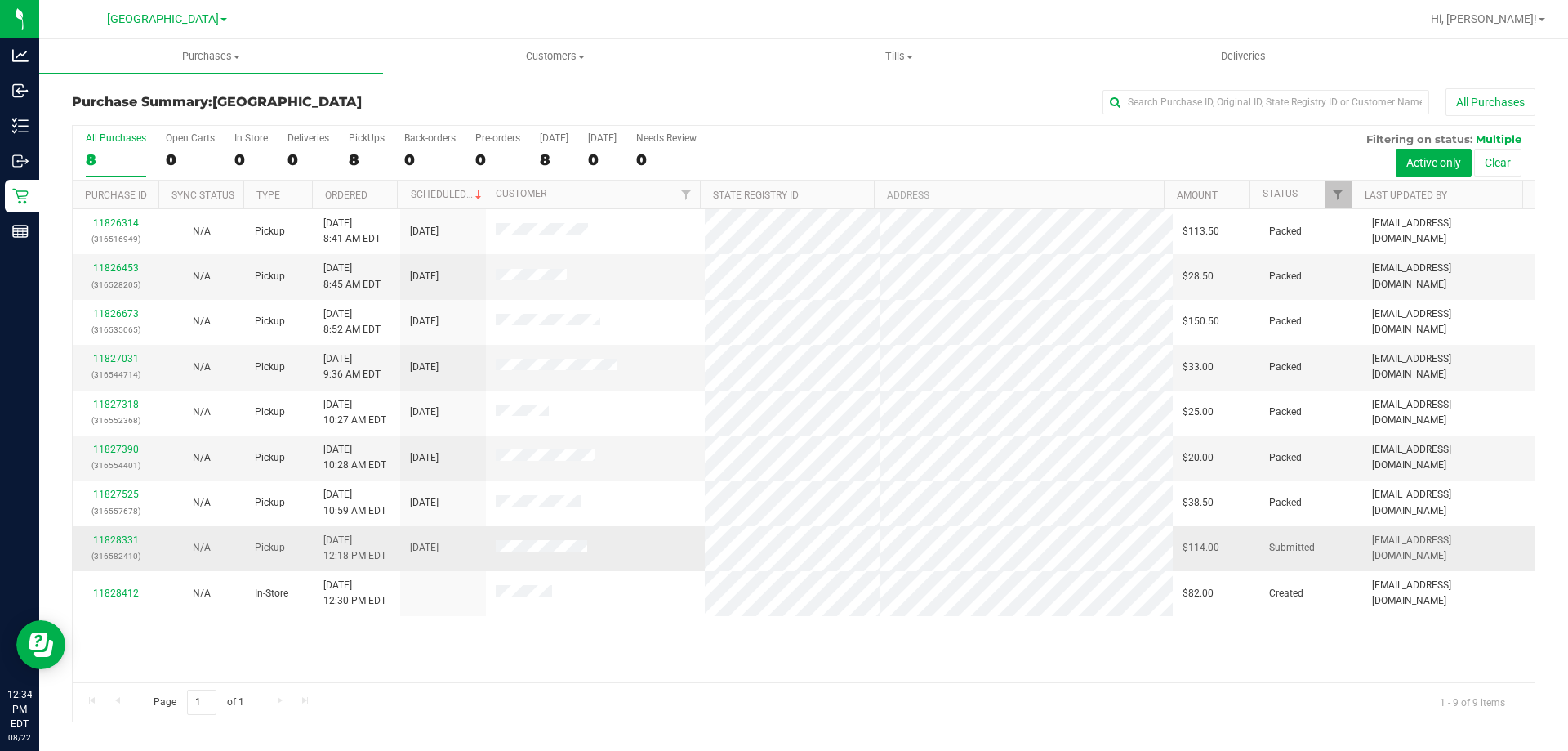
click at [522, 554] on span at bounding box center [541, 549] width 91 height 17
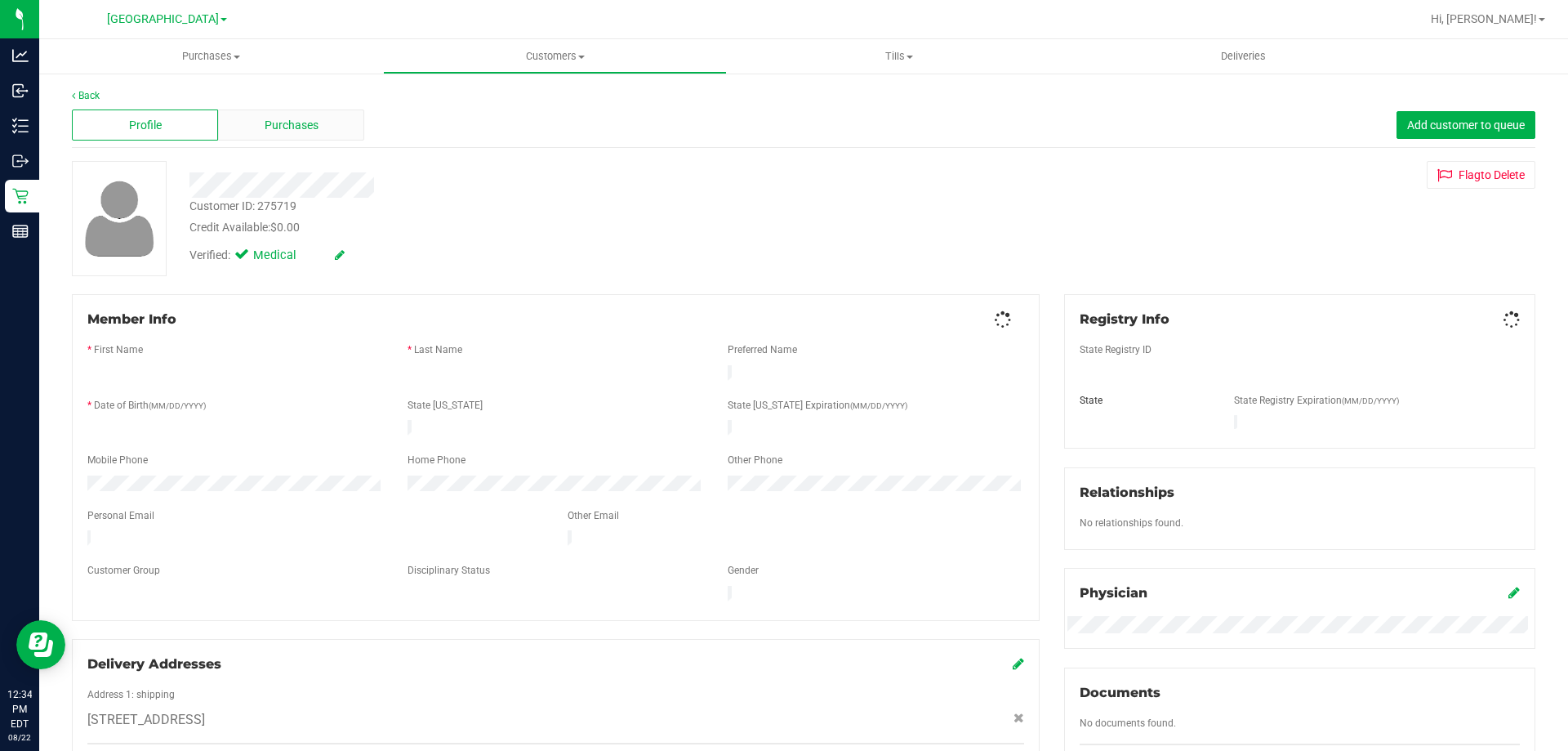
click at [265, 117] on span "Purchases" at bounding box center [292, 126] width 54 height 17
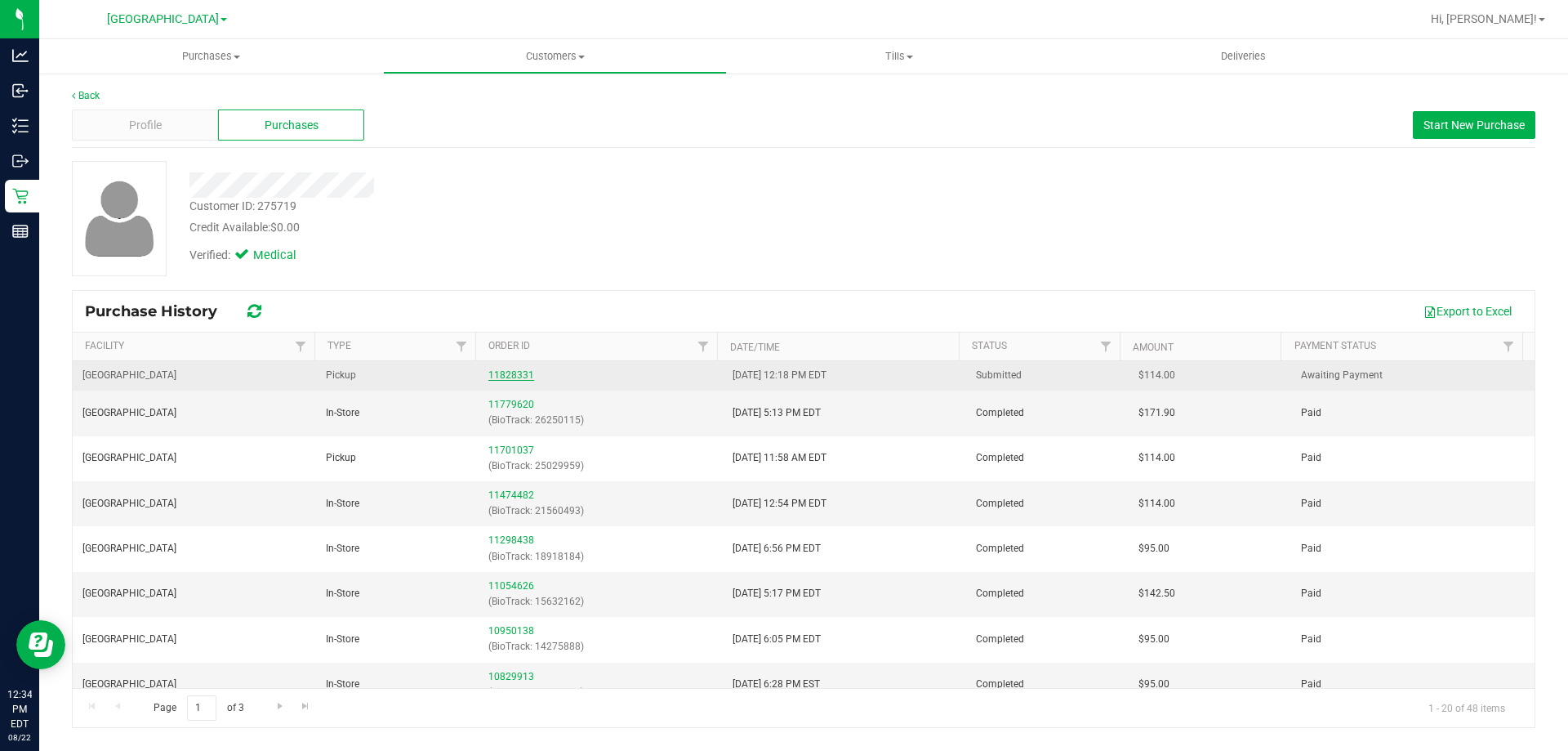
click at [526, 377] on link "11828331" at bounding box center [511, 375] width 46 height 11
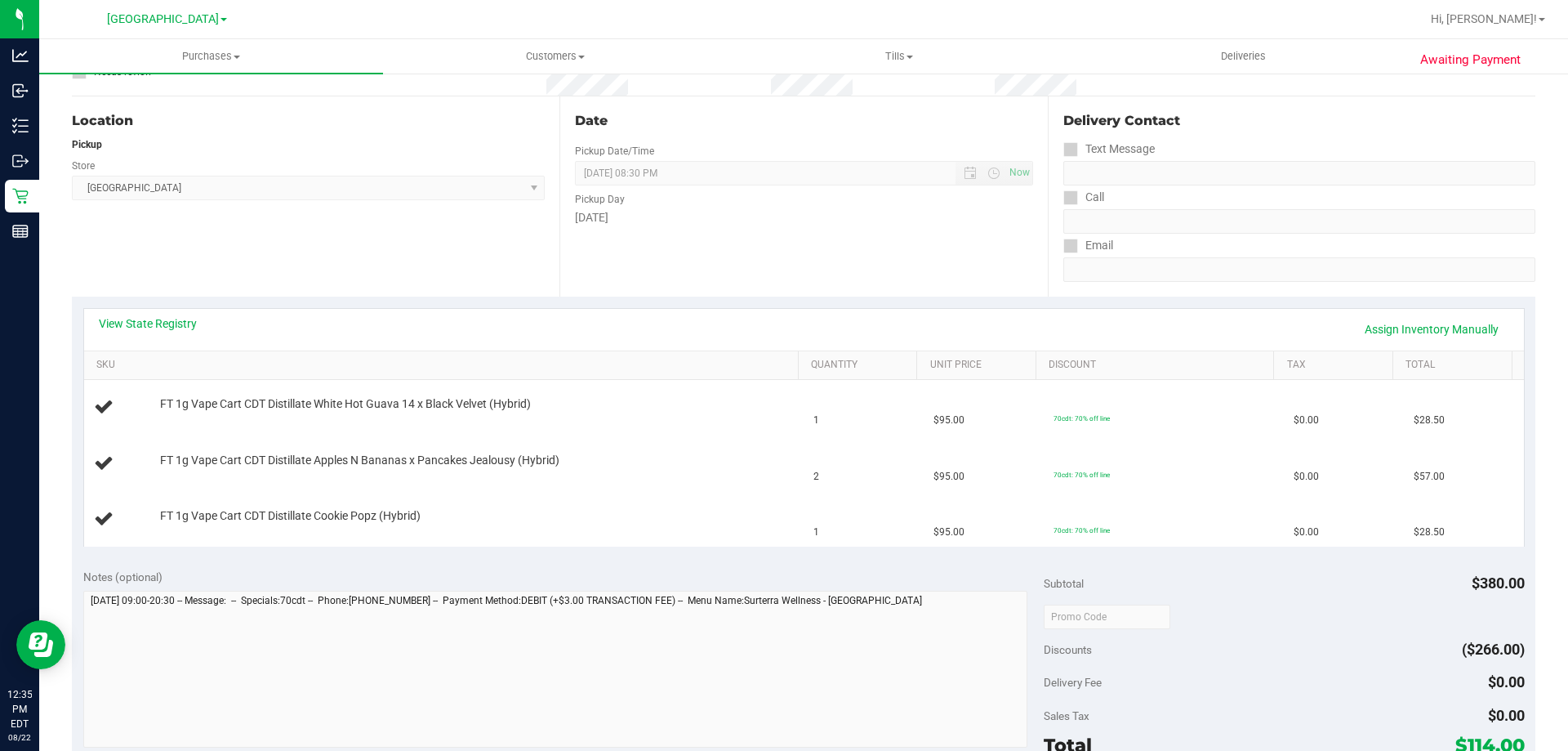
scroll to position [327, 0]
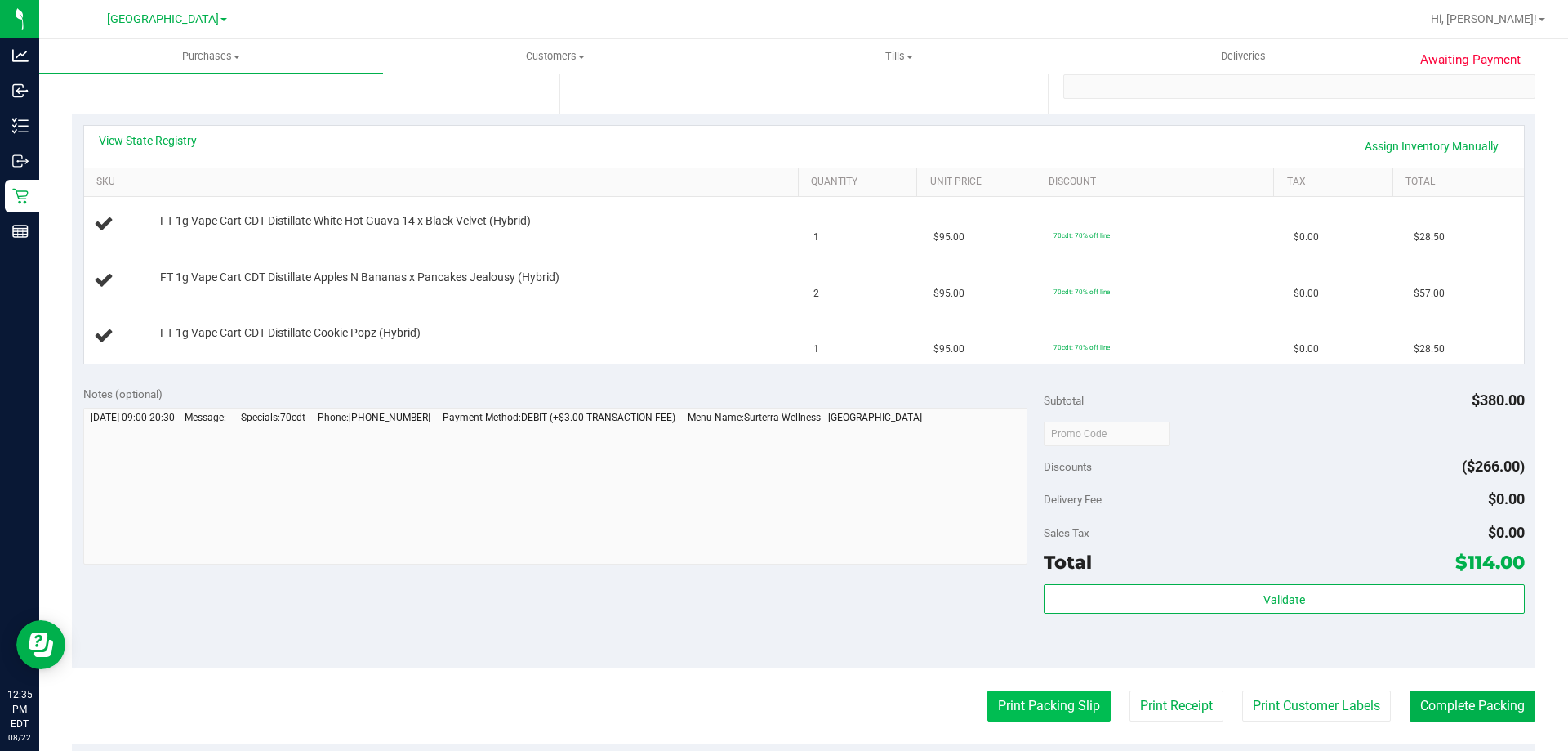
click at [1027, 691] on purchase-details "Back Edit Purchase Cancel Purchase View Profile # 11828331 BioTrack ID: - Submi…" at bounding box center [804, 406] width 1464 height 1288
click at [1025, 691] on button "Print Packing Slip" at bounding box center [1049, 705] width 124 height 31
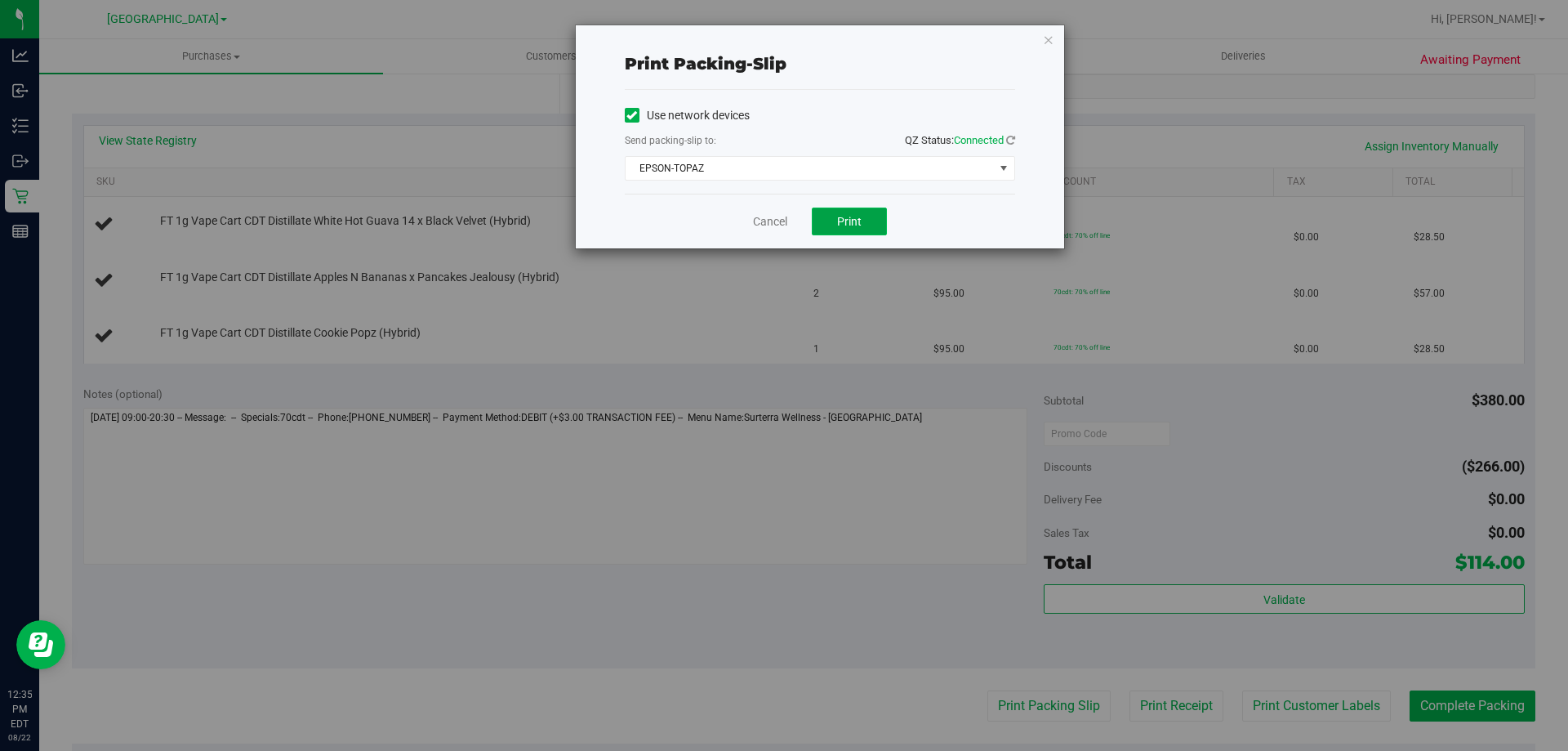
click at [837, 226] on span "Print" at bounding box center [849, 221] width 24 height 13
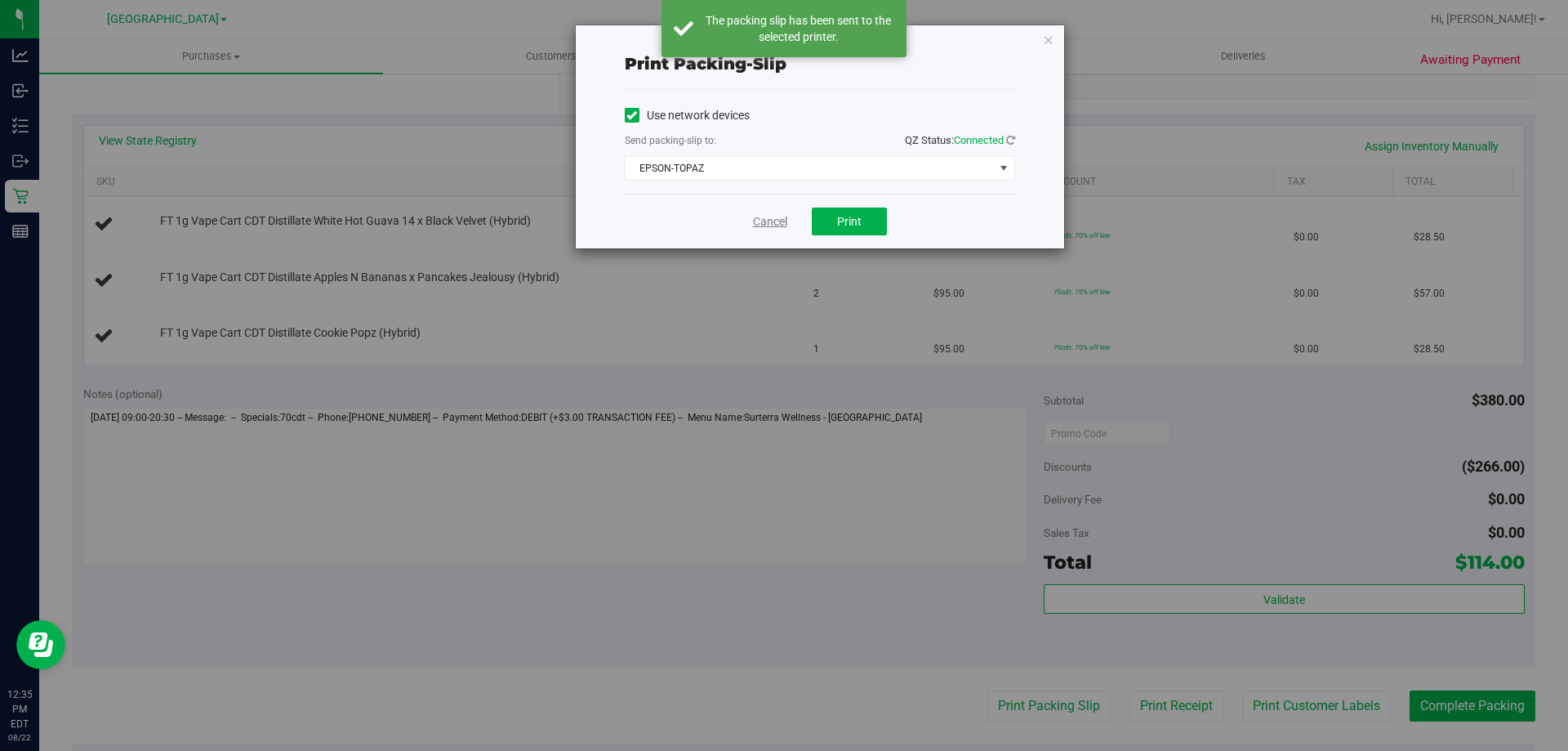
click at [775, 225] on link "Cancel" at bounding box center [770, 221] width 34 height 17
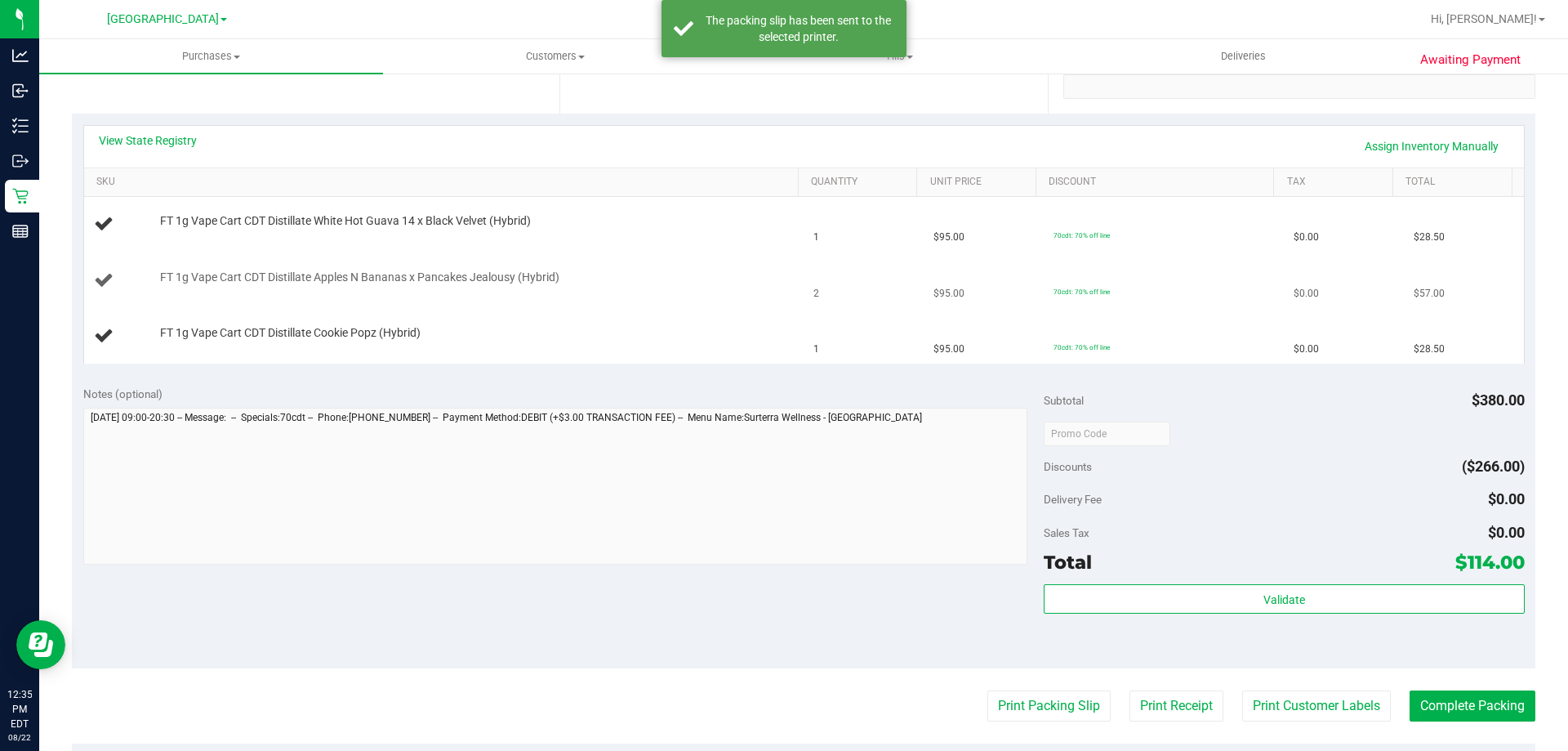
click at [668, 301] on td "FT 1g Vape Cart CDT Distillate Apples N Bananas x Pancakes Jealousy (Hybrid)" at bounding box center [444, 281] width 721 height 56
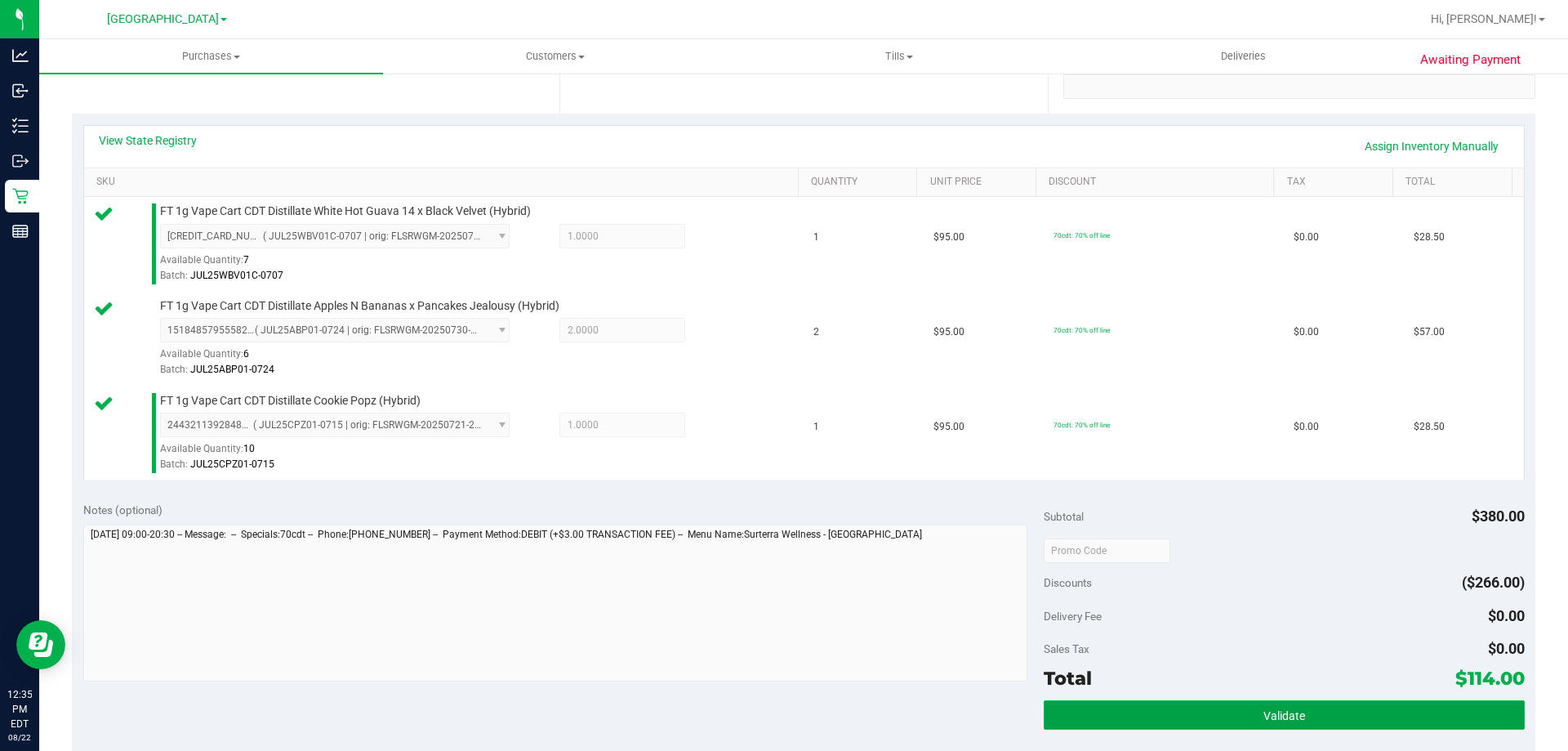
click at [1270, 719] on span "Validate" at bounding box center [1284, 716] width 42 height 13
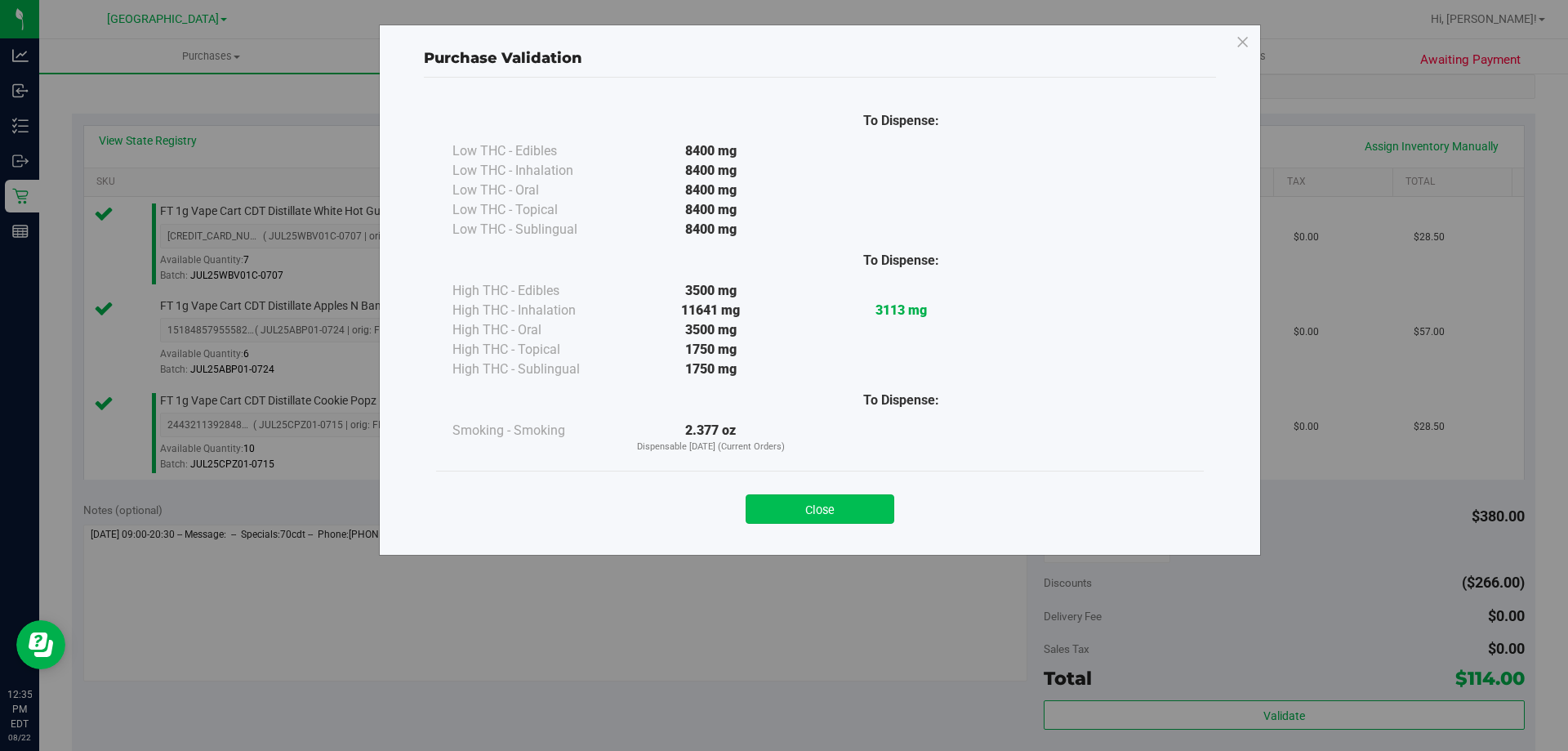
click at [829, 503] on button "Close" at bounding box center [820, 509] width 149 height 30
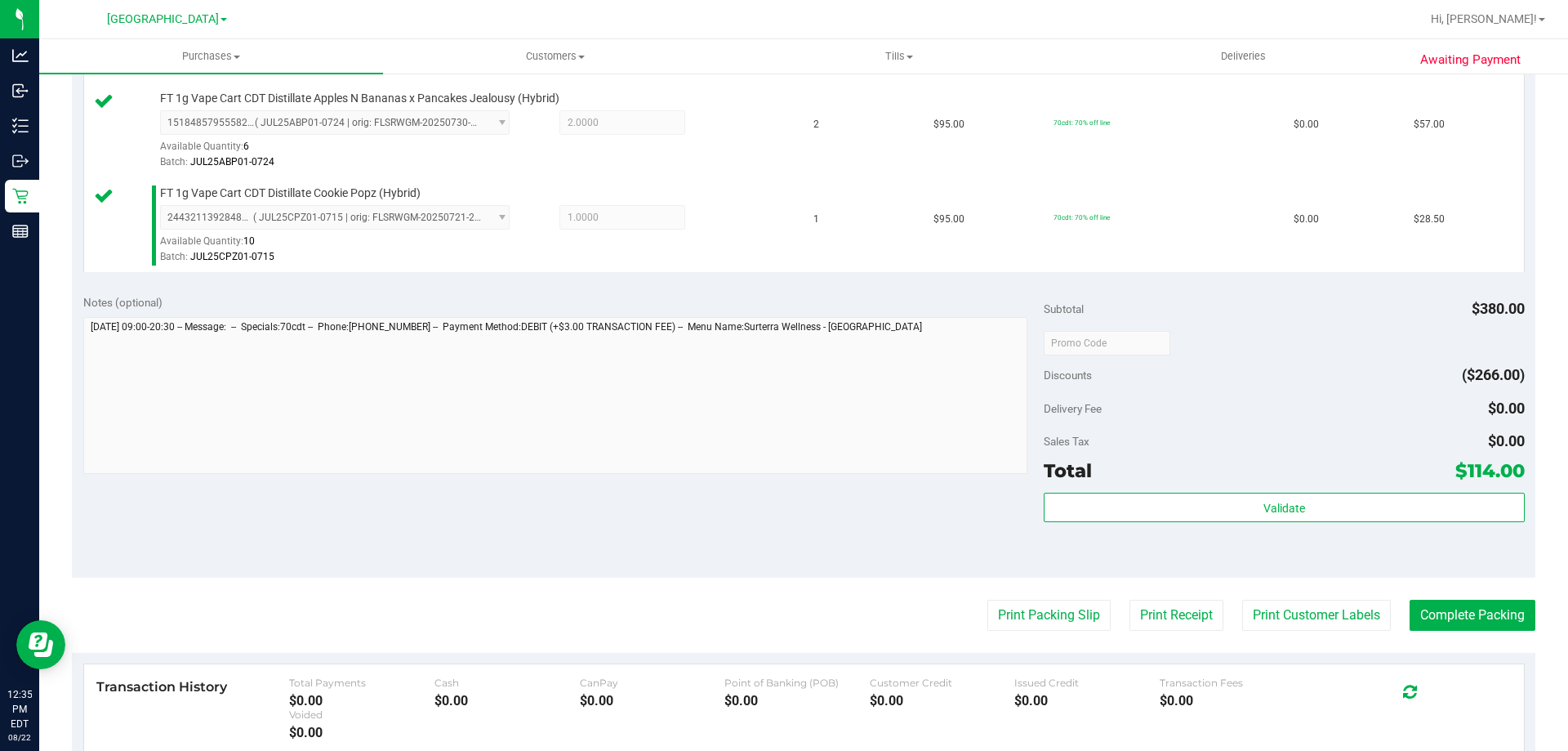
scroll to position [541, 0]
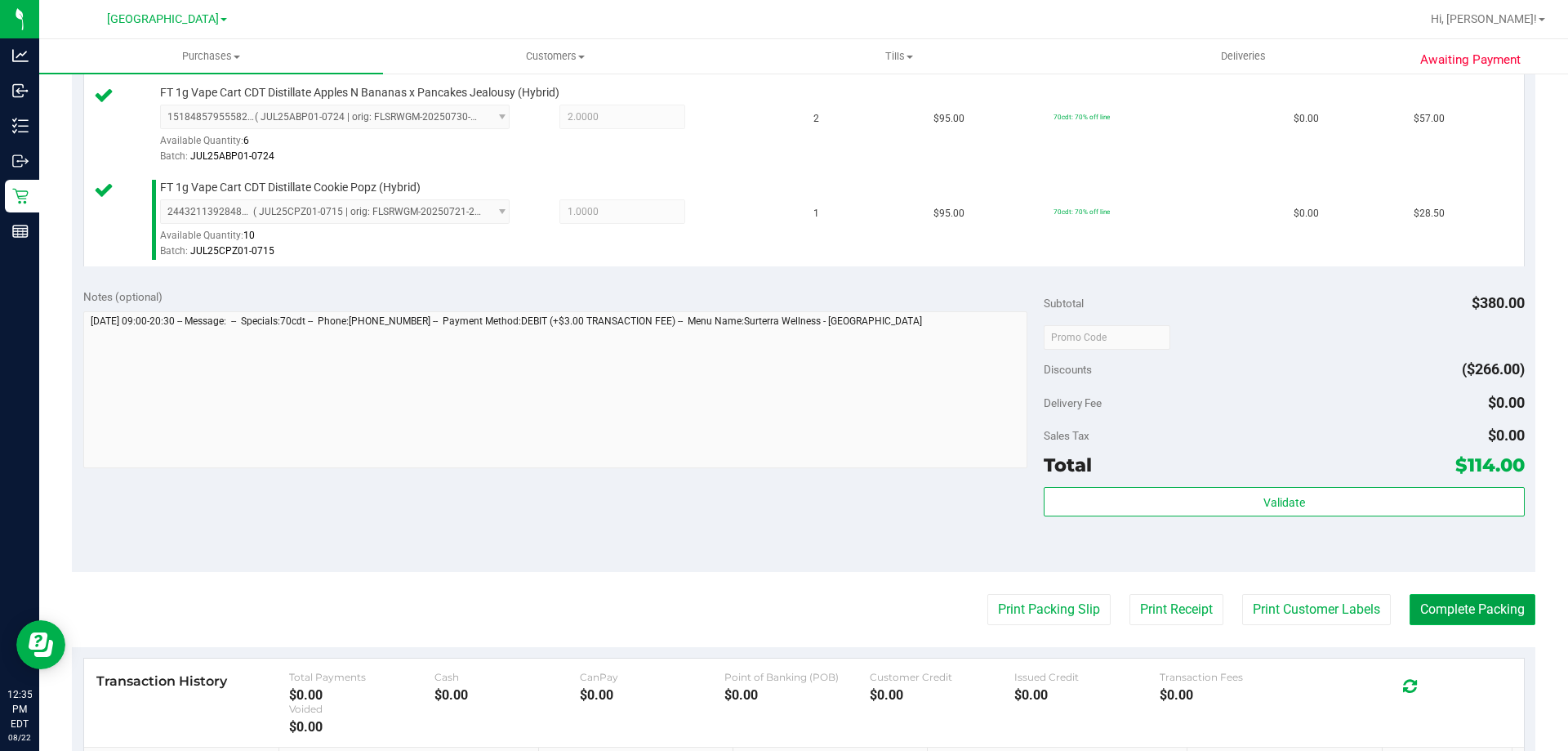
click at [1480, 614] on button "Complete Packing" at bounding box center [1472, 609] width 126 height 31
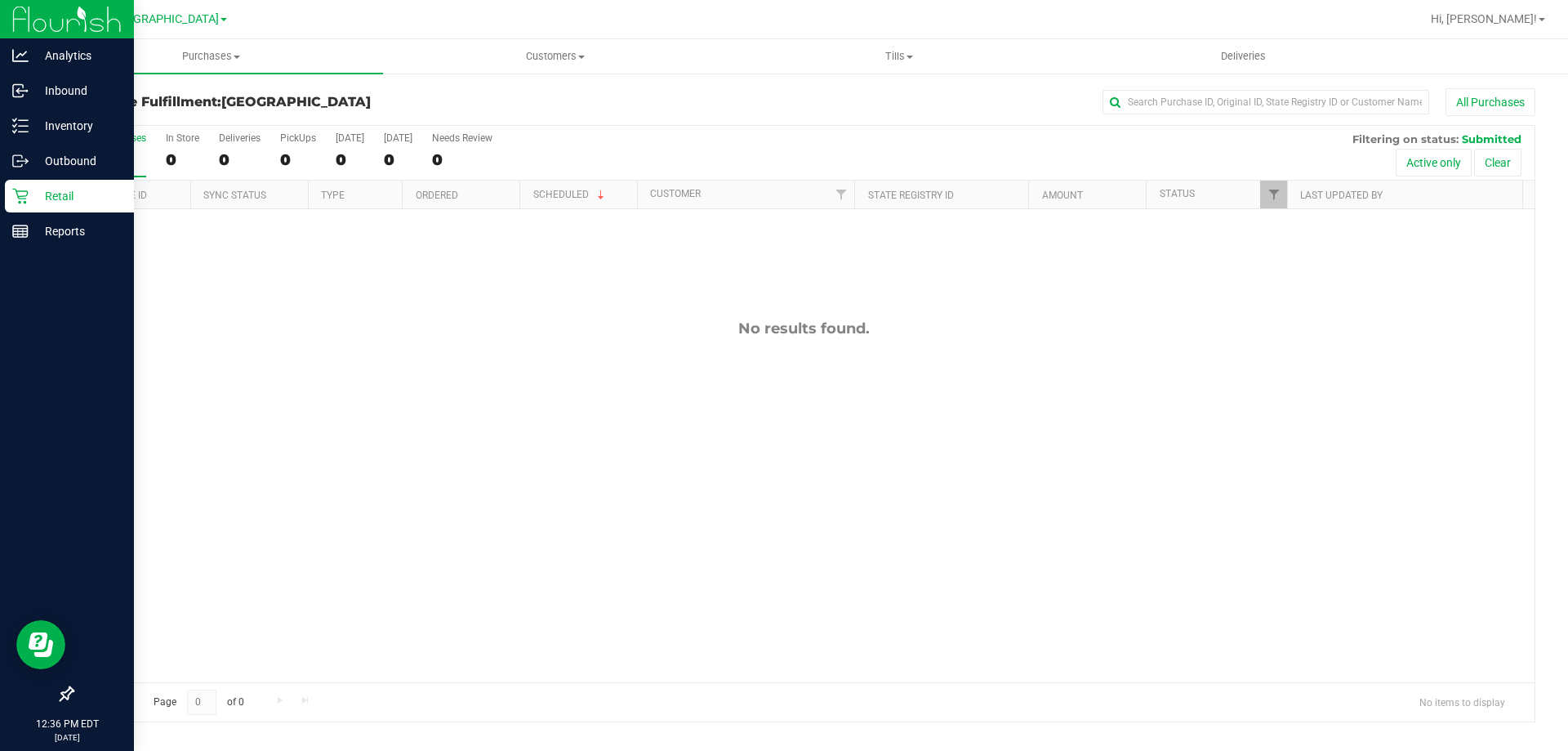
click at [65, 180] on div "Retail" at bounding box center [69, 195] width 129 height 33
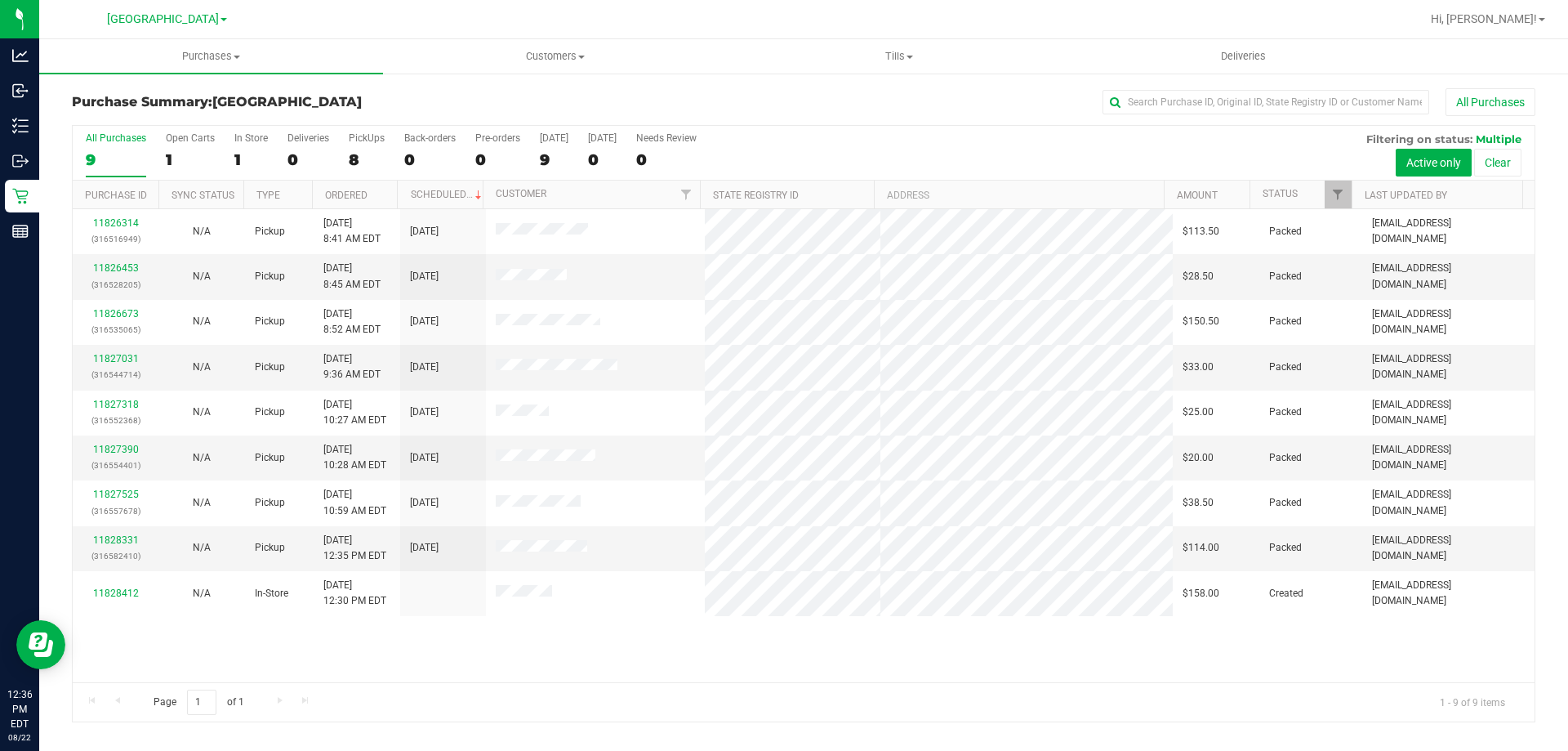
click at [625, 657] on div "11826314 (316516949) N/A Pickup 8/22/2025 8:41 AM EDT 8/22/2025 $113.50 Packed …" at bounding box center [804, 446] width 1462 height 474
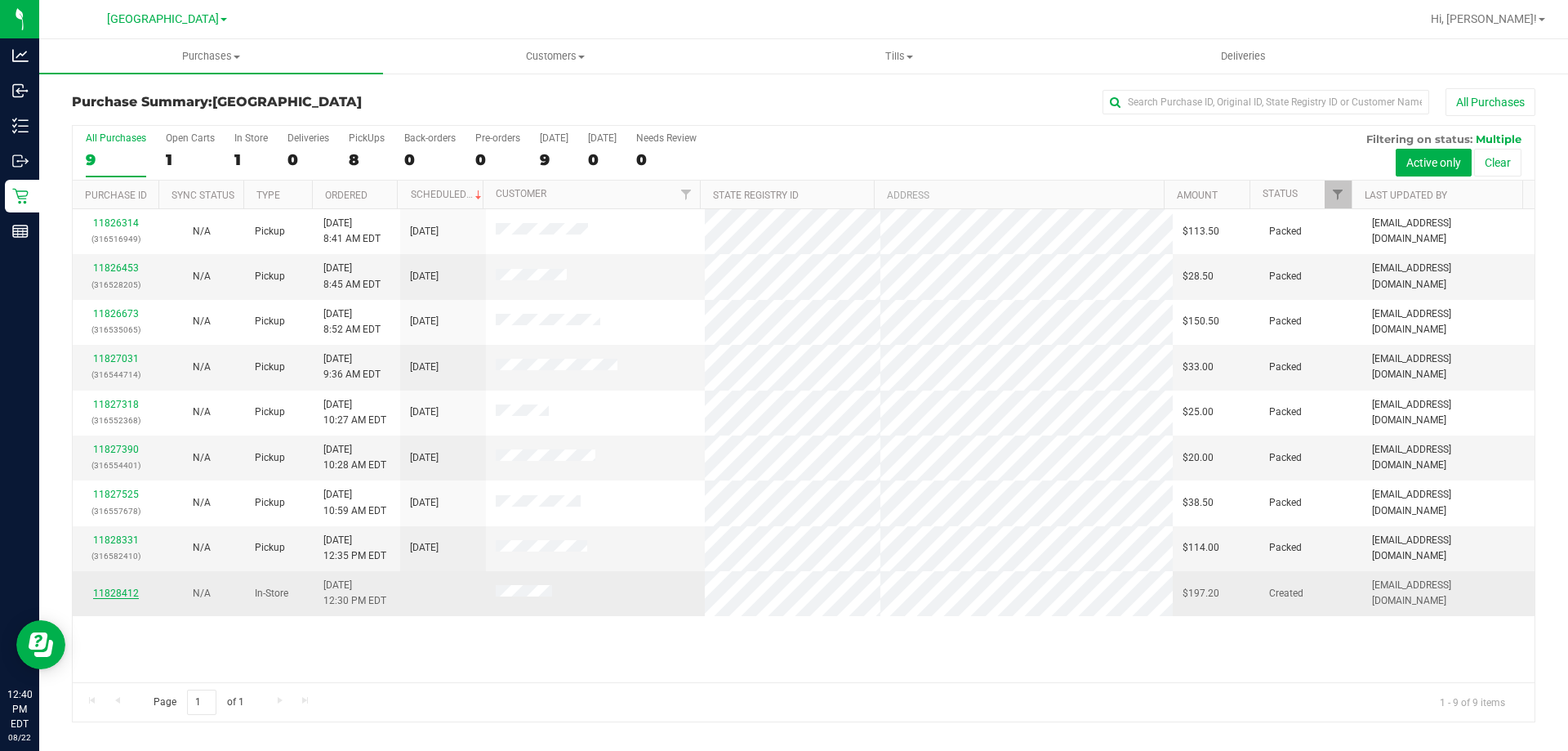
click at [117, 589] on link "11828412" at bounding box center [115, 593] width 46 height 11
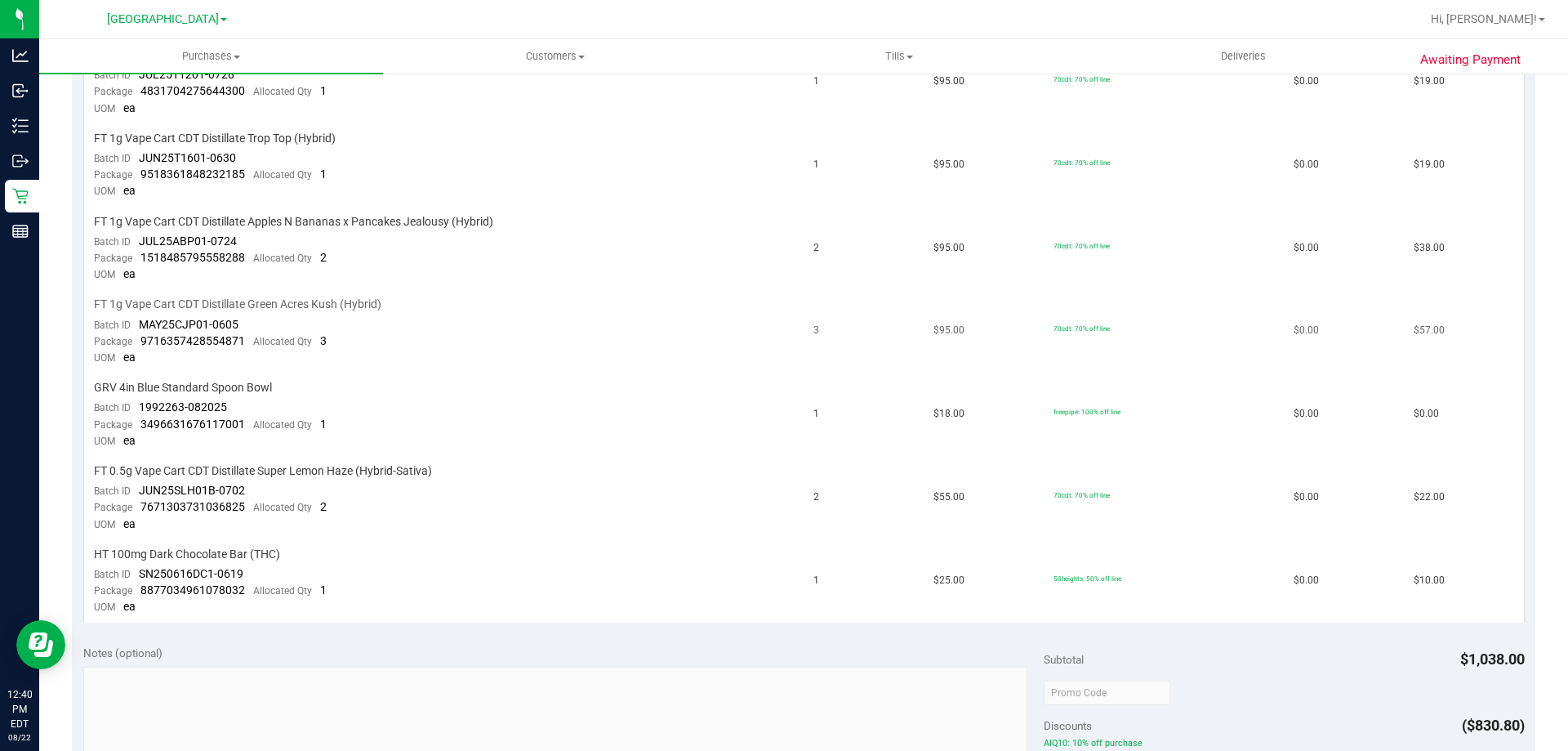
scroll to position [654, 0]
drag, startPoint x: 754, startPoint y: 288, endPoint x: 323, endPoint y: 219, distance: 436.5
click at [323, 219] on span "FT 1g Vape Cart CDT Distillate Apples N Bananas x Pancakes Jealousy (Hybrid)" at bounding box center [293, 218] width 399 height 16
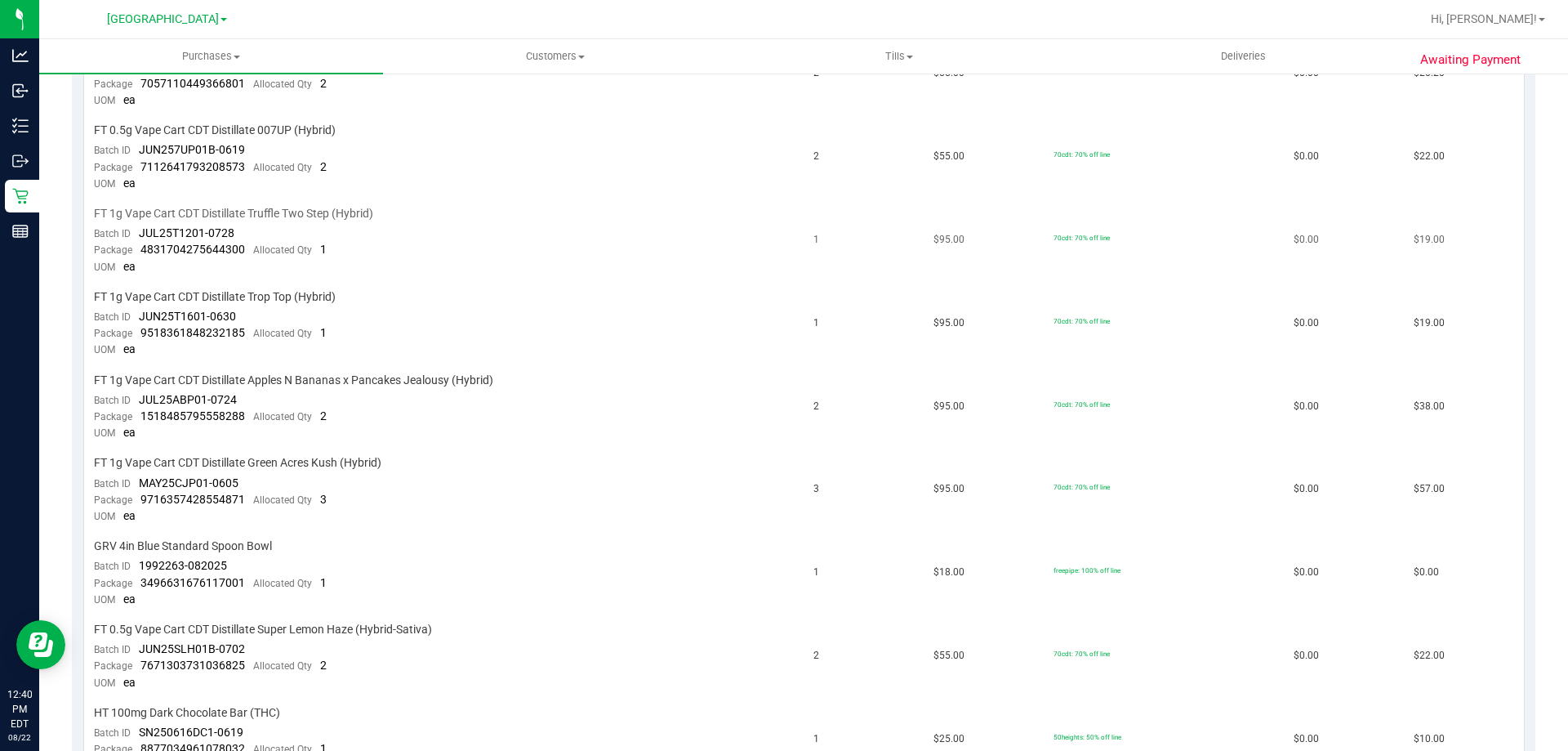
scroll to position [654, 0]
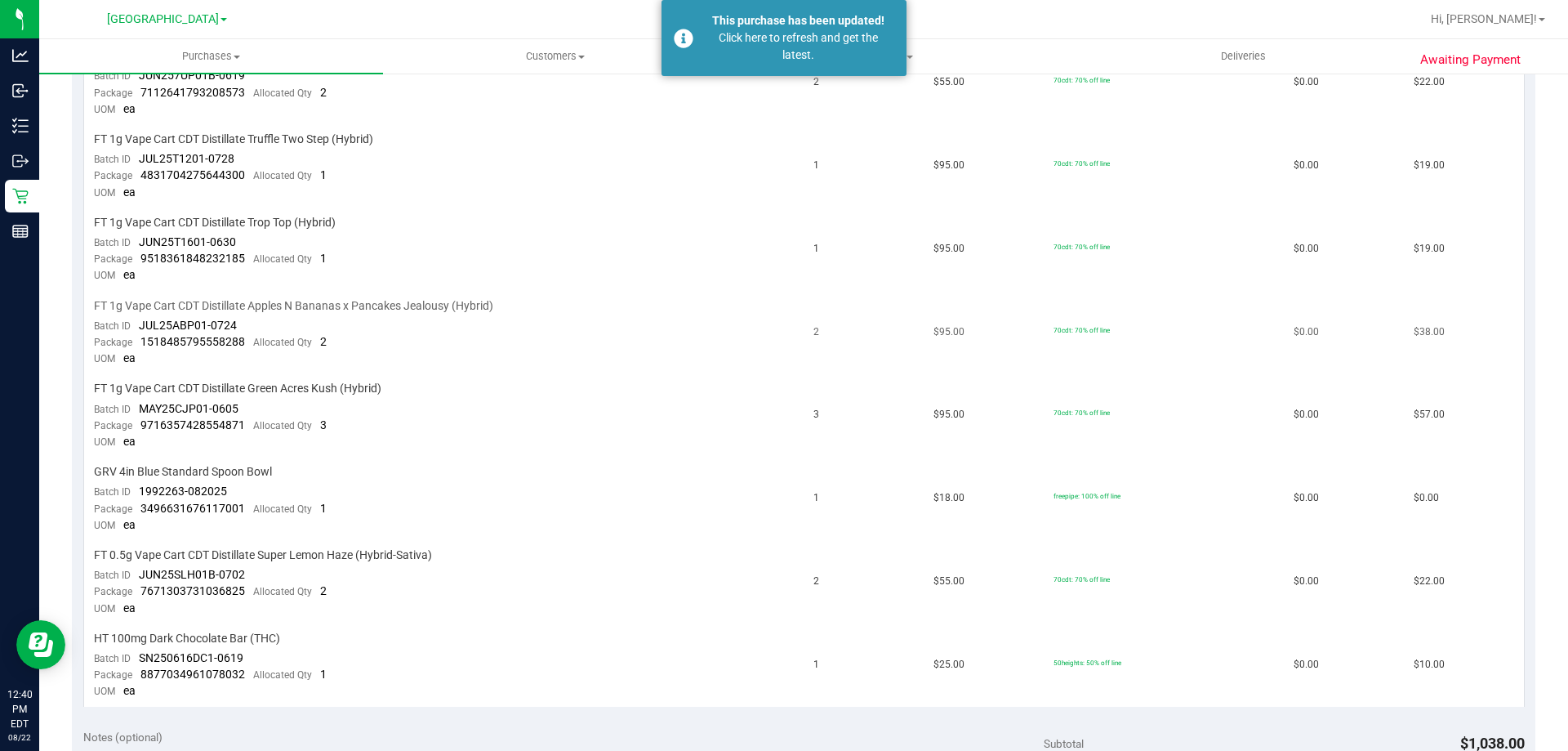
scroll to position [654, 0]
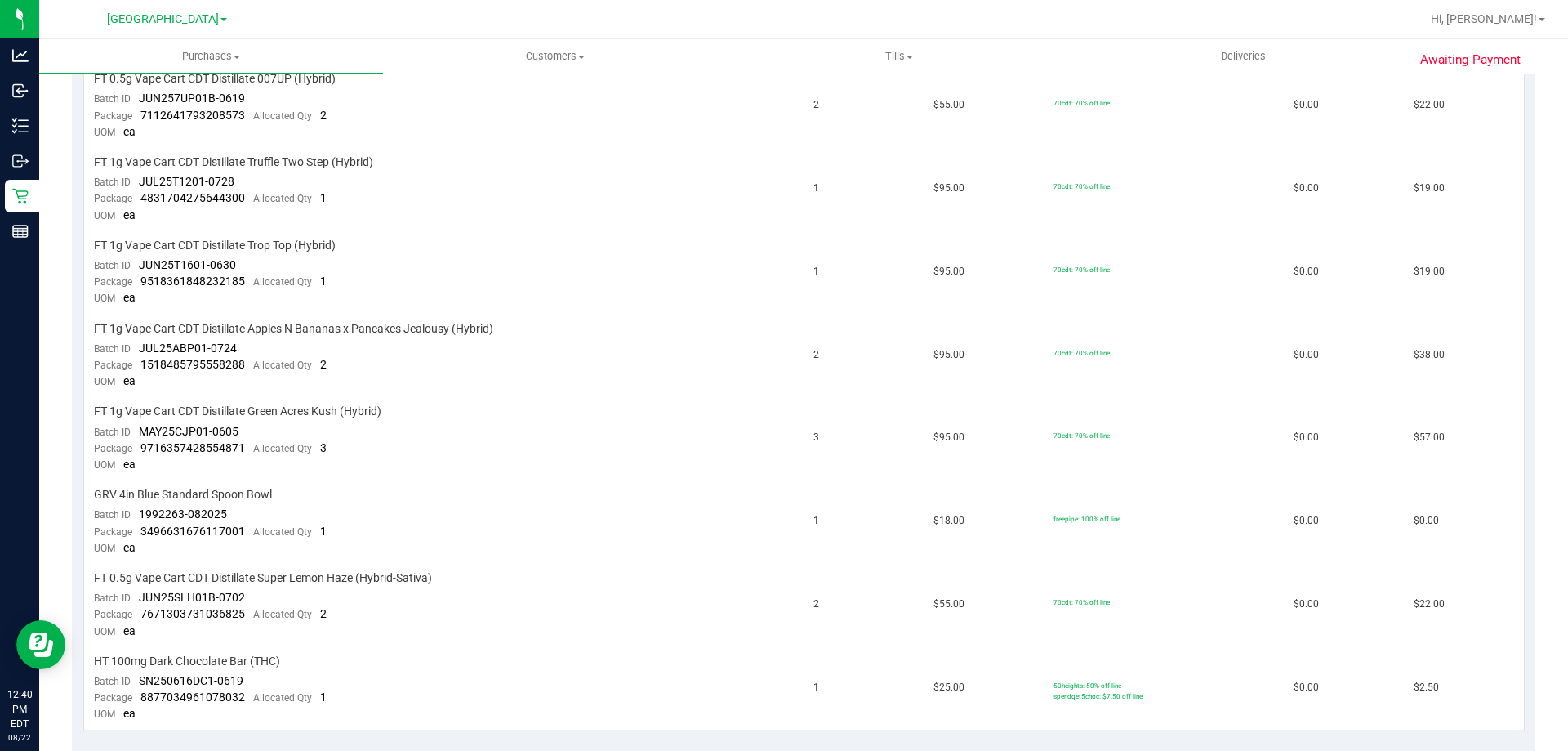
scroll to position [572, 0]
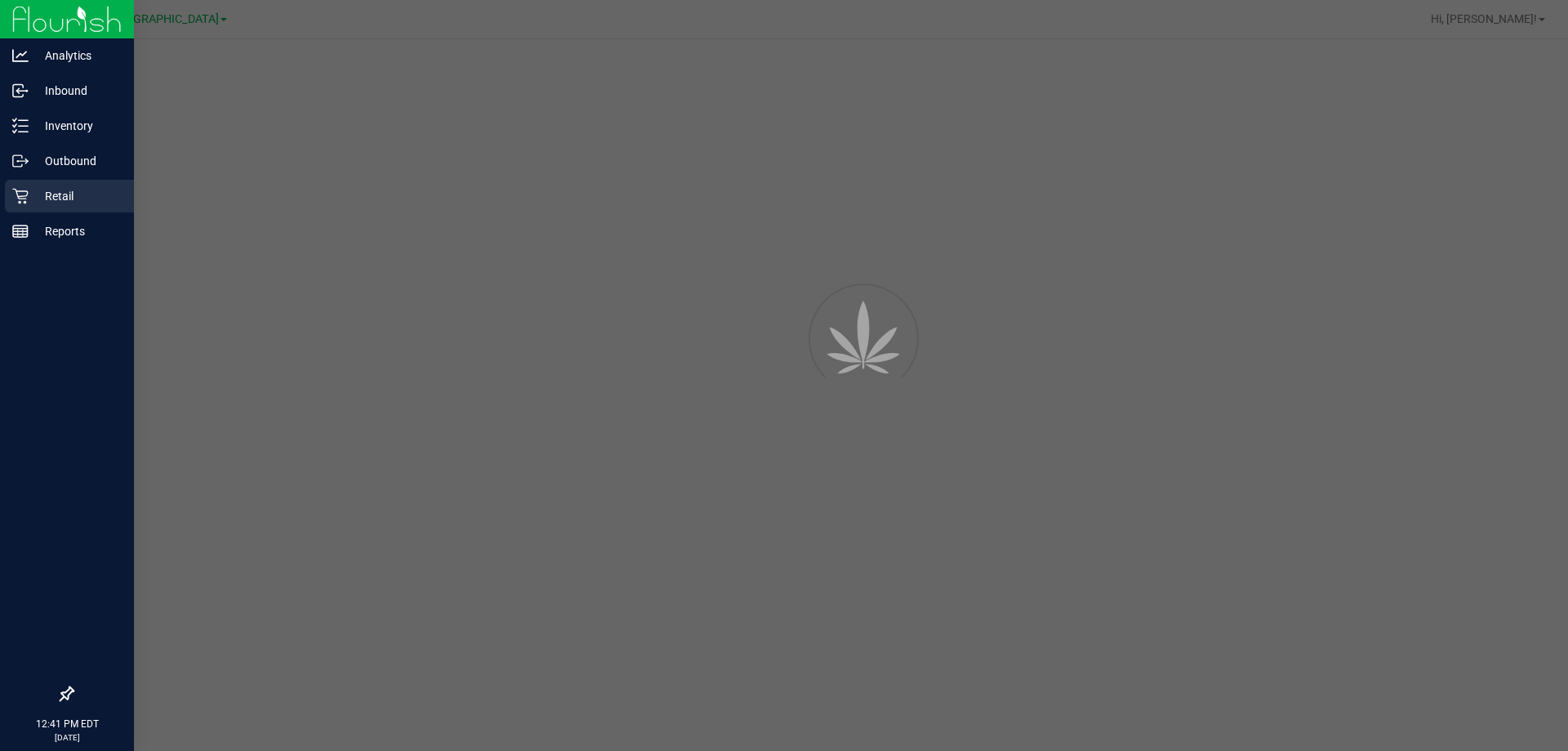
click at [50, 208] on div "Retail" at bounding box center [69, 195] width 129 height 33
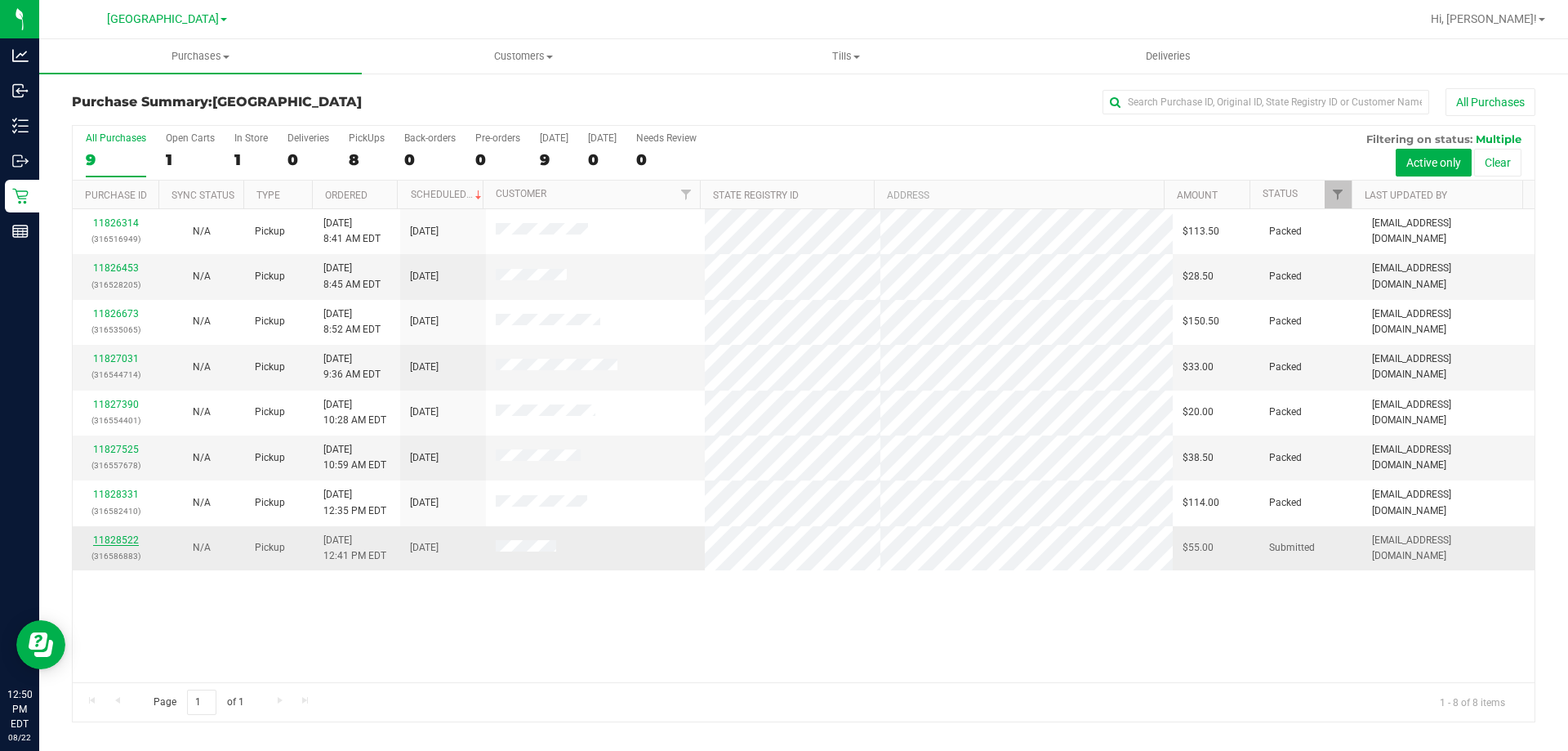
click at [101, 534] on link "11828522" at bounding box center [115, 540] width 46 height 11
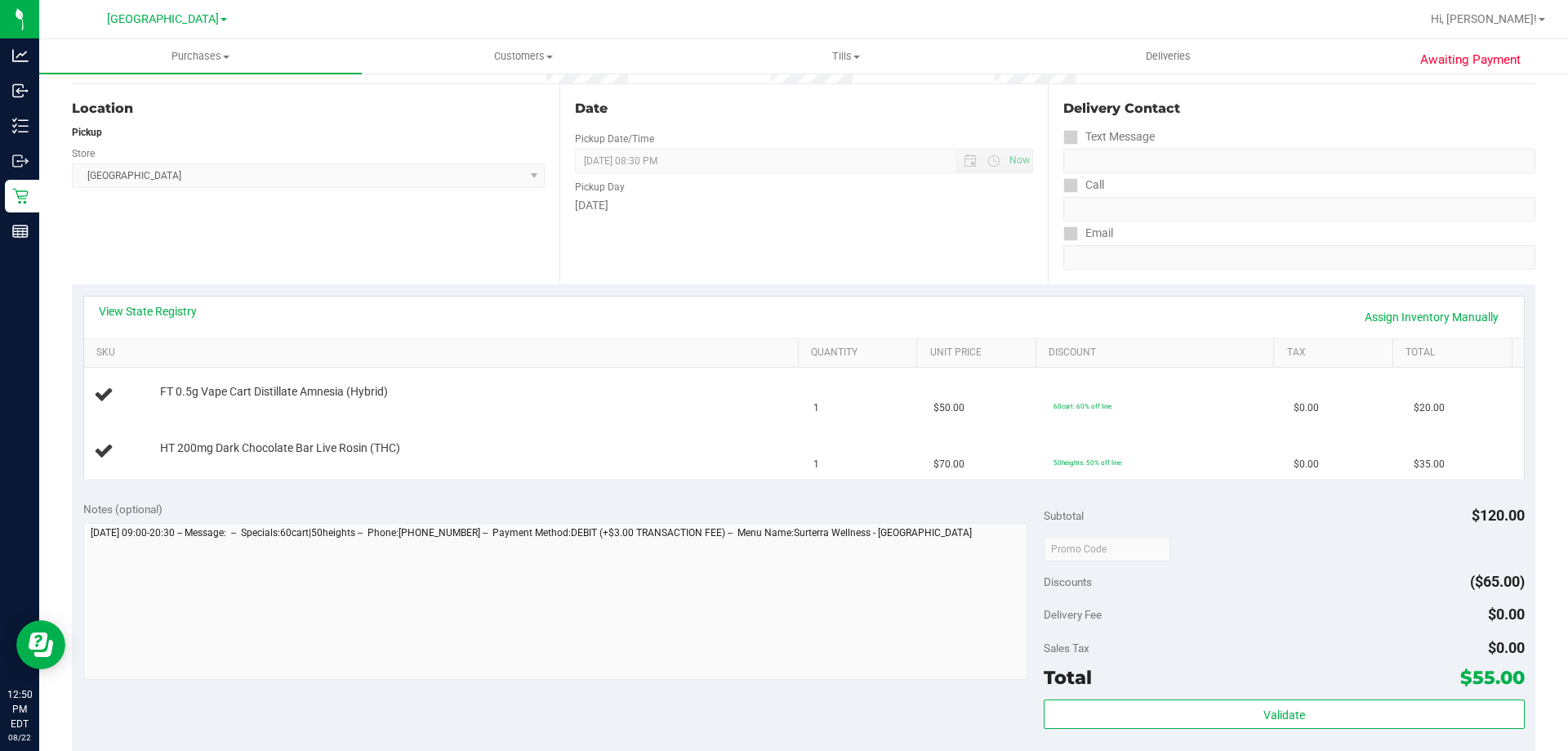
scroll to position [245, 0]
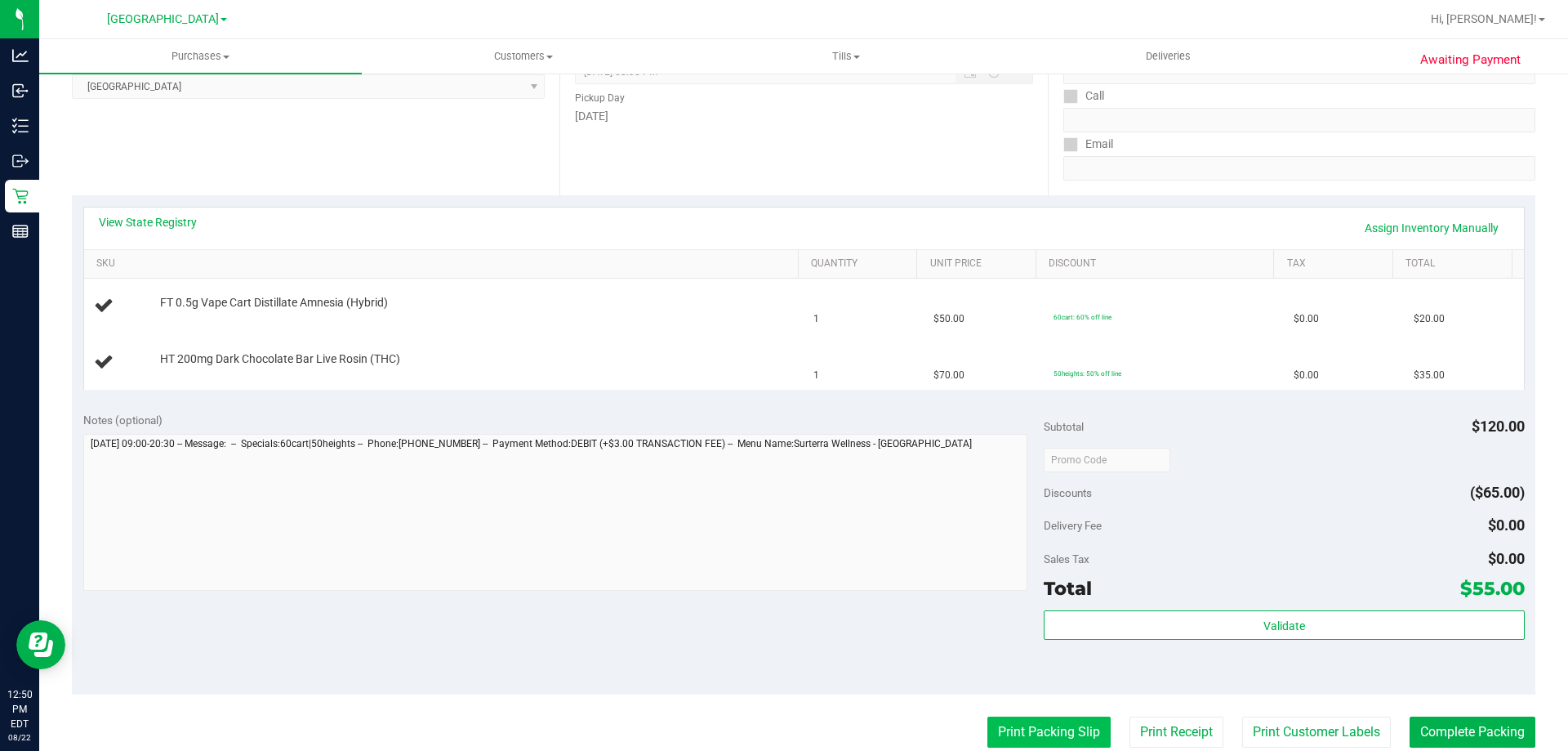
click at [1003, 726] on button "Print Packing Slip" at bounding box center [1049, 731] width 124 height 31
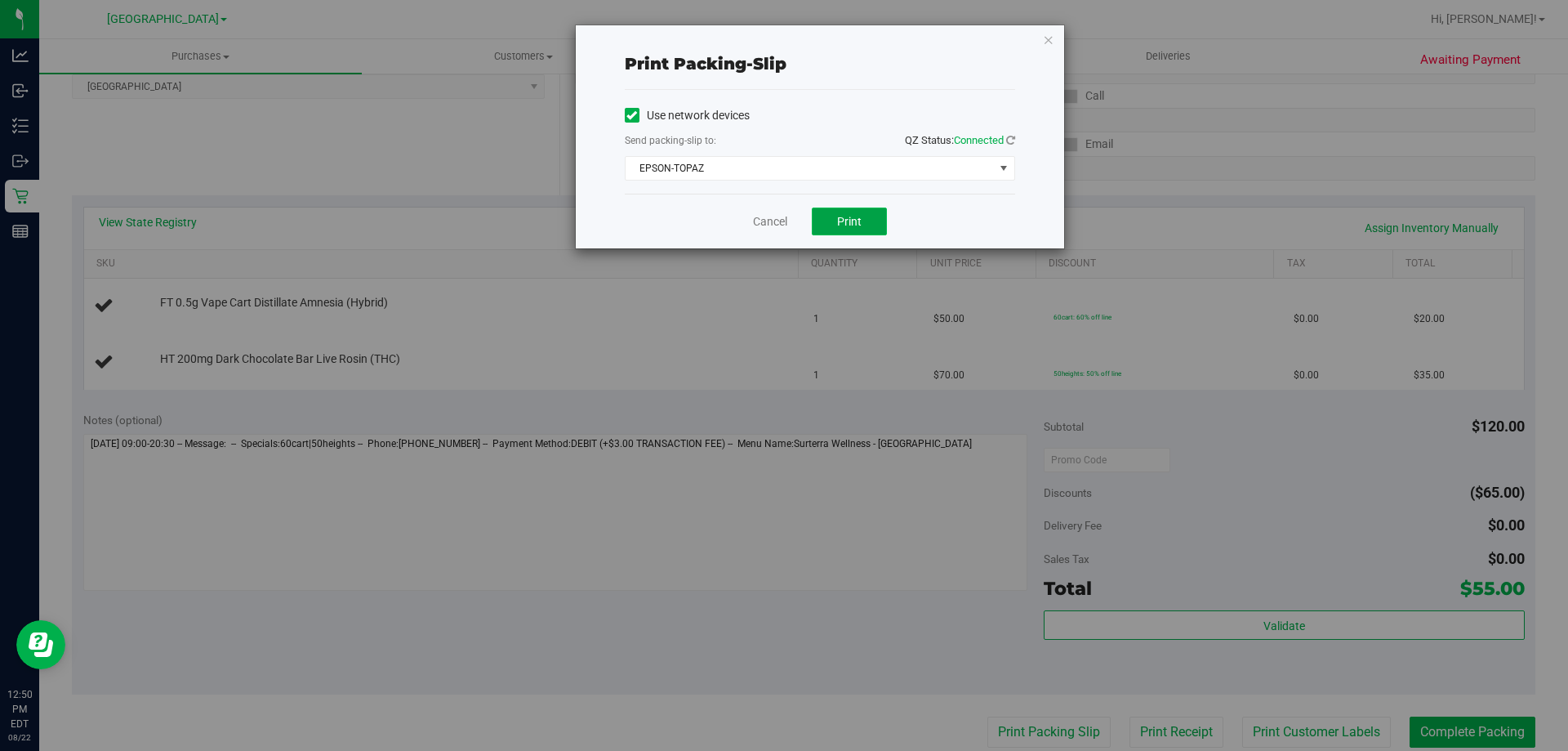
click at [831, 230] on button "Print" at bounding box center [849, 221] width 75 height 28
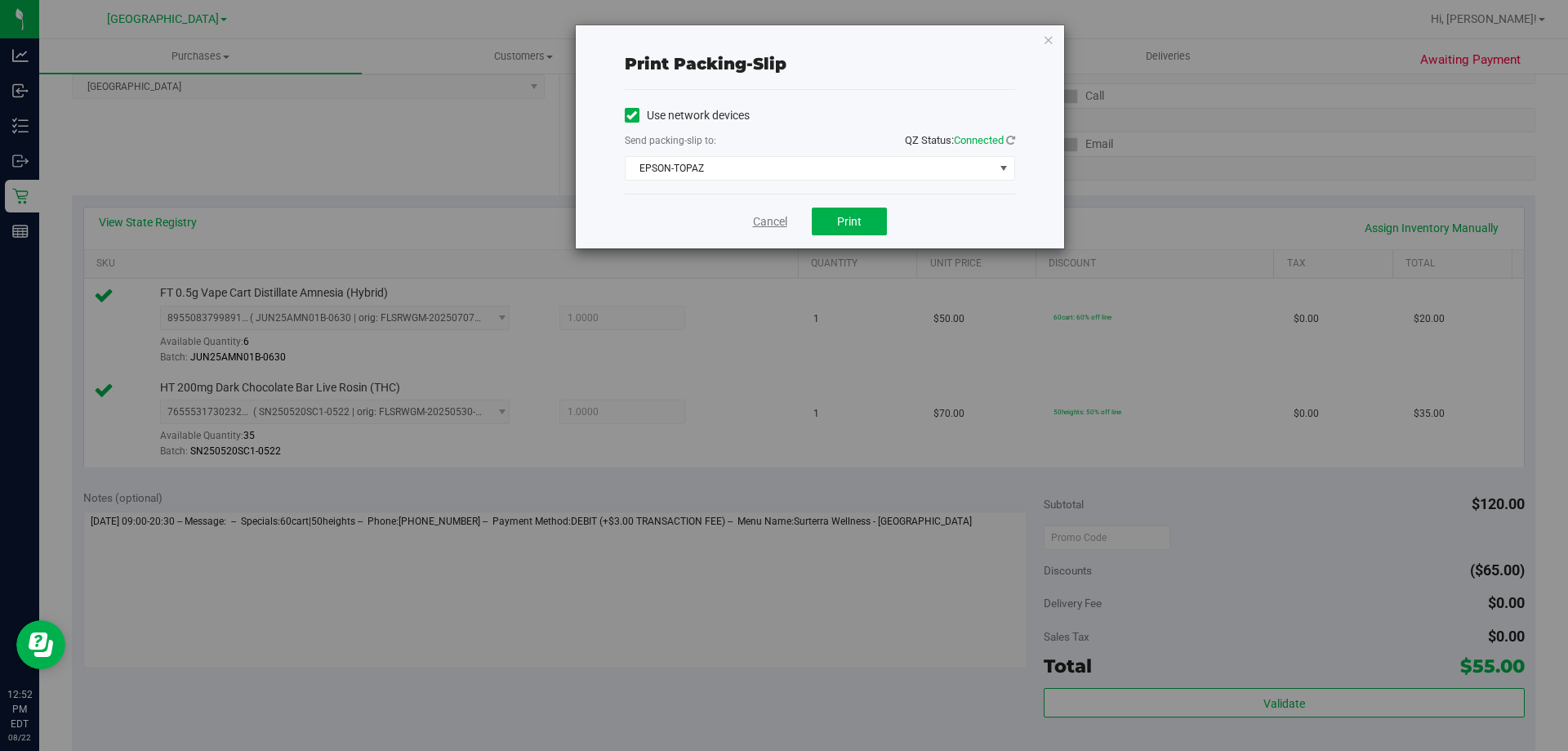
click at [754, 221] on link "Cancel" at bounding box center [770, 221] width 34 height 17
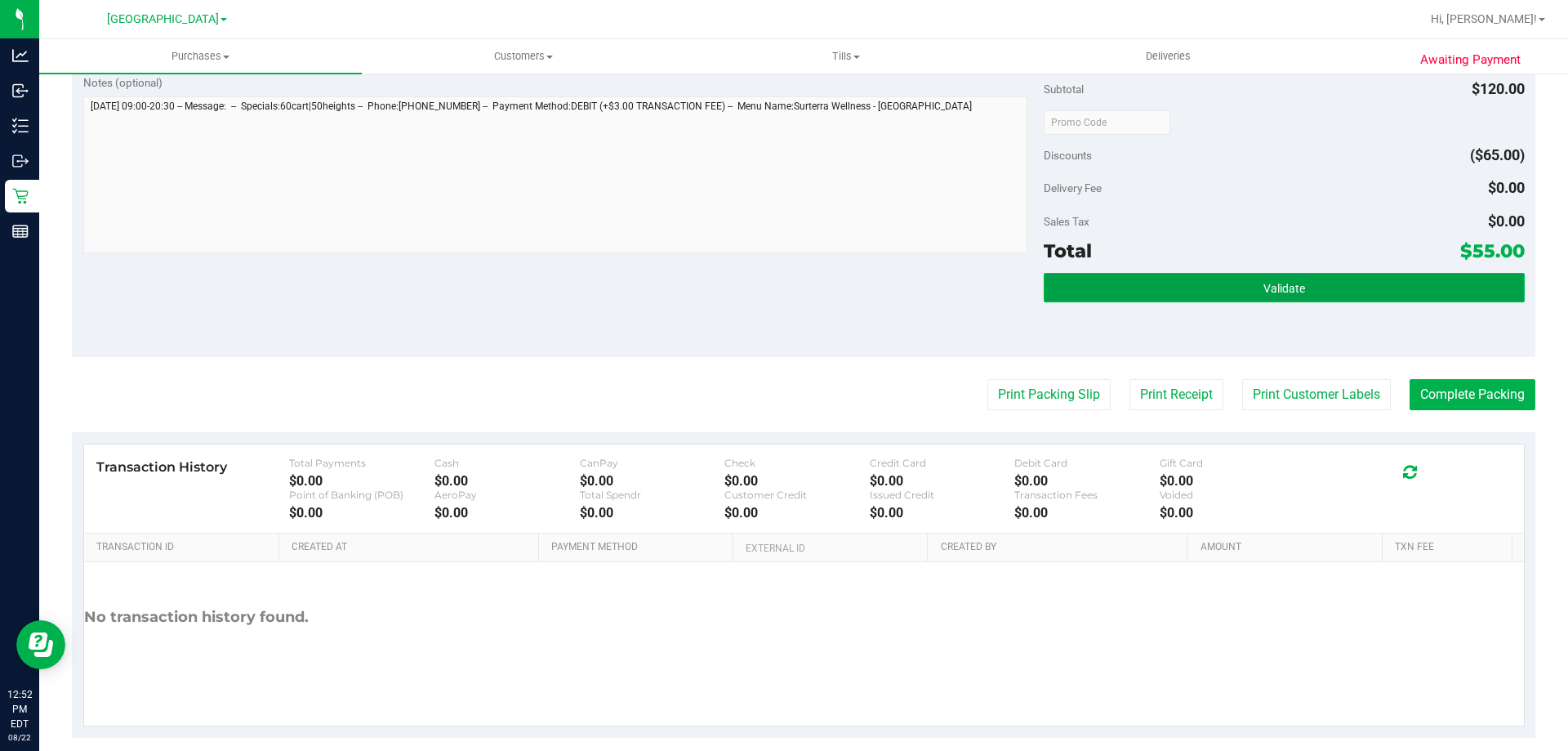
click at [1196, 283] on button "Validate" at bounding box center [1283, 288] width 480 height 30
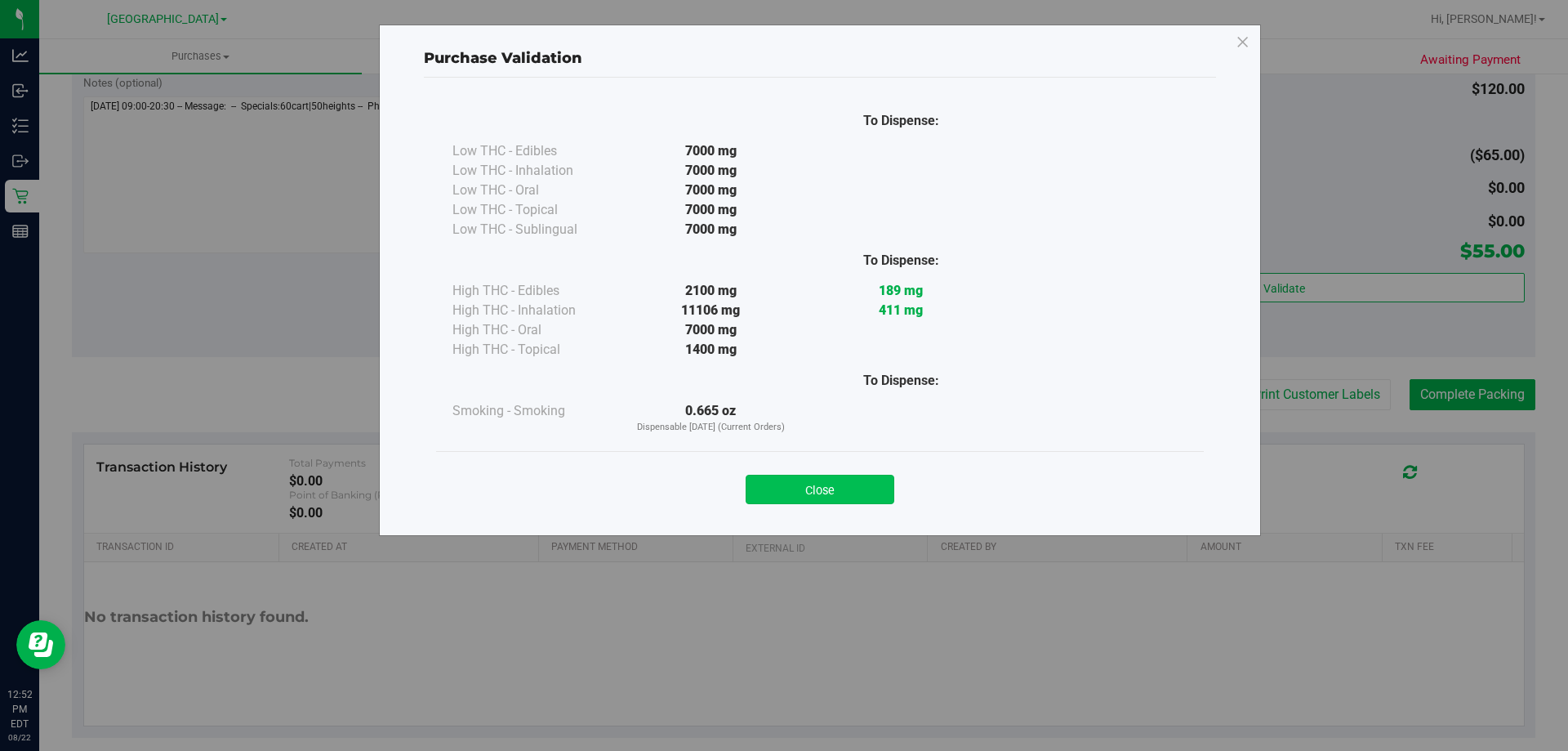
click at [831, 492] on button "Close" at bounding box center [820, 489] width 149 height 30
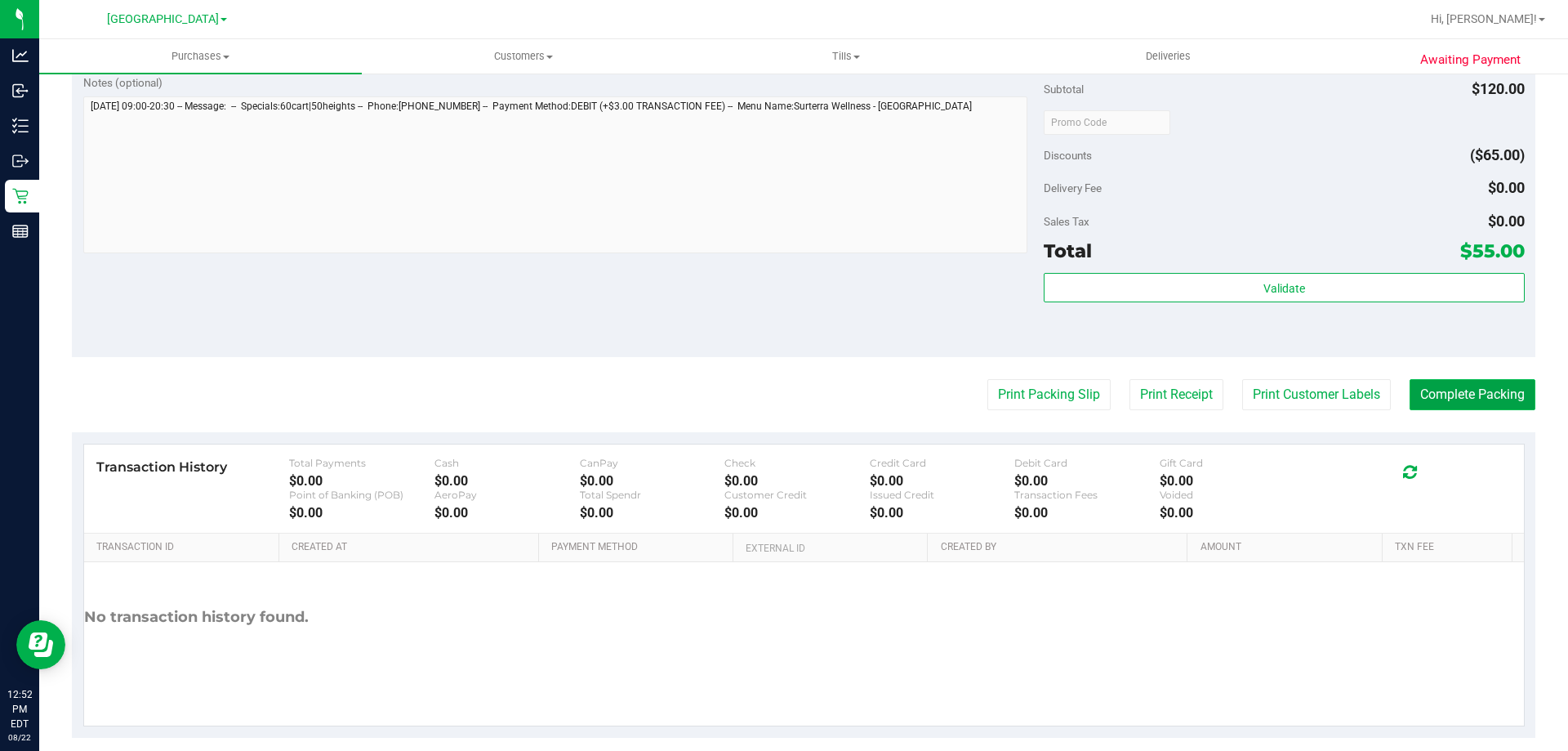
click at [1456, 403] on button "Complete Packing" at bounding box center [1472, 395] width 126 height 31
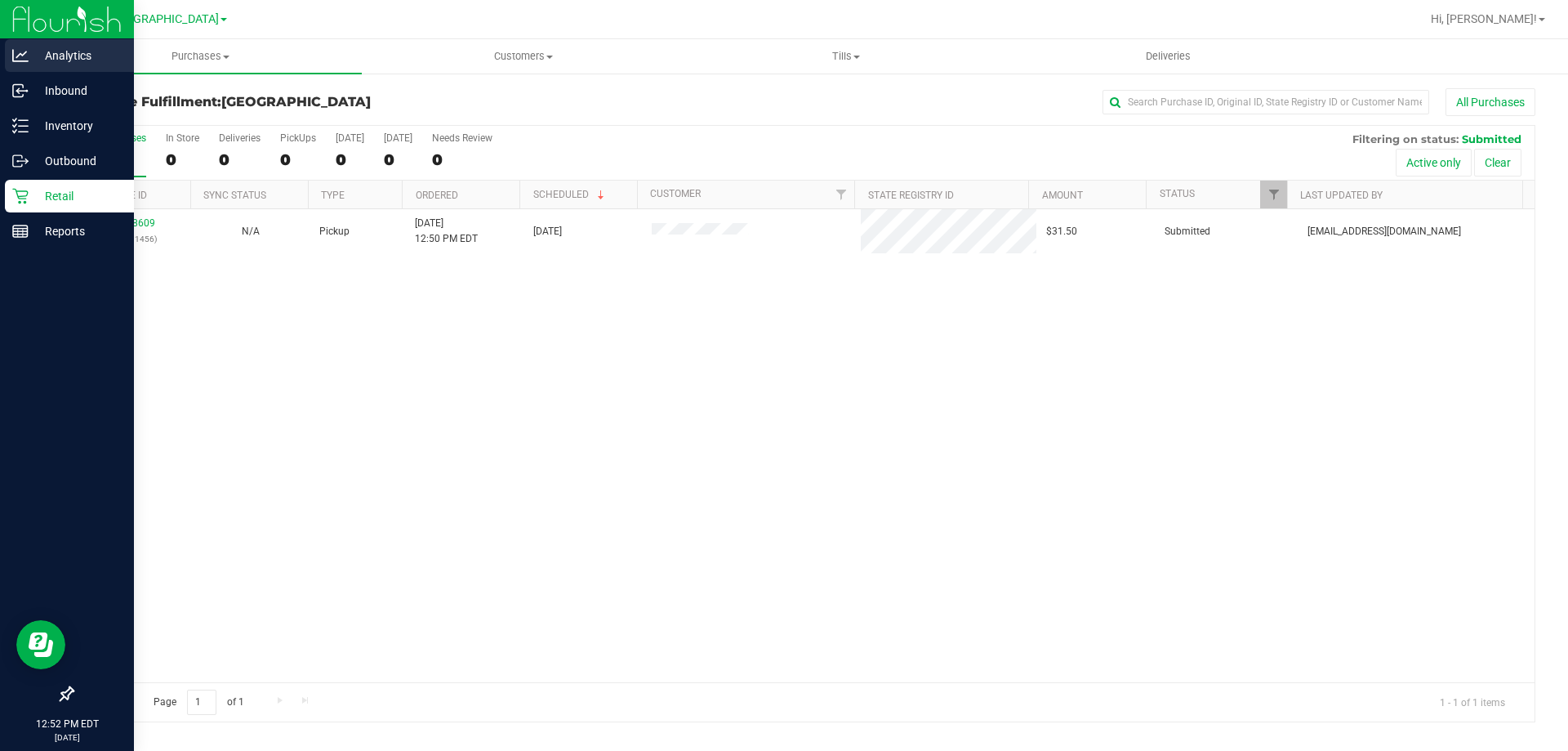
click at [30, 50] on p "Analytics" at bounding box center [77, 55] width 98 height 20
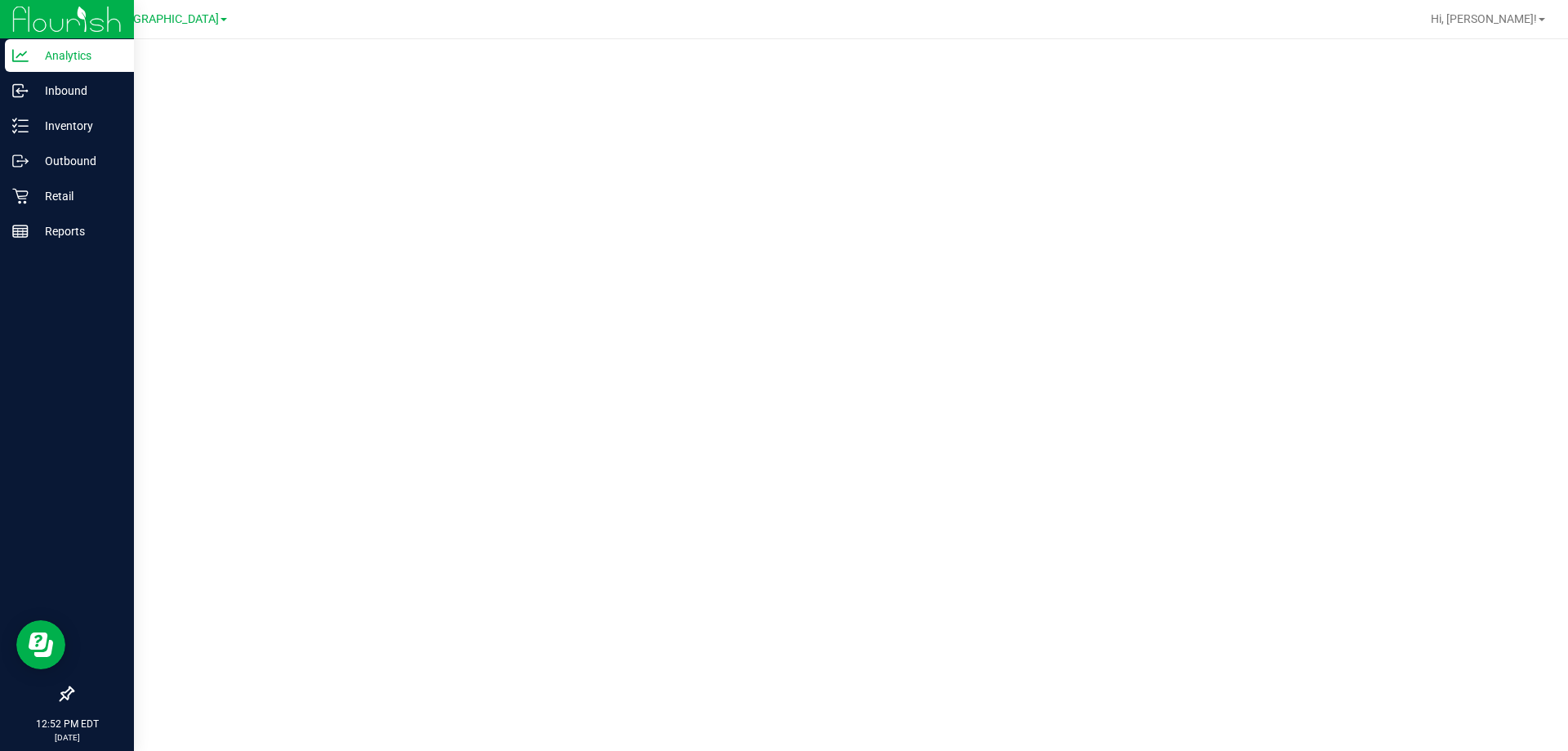
click at [73, 15] on img at bounding box center [67, 19] width 110 height 38
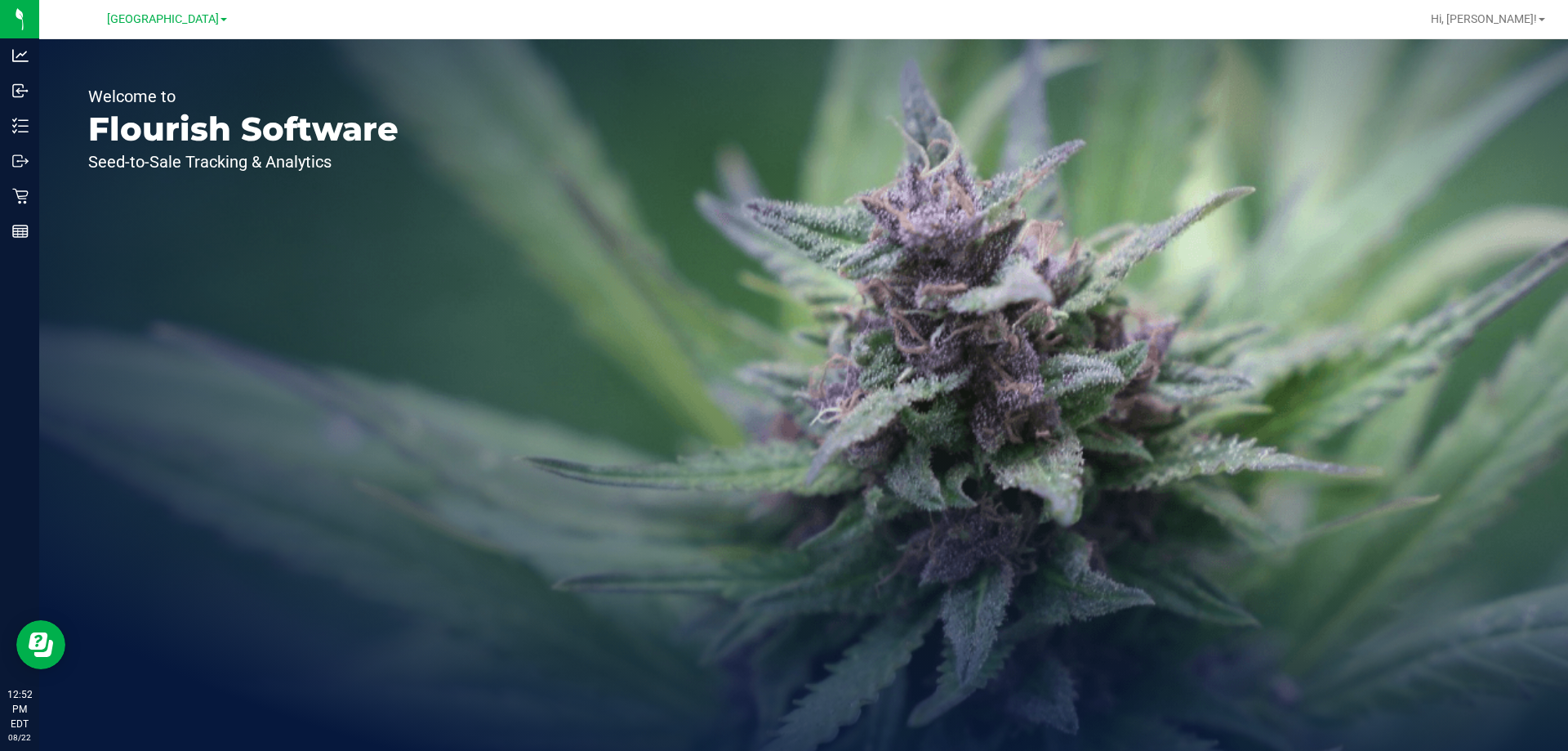
click at [309, 201] on div "Welcome to Flourish Software Seed-to-Sale Tracking & Analytics" at bounding box center [243, 395] width 408 height 712
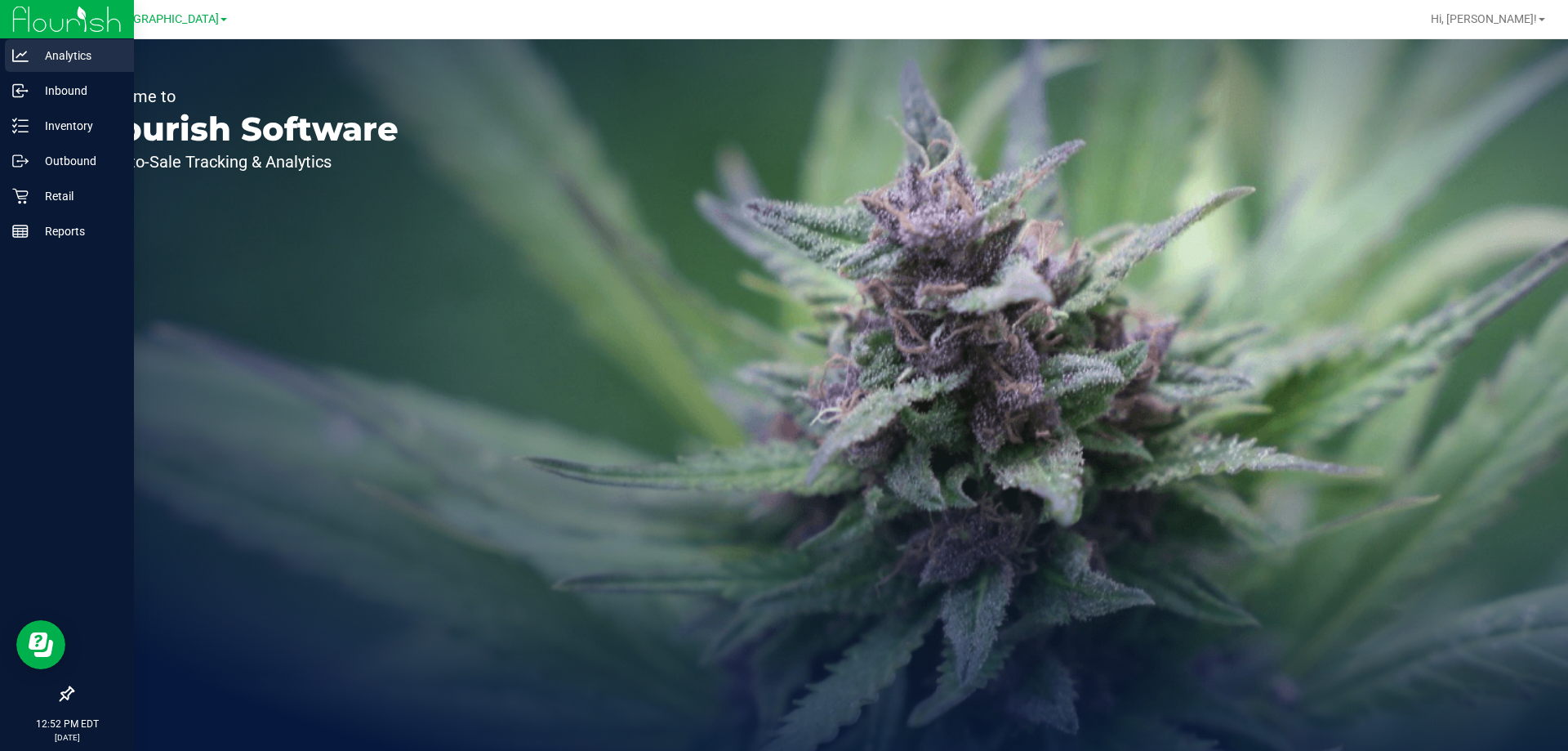
click at [18, 61] on icon at bounding box center [20, 55] width 17 height 12
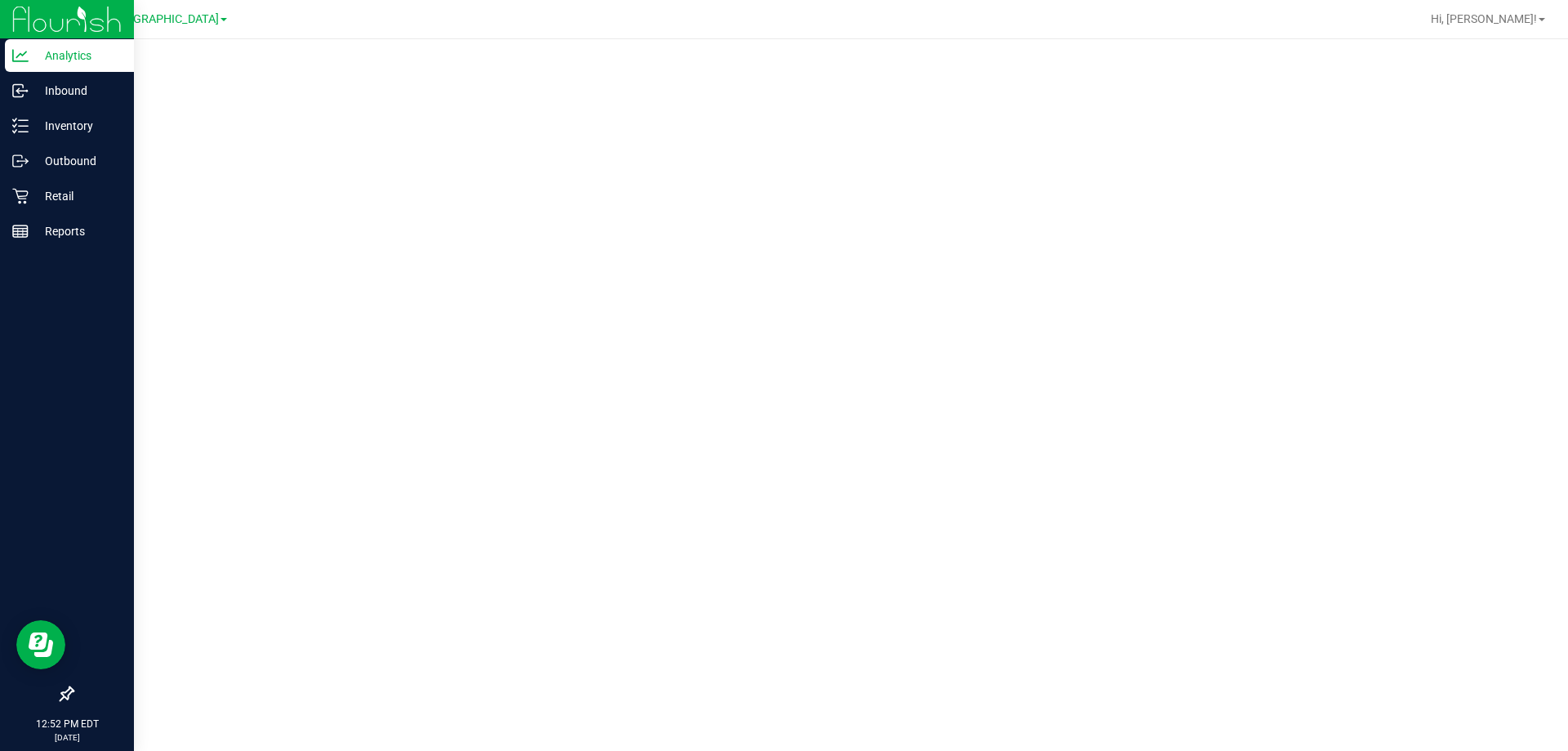
click at [71, 50] on p "Analytics" at bounding box center [77, 55] width 98 height 20
click at [23, 211] on div "Retail" at bounding box center [69, 195] width 129 height 33
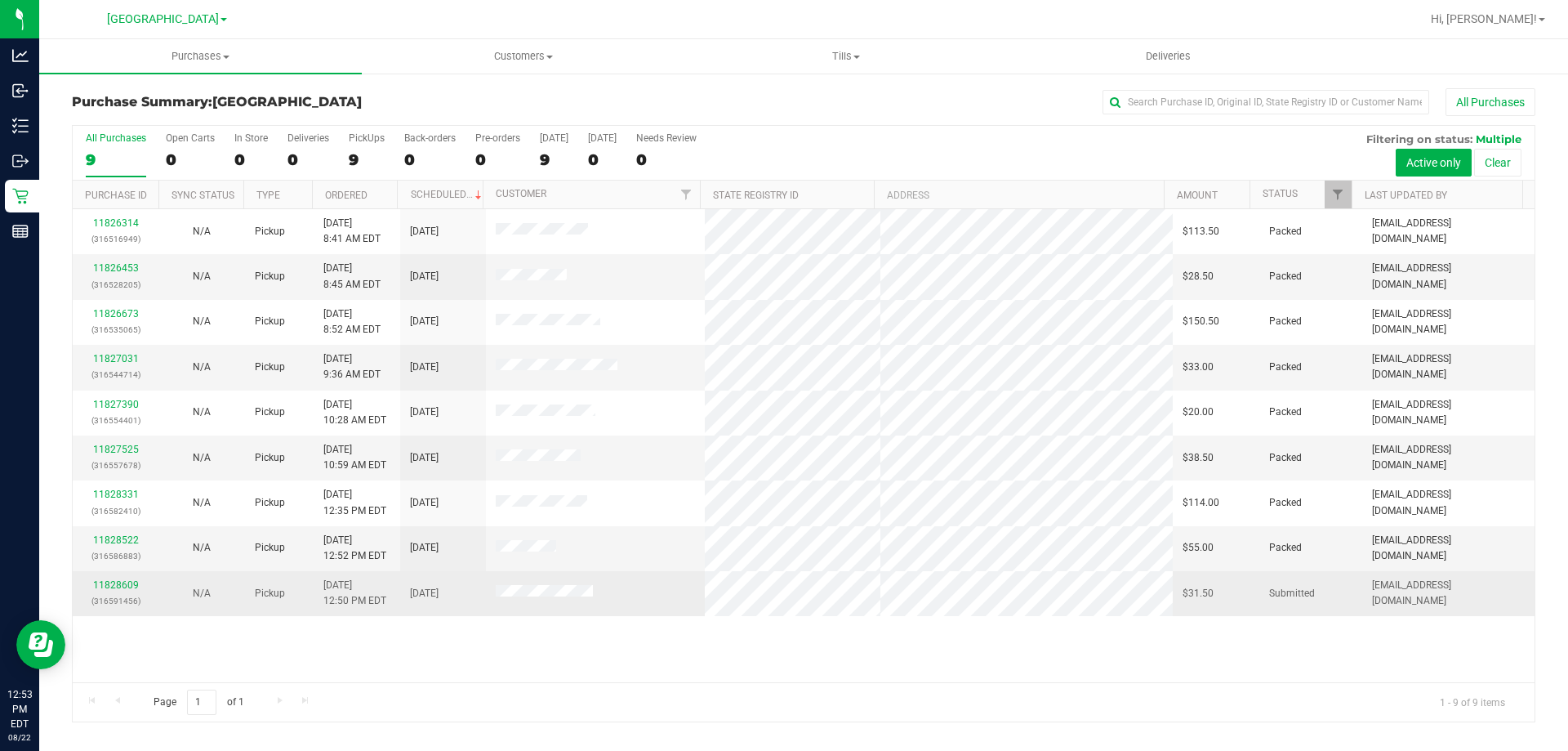
click at [120, 573] on td "11828609 (316591456)" at bounding box center [115, 593] width 86 height 44
click at [113, 580] on link "11828609" at bounding box center [115, 585] width 46 height 11
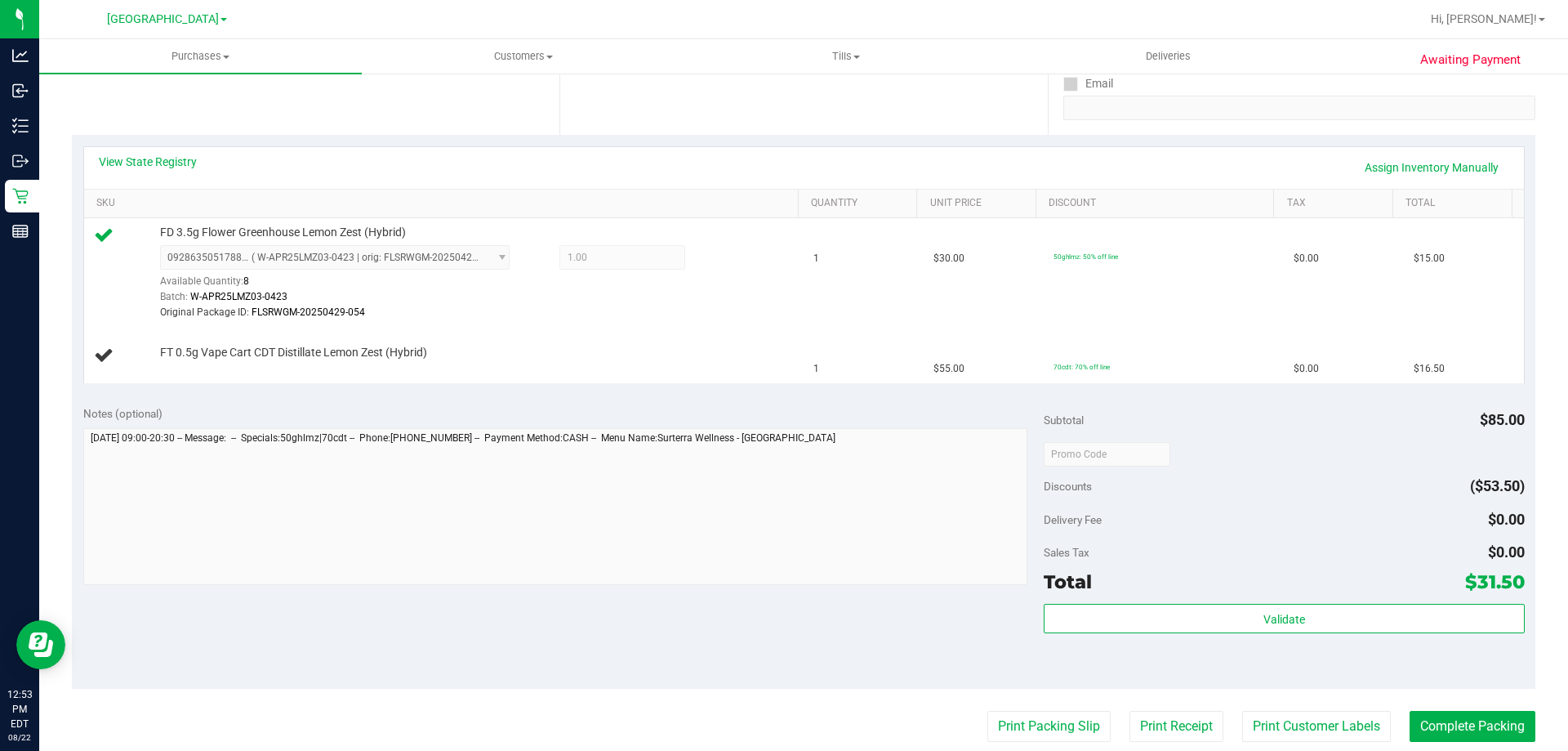
scroll to position [409, 0]
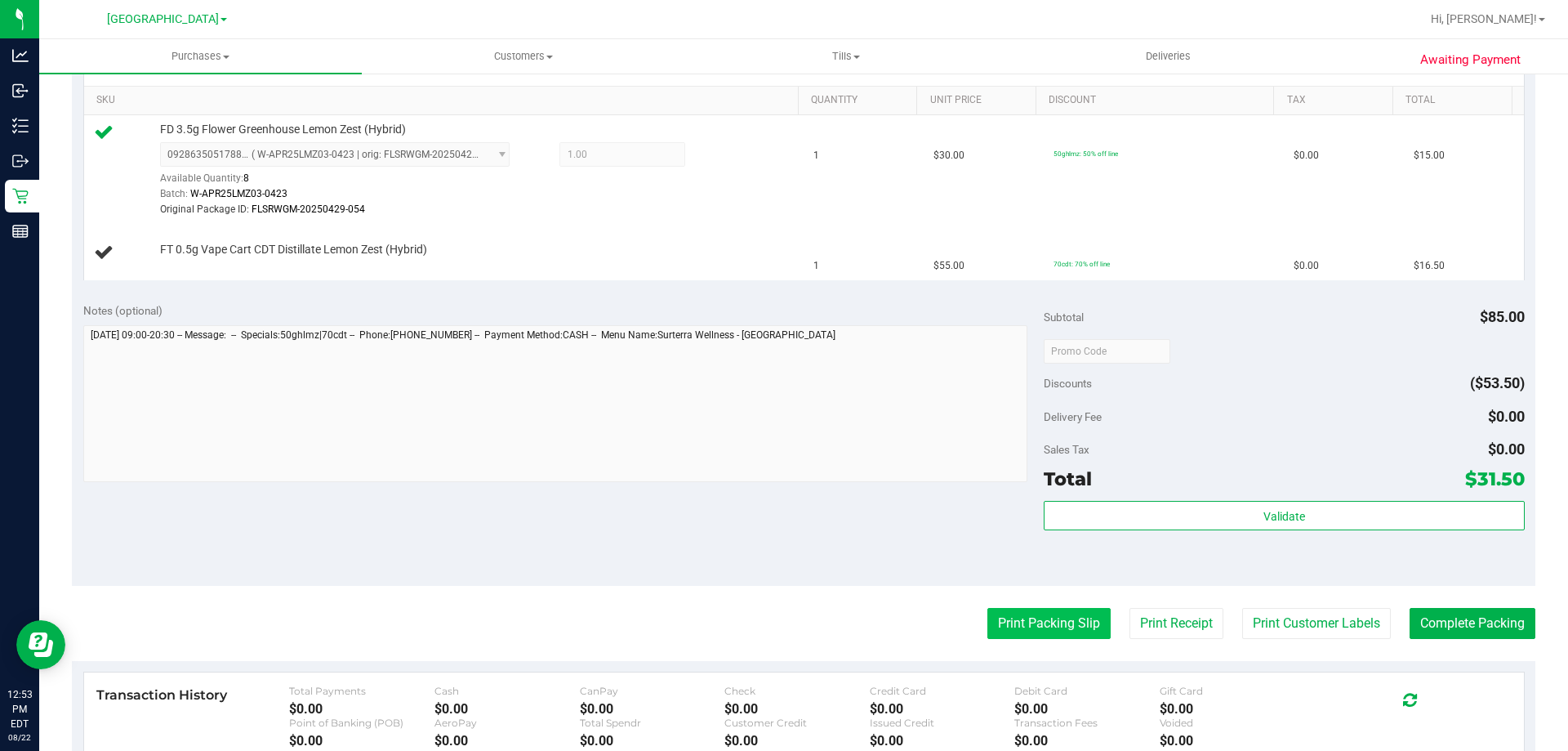
click at [1050, 634] on button "Print Packing Slip" at bounding box center [1049, 623] width 124 height 31
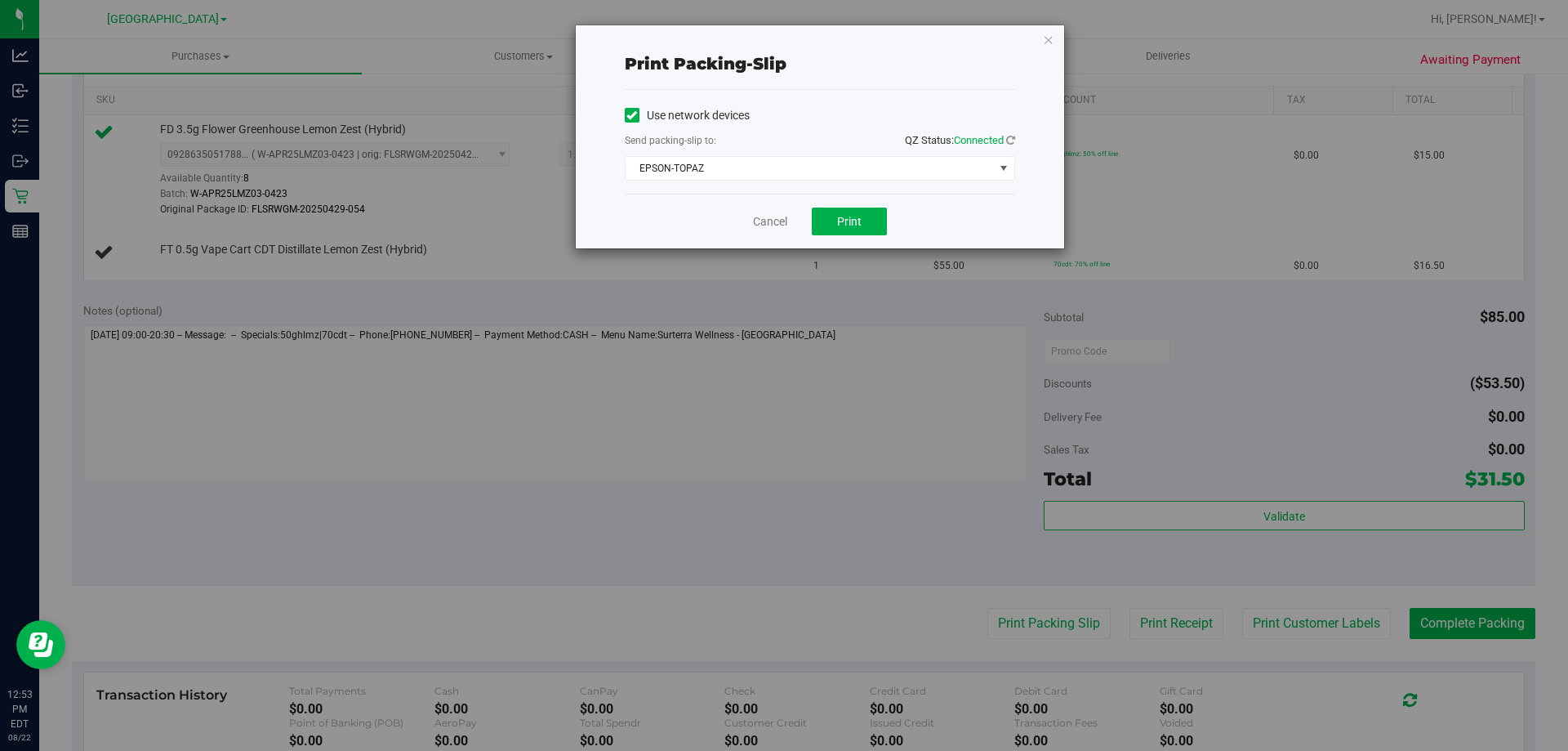
click at [874, 235] on div "Cancel Print" at bounding box center [820, 221] width 391 height 55
click at [873, 226] on button "Print" at bounding box center [849, 221] width 75 height 28
click at [763, 220] on link "Cancel" at bounding box center [770, 221] width 34 height 17
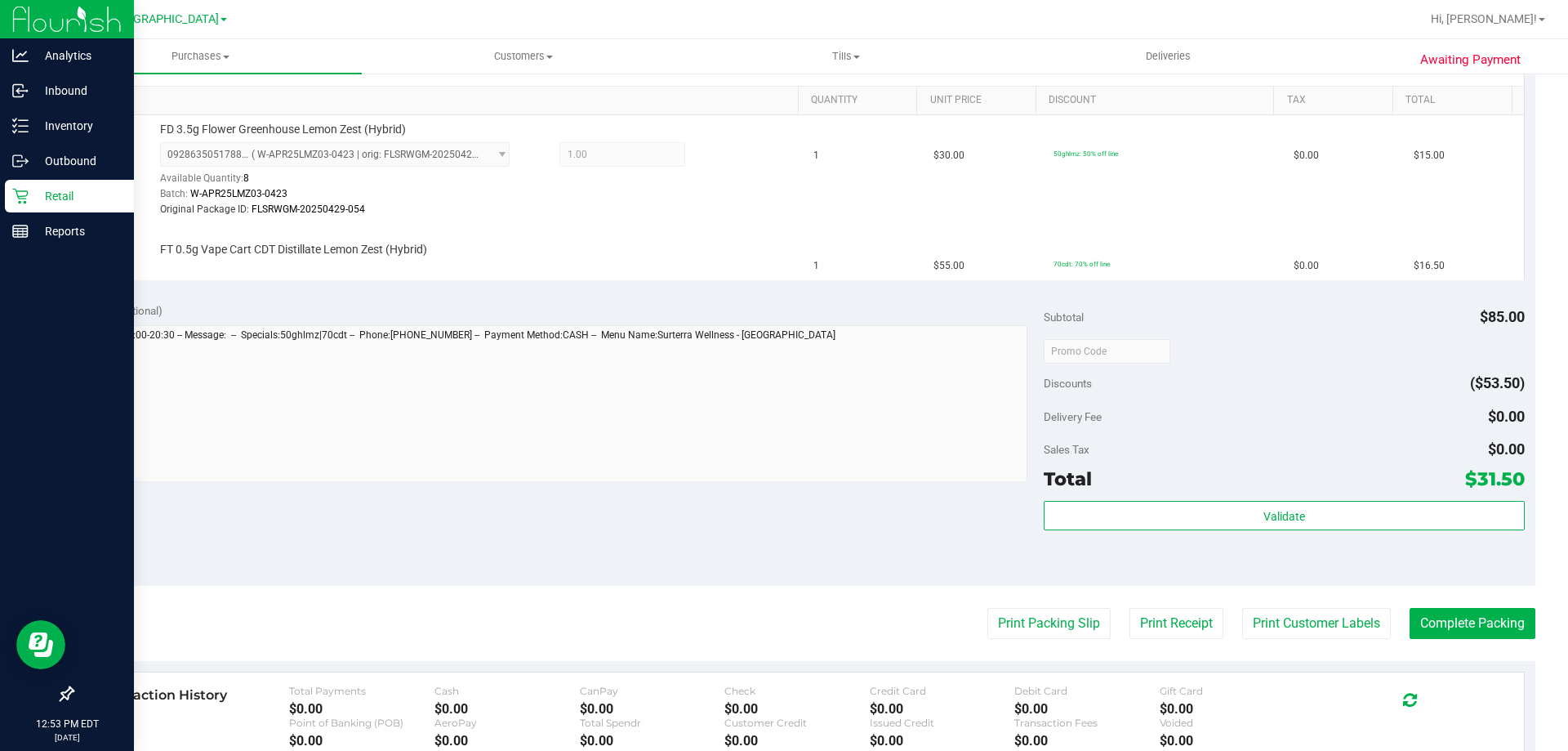
click at [7, 196] on div "Retail" at bounding box center [69, 195] width 129 height 33
